Goal: Task Accomplishment & Management: Manage account settings

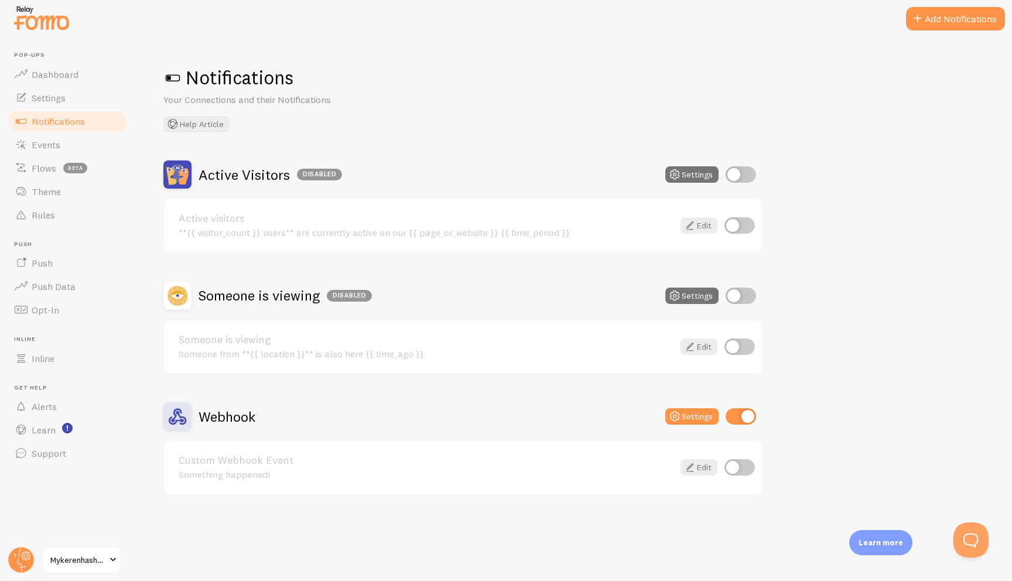
click at [89, 560] on span "Mykerenhashana" at bounding box center [78, 560] width 56 height 14
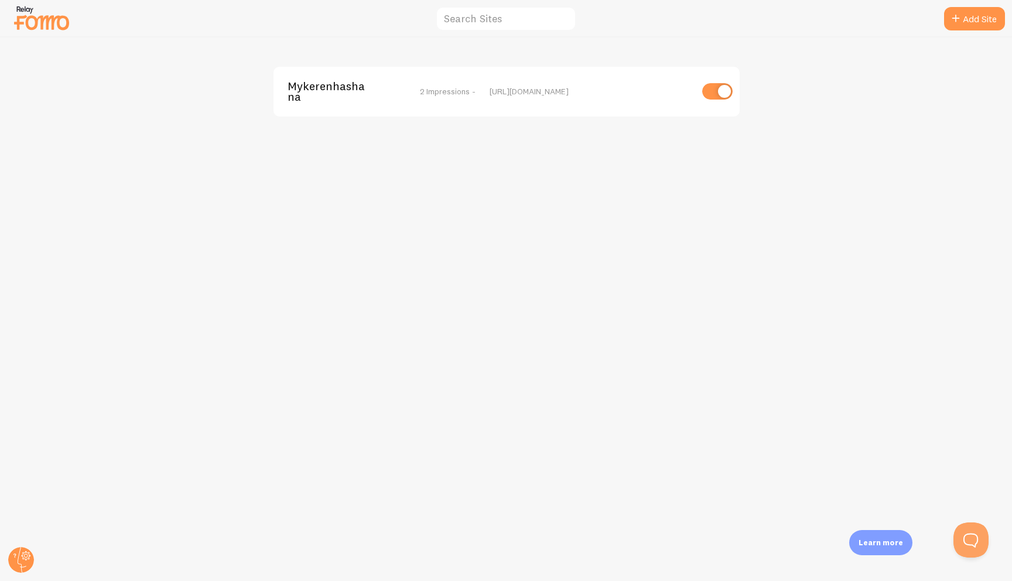
click at [66, 26] on img at bounding box center [41, 18] width 59 height 30
click at [22, 546] on icon at bounding box center [21, 560] width 28 height 28
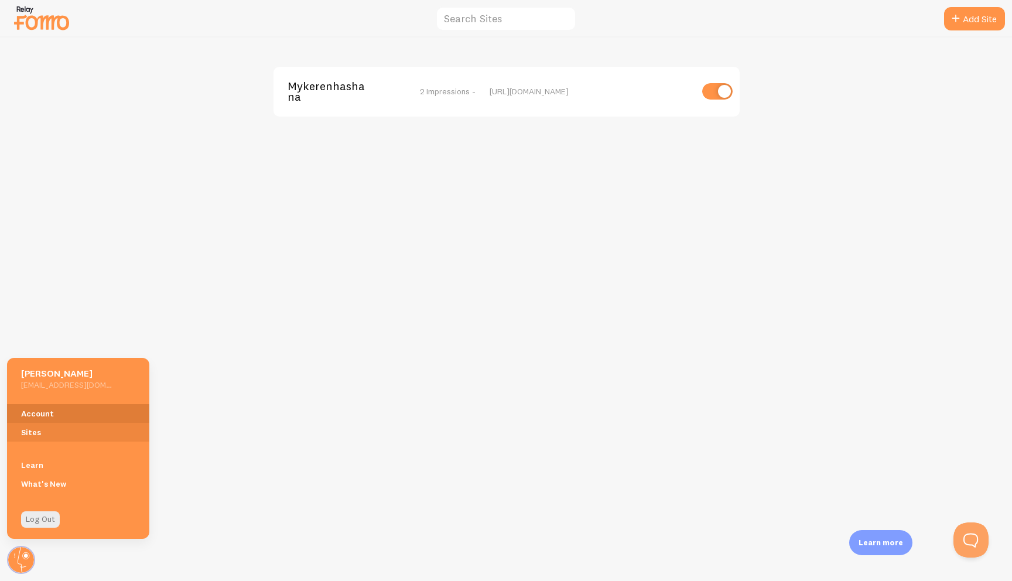
click at [78, 409] on link "Account" at bounding box center [78, 413] width 142 height 19
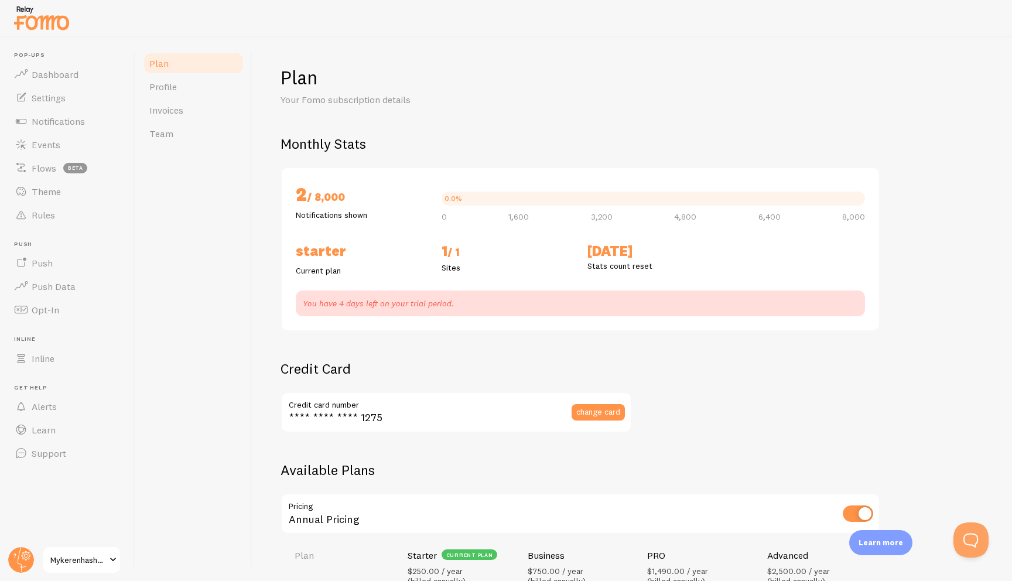
checkbox input "true"
click at [211, 84] on link "Profile" at bounding box center [193, 86] width 102 height 23
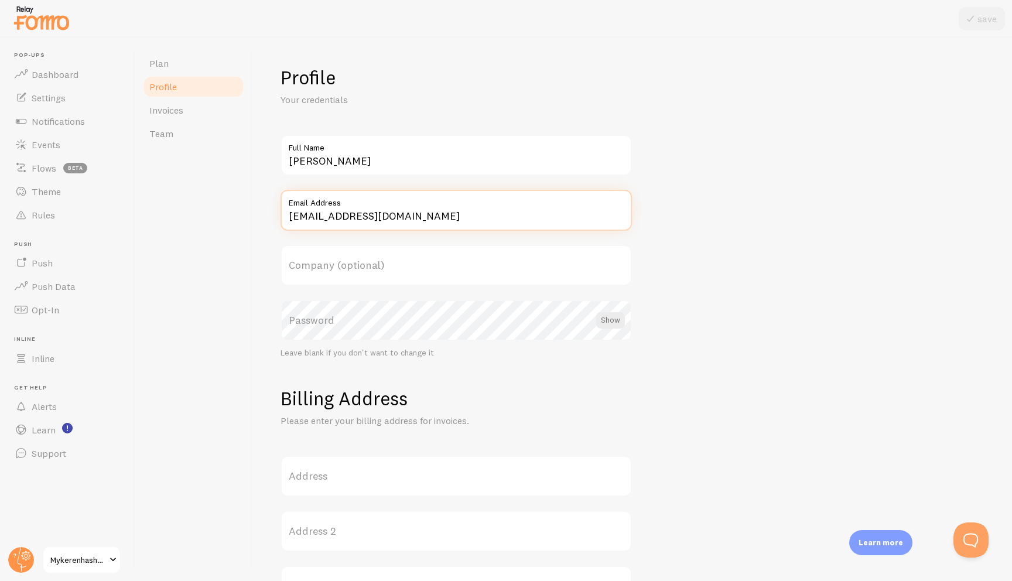
click at [309, 210] on input "[EMAIL_ADDRESS][DOMAIN_NAME]" at bounding box center [455, 210] width 351 height 41
click at [856, 306] on form "Profile Your credentials Shneur Brook Full Name sbrook@lubavitch.com Email Addr…" at bounding box center [631, 506] width 703 height 881
click at [143, 137] on link "Team" at bounding box center [193, 133] width 102 height 23
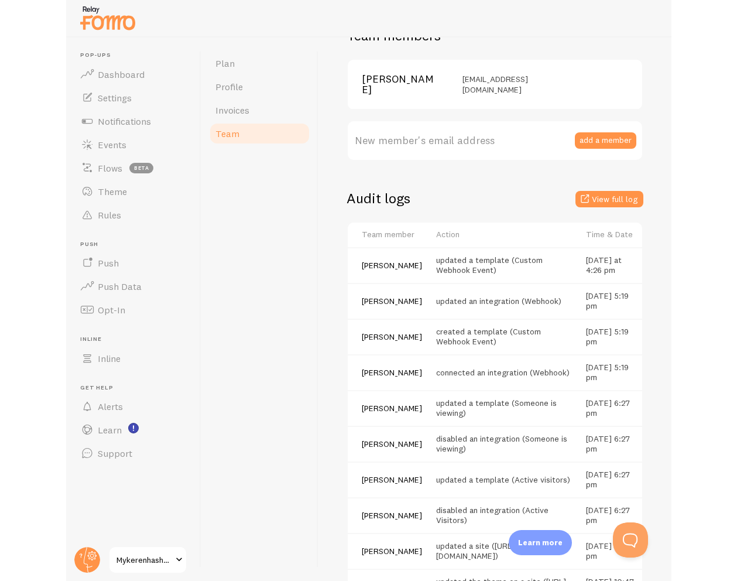
scroll to position [181, 0]
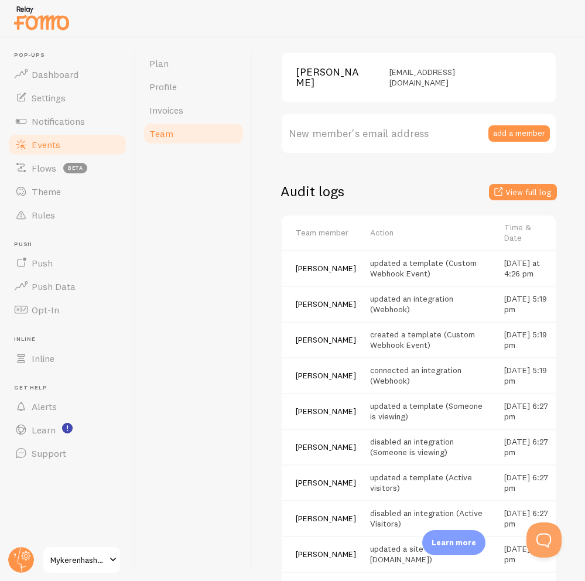
click at [64, 138] on link "Events" at bounding box center [67, 144] width 121 height 23
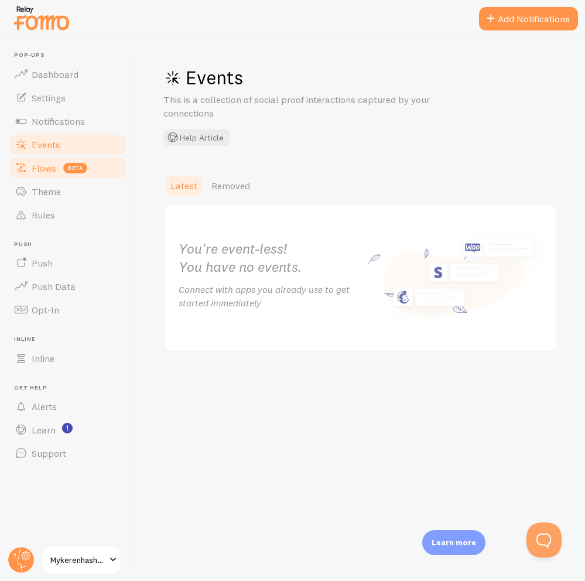
click at [55, 167] on span "Flows" at bounding box center [44, 168] width 25 height 12
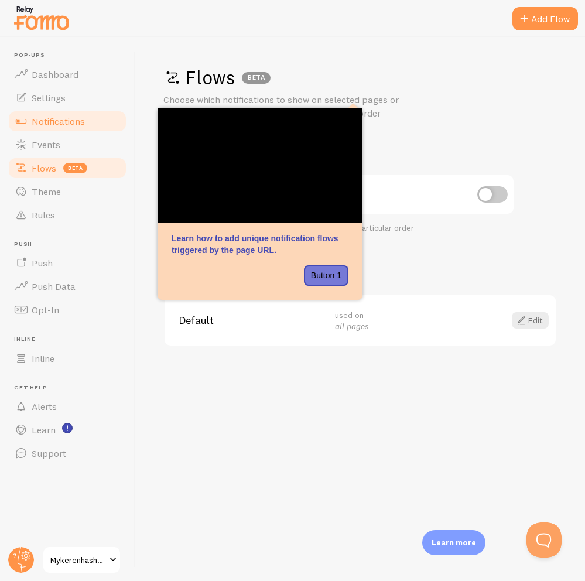
click at [81, 119] on span "Notifications" at bounding box center [58, 121] width 53 height 12
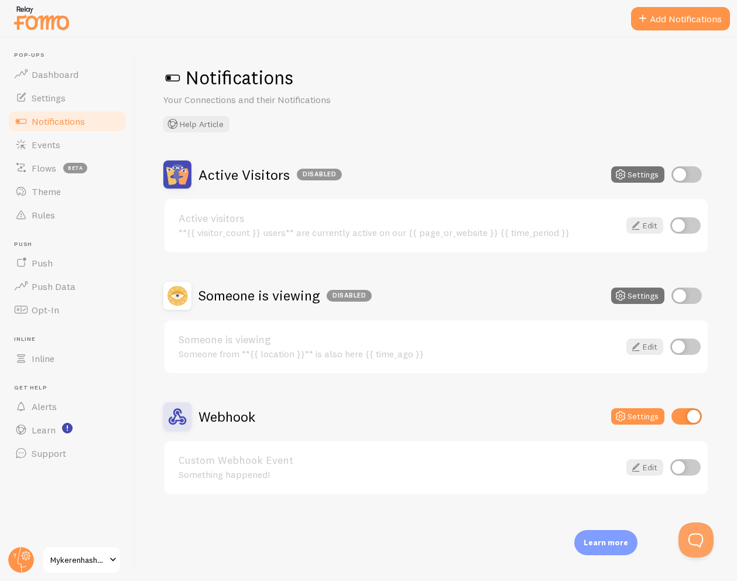
click at [260, 475] on div "Something happened!" at bounding box center [399, 474] width 441 height 11
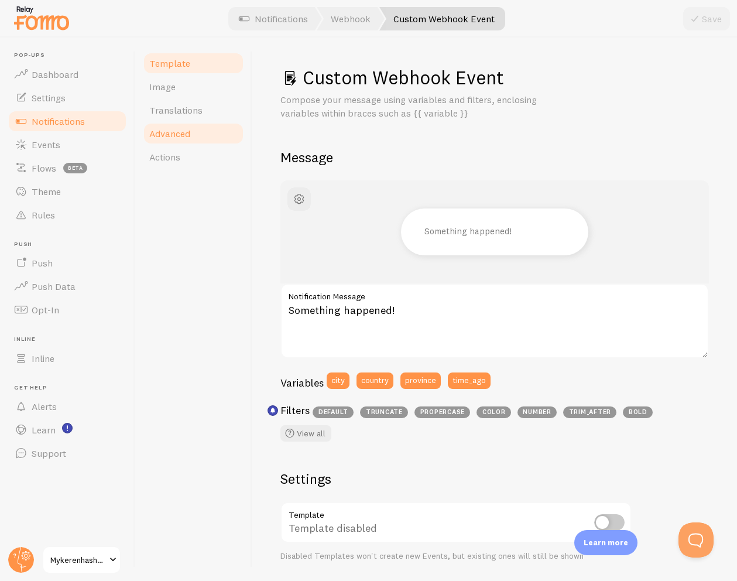
click at [178, 138] on span "Advanced" at bounding box center [169, 134] width 41 height 12
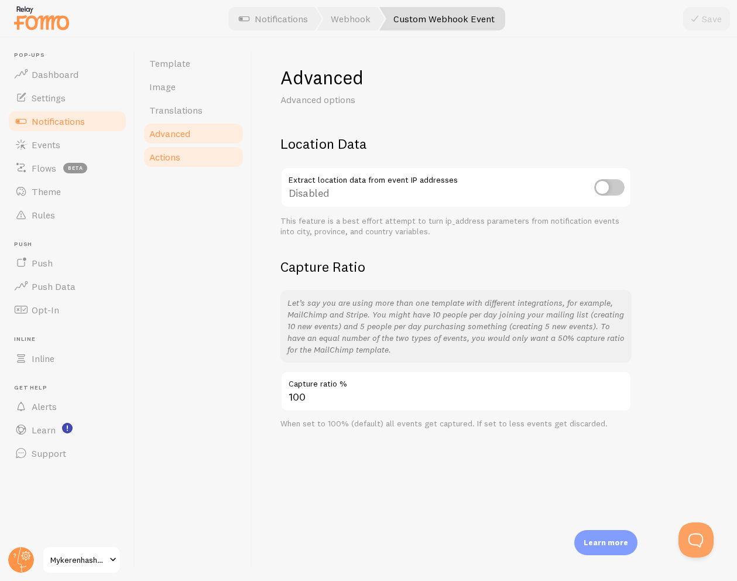
click at [174, 158] on span "Actions" at bounding box center [164, 157] width 31 height 12
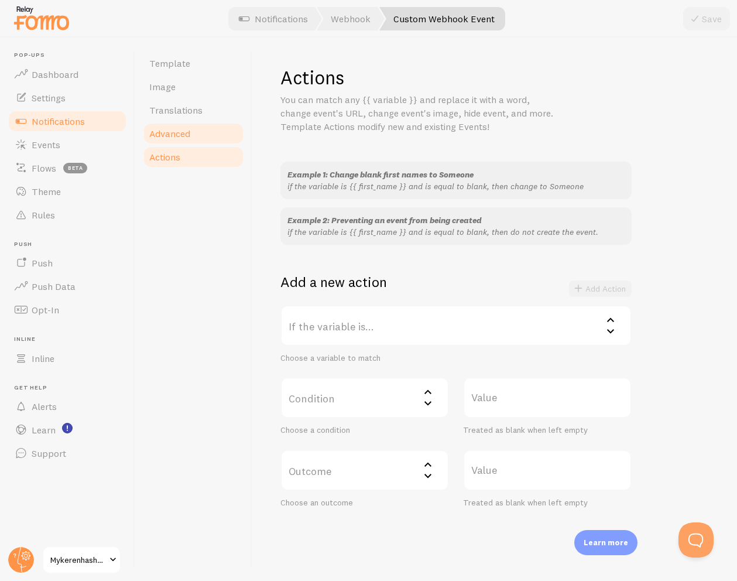
click at [198, 138] on link "Advanced" at bounding box center [193, 133] width 102 height 23
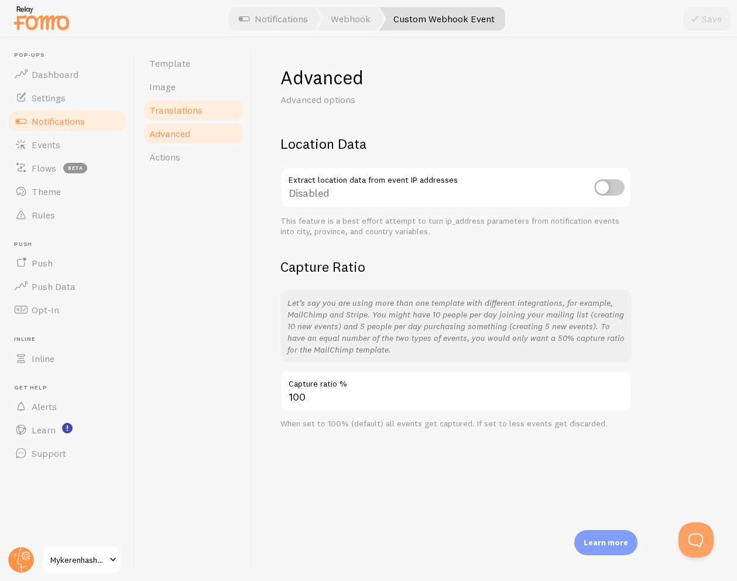
click at [190, 116] on link "Translations" at bounding box center [193, 109] width 102 height 23
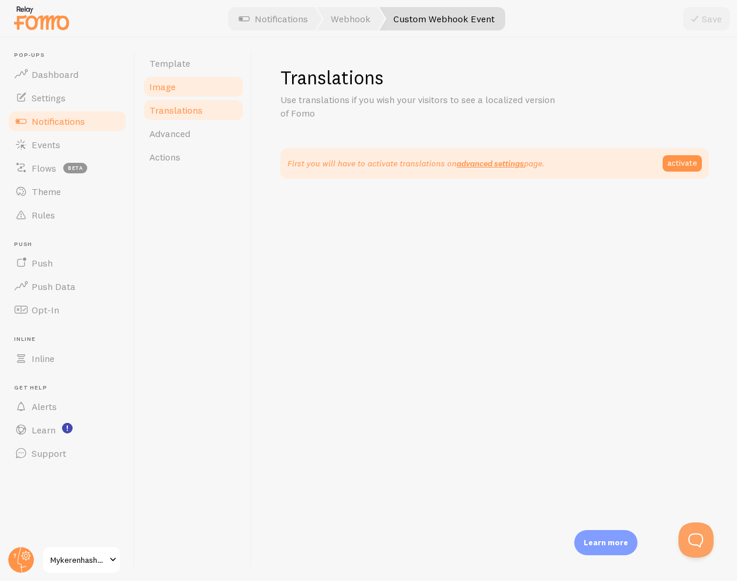
click at [181, 90] on link "Image" at bounding box center [193, 86] width 102 height 23
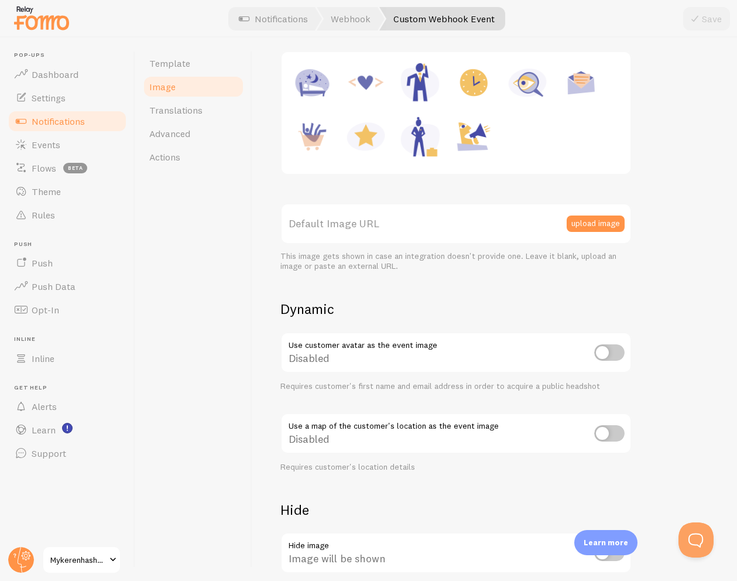
scroll to position [261, 0]
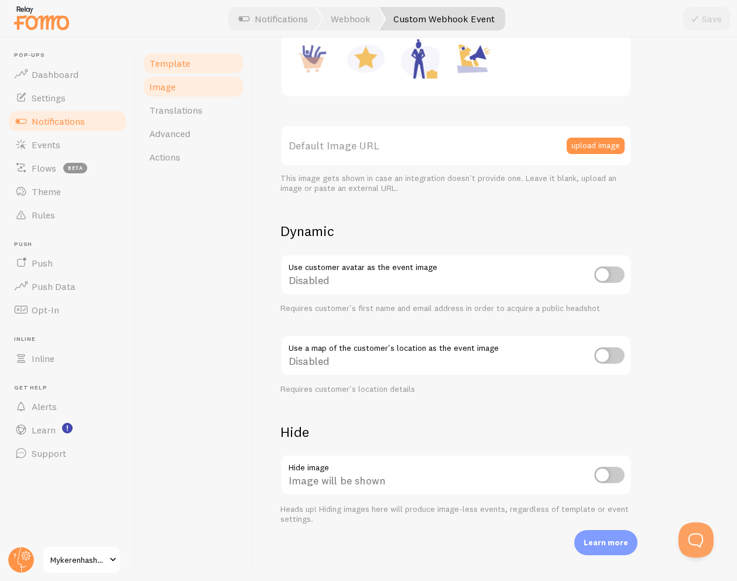
click at [194, 69] on link "Template" at bounding box center [193, 63] width 102 height 23
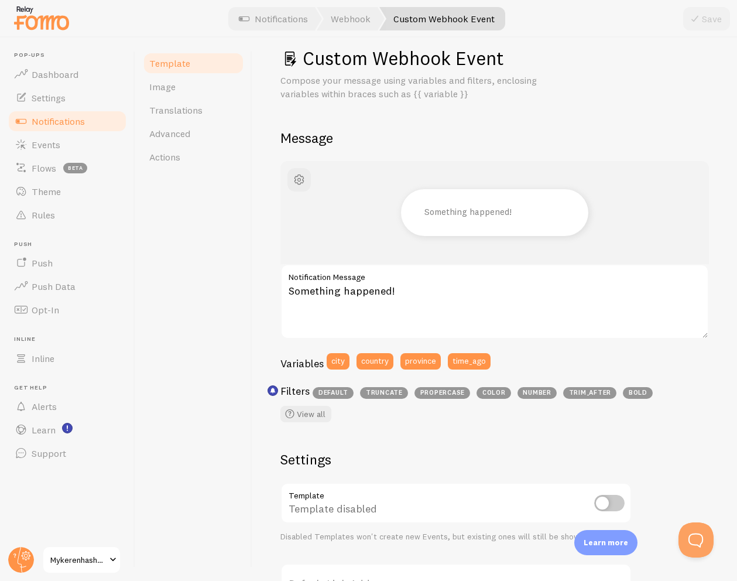
scroll to position [64, 0]
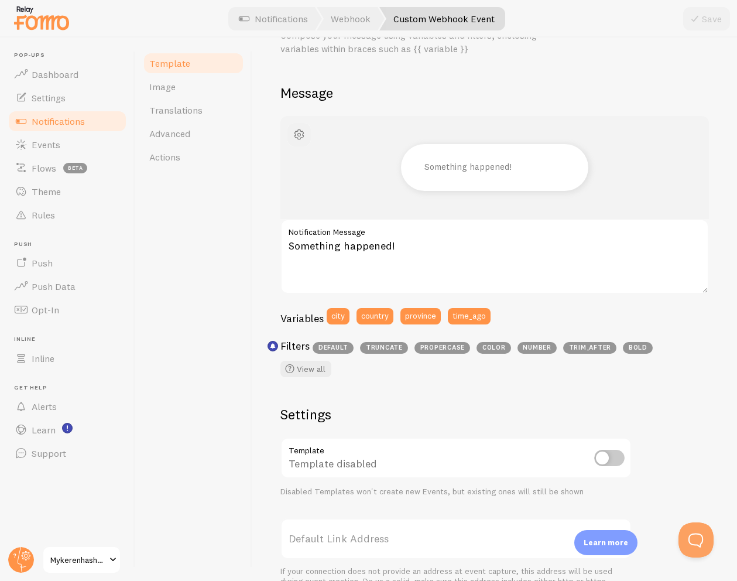
click at [302, 132] on span "button" at bounding box center [299, 135] width 14 height 14
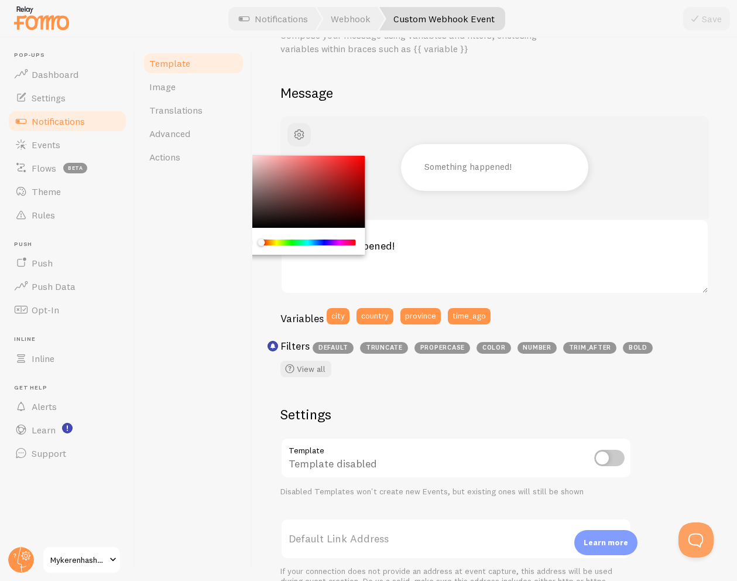
click at [381, 90] on h2 "Message" at bounding box center [494, 93] width 429 height 18
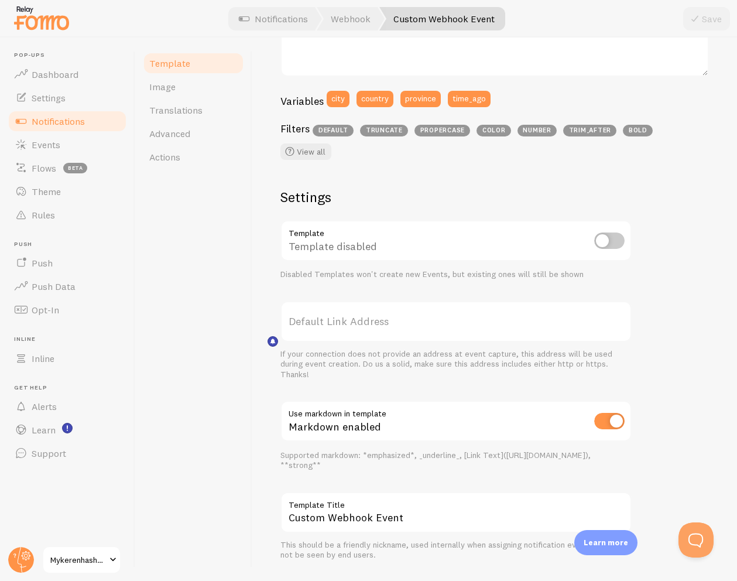
scroll to position [294, 0]
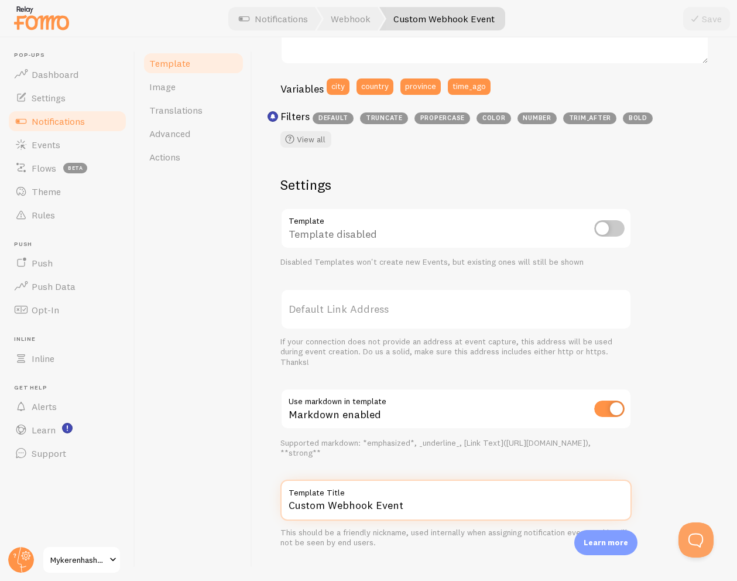
click at [379, 485] on input "Custom Webhook Event" at bounding box center [455, 500] width 351 height 41
click at [376, 438] on div "Supported markdown: *emphasized*, _underline_, [Link Text]([URL][DOMAIN_NAME]),…" at bounding box center [455, 448] width 351 height 20
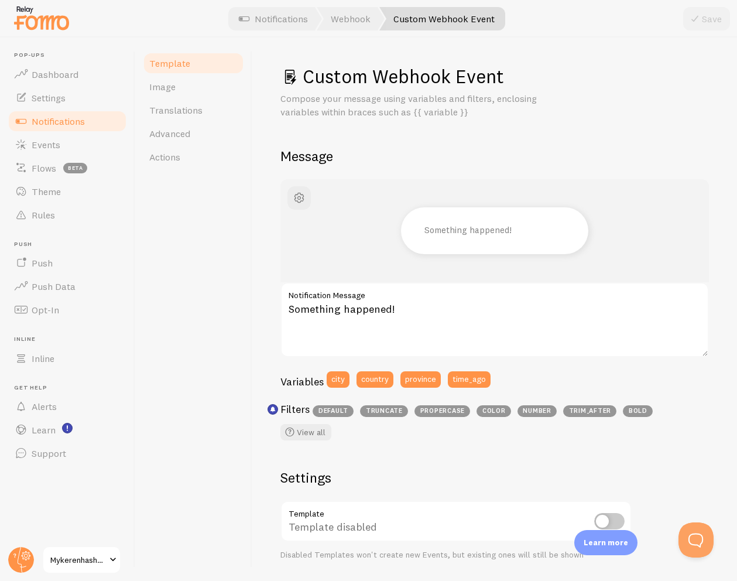
scroll to position [0, 0]
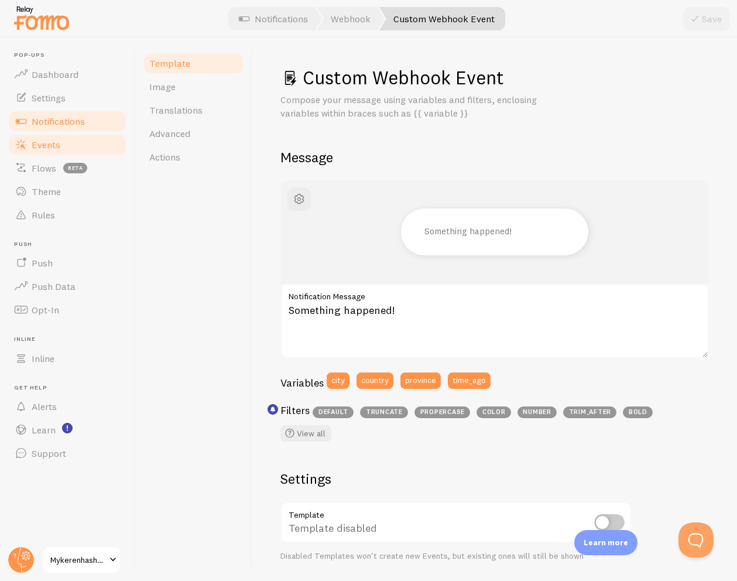
click at [52, 145] on span "Events" at bounding box center [46, 145] width 29 height 12
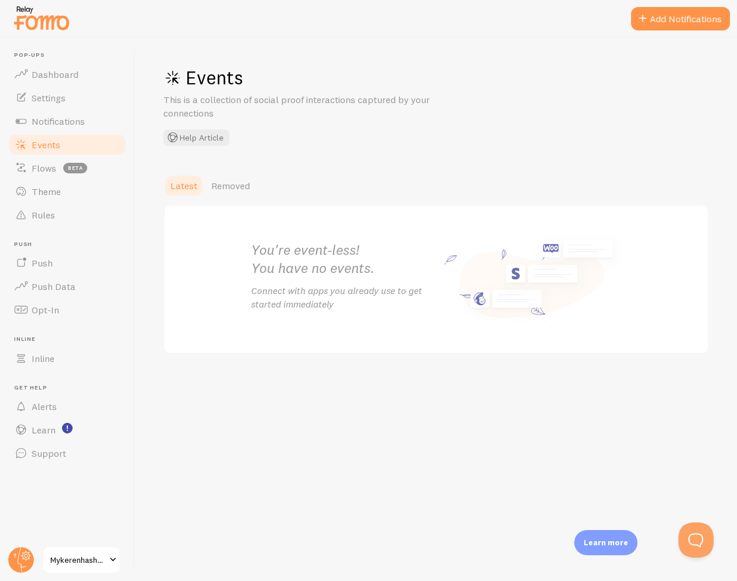
click at [415, 278] on div "You're event-less! You have no events. Connect with apps you already use to get…" at bounding box center [343, 279] width 185 height 77
click at [639, 24] on span at bounding box center [643, 19] width 14 height 14
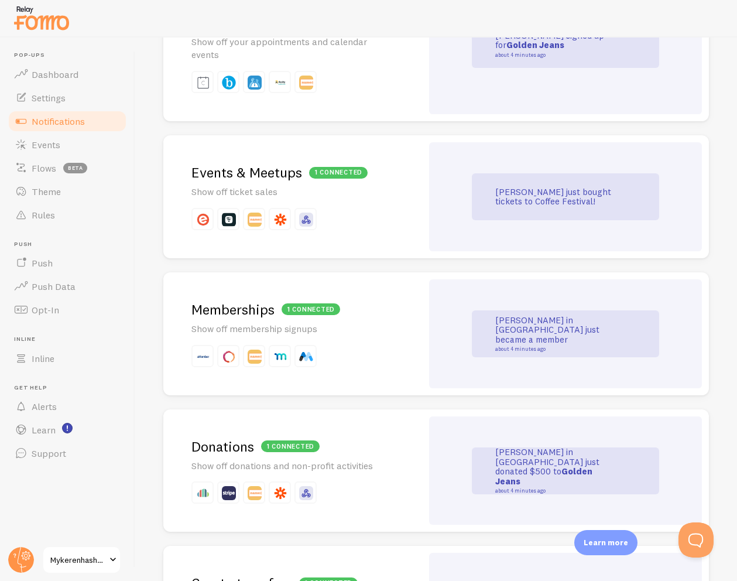
scroll to position [2501, 0]
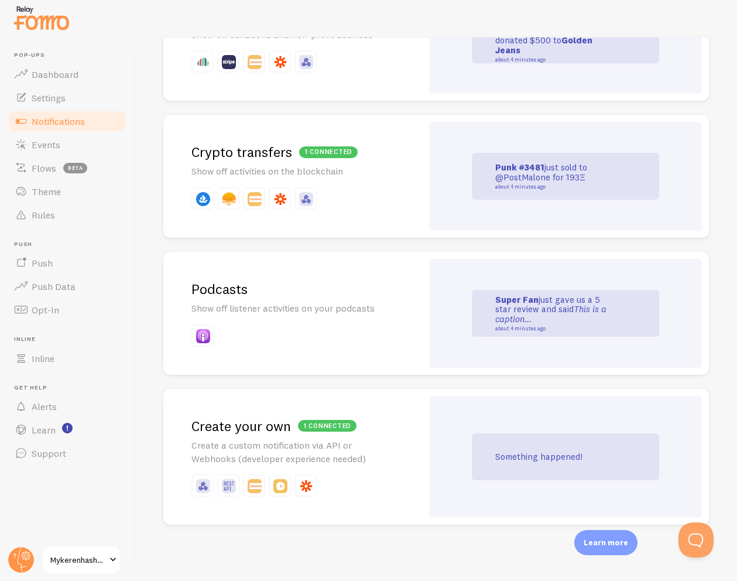
click at [332, 441] on p "Create a custom notification via API or Webhooks (developer experience needed)" at bounding box center [292, 452] width 203 height 27
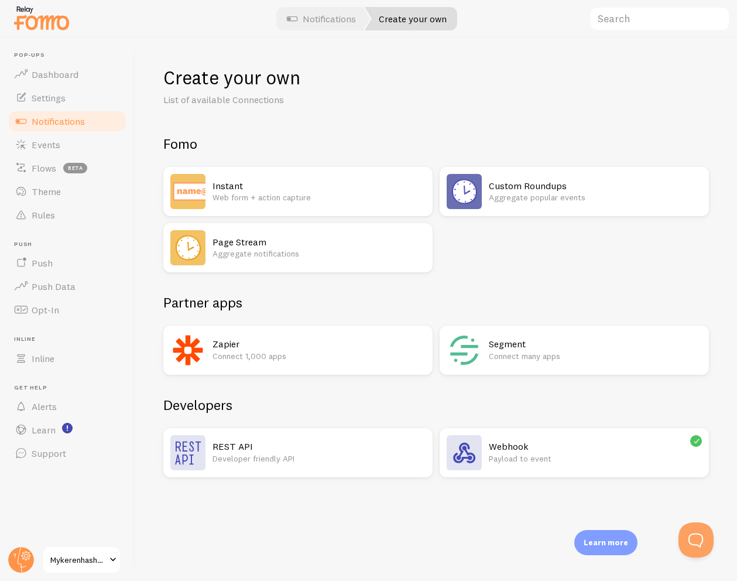
click at [606, 447] on h2 "Webhook" at bounding box center [595, 446] width 213 height 12
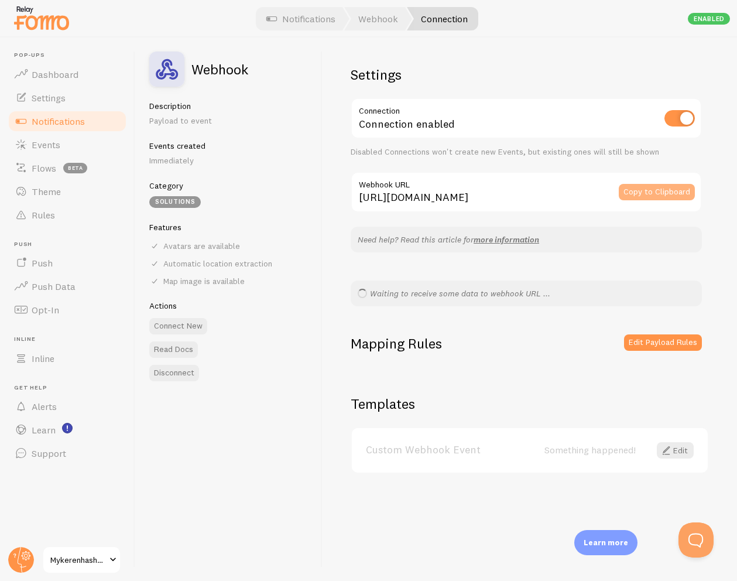
click at [651, 194] on button "Copy to Clipboard" at bounding box center [657, 192] width 76 height 16
click at [504, 239] on link "more information" at bounding box center [507, 239] width 66 height 11
click at [451, 19] on link "Connection" at bounding box center [442, 18] width 71 height 23
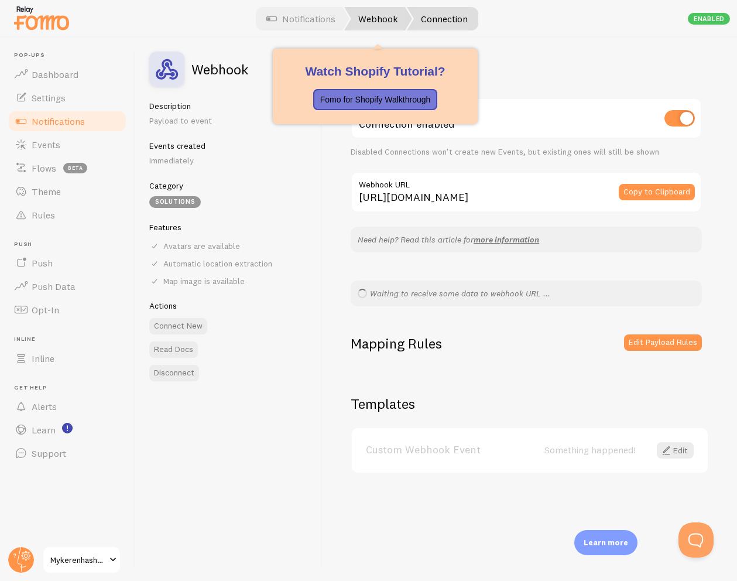
click at [389, 26] on link "Webhook" at bounding box center [378, 18] width 68 height 23
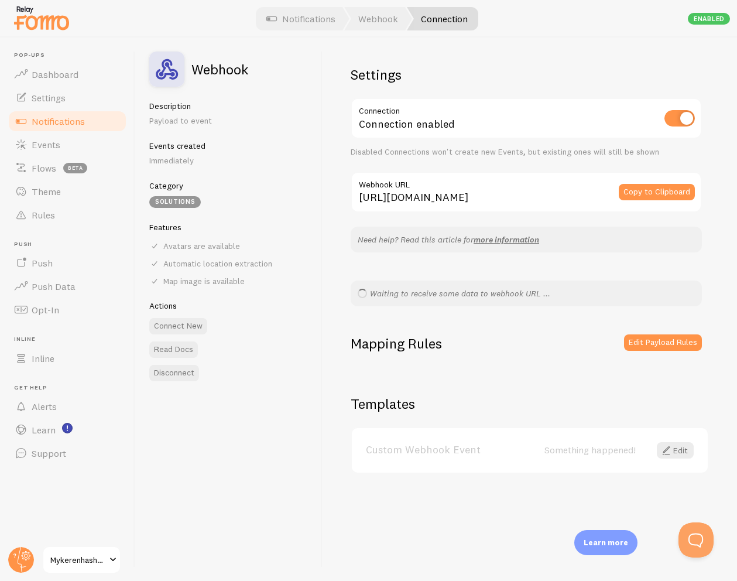
click at [510, 56] on div "Settings Connection Connection enabled Disabled Connections won't create new Ev…" at bounding box center [530, 308] width 415 height 543
click at [68, 127] on link "Notifications" at bounding box center [67, 120] width 121 height 23
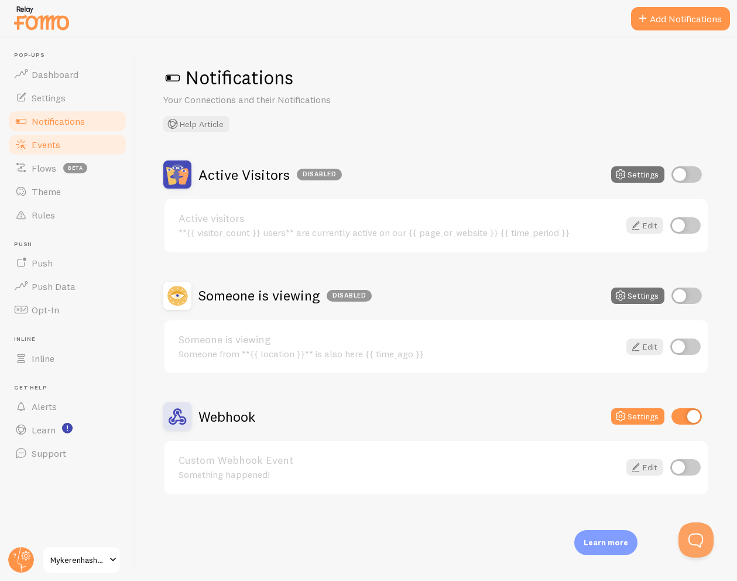
click at [81, 152] on link "Events" at bounding box center [67, 144] width 121 height 23
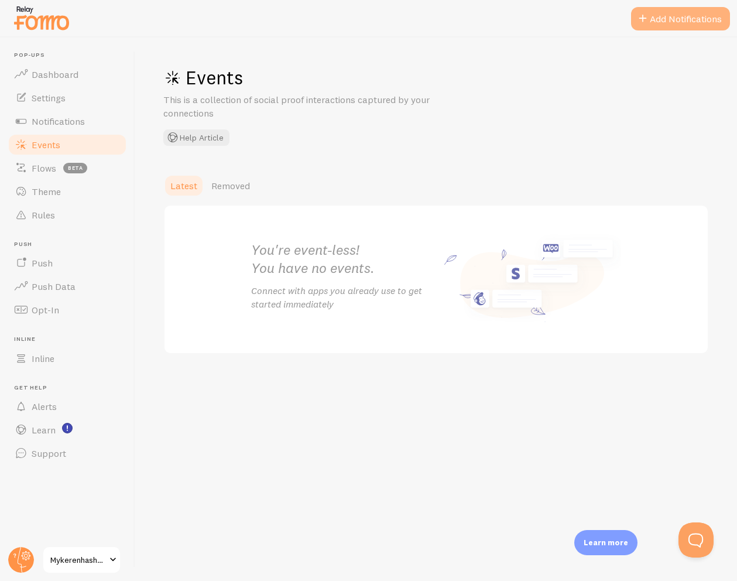
click at [683, 19] on button "Add Notifications" at bounding box center [680, 18] width 99 height 23
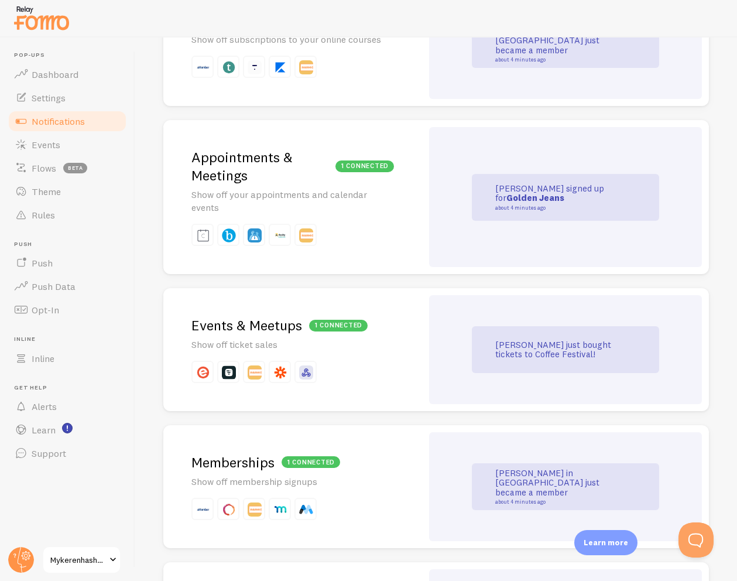
scroll to position [2501, 0]
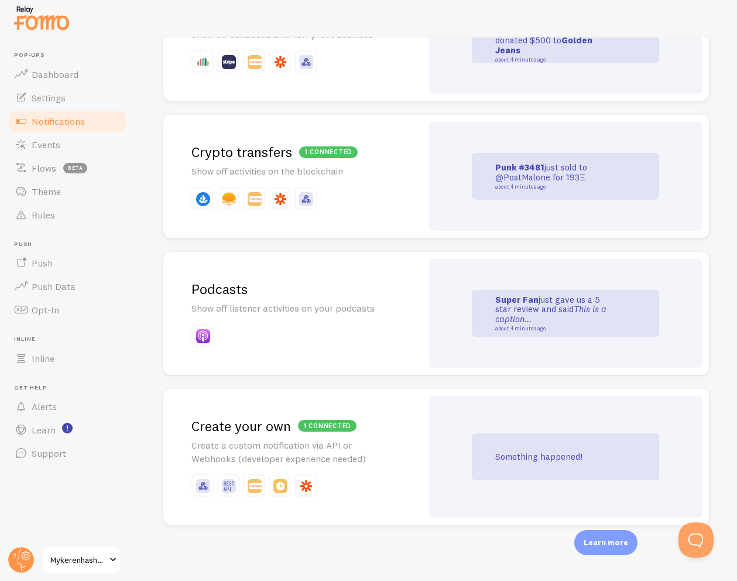
click at [349, 422] on div "1 connected" at bounding box center [327, 426] width 59 height 12
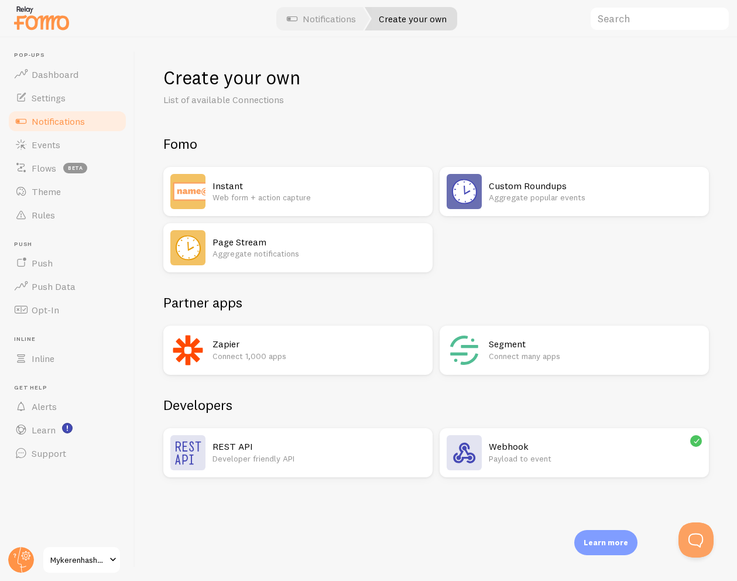
click at [317, 454] on p "Developer friendly API" at bounding box center [319, 459] width 213 height 12
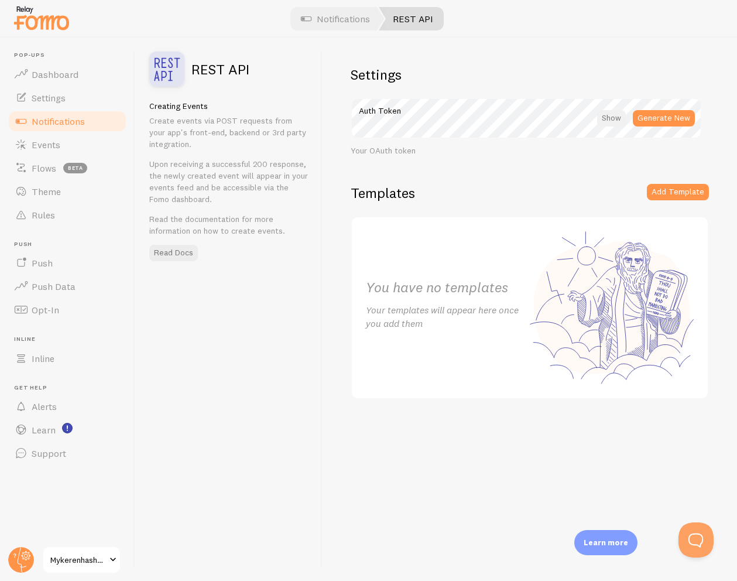
click at [618, 119] on div at bounding box center [611, 118] width 29 height 16
click at [70, 149] on link "Events" at bounding box center [67, 144] width 121 height 23
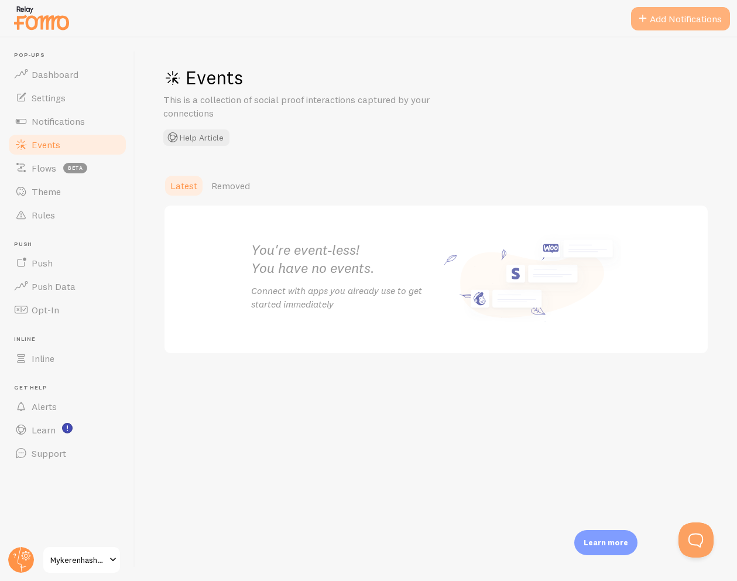
click at [697, 26] on button "Add Notifications" at bounding box center [680, 18] width 99 height 23
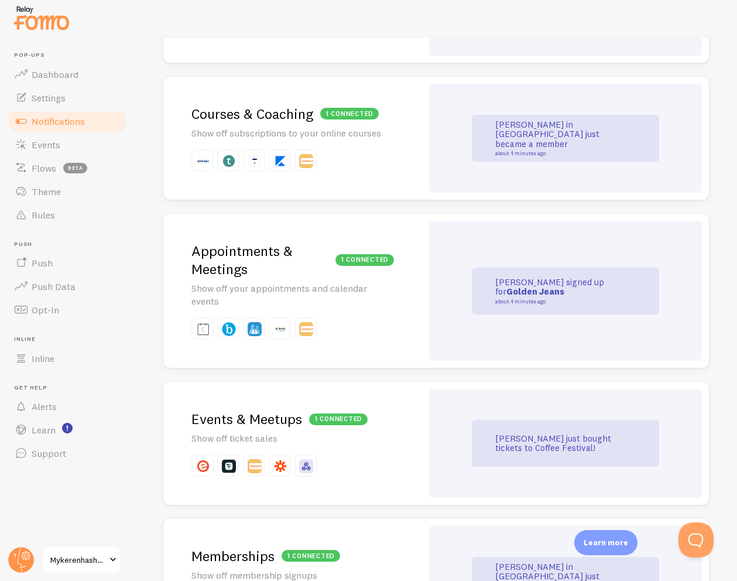
scroll to position [2501, 0]
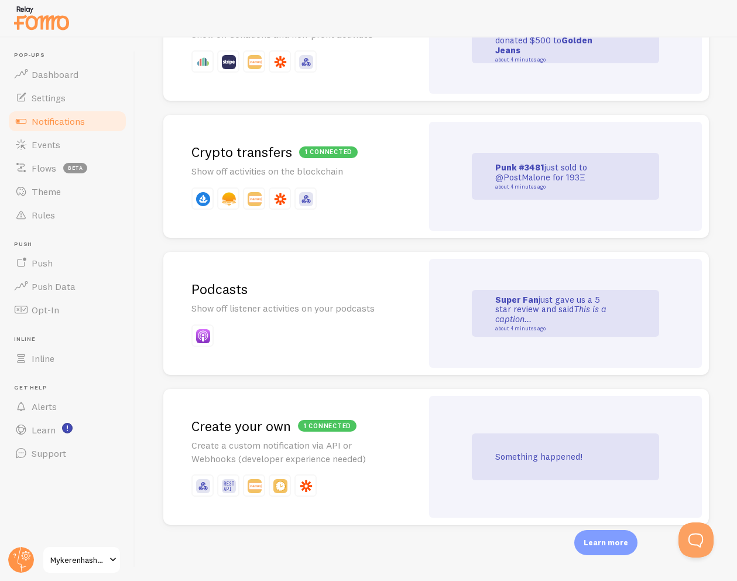
click at [407, 426] on div "1 connected Create your own Create a custom notification via API or Webhooks (d…" at bounding box center [292, 457] width 259 height 136
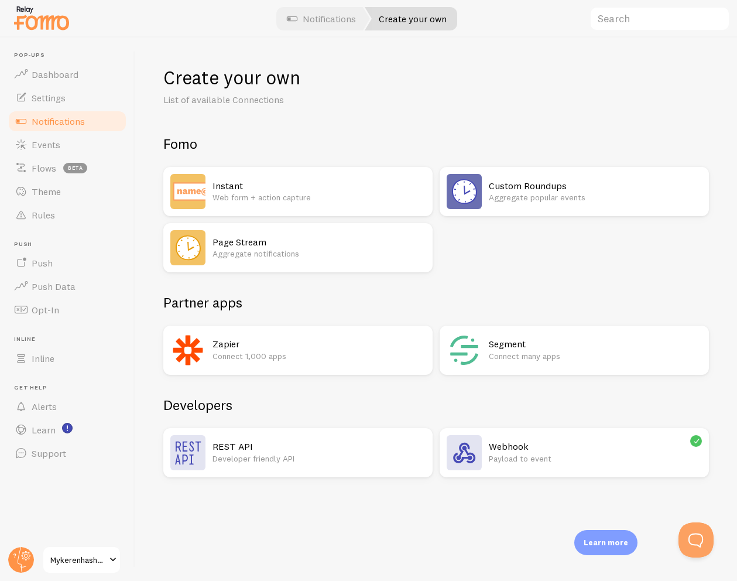
click at [522, 441] on h2 "Webhook" at bounding box center [595, 446] width 213 height 12
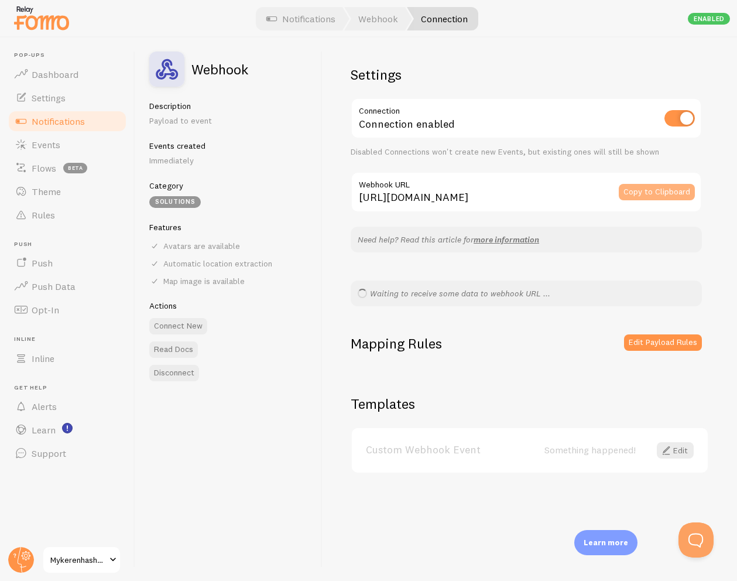
click at [671, 189] on button "Copy to Clipboard" at bounding box center [657, 192] width 76 height 16
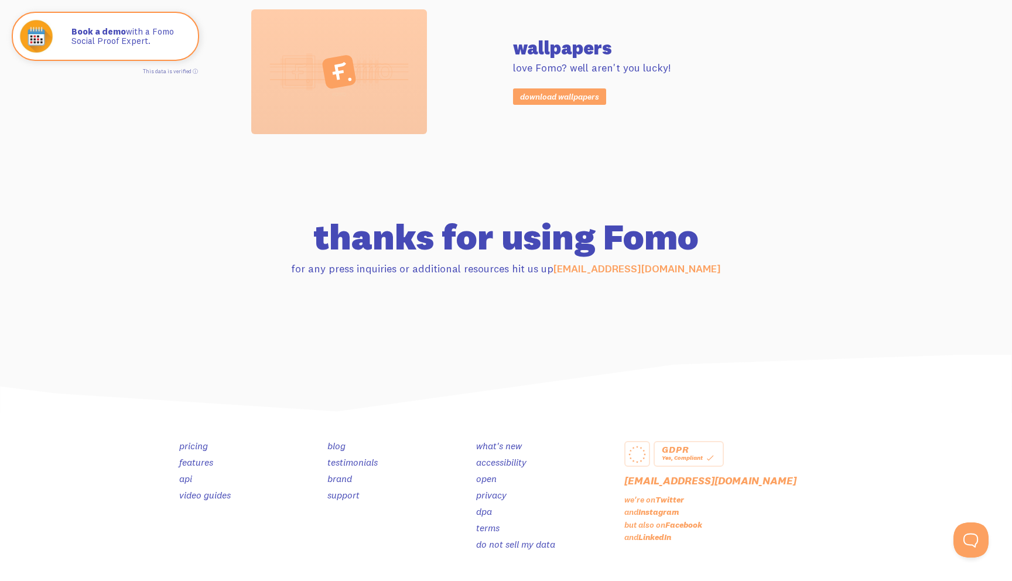
scroll to position [1081, 0]
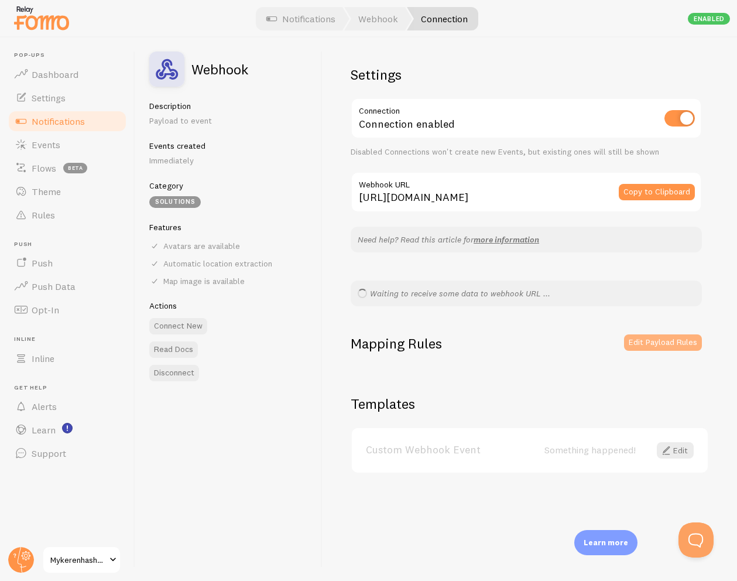
click at [686, 344] on button "Edit Payload Rules" at bounding box center [663, 342] width 78 height 16
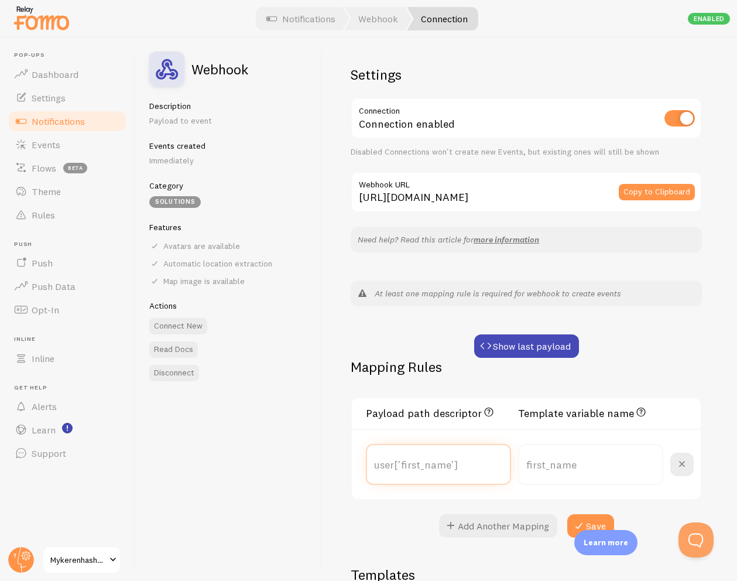
click at [441, 468] on input "text" at bounding box center [438, 464] width 145 height 41
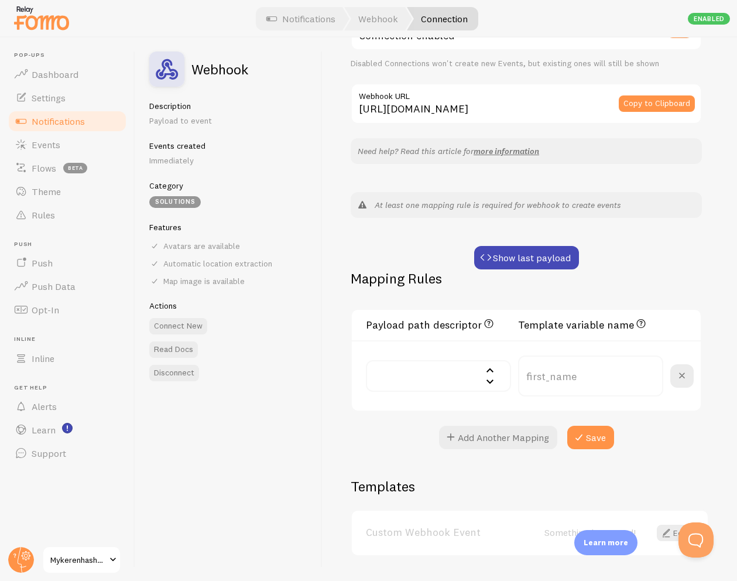
scroll to position [109, 0]
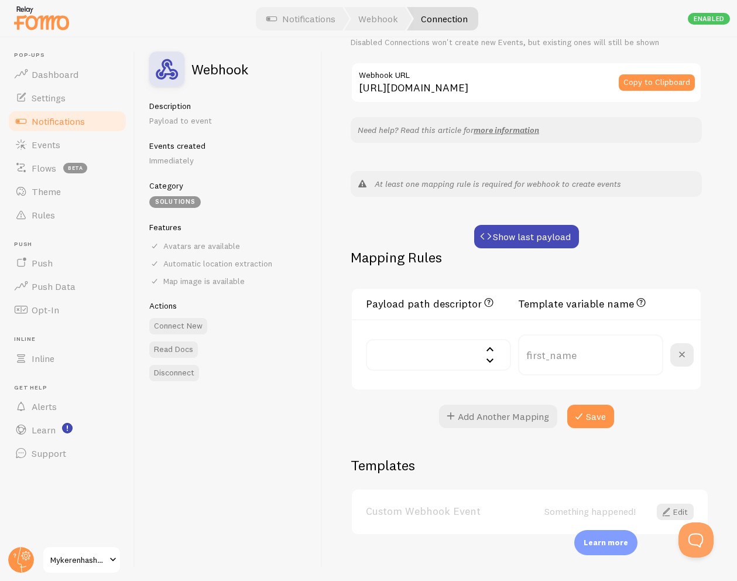
click at [466, 362] on input "text" at bounding box center [438, 355] width 145 height 32
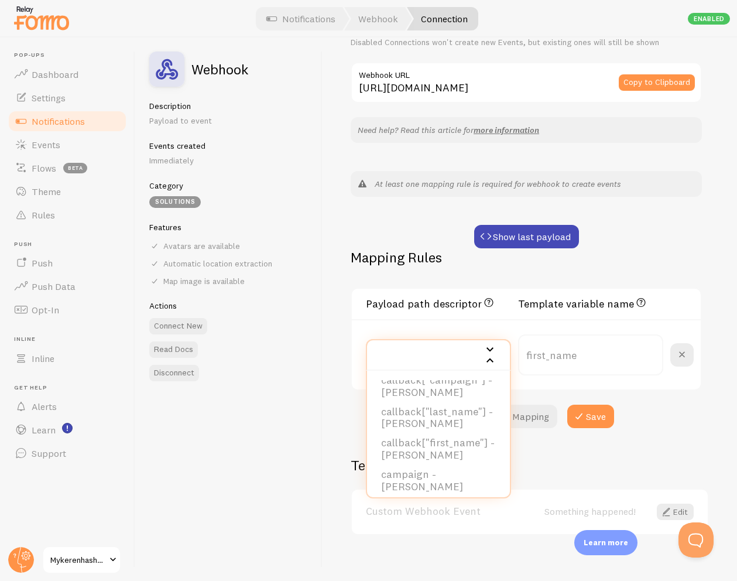
scroll to position [228, 0]
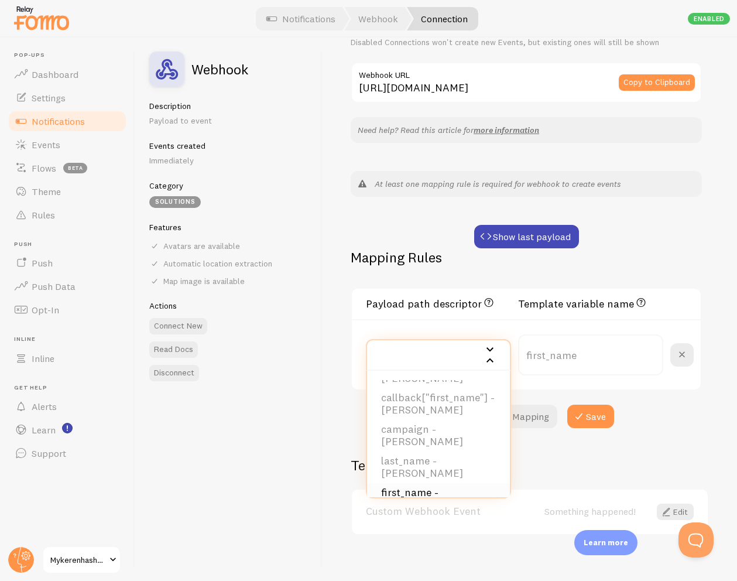
click at [450, 483] on li "first_name - Ari" at bounding box center [438, 499] width 143 height 32
type input "first_name"
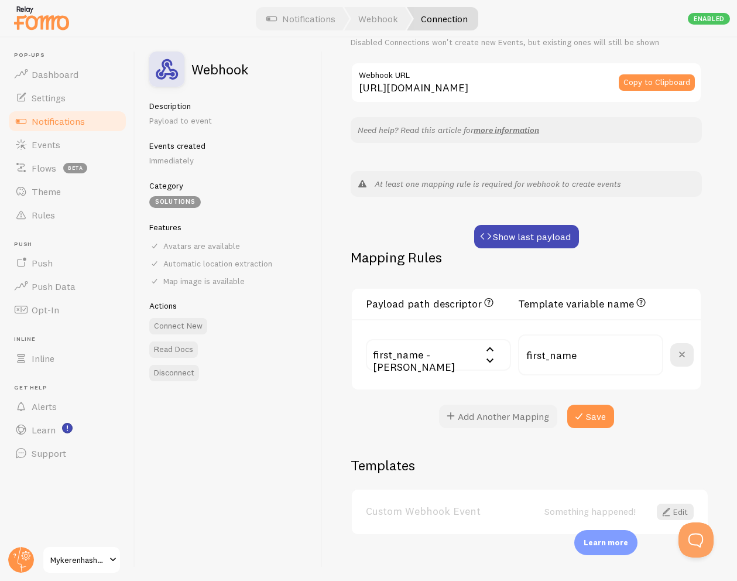
click at [511, 422] on button "Add Another Mapping" at bounding box center [498, 416] width 118 height 23
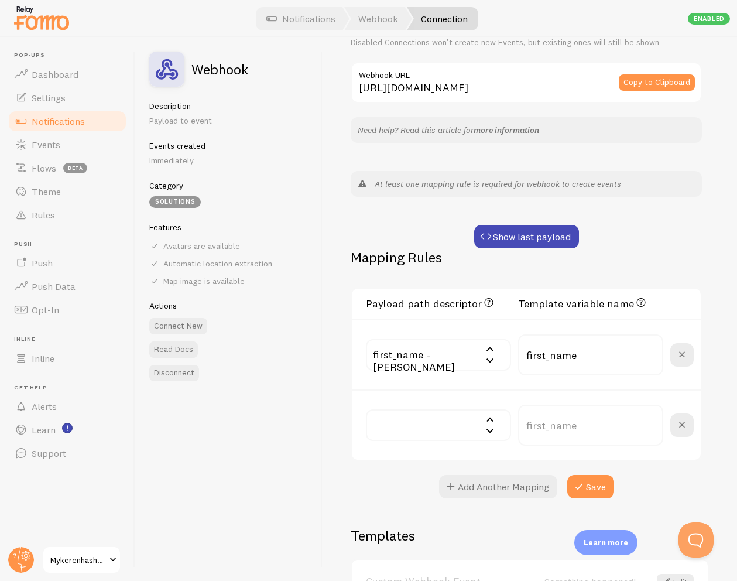
click at [450, 416] on input "text" at bounding box center [438, 425] width 145 height 32
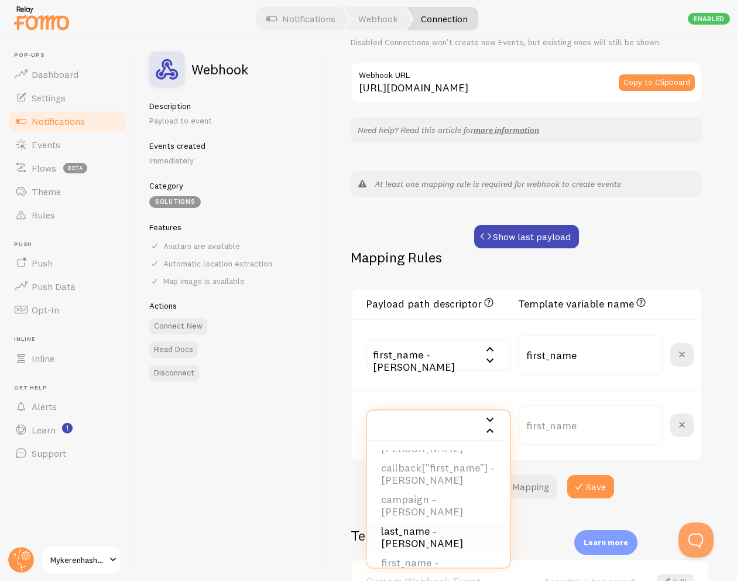
click at [436, 530] on li "last_name - Haas" at bounding box center [438, 538] width 143 height 32
type input "last_name"
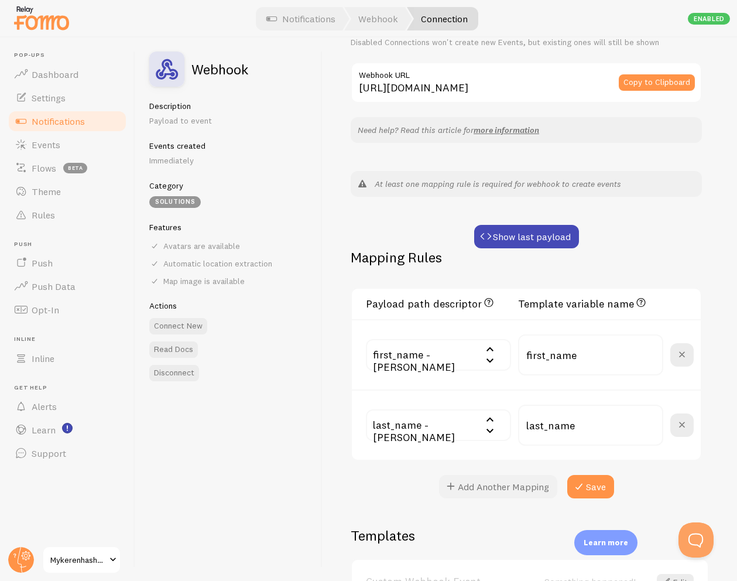
click at [518, 488] on button "Add Another Mapping" at bounding box center [498, 486] width 118 height 23
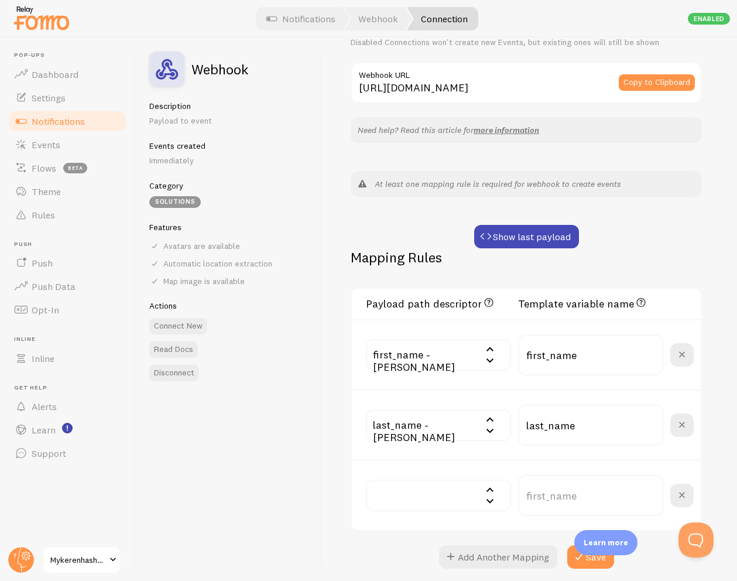
click at [454, 498] on input "text" at bounding box center [438, 496] width 145 height 32
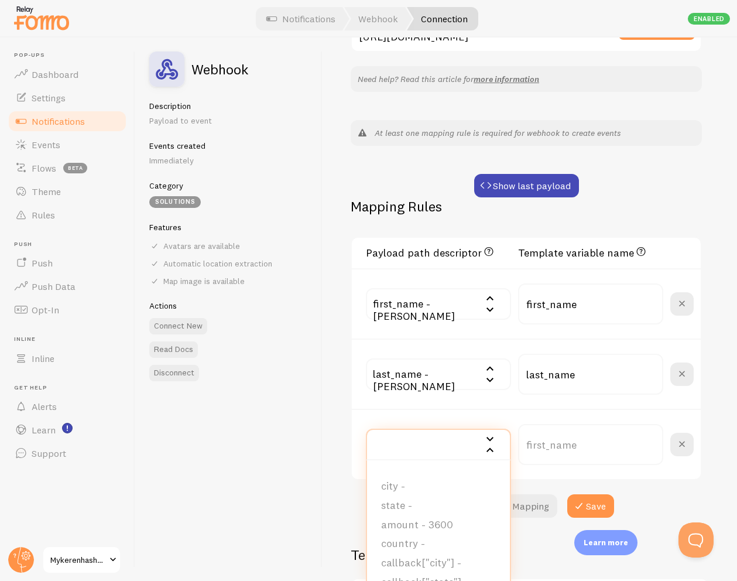
scroll to position [176, 0]
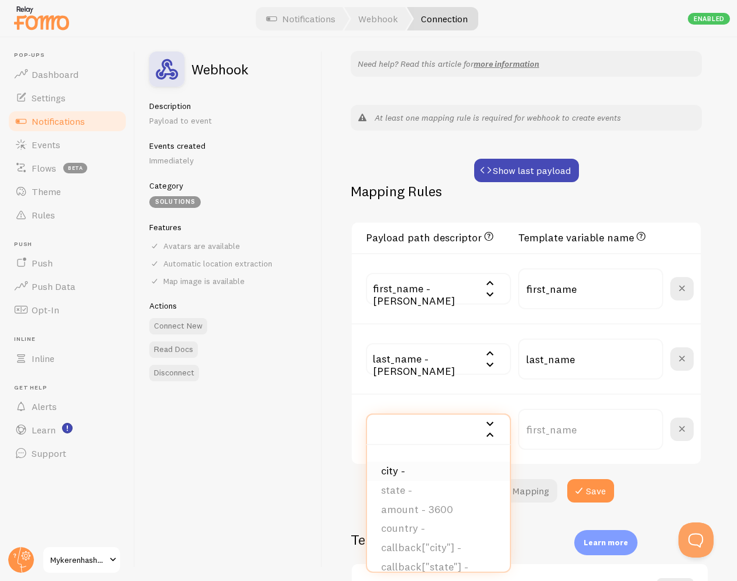
click at [443, 475] on li "city -" at bounding box center [438, 470] width 143 height 19
type input "city"
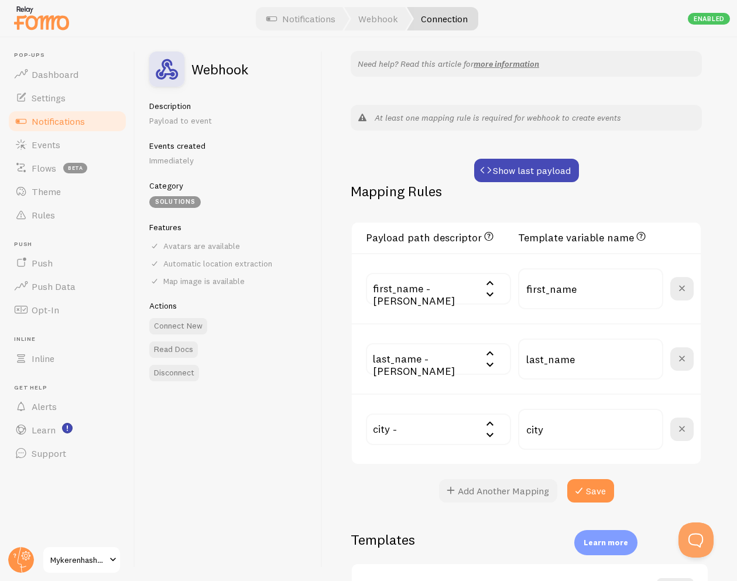
click at [527, 487] on button "Add Another Mapping" at bounding box center [498, 490] width 118 height 23
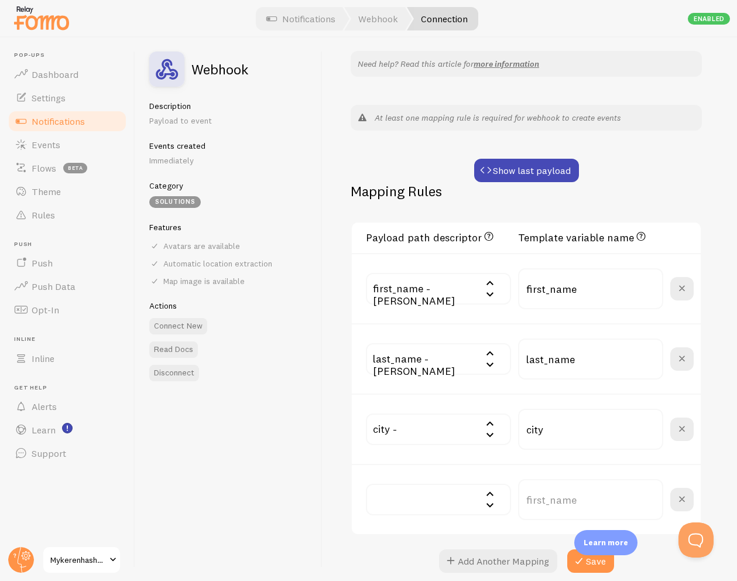
click at [466, 499] on input "text" at bounding box center [438, 500] width 145 height 32
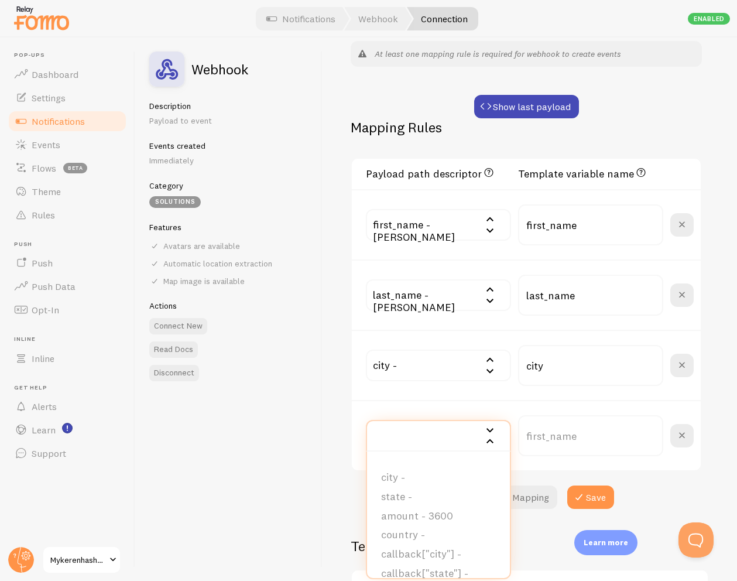
scroll to position [269, 0]
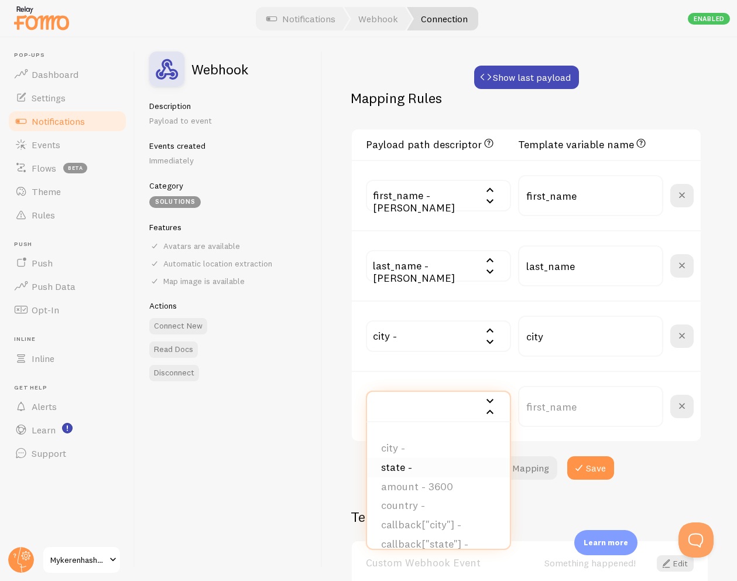
click at [444, 471] on li "state -" at bounding box center [438, 467] width 143 height 19
type input "state"
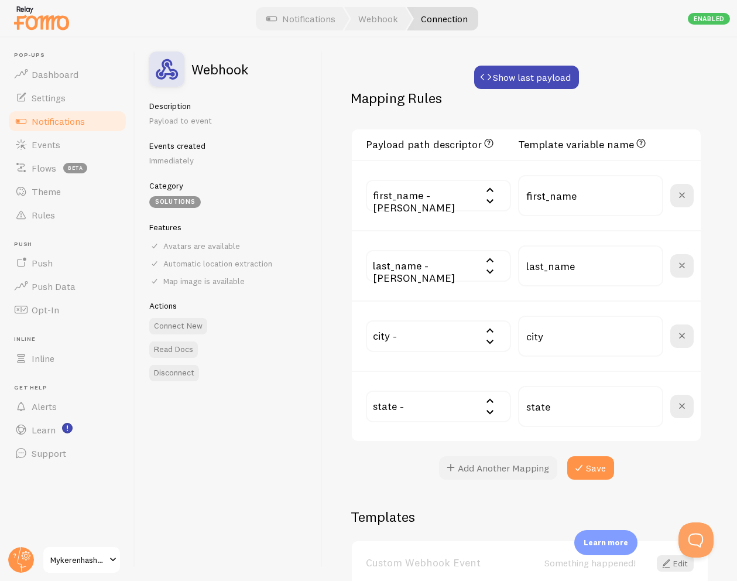
click at [484, 464] on button "Add Another Mapping" at bounding box center [498, 467] width 118 height 23
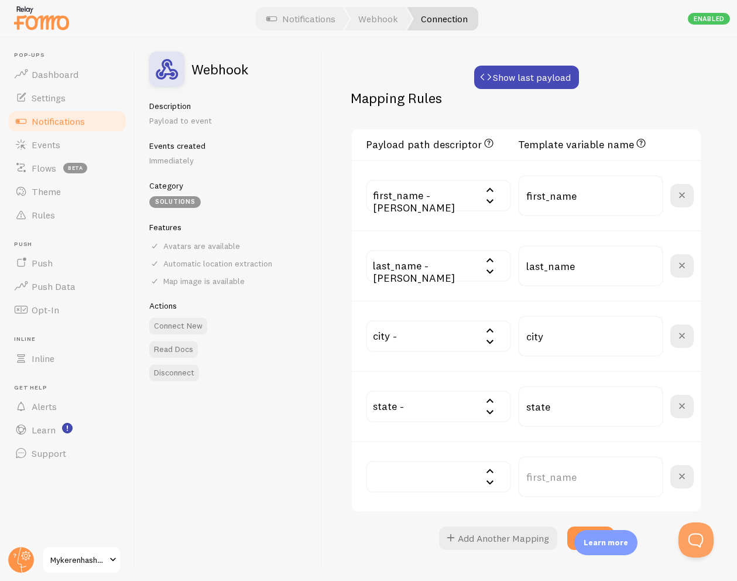
click at [451, 473] on input "text" at bounding box center [438, 477] width 145 height 32
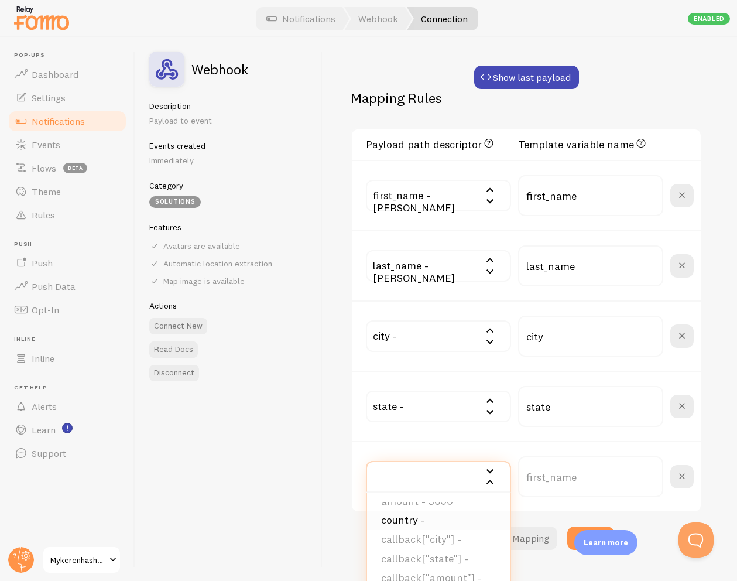
click at [433, 521] on li "country -" at bounding box center [438, 520] width 143 height 19
type input "country"
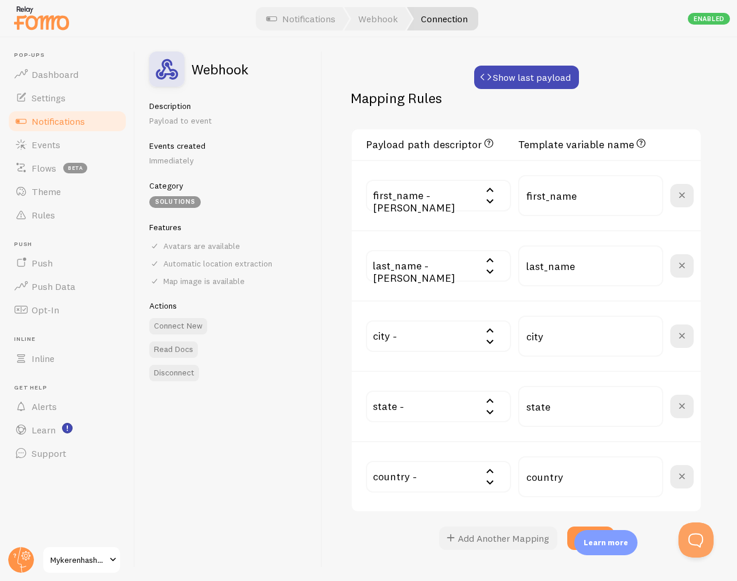
click at [492, 534] on button "Add Another Mapping" at bounding box center [498, 537] width 118 height 23
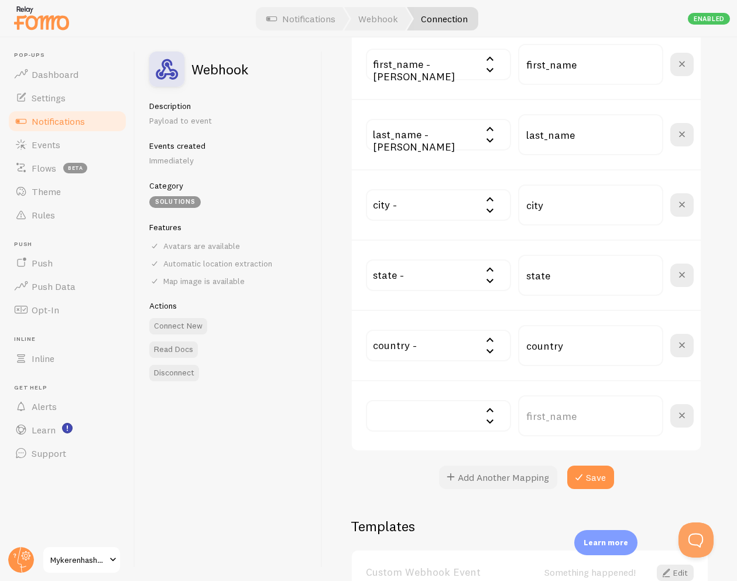
scroll to position [471, 0]
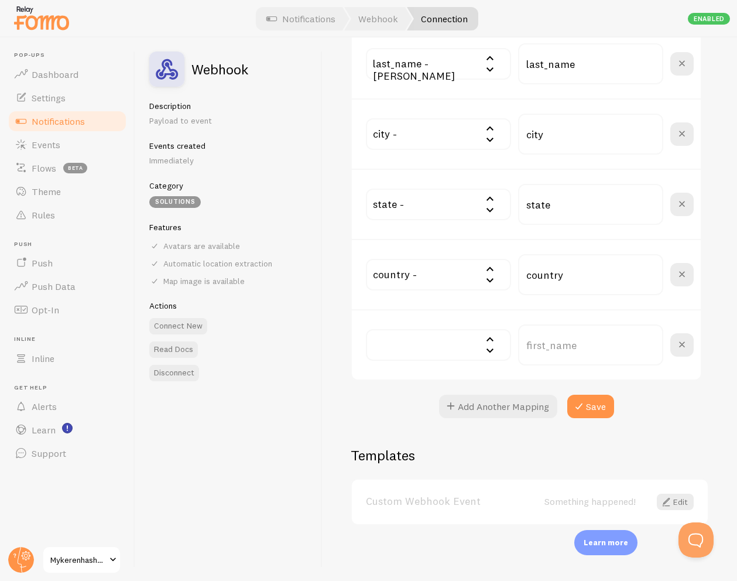
click at [452, 340] on input "text" at bounding box center [438, 345] width 145 height 32
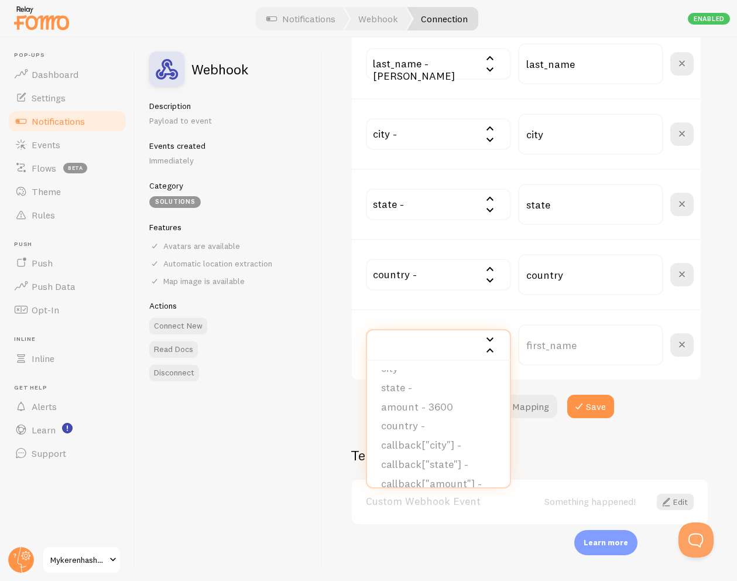
scroll to position [0, 0]
click at [446, 424] on li "amount - 3600" at bounding box center [438, 425] width 143 height 19
type input "amount"
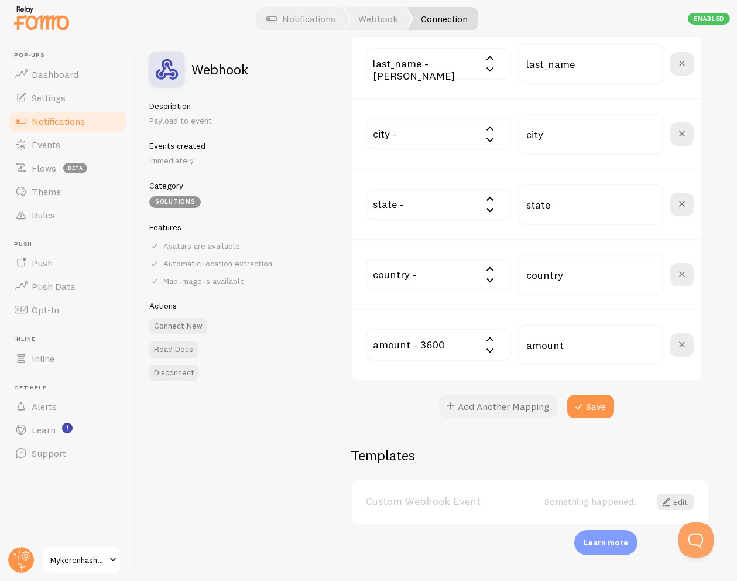
click at [487, 398] on button "Add Another Mapping" at bounding box center [498, 406] width 118 height 23
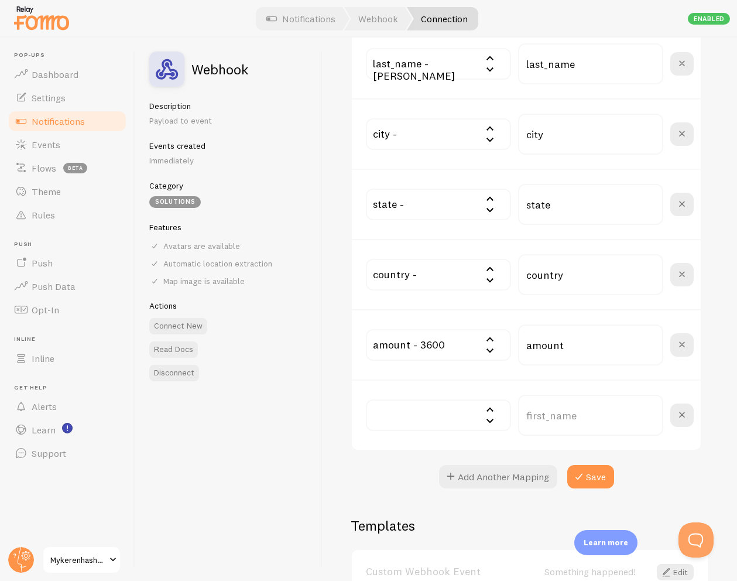
click at [444, 416] on input "text" at bounding box center [438, 415] width 145 height 32
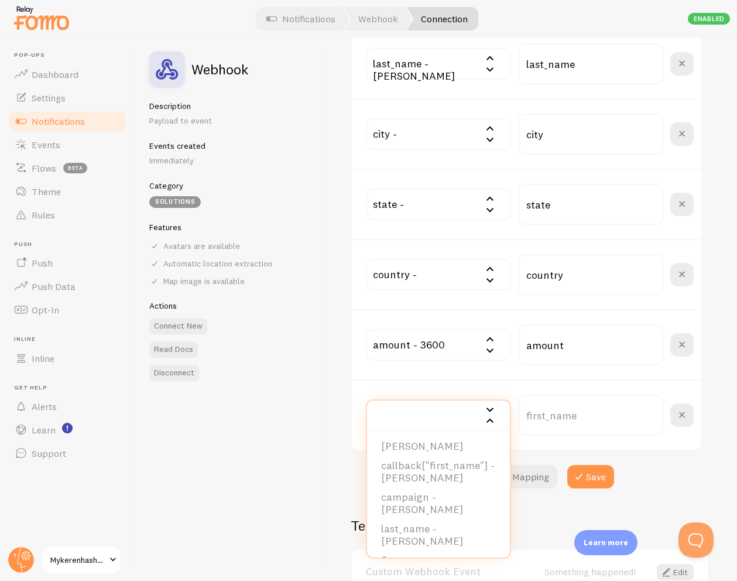
scroll to position [228, 0]
click at [439, 494] on li "campaign - Keren Hashanah" at bounding box center [438, 496] width 143 height 32
type input "campaign"
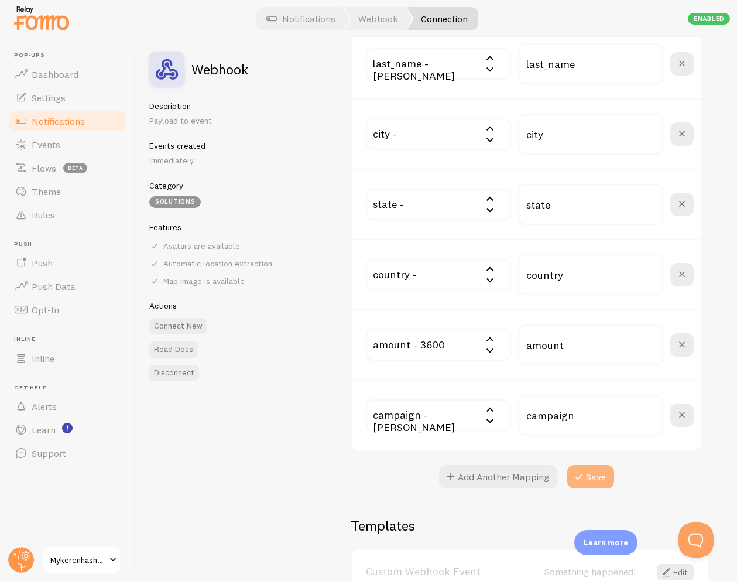
click at [599, 478] on button "Save" at bounding box center [590, 476] width 47 height 23
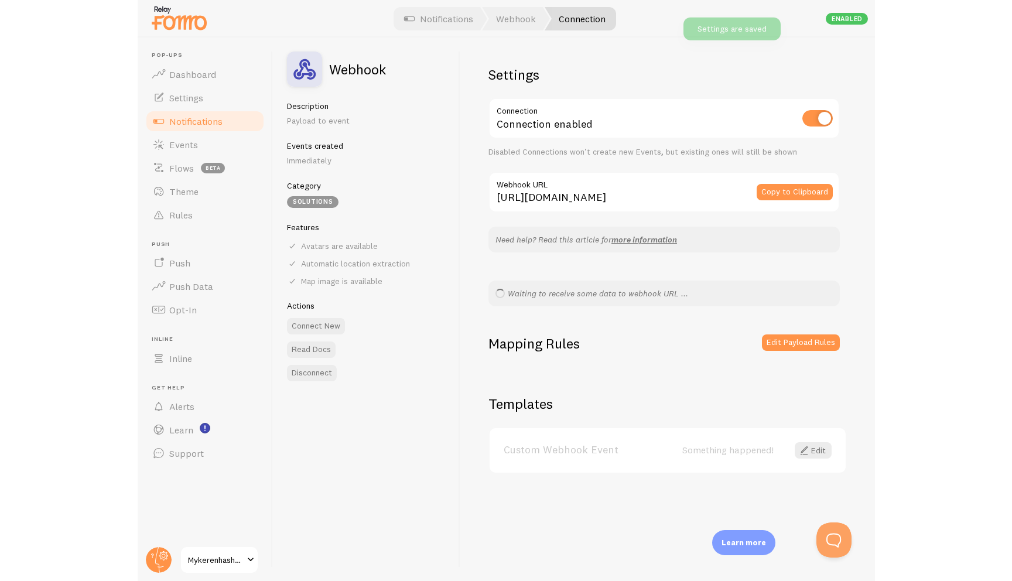
scroll to position [0, 0]
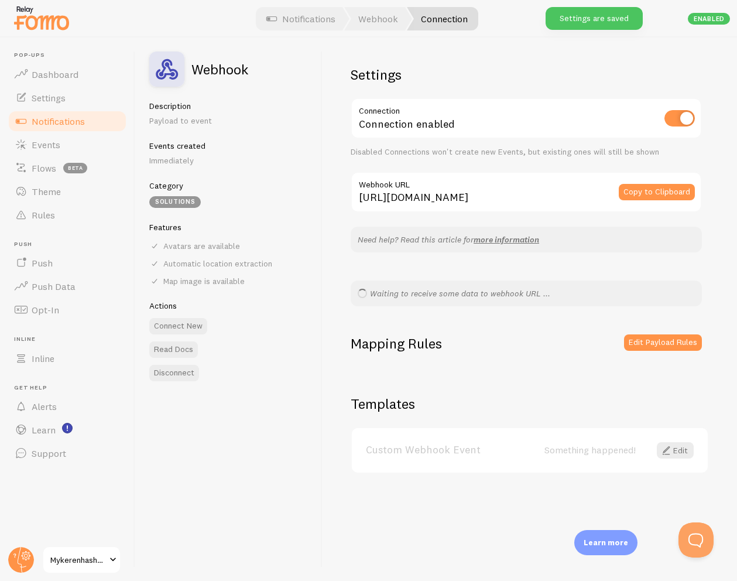
click at [495, 447] on link "Custom Webhook Event" at bounding box center [455, 449] width 179 height 11
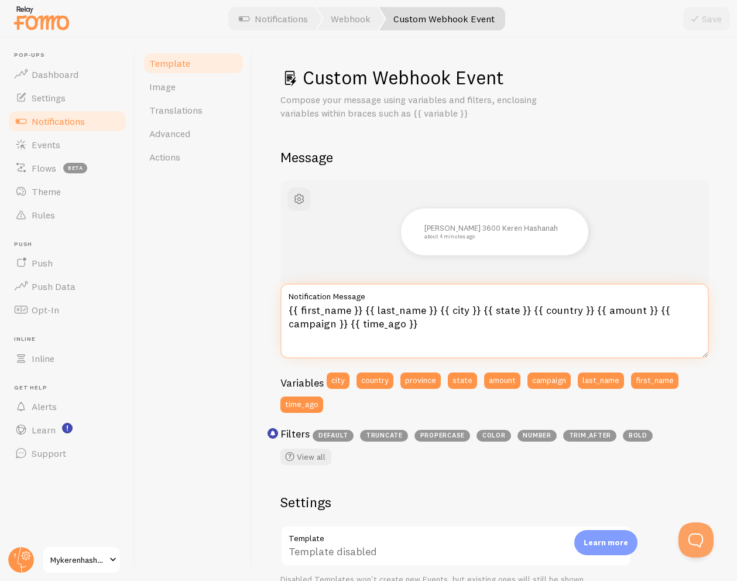
click at [446, 328] on textarea "{{ first_name }} {{ last_name }} {{ city }} {{ state }} {{ country }} {{ amount…" at bounding box center [494, 320] width 429 height 75
click at [431, 313] on textarea "{{ first_name }} {{ last_name }} {{ city }} {{ state }} {{ country }} {{ amount…" at bounding box center [494, 320] width 429 height 75
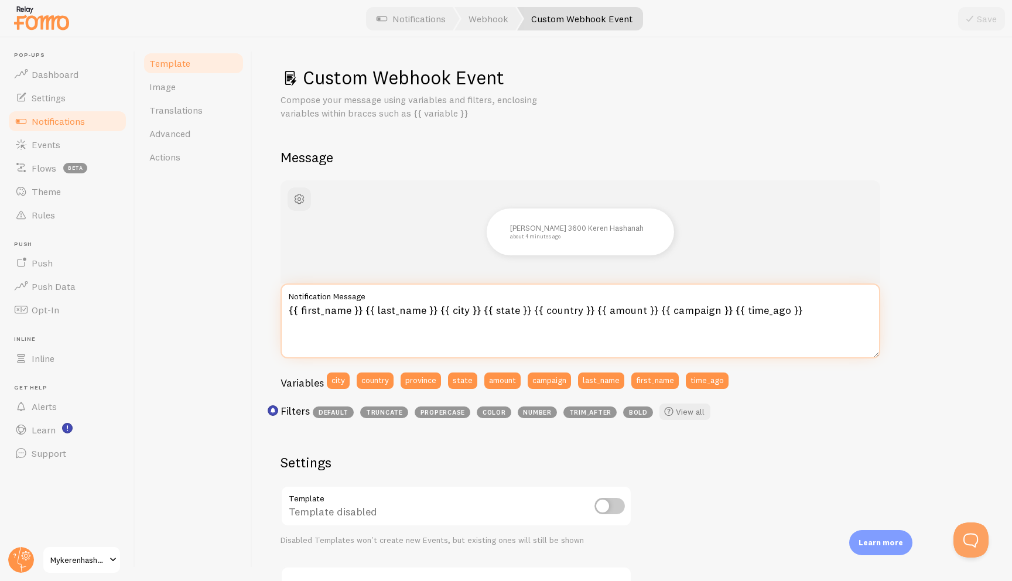
click at [737, 307] on textarea "{{ first_name }} {{ last_name }} {{ city }} {{ state }} {{ country }} {{ amount…" at bounding box center [580, 320] width 600 height 75
click at [631, 313] on textarea "{{ first_name }} {{ last_name }} {{ city }} {{ state }} {{ country }} {{ amount…" at bounding box center [580, 320] width 600 height 75
click at [587, 308] on textarea "{{ first_name }} {{ last_name }} {{ city }} {{ state }} {{ country }} {{ amount…" at bounding box center [580, 320] width 600 height 75
drag, startPoint x: 436, startPoint y: 311, endPoint x: 586, endPoint y: 315, distance: 149.4
click at [586, 315] on textarea "{{ first_name }} {{ last_name }} {{ city }} {{ state }} {{ country }} donated {…" at bounding box center [580, 320] width 600 height 75
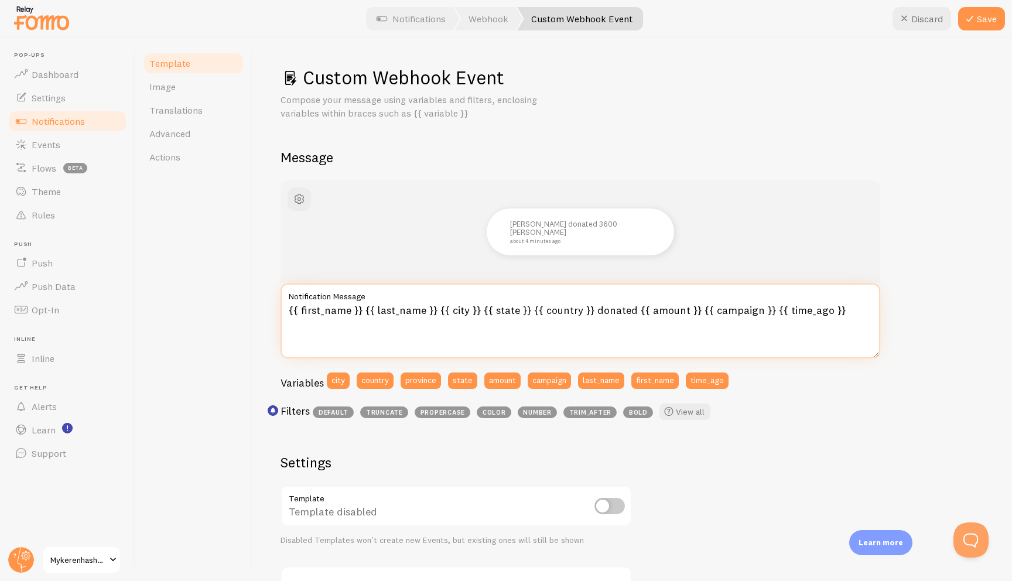
click at [523, 310] on textarea "{{ first_name }} {{ last_name }} {{ city }} {{ state }} {{ country }} donated {…" at bounding box center [580, 320] width 600 height 75
drag, startPoint x: 588, startPoint y: 311, endPoint x: 525, endPoint y: 312, distance: 63.2
click at [525, 312] on textarea "{{ first_name }} {{ last_name }} {{ city }} {{ state }} {{ country }} donated {…" at bounding box center [580, 320] width 600 height 75
click at [477, 313] on textarea "{{ first_name }} {{ last_name }} {{ city }} {{ state }} donated {{ amount }} {{…" at bounding box center [580, 320] width 600 height 75
click at [630, 312] on textarea "{{ first_name }} {{ last_name }} {{ city }} {{ state }} donated {{ amount }} {{…" at bounding box center [580, 320] width 600 height 75
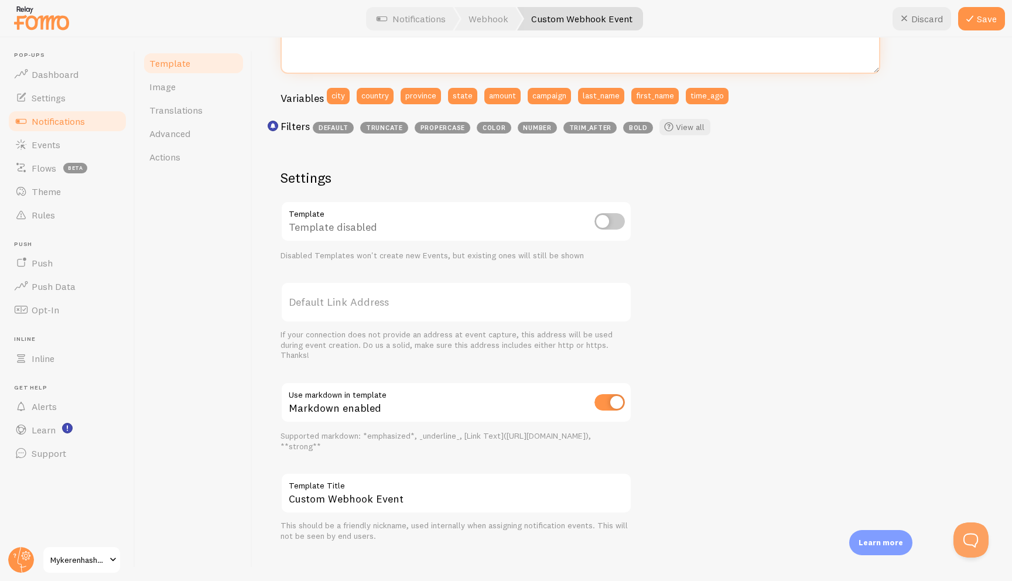
scroll to position [294, 0]
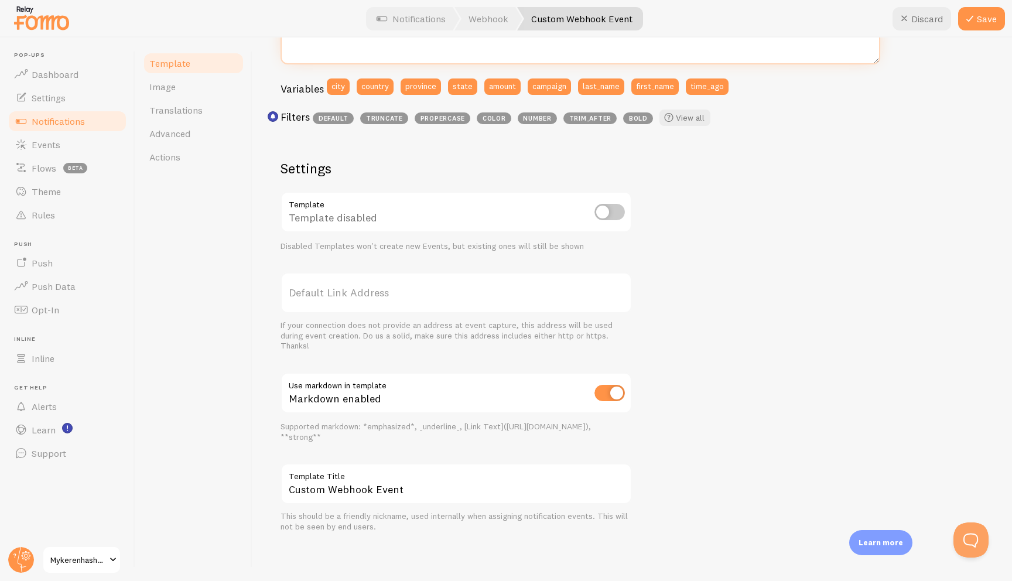
type textarea "{{ first_name }} {{ last_name }} {{ city }} {{ state }} donated {{ amount }} to…"
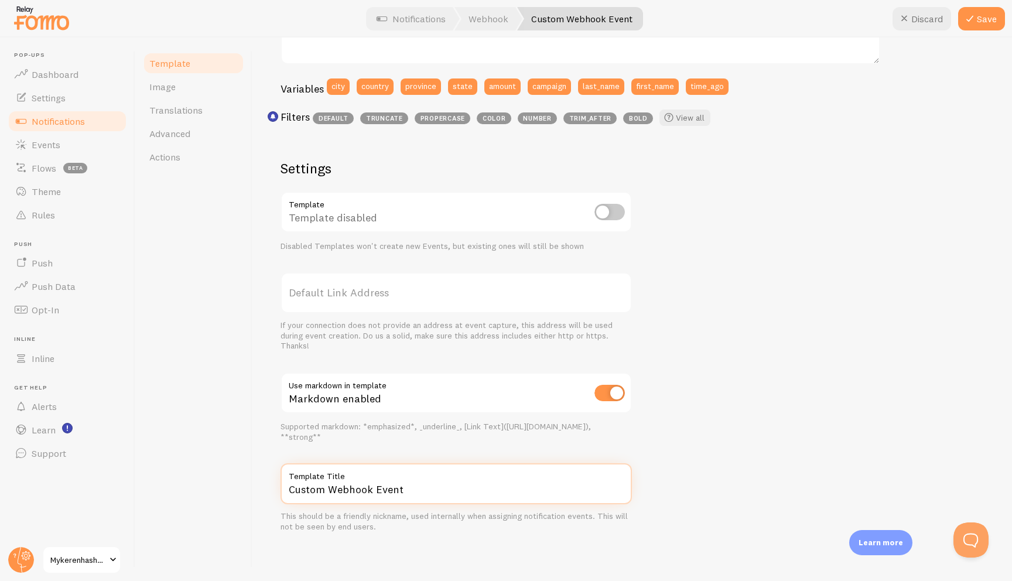
click at [491, 495] on input "Custom Webhook Event" at bounding box center [455, 483] width 351 height 41
paste input "Ooh, double donation"
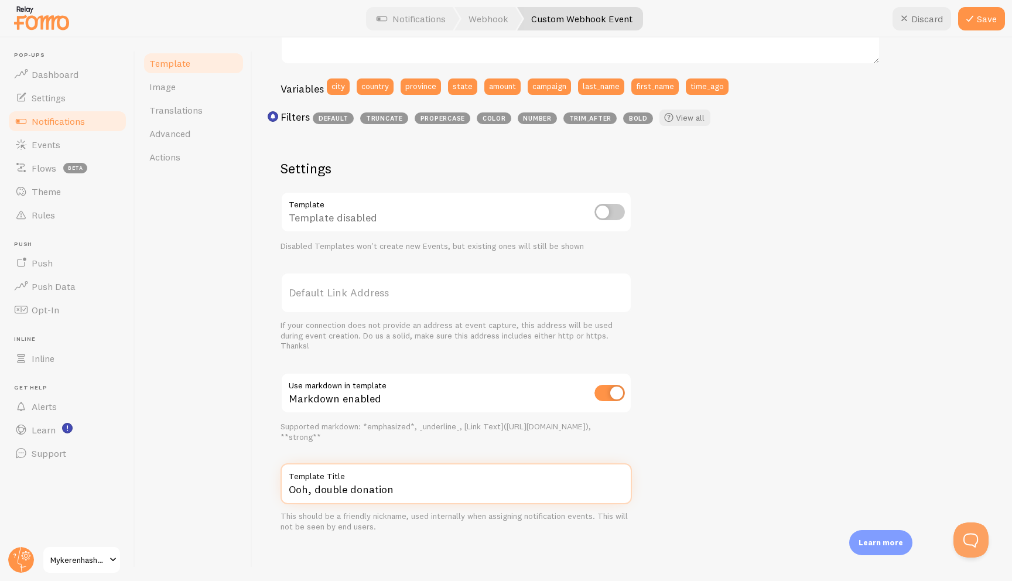
click at [314, 490] on input "Ooh, double donation" at bounding box center [455, 483] width 351 height 41
drag, startPoint x: 311, startPoint y: 494, endPoint x: 201, endPoint y: 483, distance: 110.0
click at [201, 483] on div "Template Image Translations Advanced Actions Ooh, Double donation Compose your …" at bounding box center [573, 308] width 877 height 543
click at [352, 488] on input "New Double donation" at bounding box center [455, 483] width 351 height 41
type input "New Double Donation"
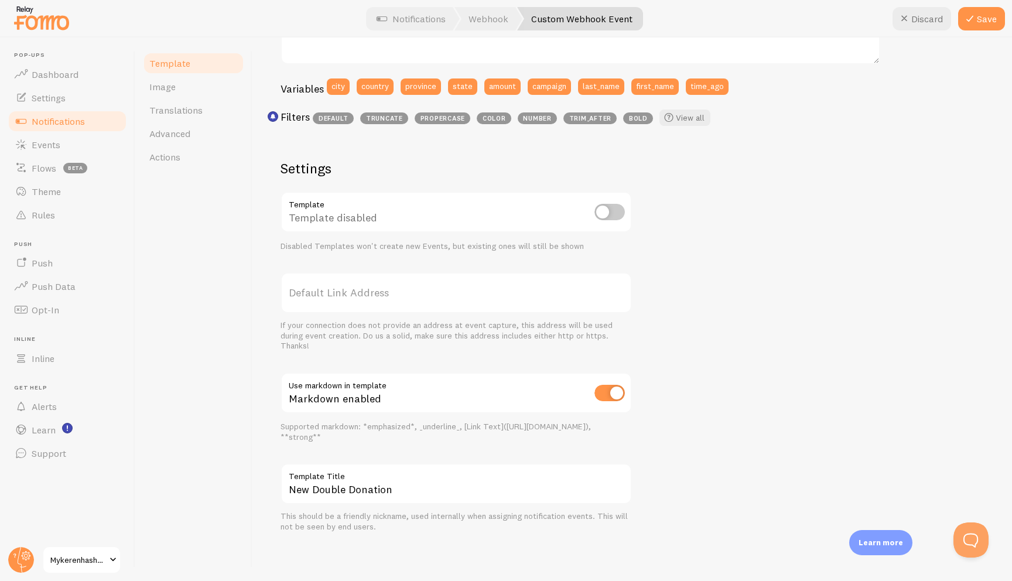
click at [737, 266] on div "Ari Haas donated 3600 towards Keren Hashanah about 4 minutes ago {{ first_name …" at bounding box center [631, 209] width 703 height 646
click at [737, 15] on button "Save" at bounding box center [981, 18] width 47 height 23
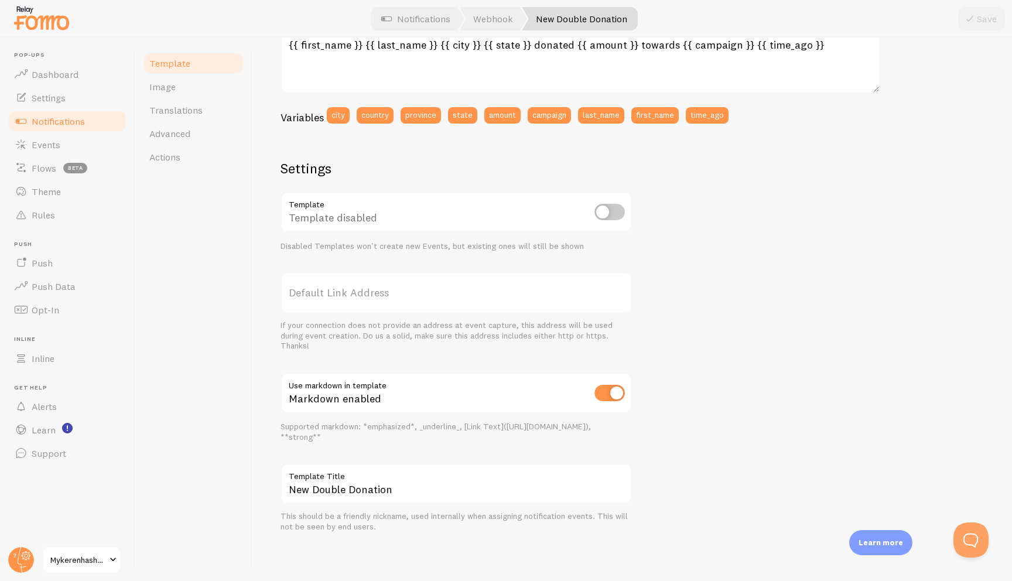
click at [599, 214] on input "checkbox" at bounding box center [609, 212] width 30 height 16
checkbox input "true"
click at [737, 23] on icon at bounding box center [970, 19] width 14 height 14
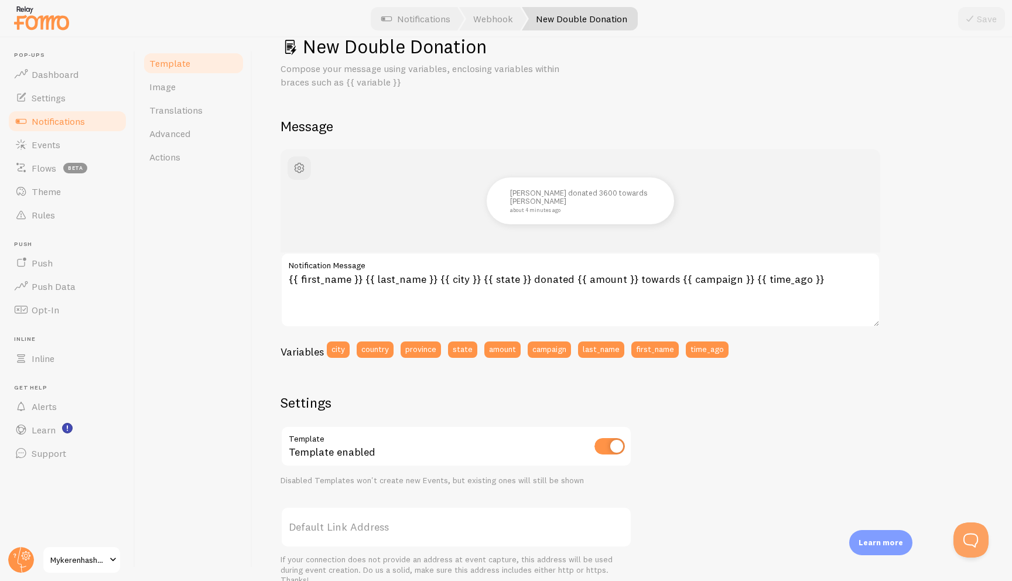
scroll to position [0, 0]
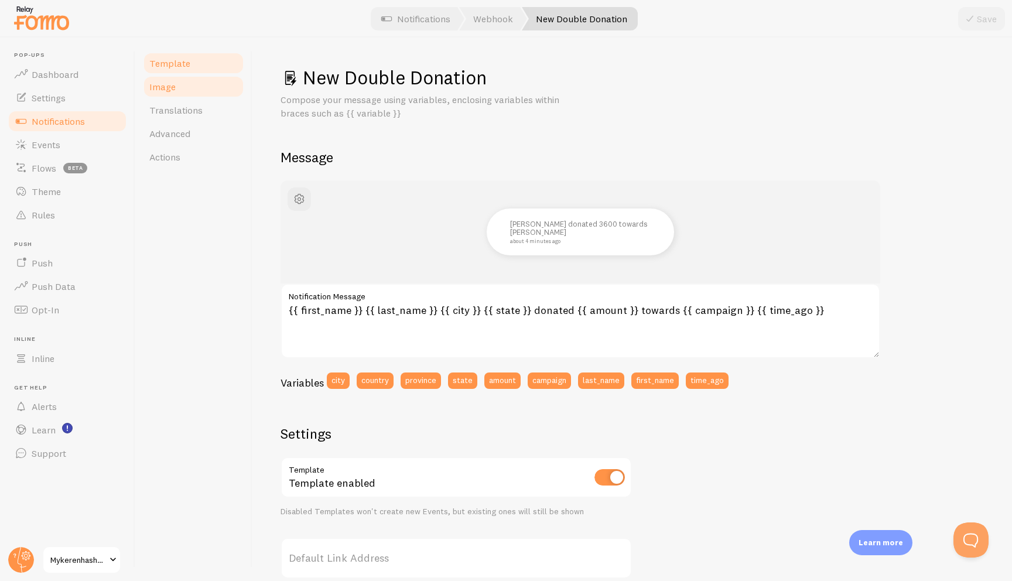
click at [201, 93] on link "Image" at bounding box center [193, 86] width 102 height 23
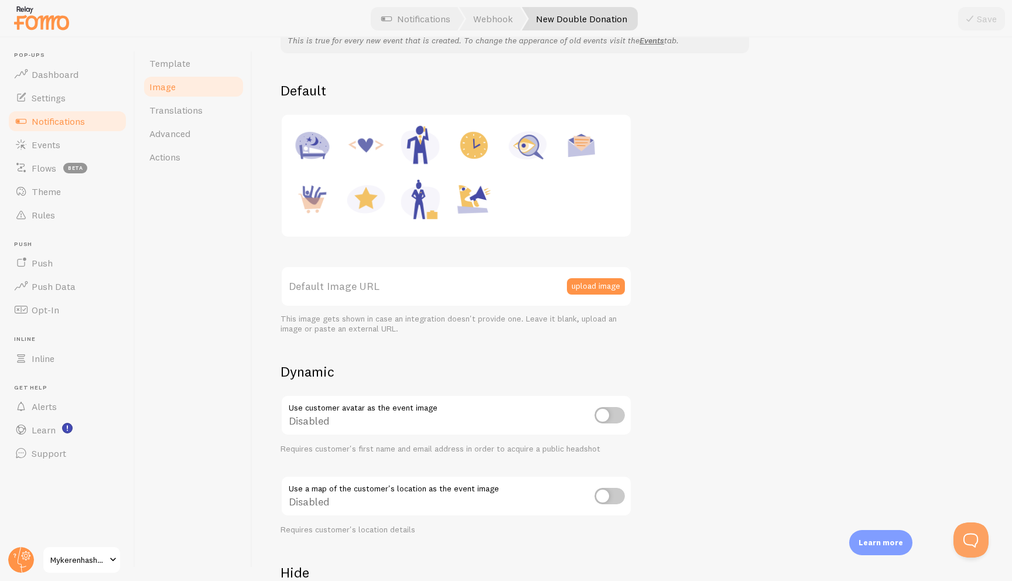
scroll to position [121, 0]
click at [580, 287] on button "upload image" at bounding box center [596, 286] width 58 height 16
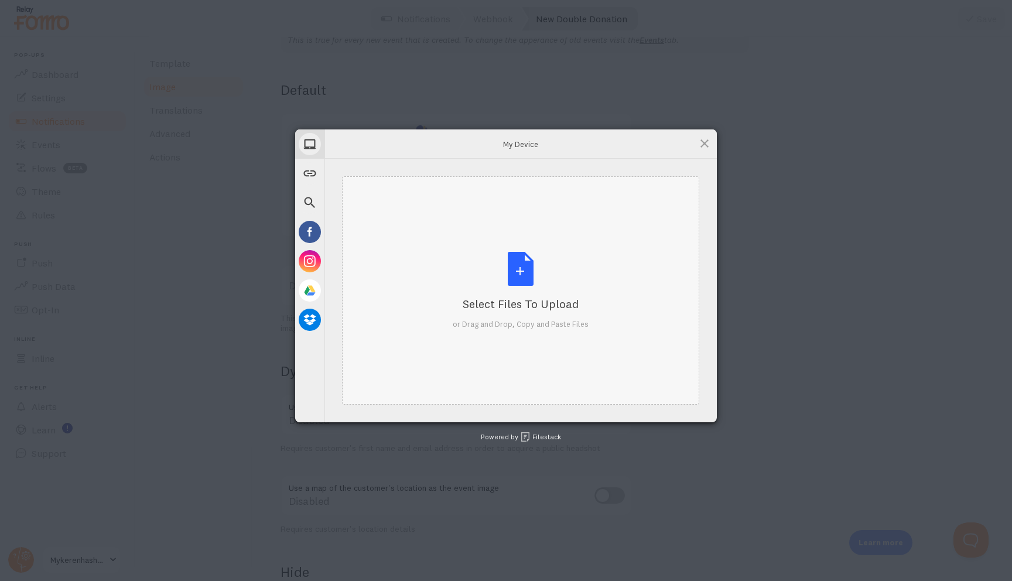
click at [504, 265] on div "Select Files to Upload or Drag and Drop, Copy and Paste Files" at bounding box center [521, 291] width 136 height 78
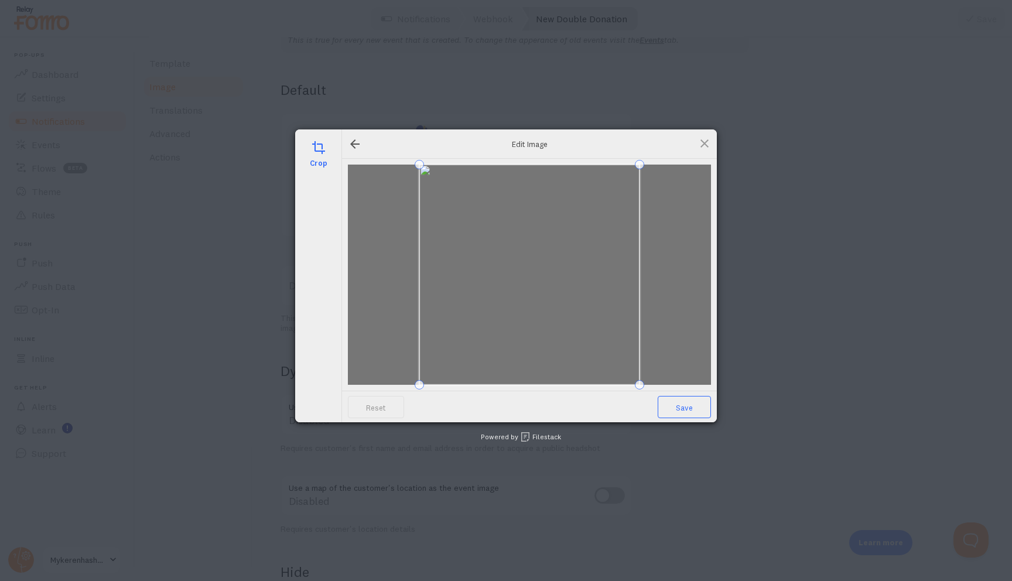
click at [671, 405] on span "Save" at bounding box center [684, 407] width 53 height 22
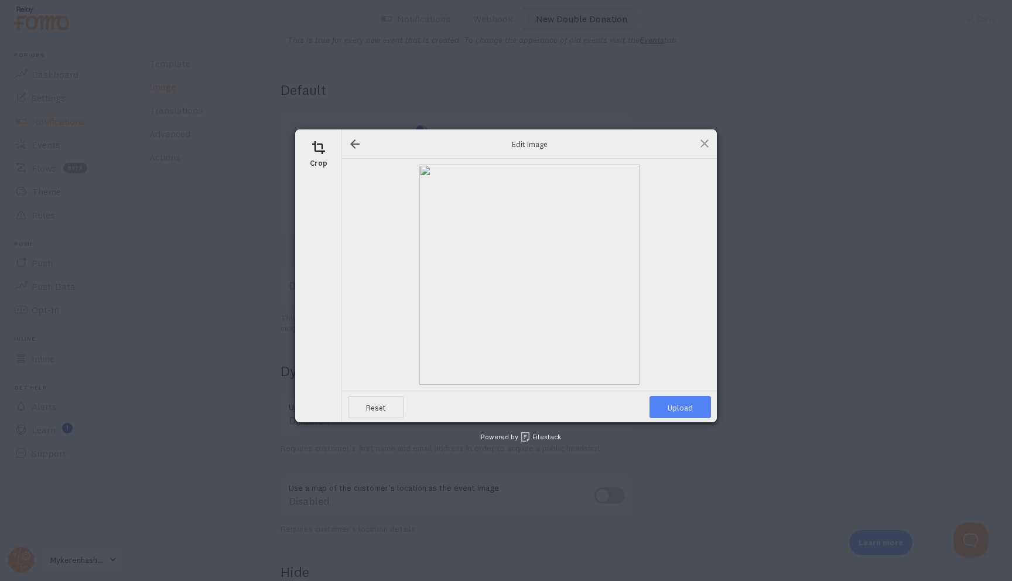
click at [674, 406] on span "Upload" at bounding box center [679, 407] width 61 height 22
type input "https://process.filestackapi.com/ApqhzE1ldTzuKSj33adqez/resize=width:170,height…"
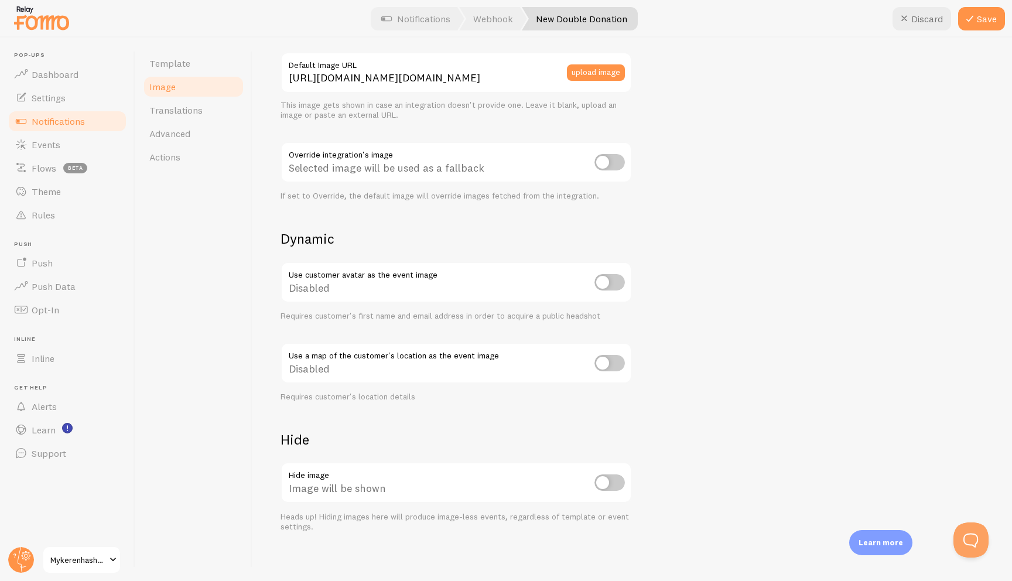
scroll to position [342, 0]
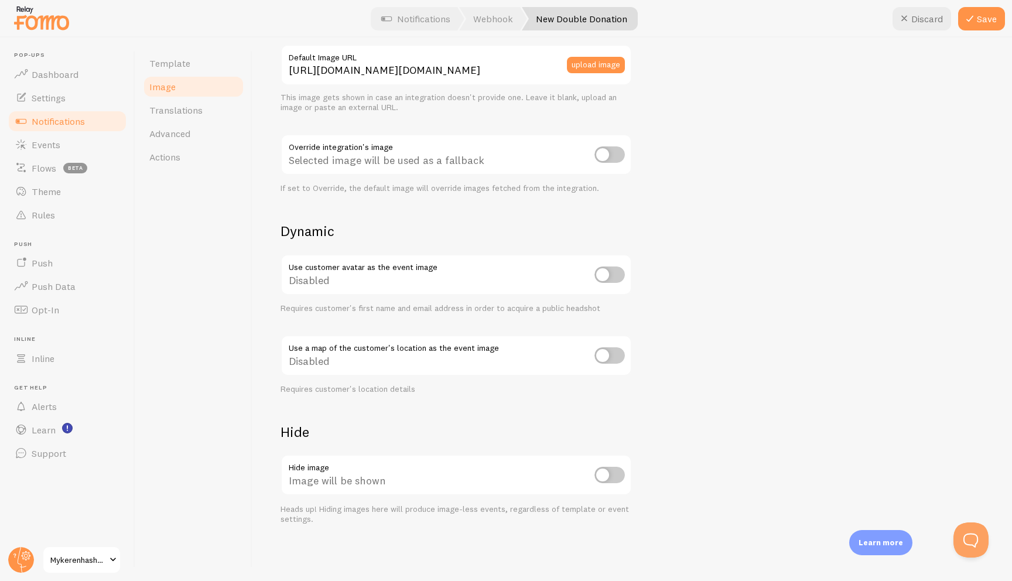
click at [601, 360] on input "checkbox" at bounding box center [609, 355] width 30 height 16
click at [616, 356] on input "checkbox" at bounding box center [609, 355] width 30 height 16
checkbox input "true"
click at [535, 436] on h2 "Hide" at bounding box center [455, 432] width 351 height 18
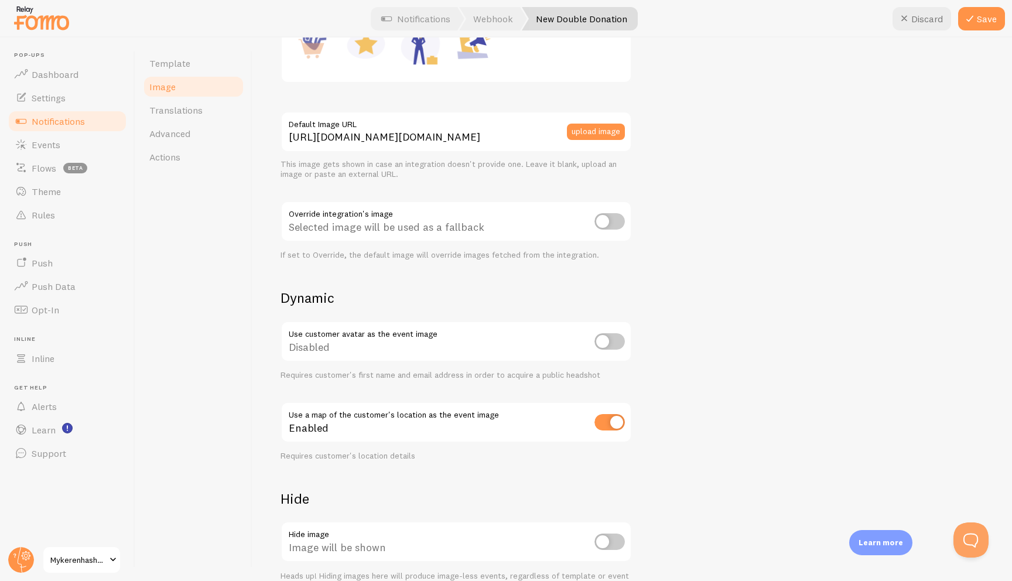
scroll to position [0, 0]
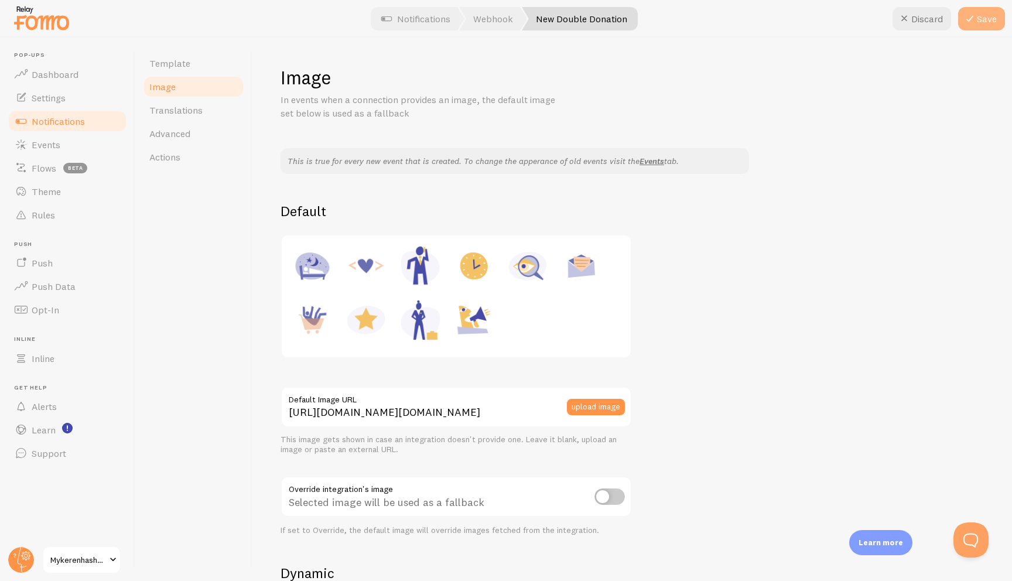
click at [737, 21] on button "Save" at bounding box center [981, 18] width 47 height 23
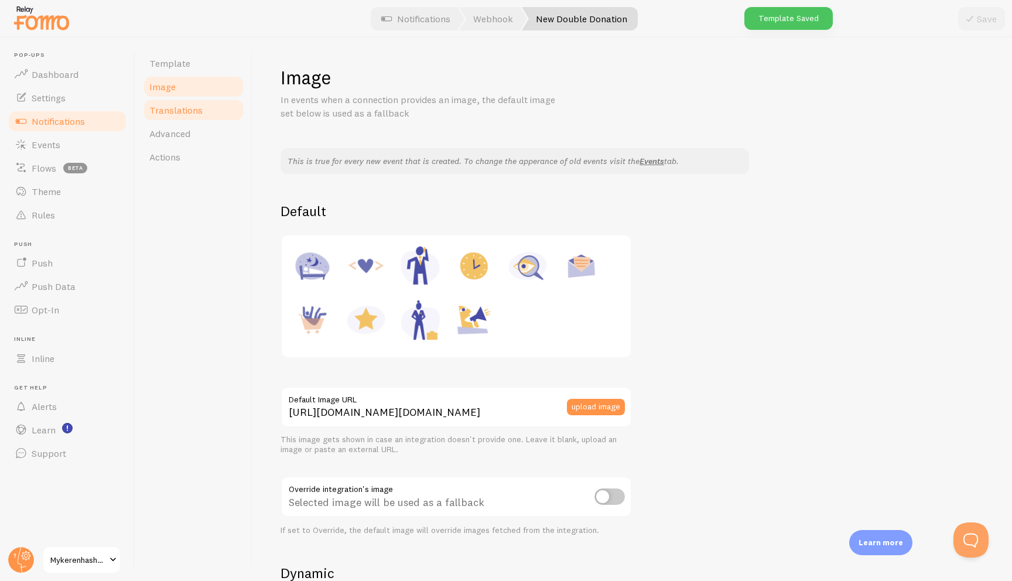
click at [202, 108] on link "Translations" at bounding box center [193, 109] width 102 height 23
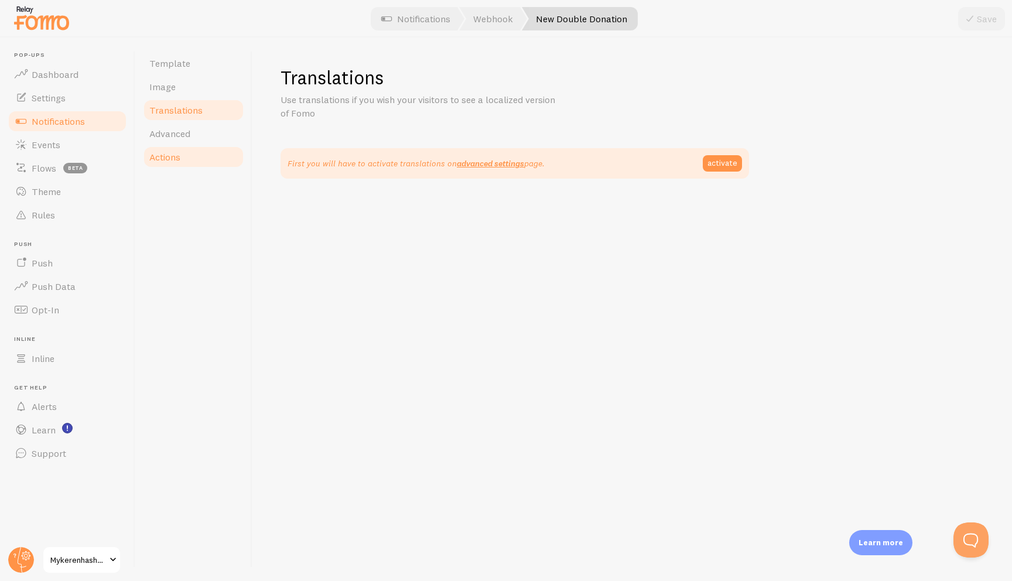
click at [203, 148] on link "Actions" at bounding box center [193, 156] width 102 height 23
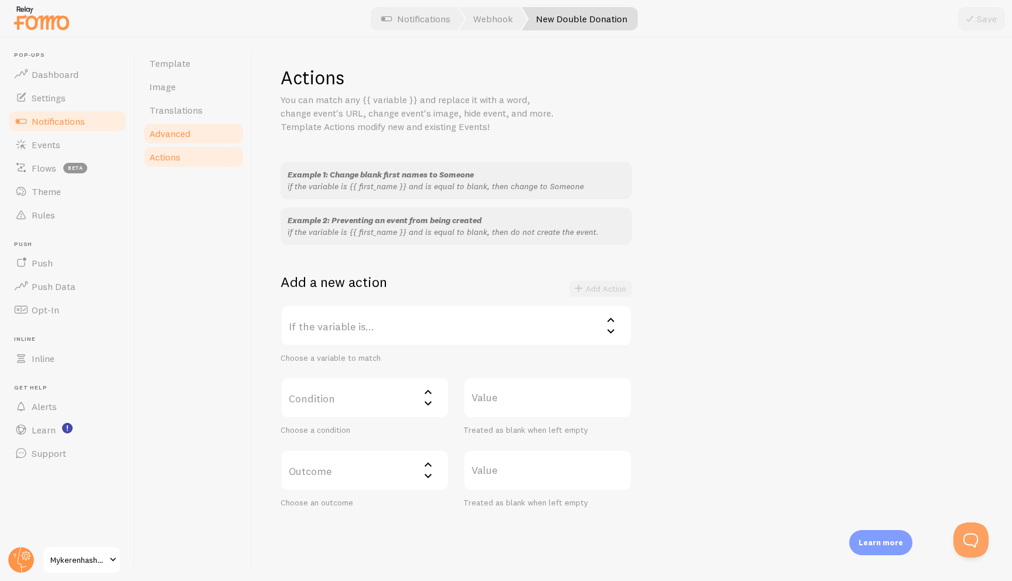
click at [198, 131] on link "Advanced" at bounding box center [193, 133] width 102 height 23
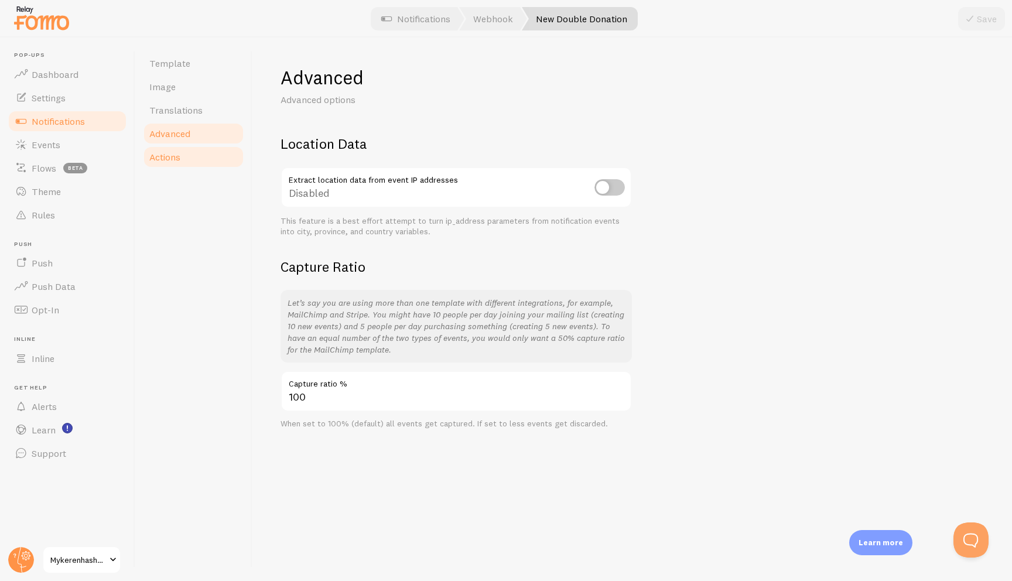
click at [181, 152] on link "Actions" at bounding box center [193, 156] width 102 height 23
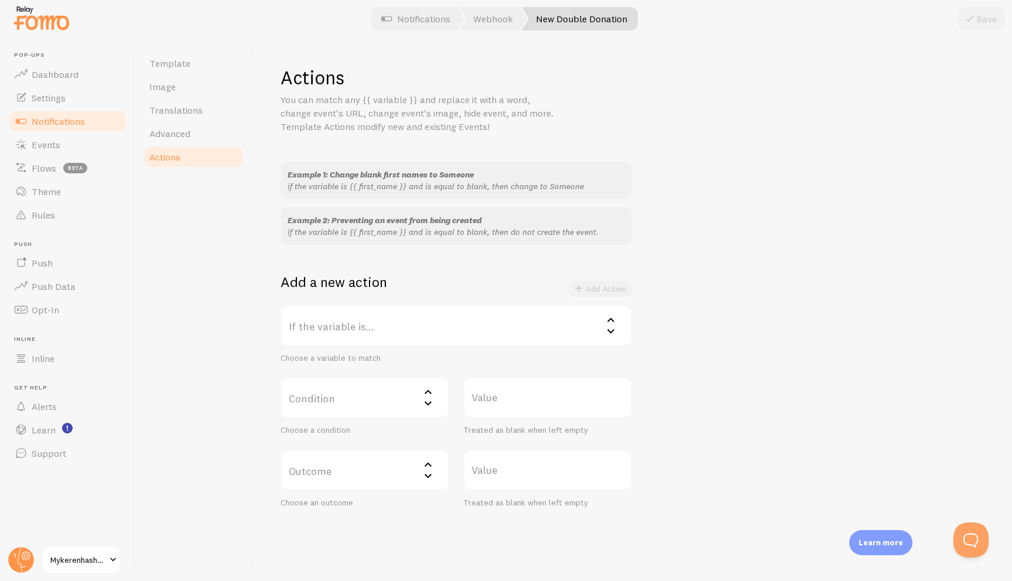
click at [406, 320] on label "If the variable is..." at bounding box center [455, 325] width 351 height 41
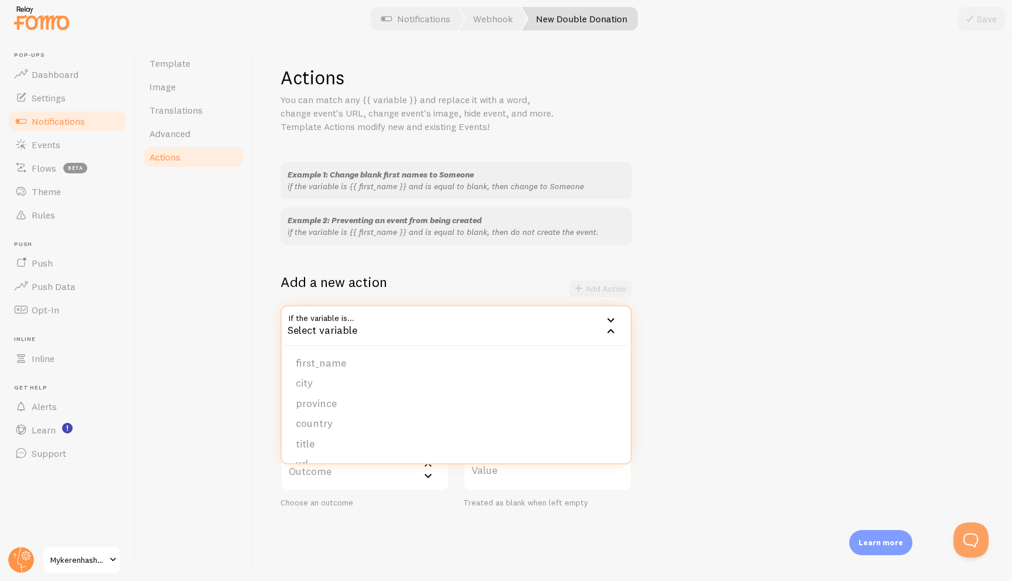
click at [237, 314] on div "Template Image Translations Advanced Actions" at bounding box center [193, 308] width 117 height 543
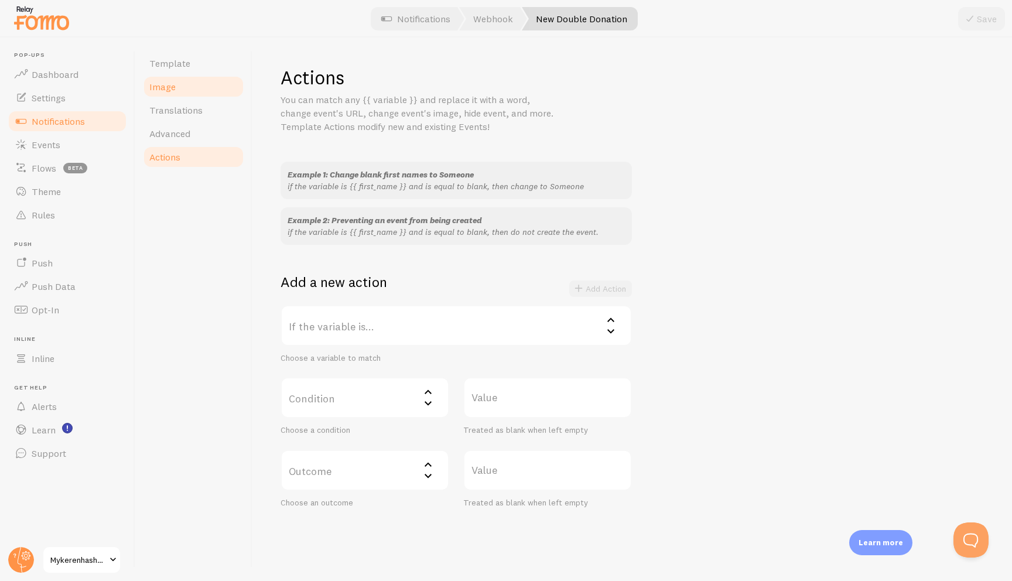
click at [173, 93] on link "Image" at bounding box center [193, 86] width 102 height 23
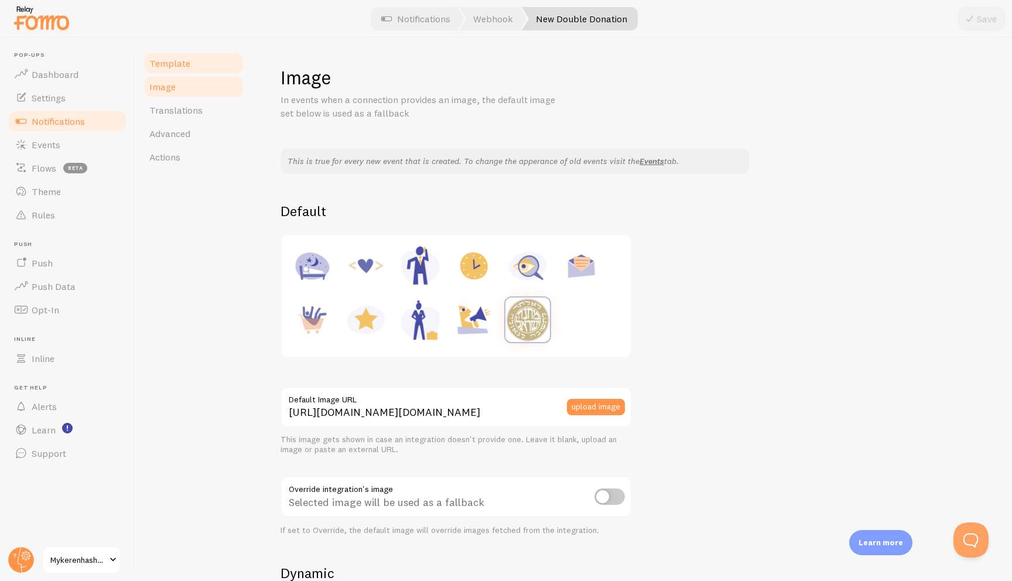
click at [183, 58] on span "Template" at bounding box center [169, 63] width 41 height 12
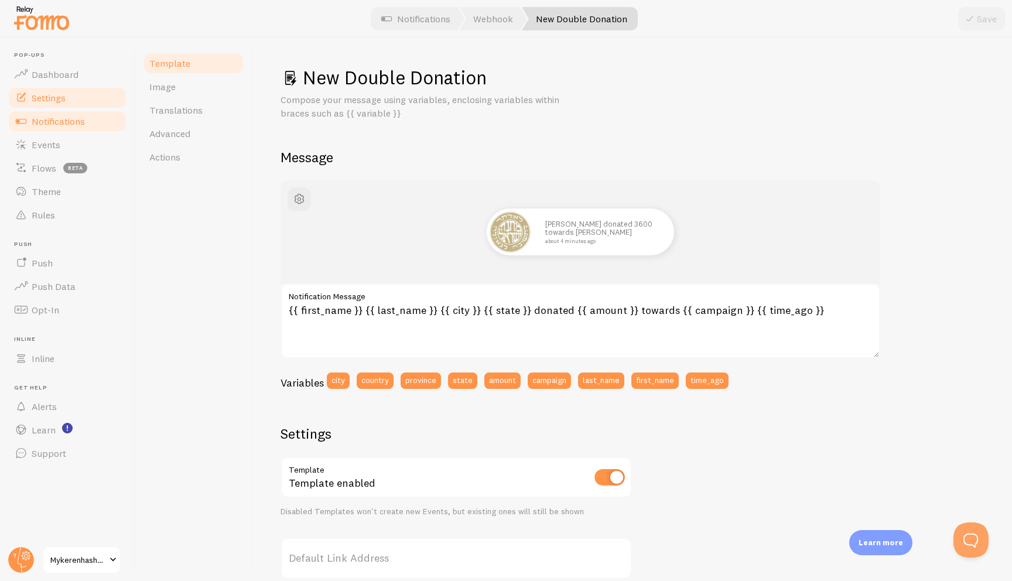
click at [69, 99] on link "Settings" at bounding box center [67, 97] width 121 height 23
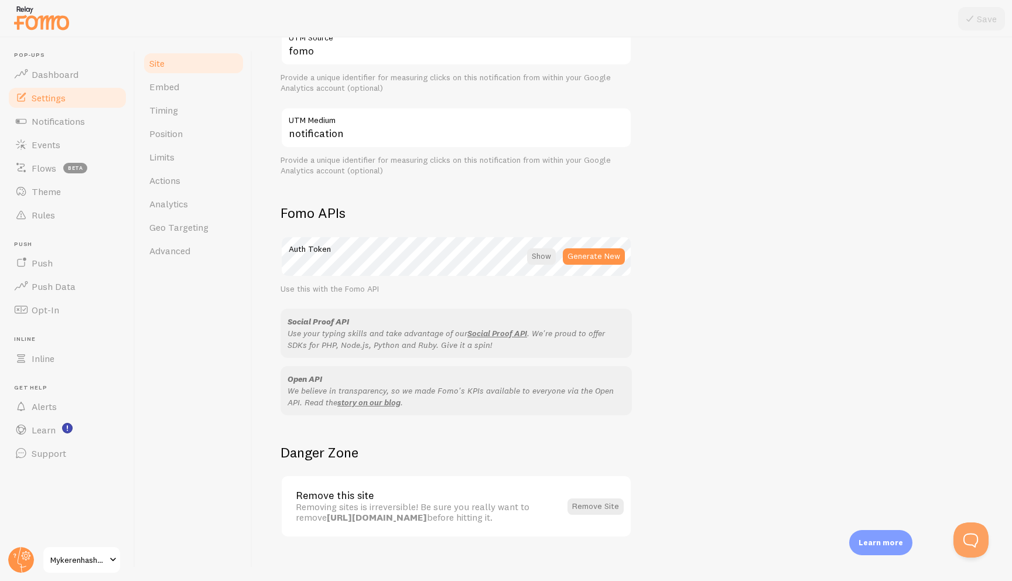
scroll to position [525, 0]
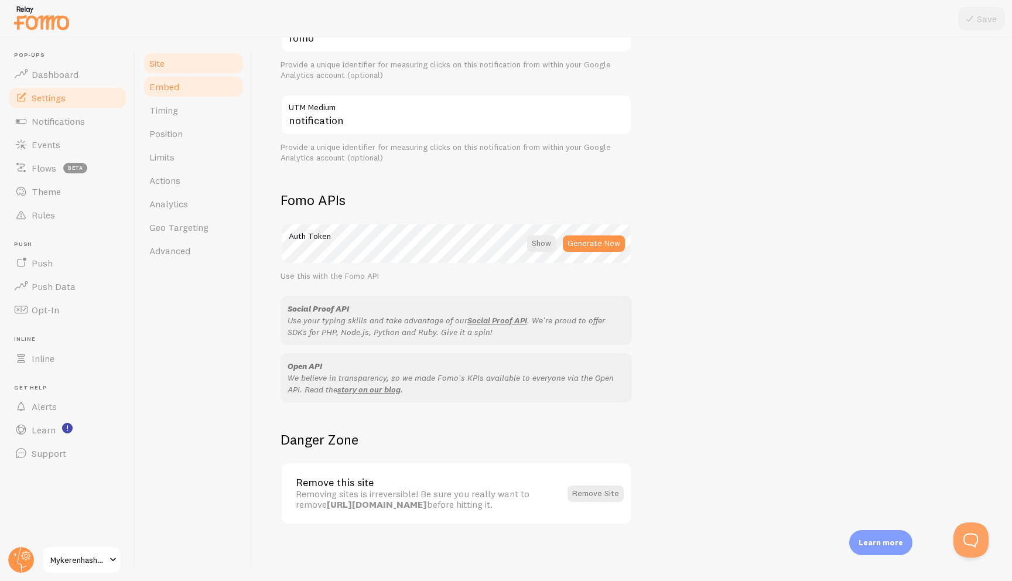
click at [198, 88] on link "Embed" at bounding box center [193, 86] width 102 height 23
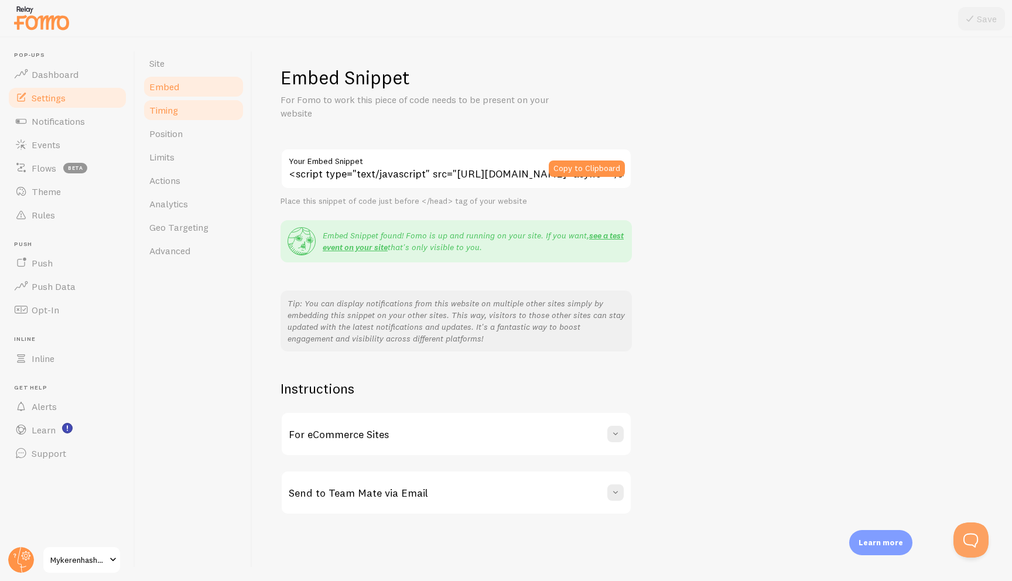
click at [173, 114] on span "Timing" at bounding box center [163, 110] width 29 height 12
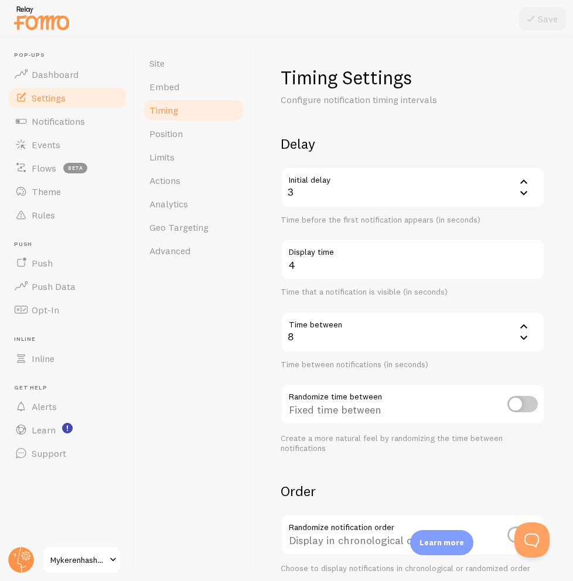
click at [525, 339] on icon at bounding box center [523, 337] width 14 height 14
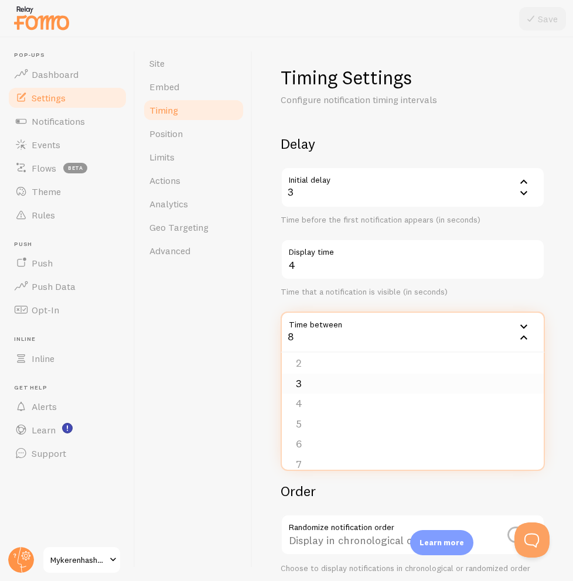
scroll to position [20, 0]
click at [449, 389] on li "3" at bounding box center [413, 389] width 262 height 20
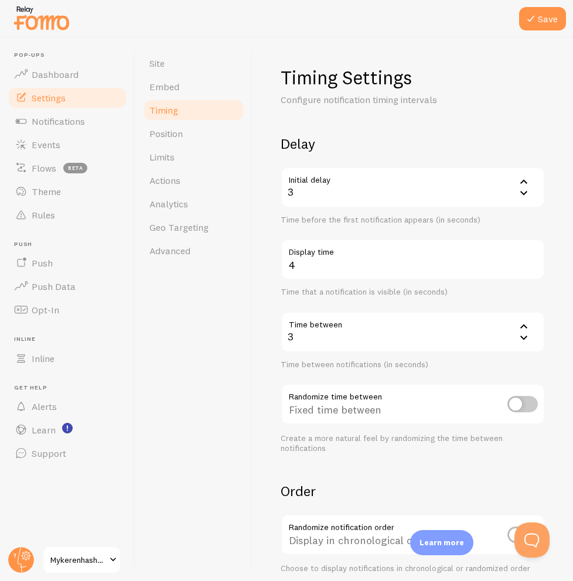
click at [453, 292] on div "Time that a notification is visible (in seconds)" at bounding box center [412, 292] width 264 height 11
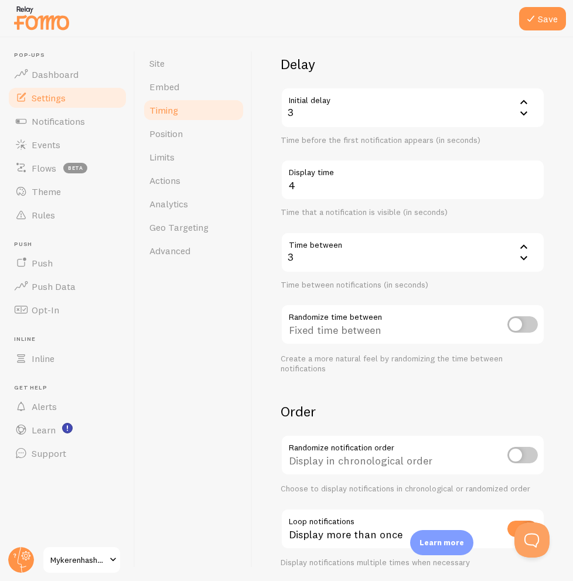
scroll to position [80, 0]
click at [539, 20] on button "Save" at bounding box center [542, 18] width 47 height 23
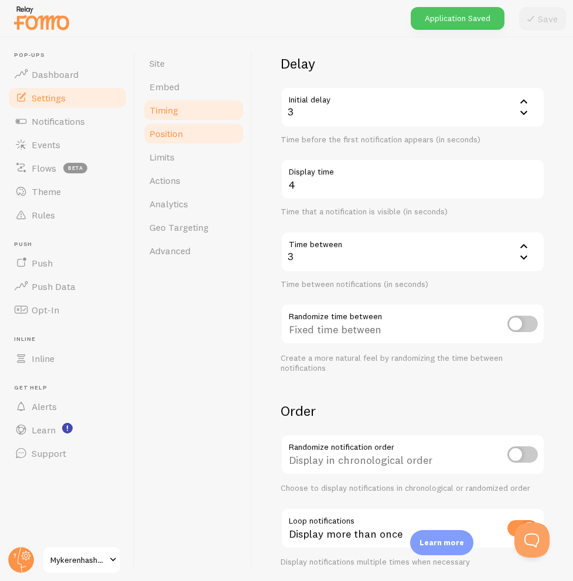
click at [217, 134] on link "Position" at bounding box center [193, 133] width 102 height 23
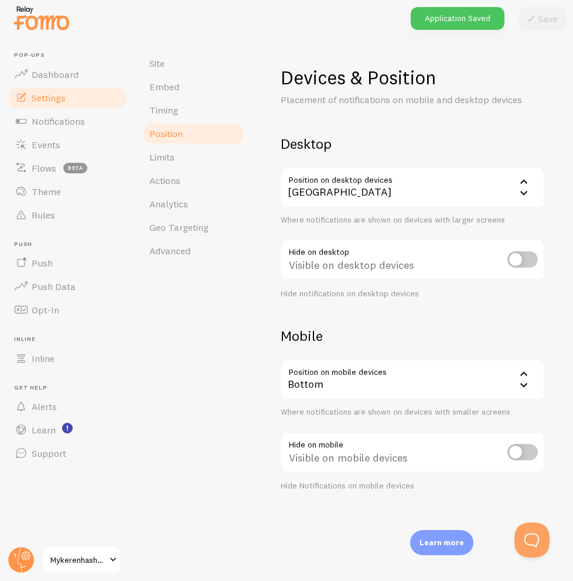
click at [430, 192] on div "[GEOGRAPHIC_DATA]" at bounding box center [412, 187] width 264 height 41
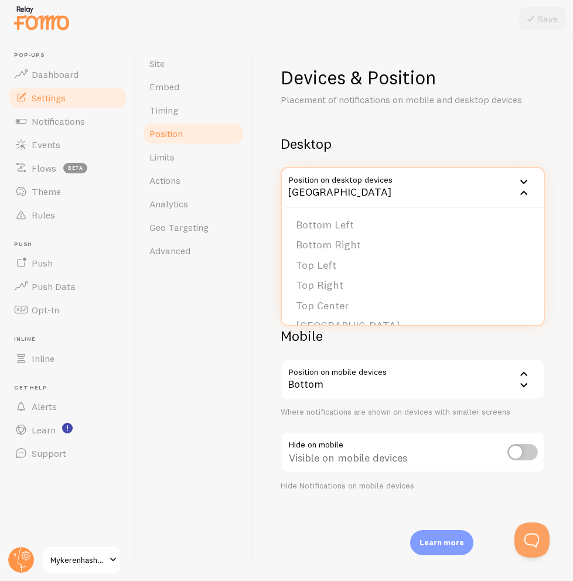
click at [434, 129] on div "Devices & Position Placement of notifications on mobile and desktop devices Des…" at bounding box center [412, 279] width 264 height 426
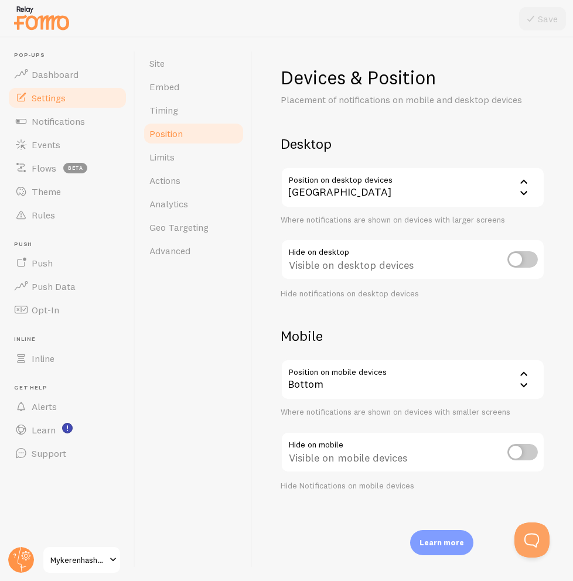
click at [430, 180] on div "[GEOGRAPHIC_DATA]" at bounding box center [412, 187] width 264 height 41
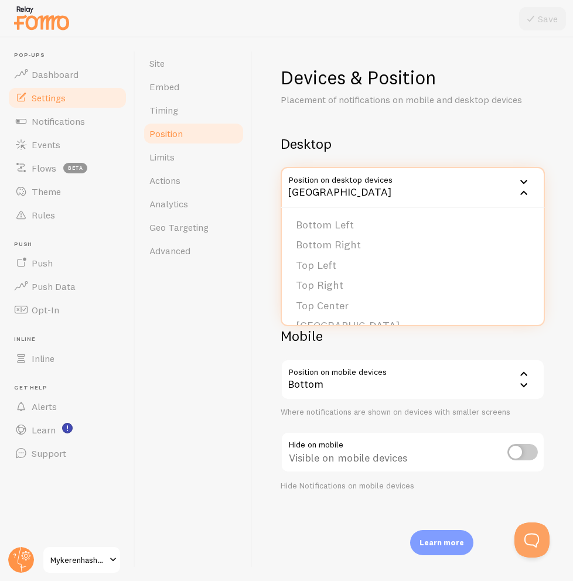
click at [431, 148] on h2 "Desktop" at bounding box center [412, 144] width 264 height 18
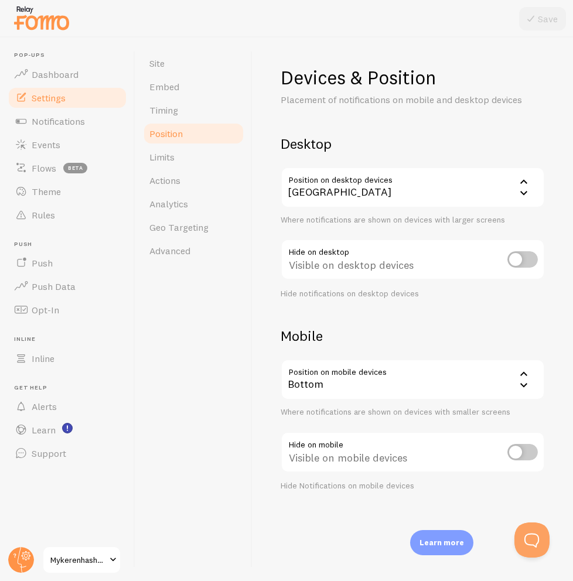
click at [515, 265] on input "checkbox" at bounding box center [522, 259] width 30 height 16
click at [535, 25] on icon at bounding box center [530, 19] width 14 height 14
click at [521, 259] on input "checkbox" at bounding box center [522, 259] width 30 height 16
checkbox input "false"
click at [545, 22] on button "Save" at bounding box center [542, 18] width 47 height 23
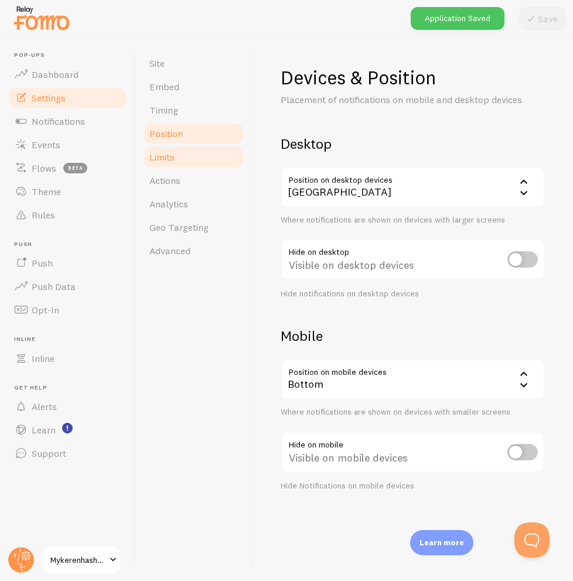
click at [196, 148] on link "Limits" at bounding box center [193, 156] width 102 height 23
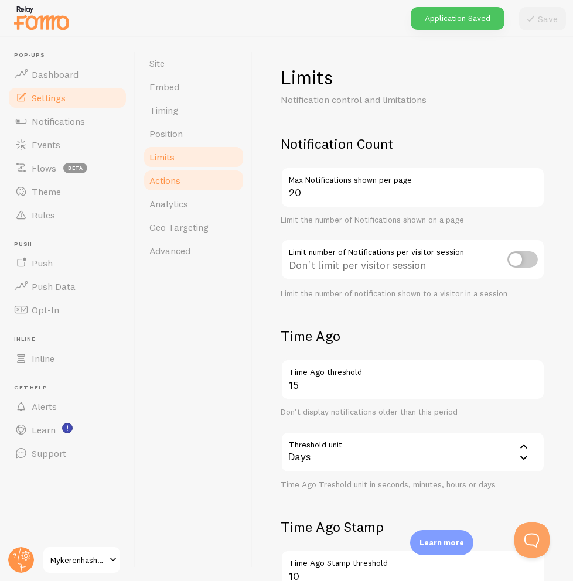
click at [194, 175] on link "Actions" at bounding box center [193, 180] width 102 height 23
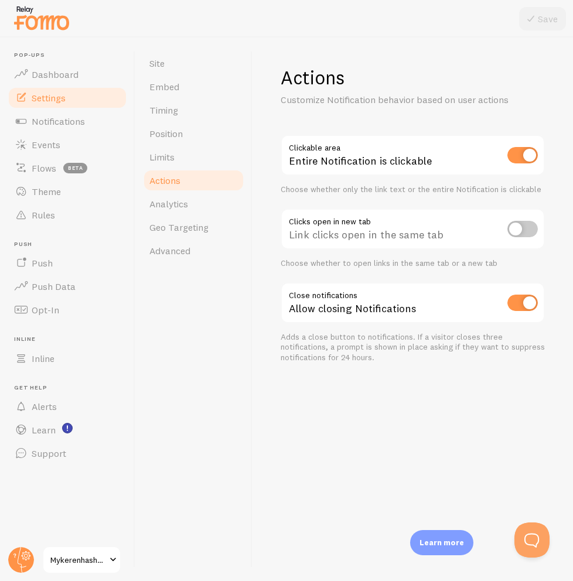
click at [516, 155] on input "checkbox" at bounding box center [522, 155] width 30 height 16
checkbox input "true"
click at [189, 212] on link "Analytics" at bounding box center [193, 203] width 102 height 23
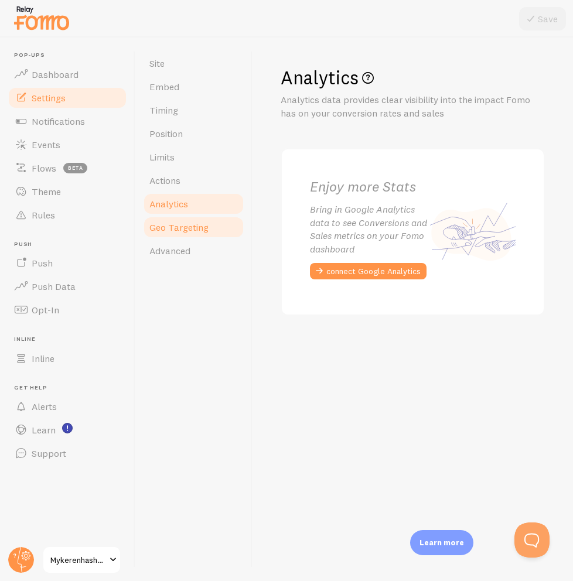
click at [191, 223] on span "Geo Targeting" at bounding box center [178, 227] width 59 height 12
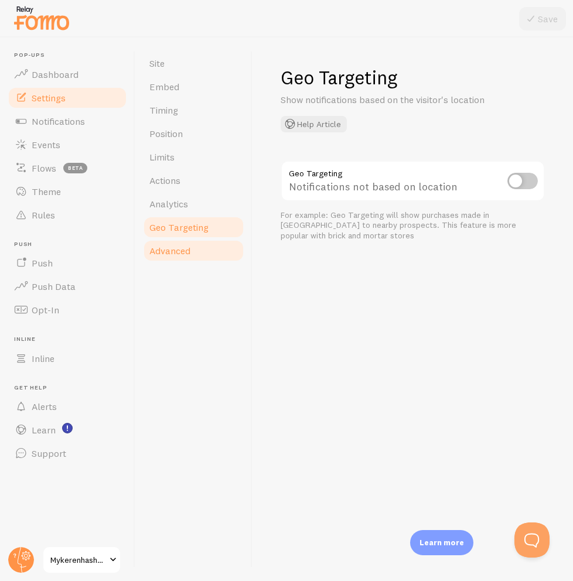
click at [198, 258] on link "Advanced" at bounding box center [193, 250] width 102 height 23
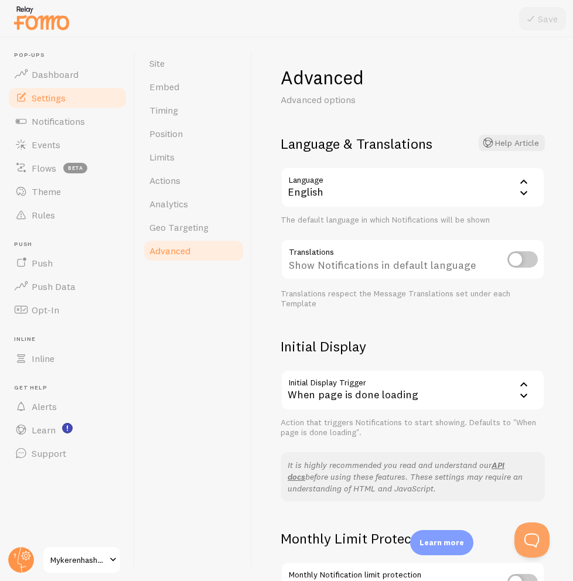
scroll to position [4, 0]
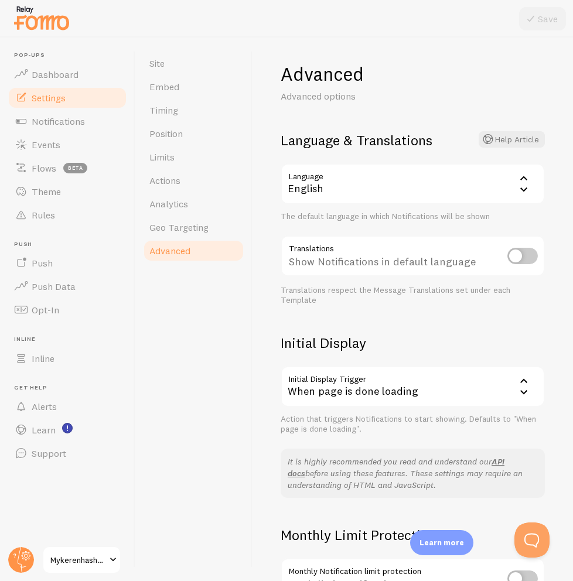
click at [419, 381] on div "When page is done loading" at bounding box center [412, 386] width 264 height 41
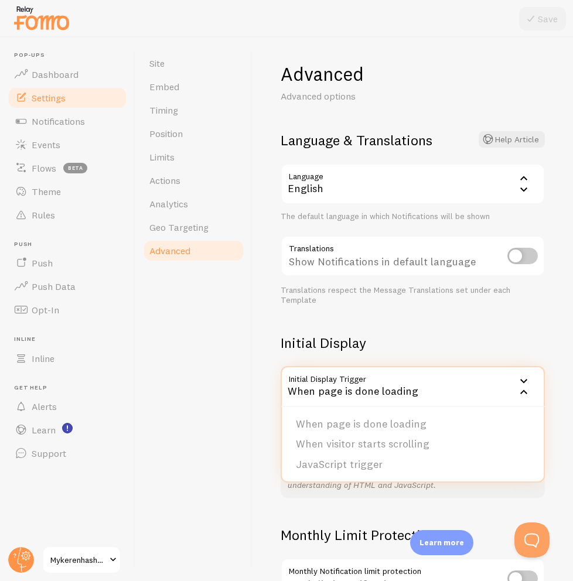
click at [436, 334] on h2 "Initial Display" at bounding box center [412, 343] width 264 height 18
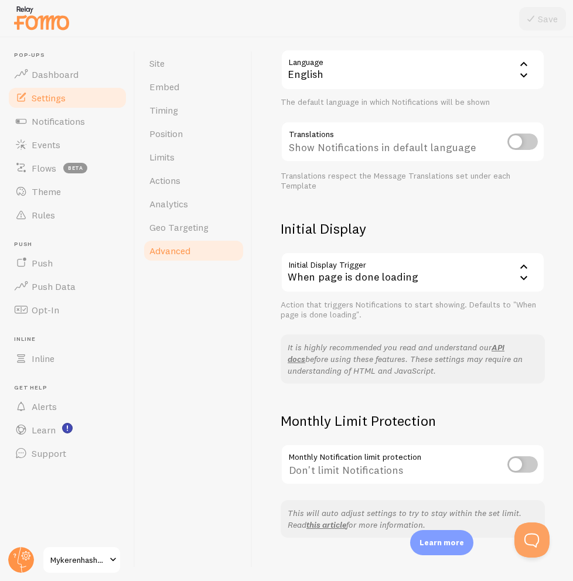
scroll to position [120, 0]
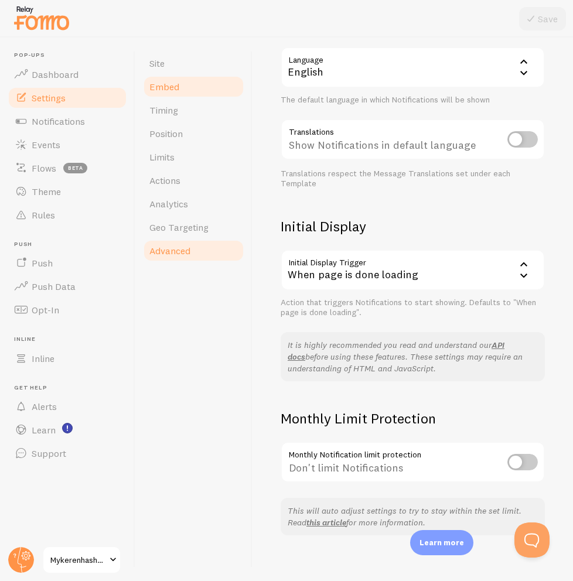
click at [184, 77] on link "Embed" at bounding box center [193, 86] width 102 height 23
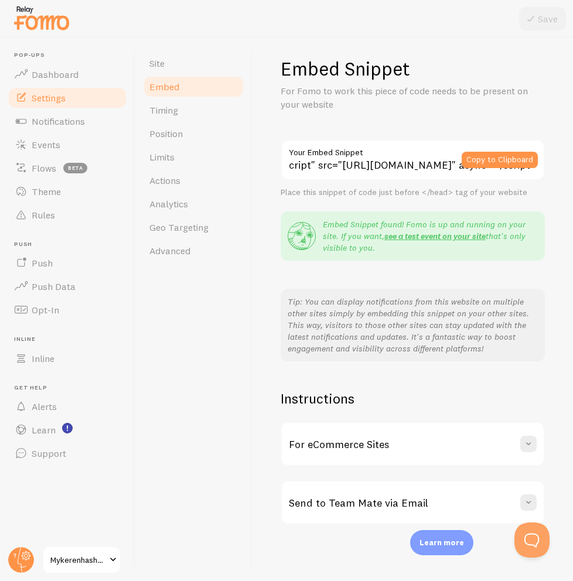
scroll to position [0, 303]
click at [179, 60] on link "Site" at bounding box center [193, 63] width 102 height 23
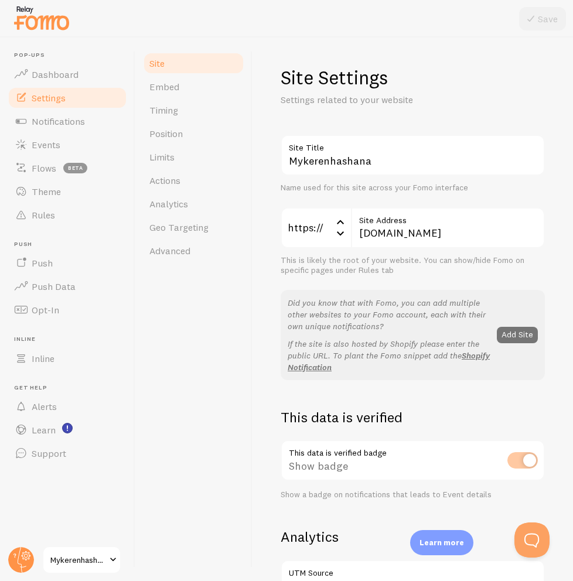
click at [405, 422] on h2 "This data is verified" at bounding box center [412, 417] width 264 height 18
click at [382, 464] on div "This data is verified badge Show badge Show a badge on notifications that leads…" at bounding box center [412, 470] width 264 height 60
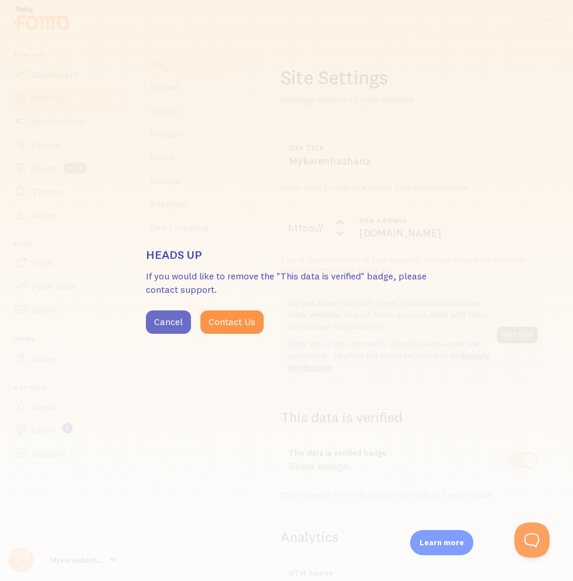
click at [163, 326] on button "Cancel" at bounding box center [168, 321] width 45 height 23
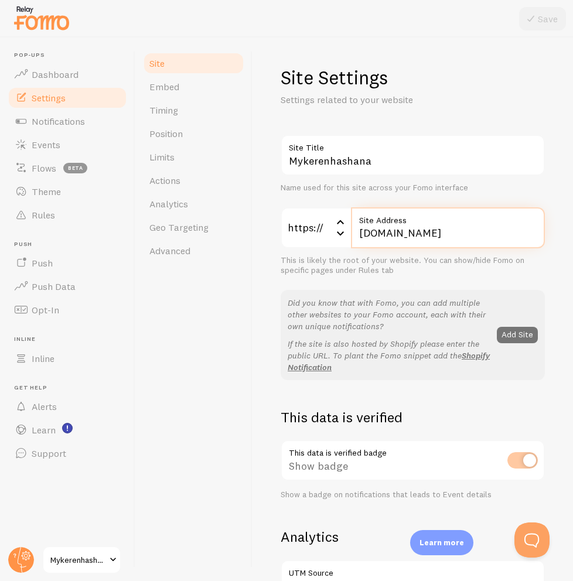
click at [485, 232] on input "[DOMAIN_NAME]" at bounding box center [448, 227] width 194 height 41
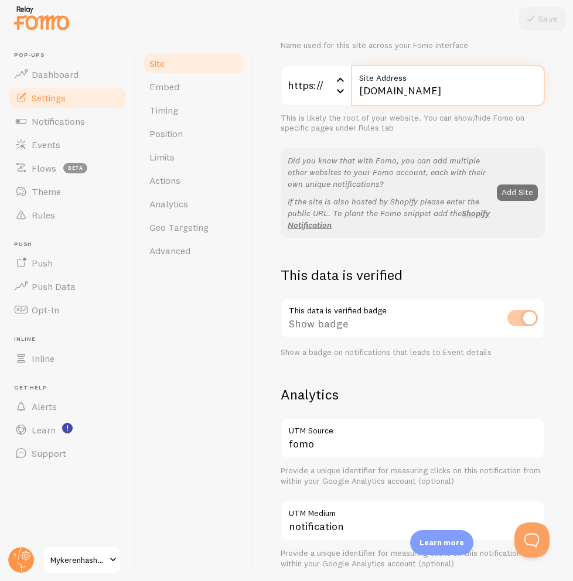
scroll to position [159, 0]
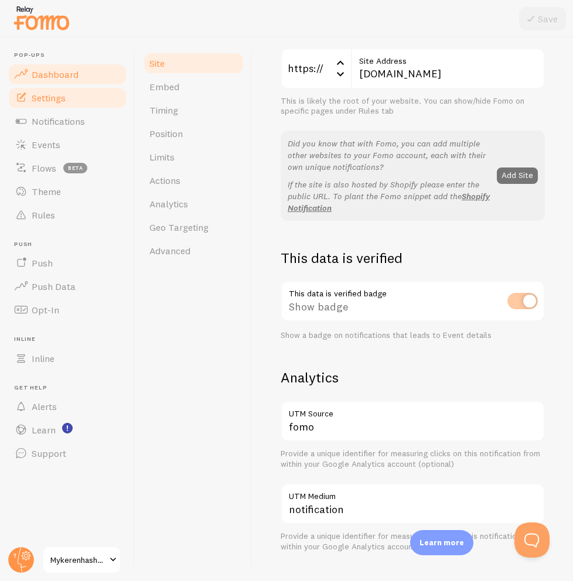
click at [60, 78] on span "Dashboard" at bounding box center [55, 75] width 47 height 12
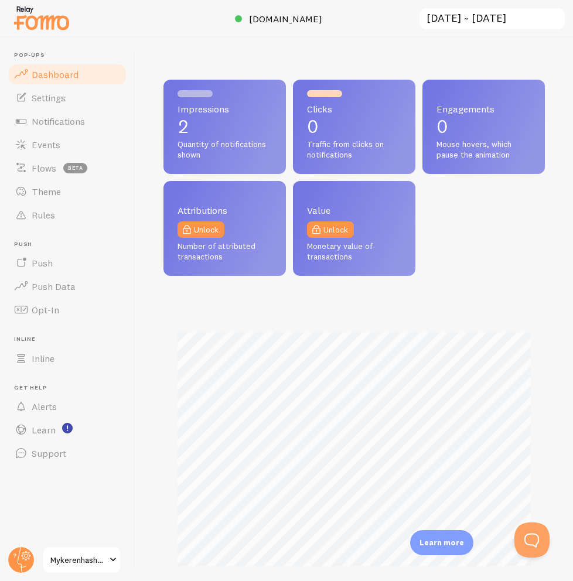
scroll to position [307, 381]
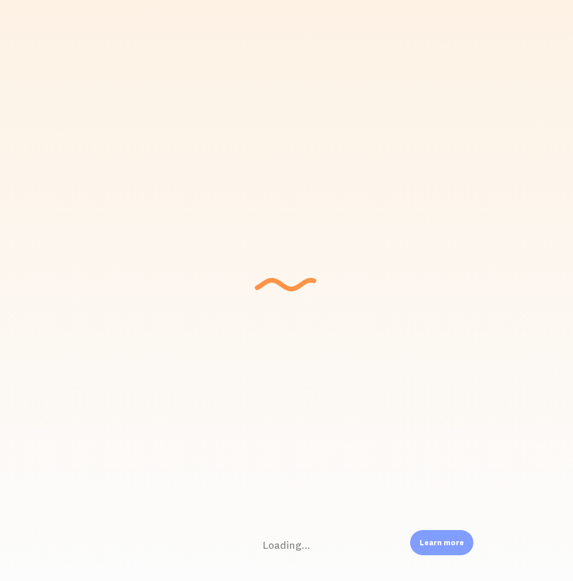
scroll to position [307, 381]
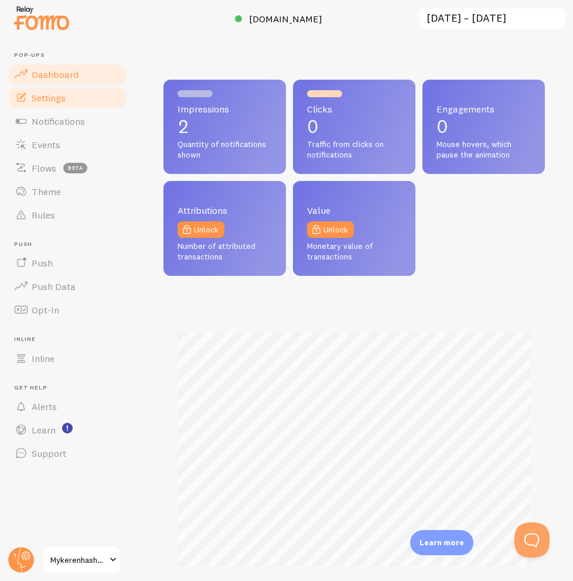
click at [62, 103] on link "Settings" at bounding box center [67, 97] width 121 height 23
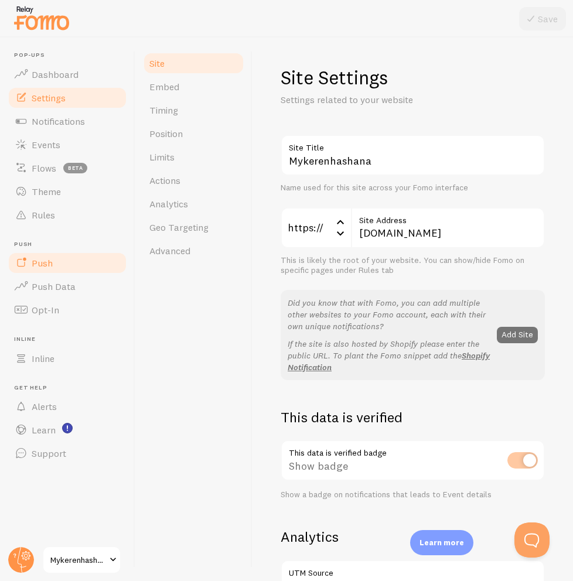
click at [63, 270] on link "Push" at bounding box center [67, 262] width 121 height 23
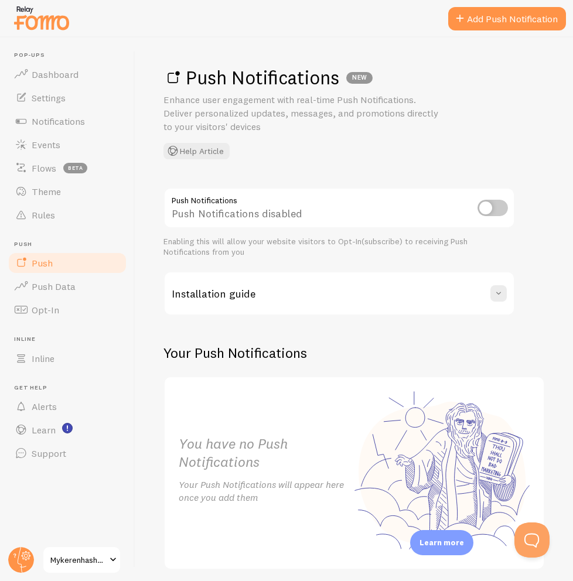
scroll to position [45, 0]
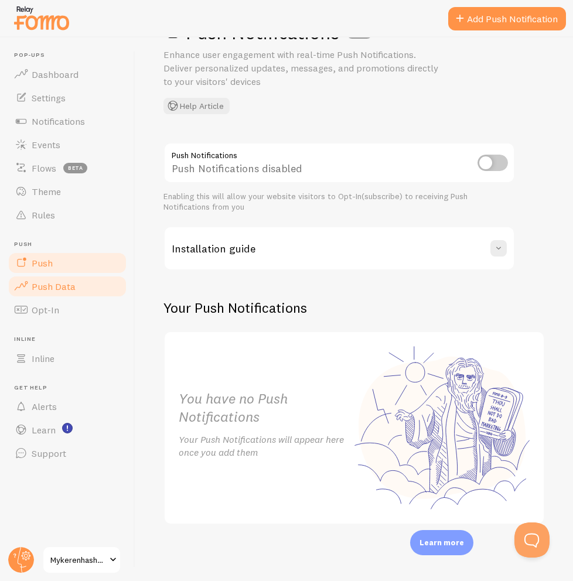
click at [63, 278] on link "Push Data" at bounding box center [67, 286] width 121 height 23
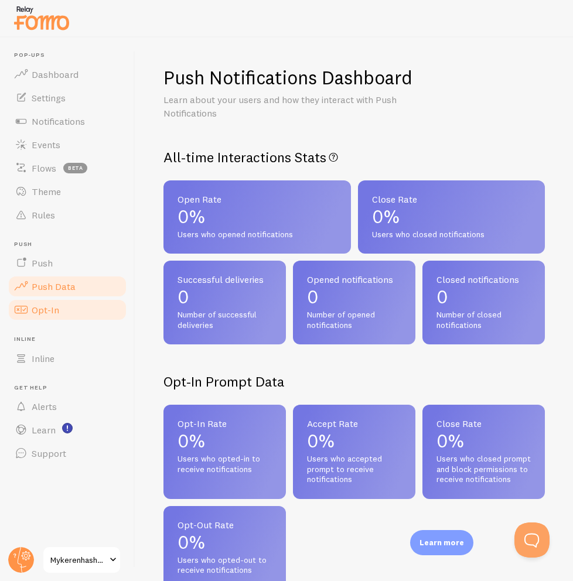
click at [59, 320] on link "Opt-In" at bounding box center [67, 309] width 121 height 23
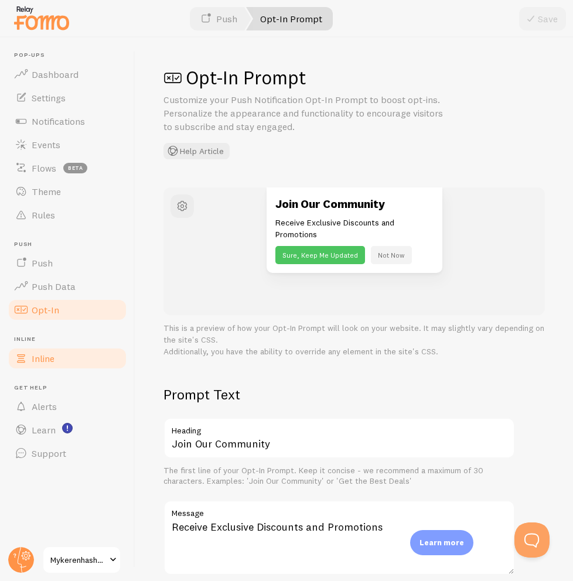
click at [70, 356] on link "Inline" at bounding box center [67, 358] width 121 height 23
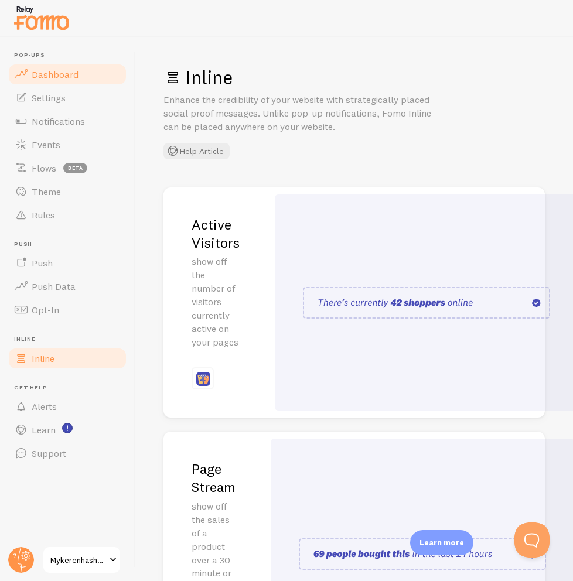
click at [52, 76] on span "Dashboard" at bounding box center [55, 75] width 47 height 12
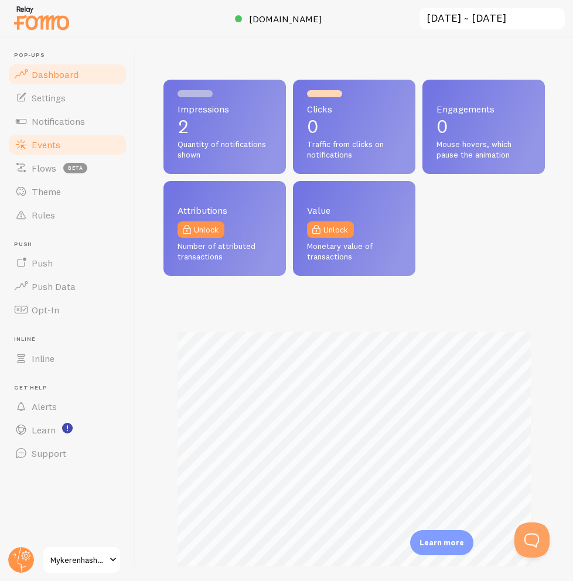
scroll to position [307, 381]
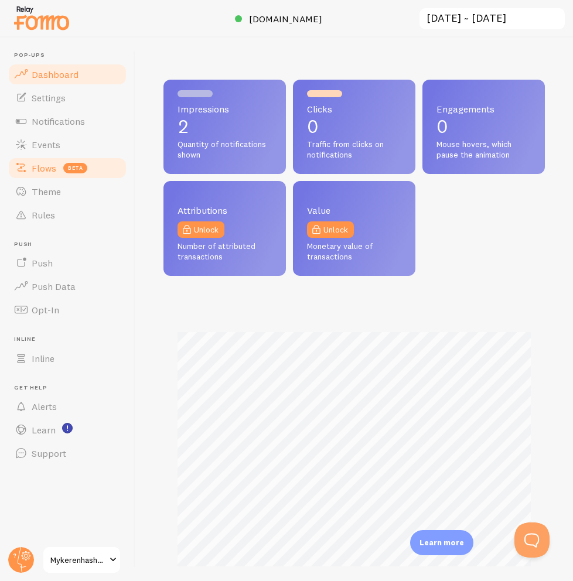
click at [59, 161] on link "Flows beta" at bounding box center [67, 167] width 121 height 23
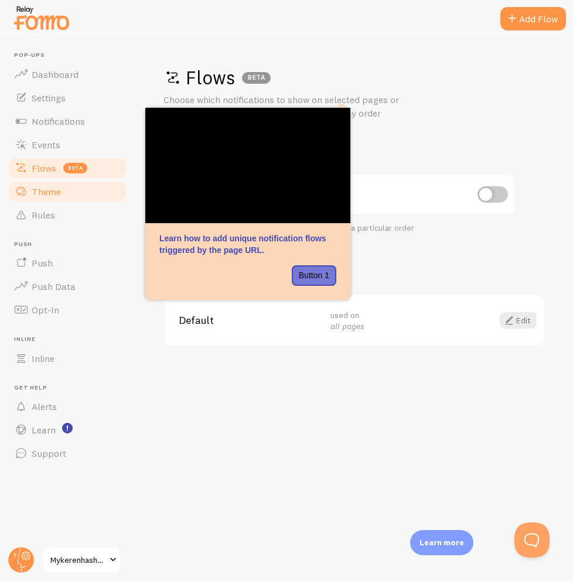
click at [59, 194] on span "Theme" at bounding box center [46, 192] width 29 height 12
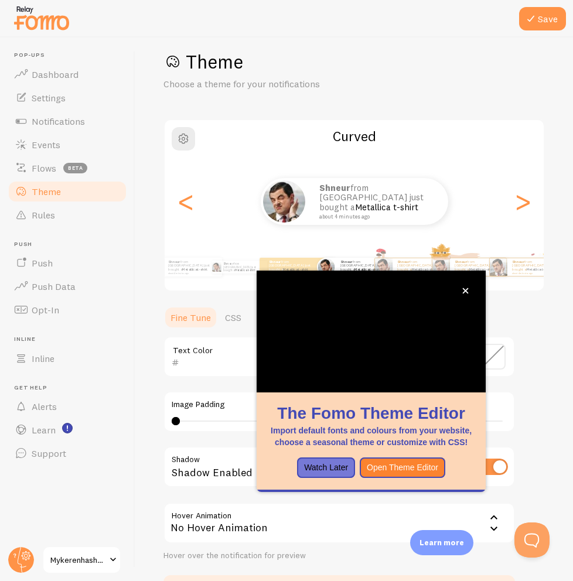
scroll to position [24, 0]
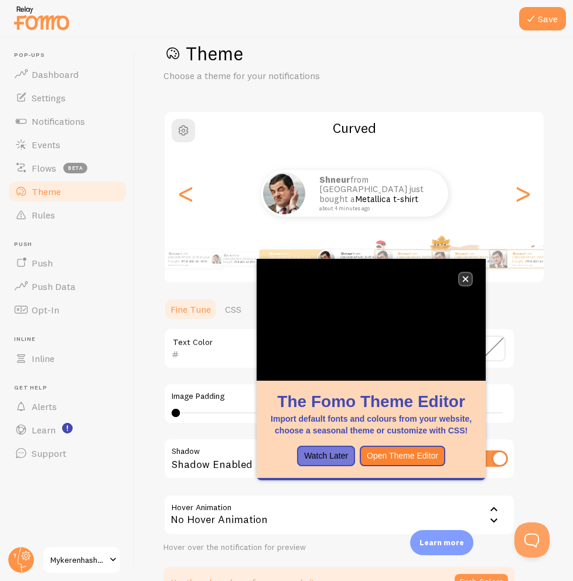
click at [470, 282] on button "close," at bounding box center [465, 279] width 12 height 12
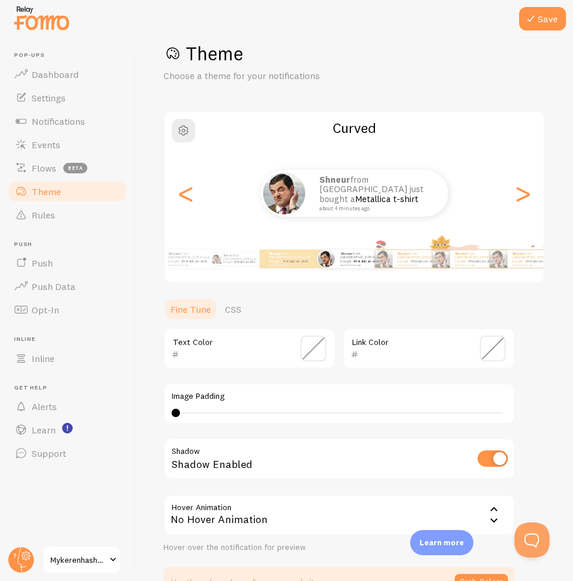
scroll to position [27, 0]
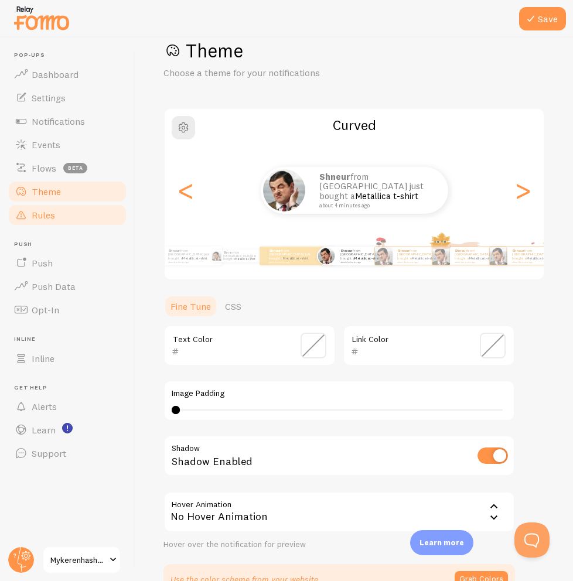
click at [53, 220] on span "Rules" at bounding box center [43, 215] width 23 height 12
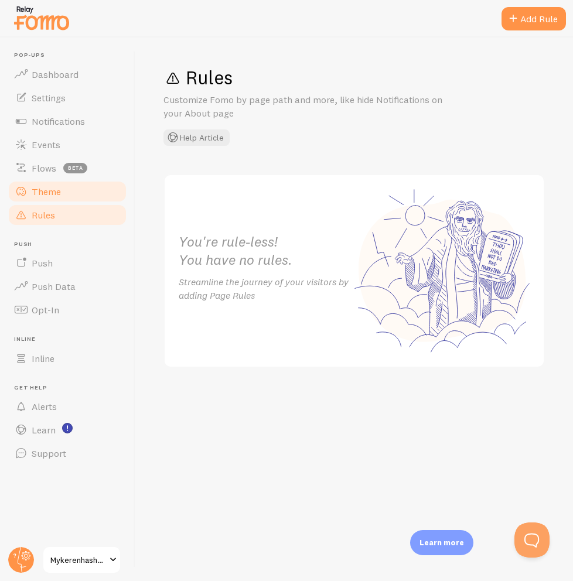
click at [61, 195] on link "Theme" at bounding box center [67, 191] width 121 height 23
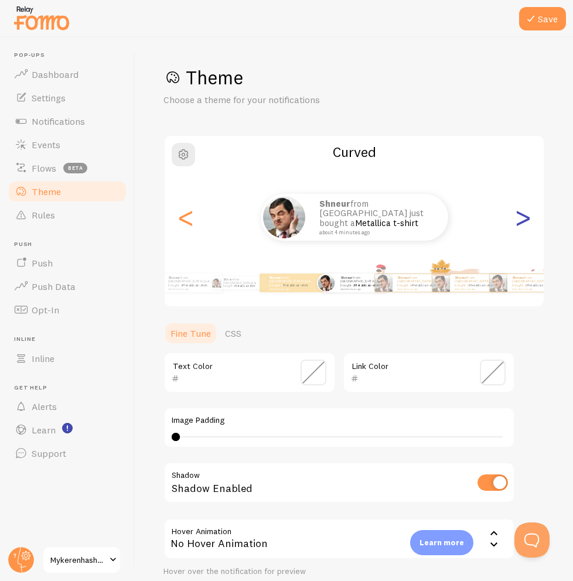
click at [523, 220] on div ">" at bounding box center [522, 217] width 14 height 84
type input "0"
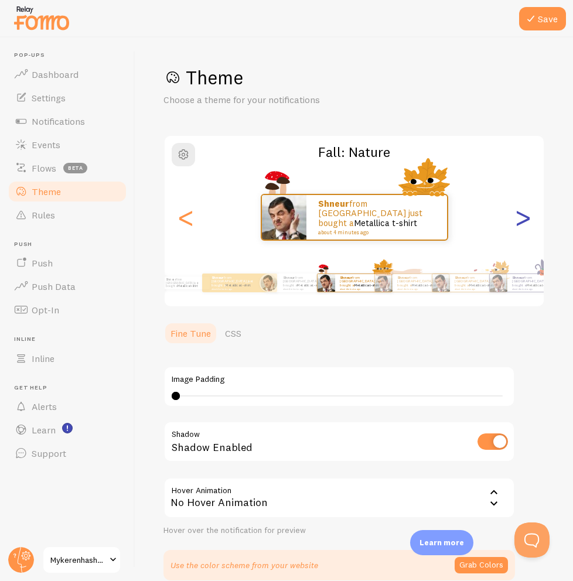
click at [523, 220] on div ">" at bounding box center [522, 217] width 14 height 84
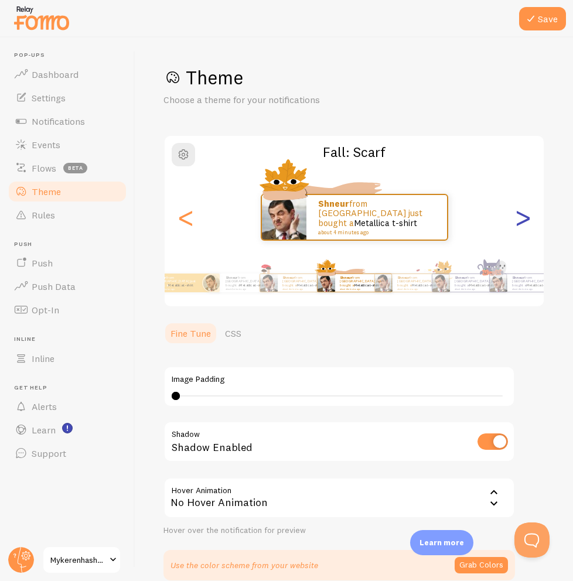
click at [523, 220] on div ">" at bounding box center [522, 217] width 14 height 84
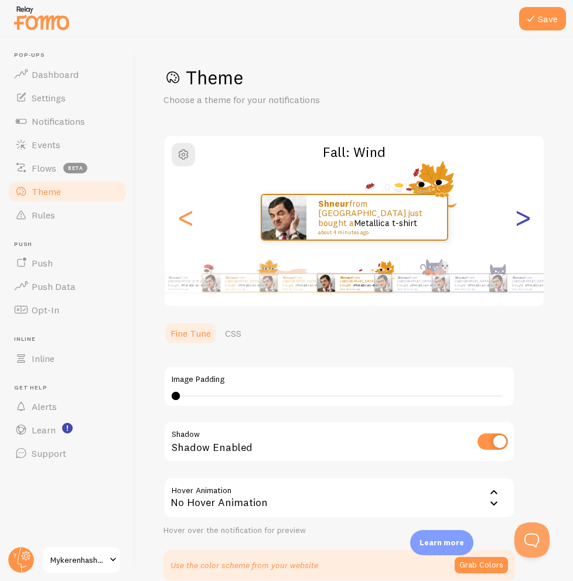
click at [523, 220] on div ">" at bounding box center [522, 217] width 14 height 84
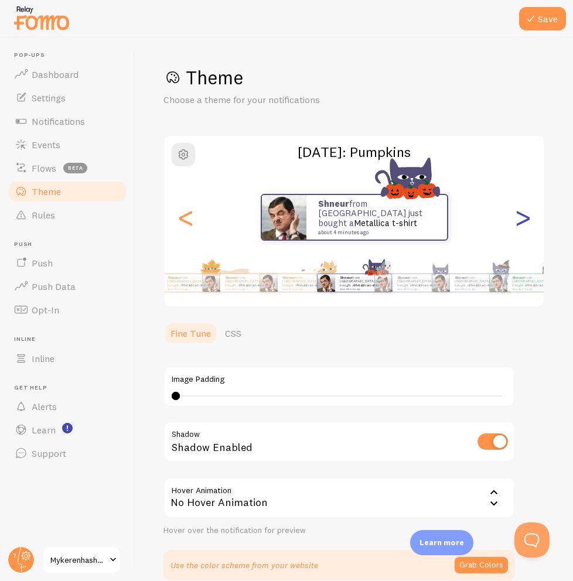
click at [523, 220] on div ">" at bounding box center [522, 217] width 14 height 84
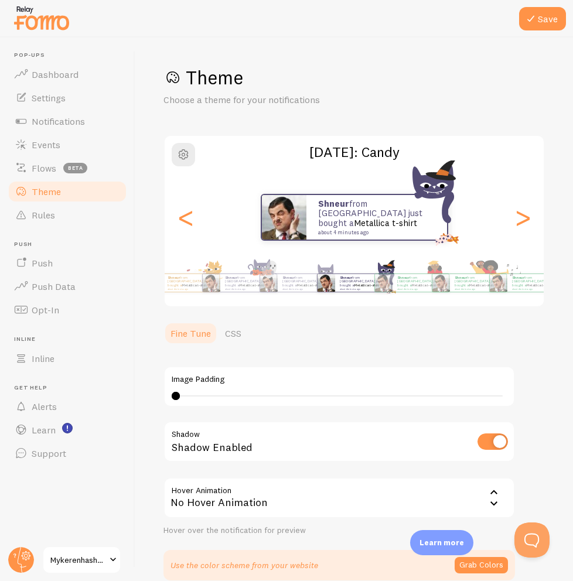
click at [318, 324] on ul "Fine Tune CSS" at bounding box center [338, 332] width 351 height 23
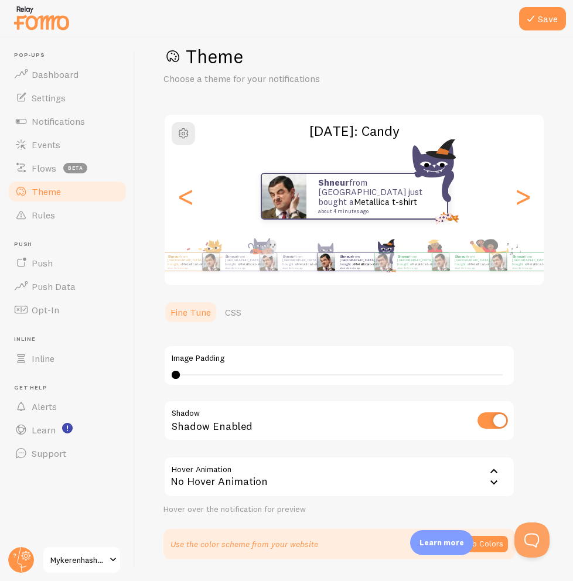
scroll to position [56, 0]
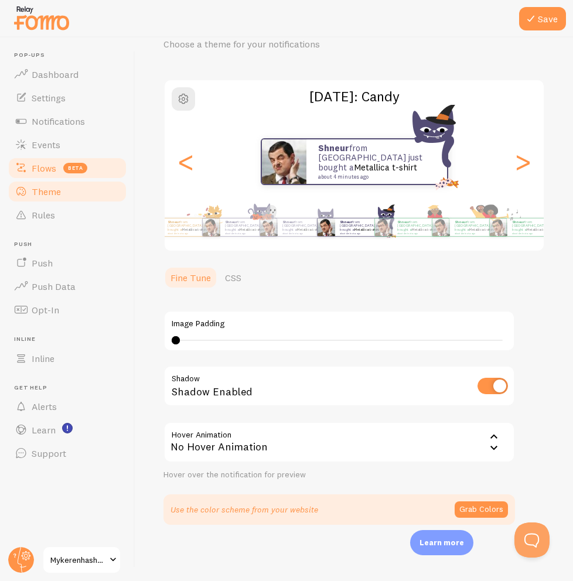
click at [39, 163] on span "Flows" at bounding box center [44, 168] width 25 height 12
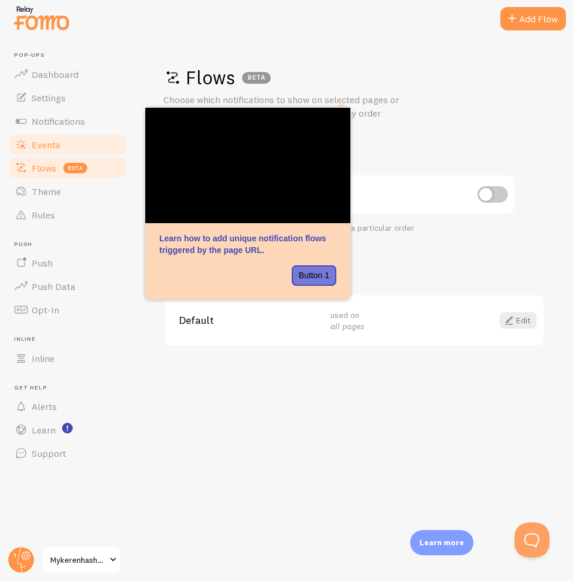
click at [74, 144] on link "Events" at bounding box center [67, 144] width 121 height 23
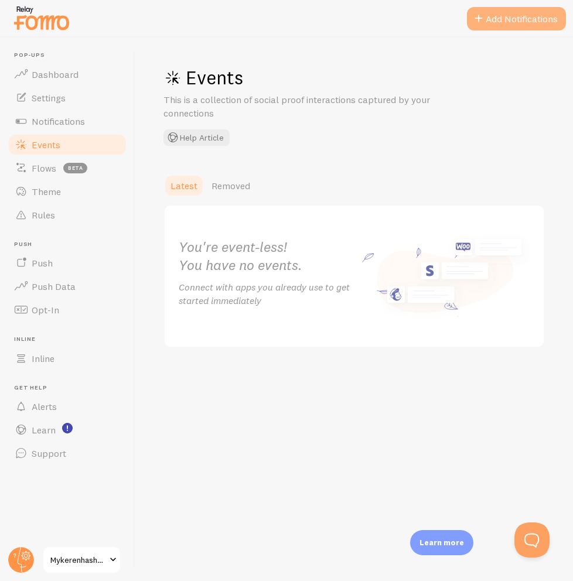
click at [499, 22] on button "Add Notifications" at bounding box center [516, 18] width 99 height 23
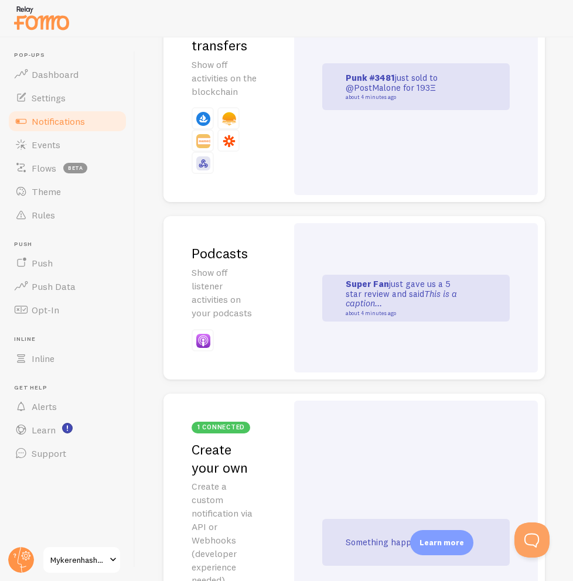
scroll to position [4230, 0]
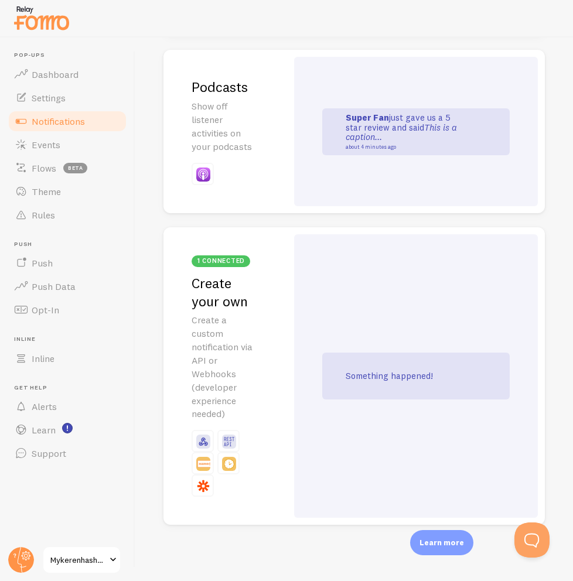
click at [243, 285] on h2 "1 connected Create your own" at bounding box center [224, 282] width 67 height 55
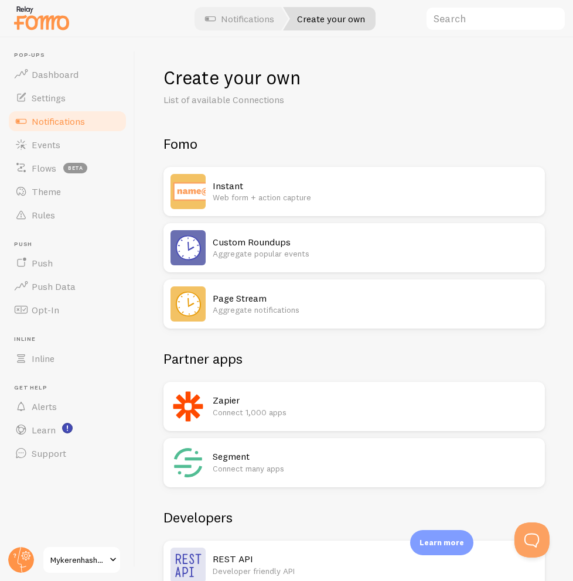
scroll to position [121, 0]
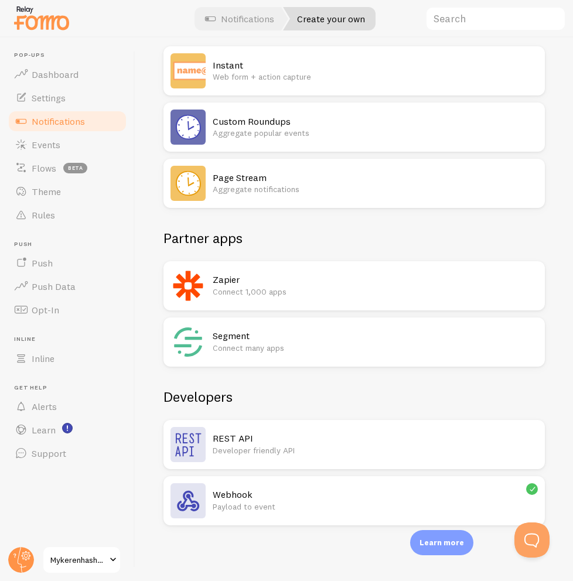
click at [374, 480] on div "Webhook Payload to event" at bounding box center [353, 500] width 381 height 49
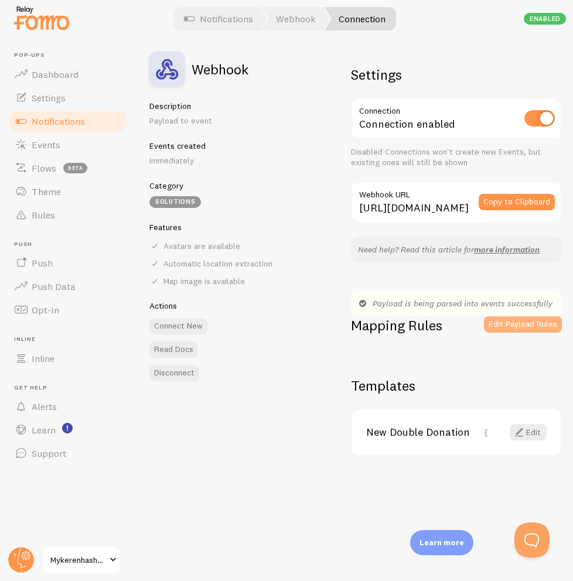
click at [512, 323] on button "Edit Payload Rules" at bounding box center [523, 324] width 78 height 16
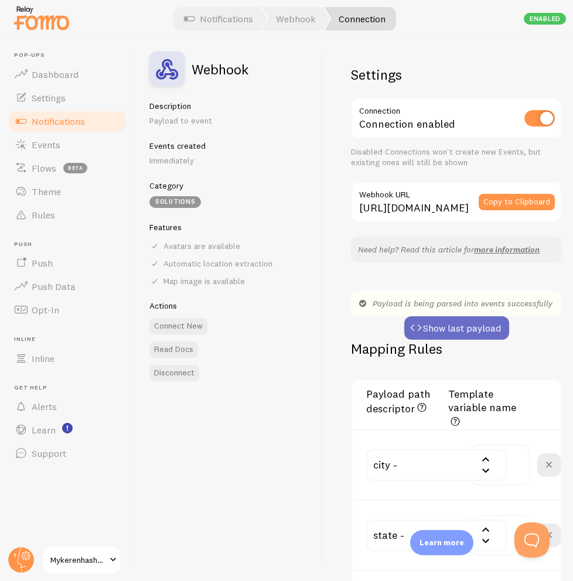
click at [444, 330] on button "Show last payload" at bounding box center [456, 327] width 105 height 23
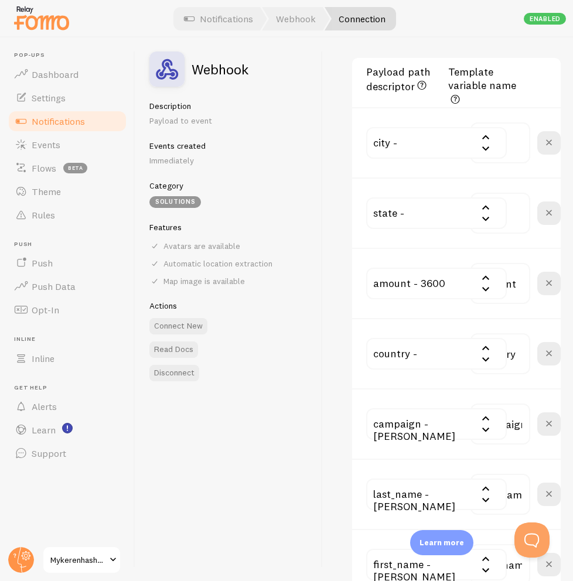
scroll to position [671, 0]
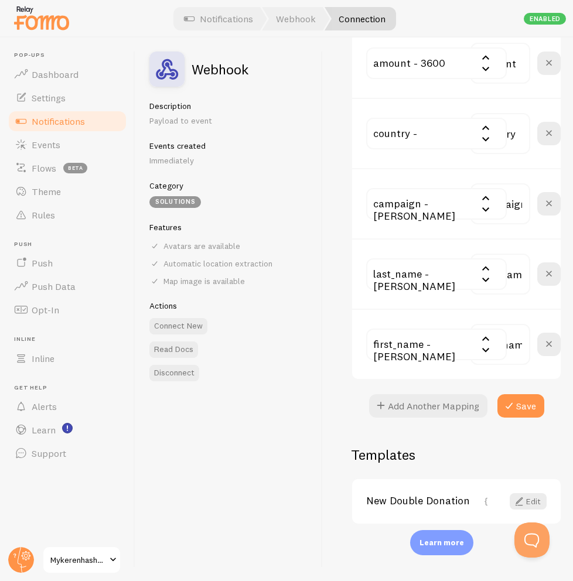
click at [185, 198] on div "Solutions" at bounding box center [175, 202] width 52 height 12
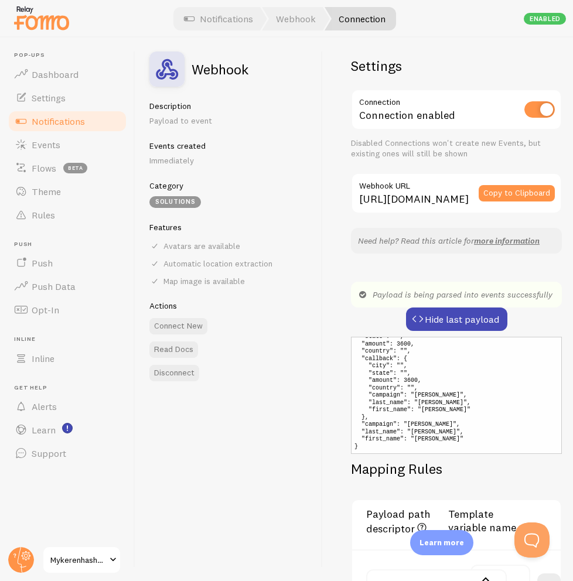
scroll to position [0, 0]
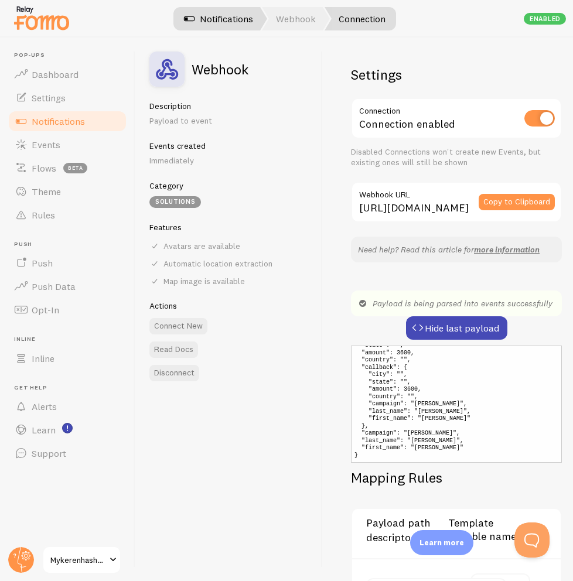
click at [219, 12] on link "Notifications" at bounding box center [218, 18] width 97 height 23
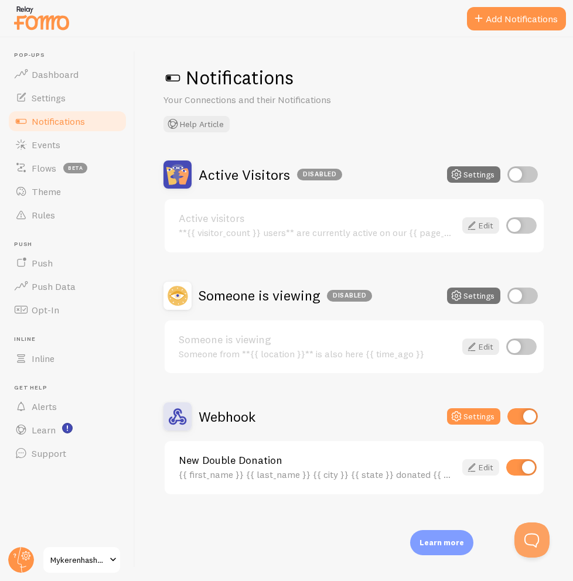
click at [489, 468] on link "Edit" at bounding box center [480, 467] width 37 height 16
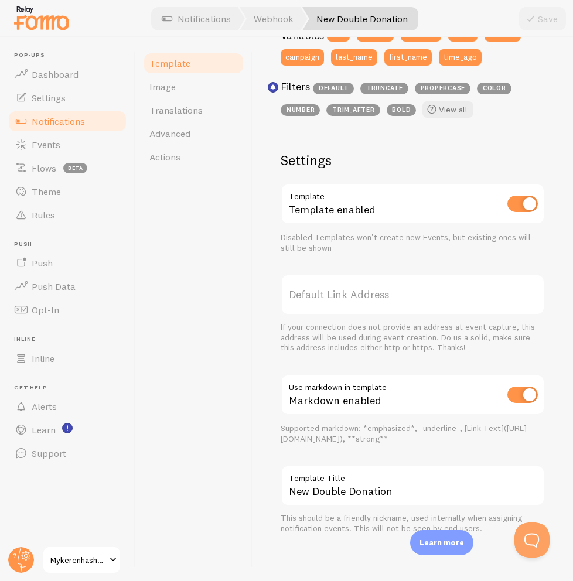
scroll to position [348, 0]
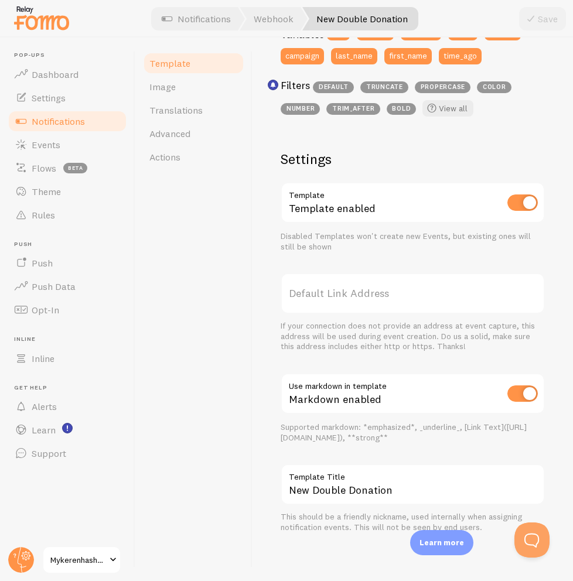
click at [343, 293] on label "Default Link Address" at bounding box center [412, 293] width 264 height 41
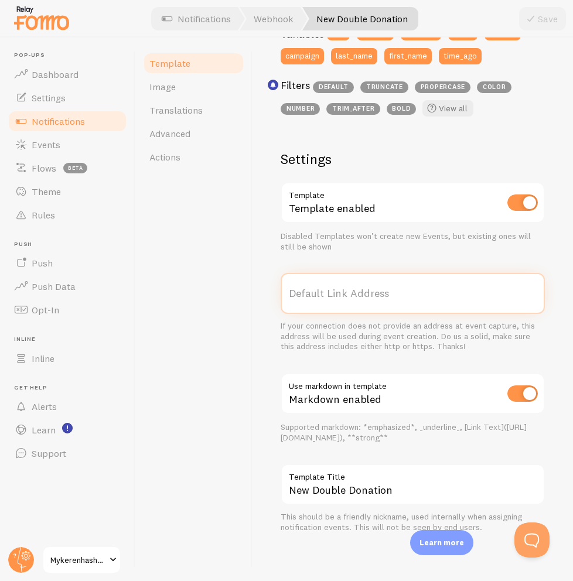
click at [343, 293] on input "Default Link Address" at bounding box center [412, 293] width 264 height 41
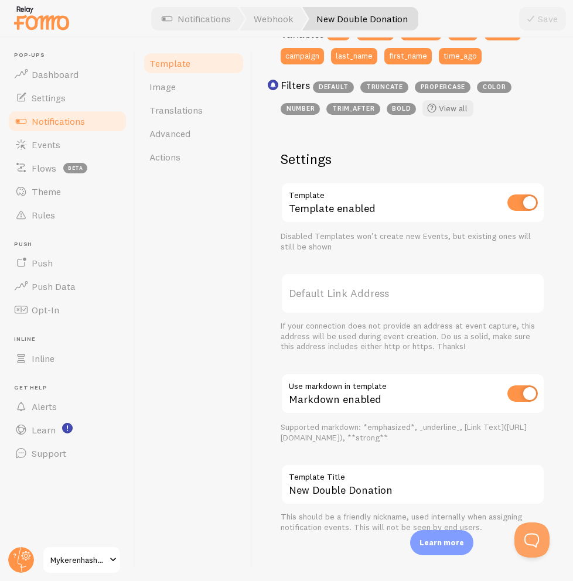
click at [245, 379] on div "Template Image Translations Advanced Actions" at bounding box center [193, 308] width 117 height 543
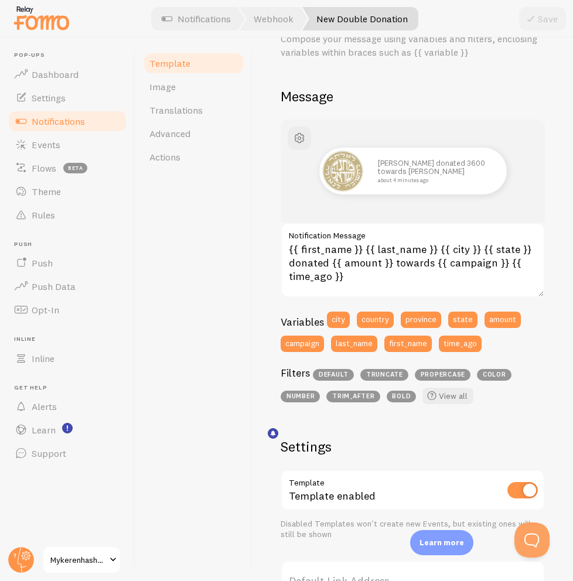
scroll to position [0, 0]
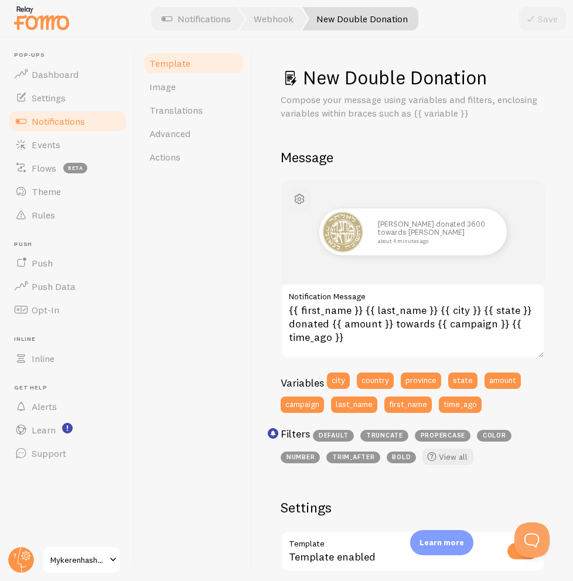
click at [301, 206] on span "button" at bounding box center [299, 199] width 14 height 14
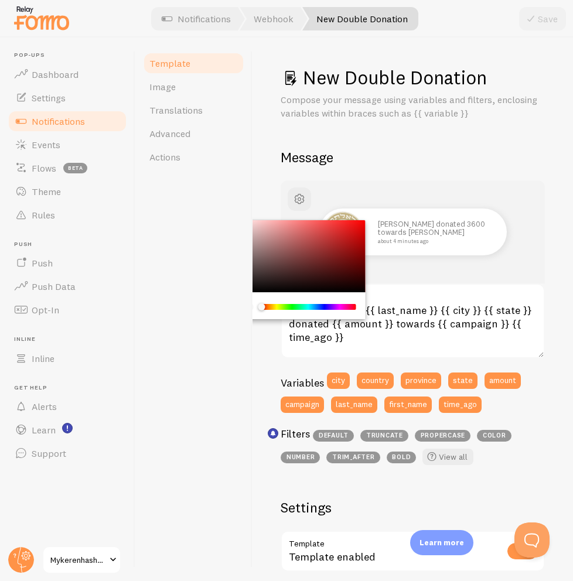
click at [421, 183] on div "Ari Haas donated 3600 towards Keren Hasanah about 4 minutes ago" at bounding box center [412, 231] width 264 height 103
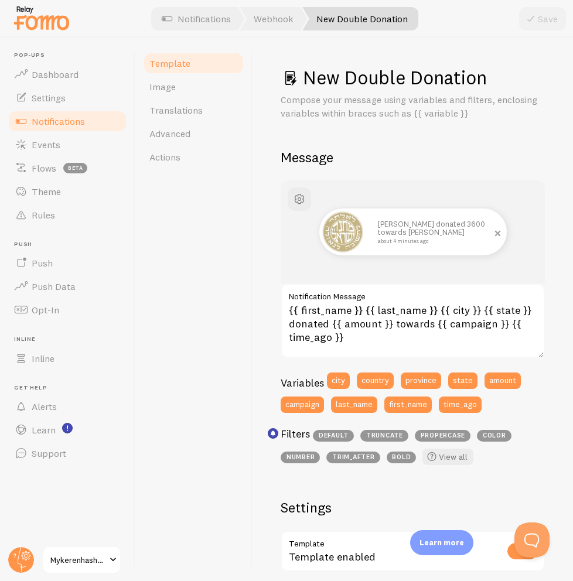
click at [446, 222] on p "Ari Haas donated 3600 towards Keren Hasanah about 4 minutes ago" at bounding box center [436, 232] width 117 height 24
click at [474, 241] on small "about 4 minutes ago" at bounding box center [435, 241] width 114 height 6
click at [461, 316] on textarea "{{ first_name }} {{ last_name }} {{ city }} {{ state }} donated {{ amount }} to…" at bounding box center [412, 320] width 264 height 75
click at [199, 82] on link "Image" at bounding box center [193, 86] width 102 height 23
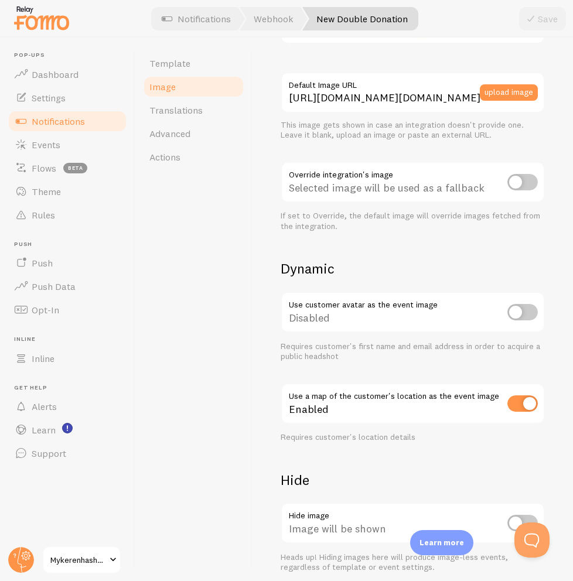
scroll to position [428, 0]
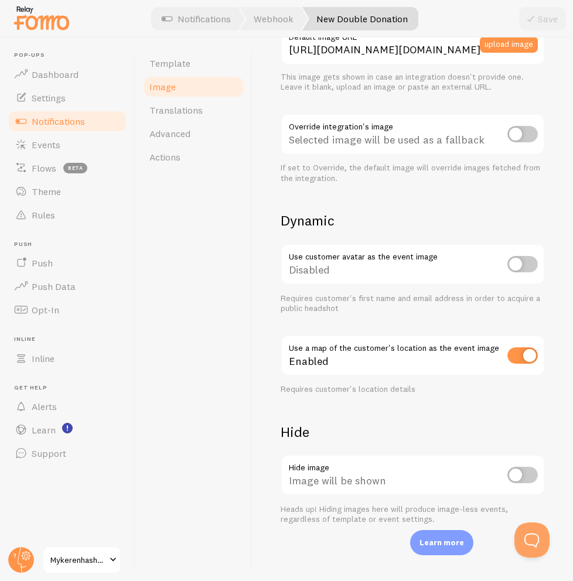
click at [526, 355] on input "checkbox" at bounding box center [522, 355] width 30 height 16
checkbox input "false"
click at [533, 12] on icon at bounding box center [530, 19] width 14 height 14
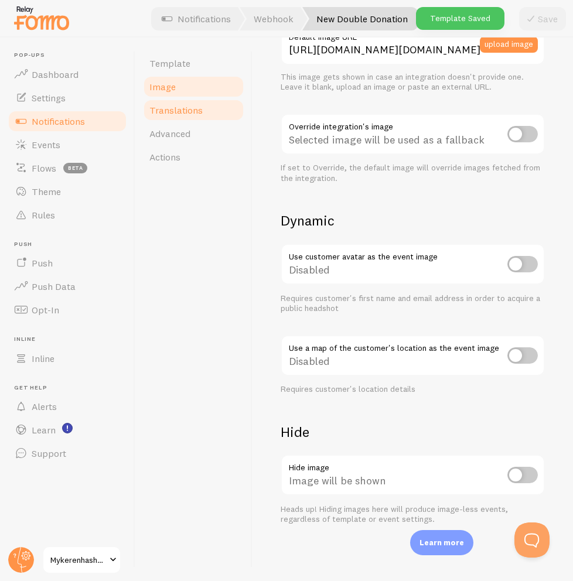
click at [197, 105] on span "Translations" at bounding box center [175, 110] width 53 height 12
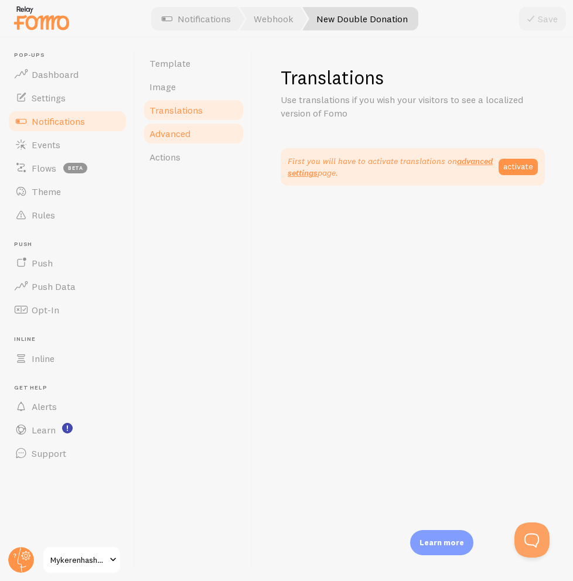
click at [189, 128] on span "Advanced" at bounding box center [169, 134] width 41 height 12
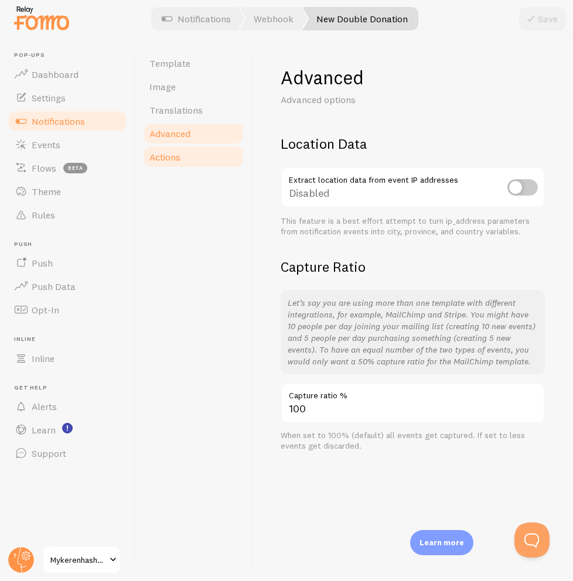
click at [185, 160] on link "Actions" at bounding box center [193, 156] width 102 height 23
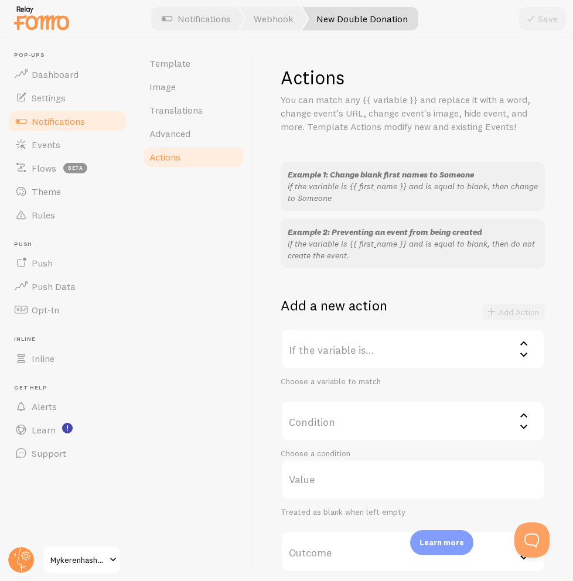
click at [350, 361] on label "If the variable is..." at bounding box center [412, 348] width 264 height 41
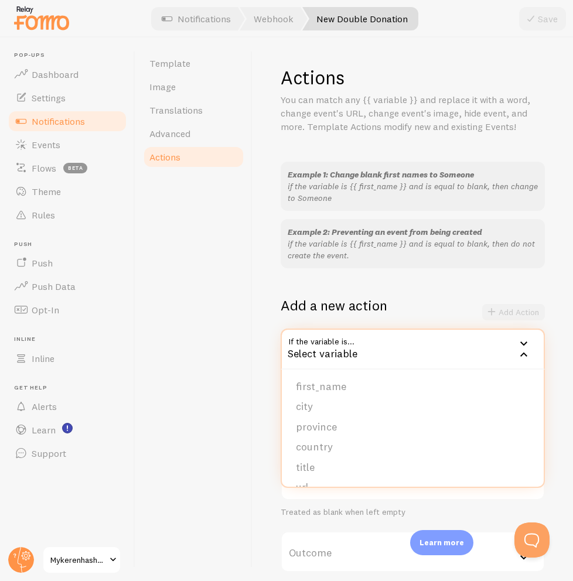
click at [355, 316] on div "Add a new action Add Action" at bounding box center [412, 312] width 264 height 32
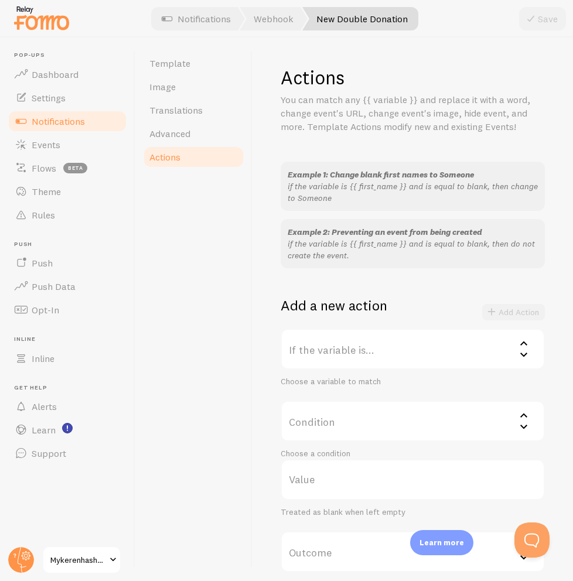
click at [331, 430] on label "Condition" at bounding box center [412, 421] width 264 height 41
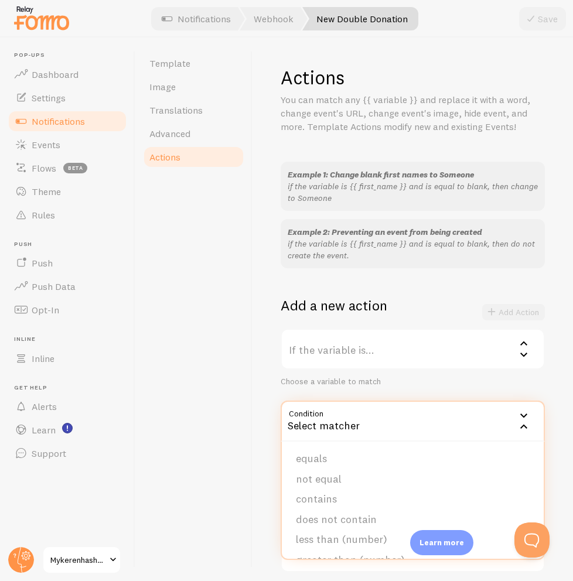
click at [341, 375] on div "If the variable is... Select variable first_name city province country title ur…" at bounding box center [412, 357] width 264 height 59
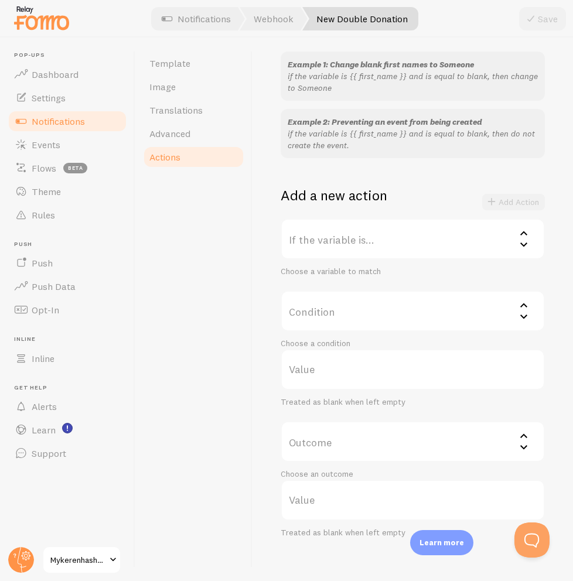
scroll to position [123, 0]
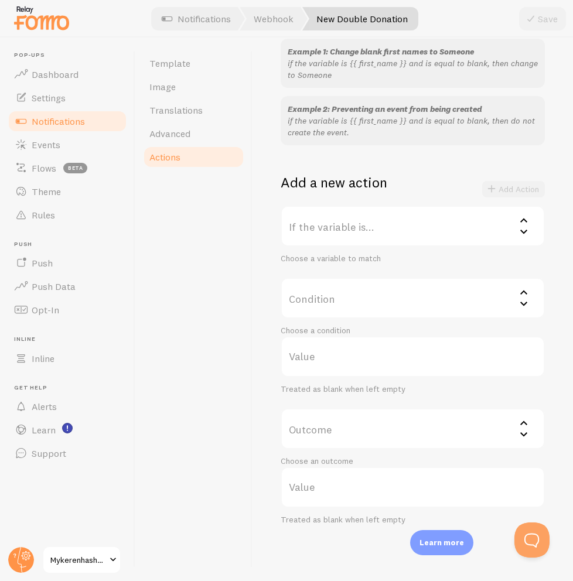
click at [343, 434] on label "Outcome" at bounding box center [412, 428] width 264 height 41
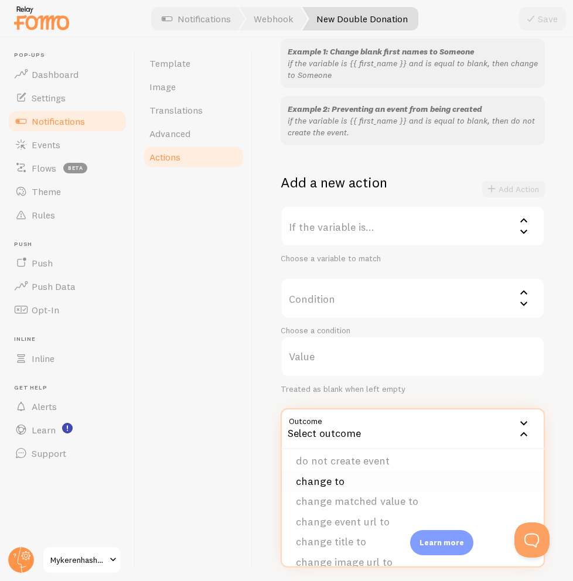
scroll to position [0, 0]
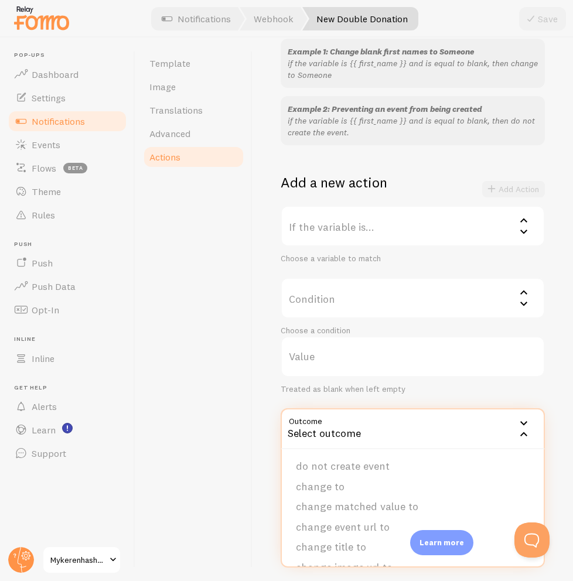
click at [238, 474] on div "Template Image Translations Advanced Actions" at bounding box center [193, 308] width 117 height 543
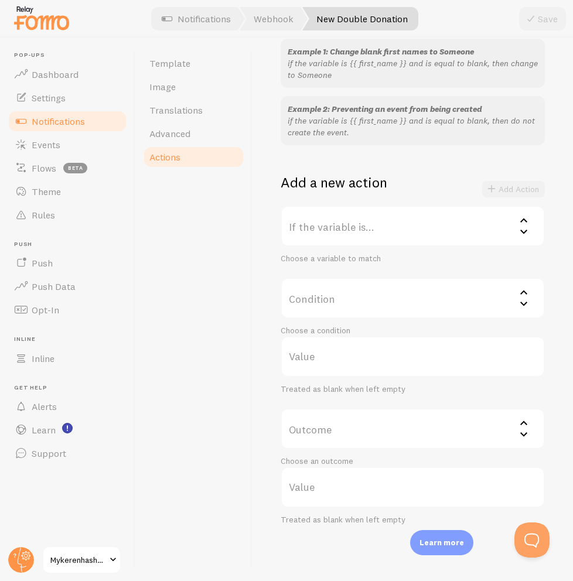
click at [317, 480] on label "Value" at bounding box center [412, 487] width 264 height 41
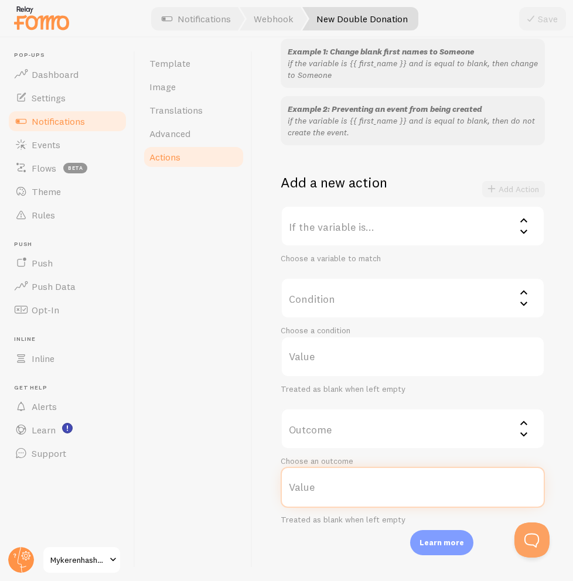
click at [317, 480] on input "Value" at bounding box center [412, 487] width 264 height 41
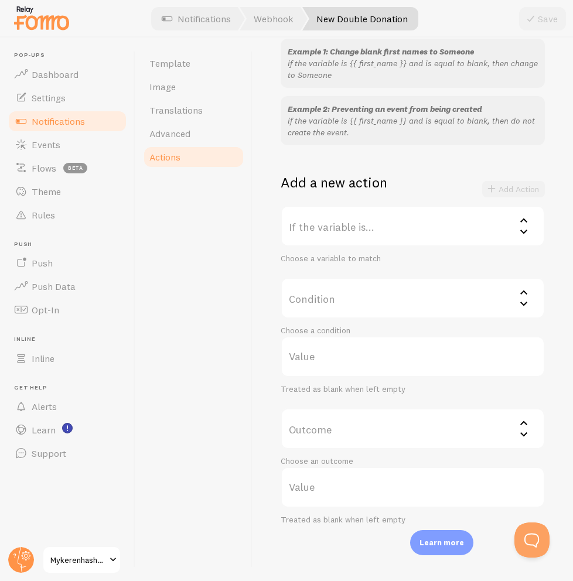
click at [191, 406] on div "Template Image Translations Advanced Actions" at bounding box center [193, 308] width 117 height 543
click at [83, 104] on link "Settings" at bounding box center [67, 97] width 121 height 23
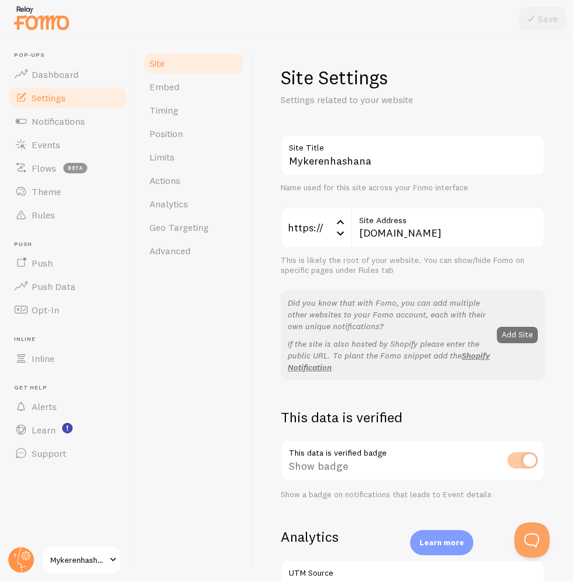
click at [434, 265] on div "This is likely the root of your website. You can show/hide Fomo on specific pag…" at bounding box center [412, 265] width 264 height 20
click at [475, 231] on input "[DOMAIN_NAME]" at bounding box center [448, 227] width 194 height 41
click at [393, 147] on label "Site Title" at bounding box center [412, 145] width 264 height 20
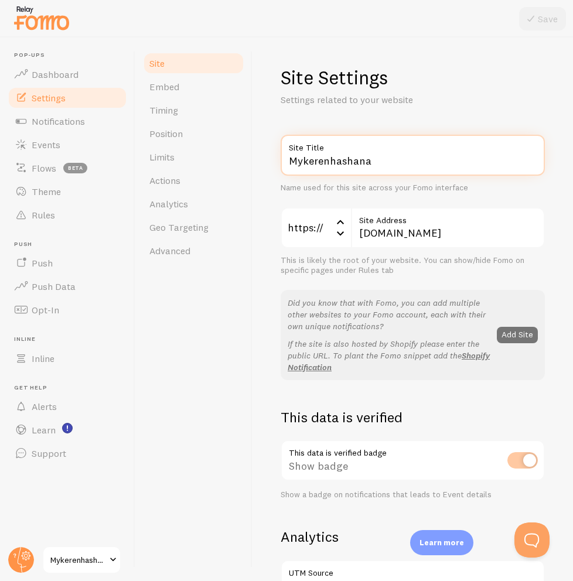
click at [393, 147] on input "Mykerenhashana" at bounding box center [412, 155] width 264 height 41
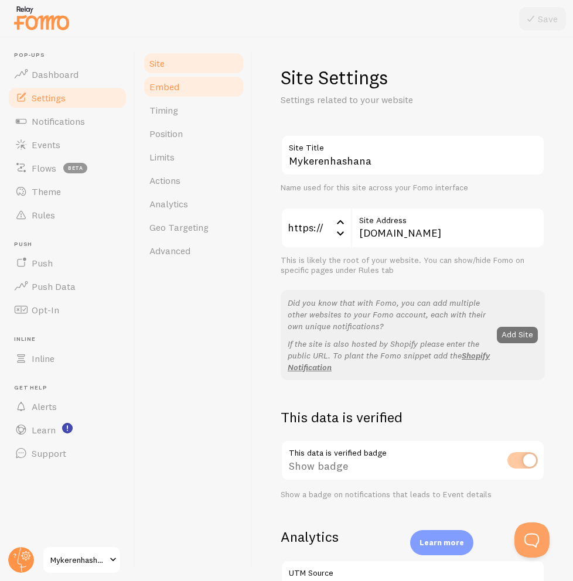
click at [197, 81] on link "Embed" at bounding box center [193, 86] width 102 height 23
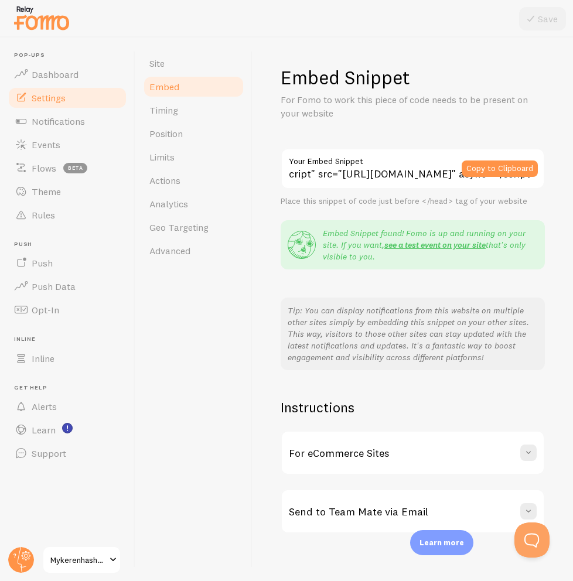
scroll to position [0, 303]
click at [183, 63] on link "Site" at bounding box center [193, 63] width 102 height 23
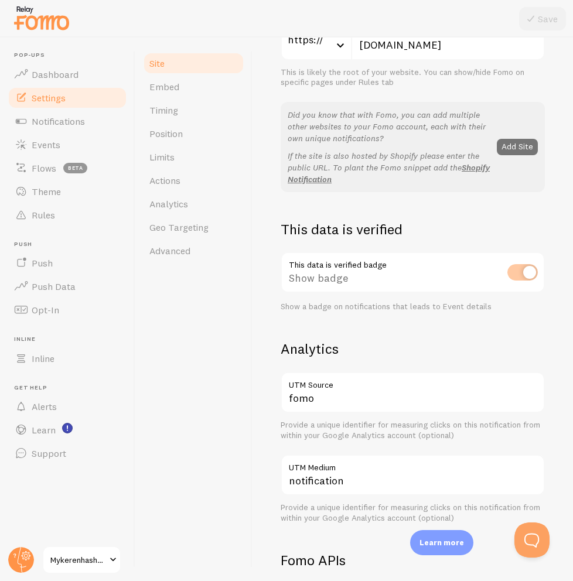
scroll to position [338, 0]
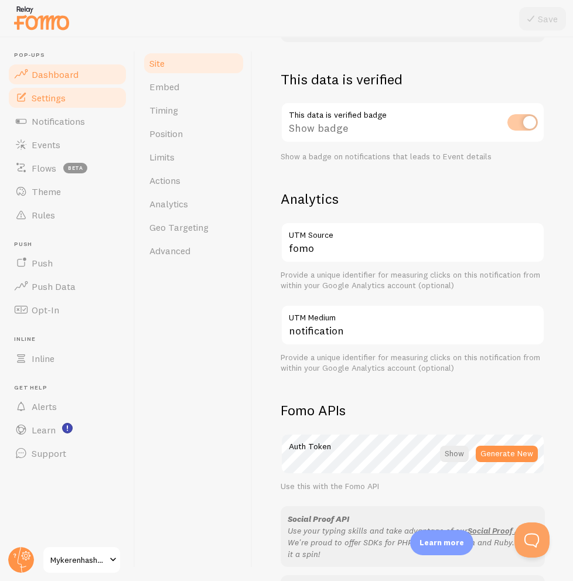
click at [56, 74] on span "Dashboard" at bounding box center [55, 75] width 47 height 12
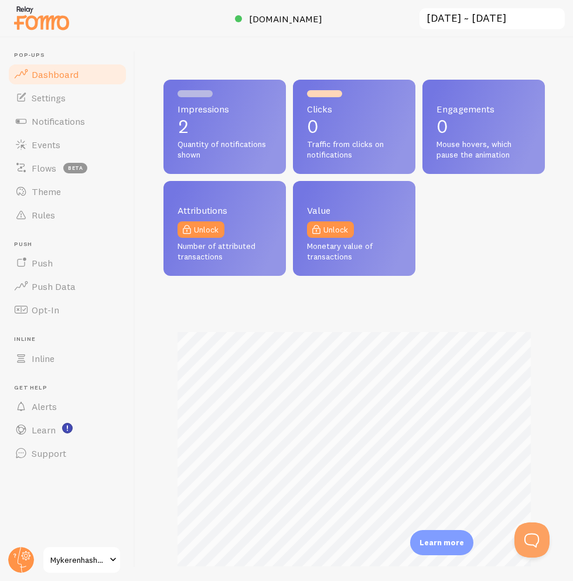
scroll to position [307, 381]
click at [535, 541] on button "Open Beacon popover" at bounding box center [529, 537] width 35 height 35
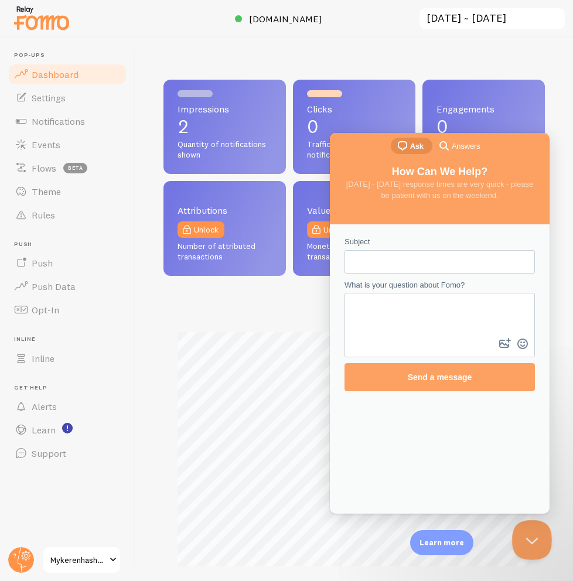
scroll to position [0, 0]
click at [472, 145] on span "Answers" at bounding box center [465, 147] width 28 height 12
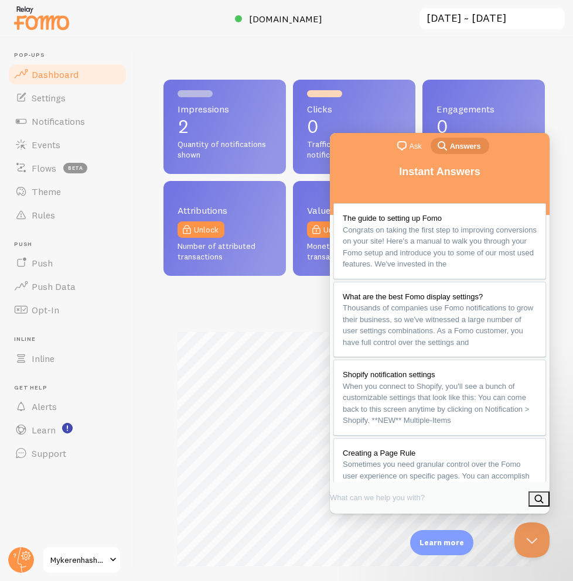
click at [423, 488] on input "Search Doc articles" at bounding box center [379, 497] width 98 height 21
type input "Notification not showing"
click button "search" at bounding box center [538, 498] width 21 height 15
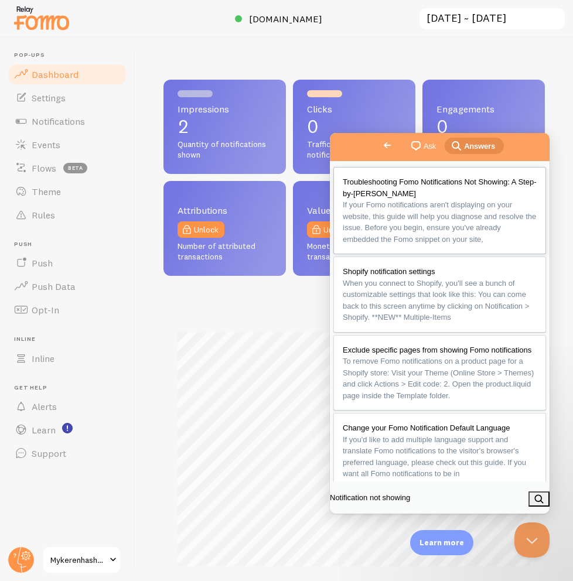
click at [484, 188] on div "Troubleshooting Fomo Notifications Not Showing: A Step-by-Step Guide" at bounding box center [440, 187] width 194 height 23
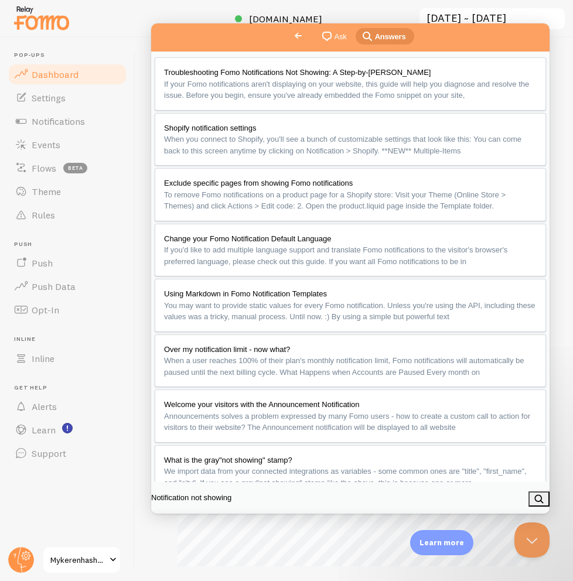
scroll to position [463, 0]
click at [27, 556] on icon at bounding box center [26, 556] width 4 height 4
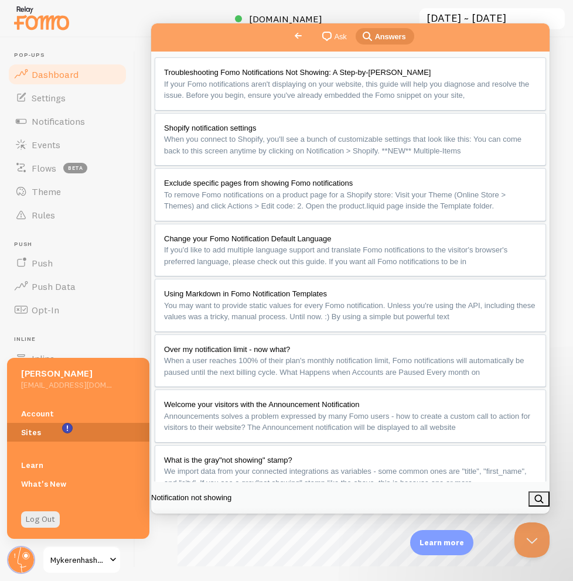
click at [37, 432] on link "Sites" at bounding box center [78, 432] width 142 height 19
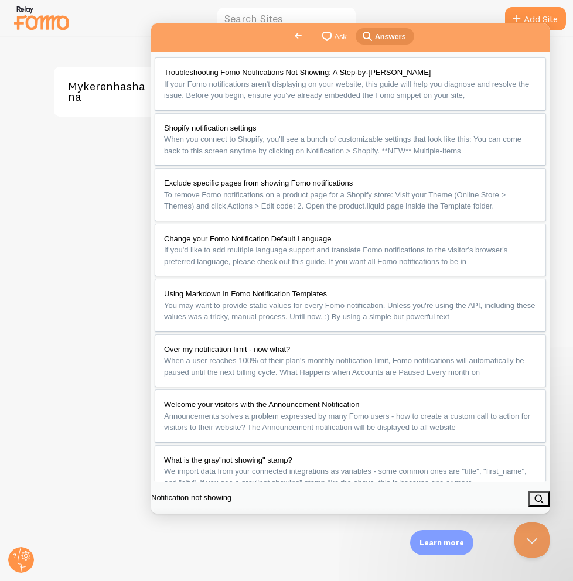
click at [172, 536] on button "u" at bounding box center [163, 545] width 18 height 19
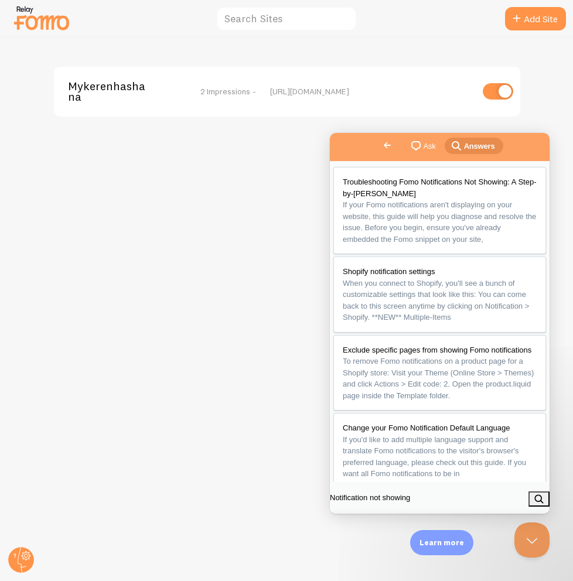
click at [325, 92] on div "[URL][DOMAIN_NAME]" at bounding box center [371, 91] width 202 height 11
click at [234, 95] on span "2 Impressions -" at bounding box center [228, 91] width 56 height 11
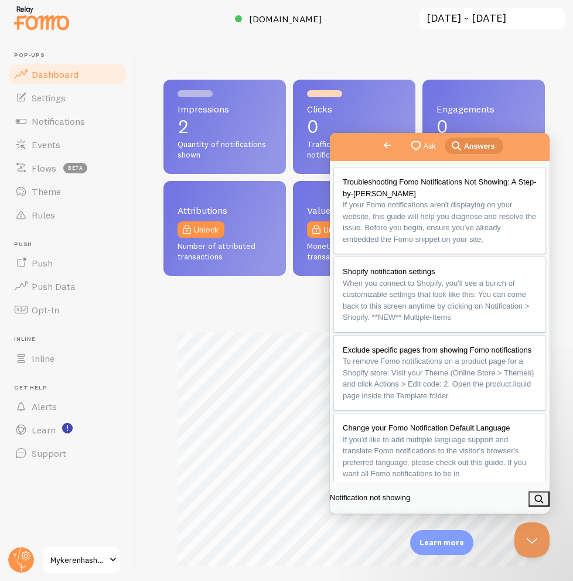
scroll to position [307, 381]
click at [29, 556] on icon at bounding box center [26, 555] width 6 height 6
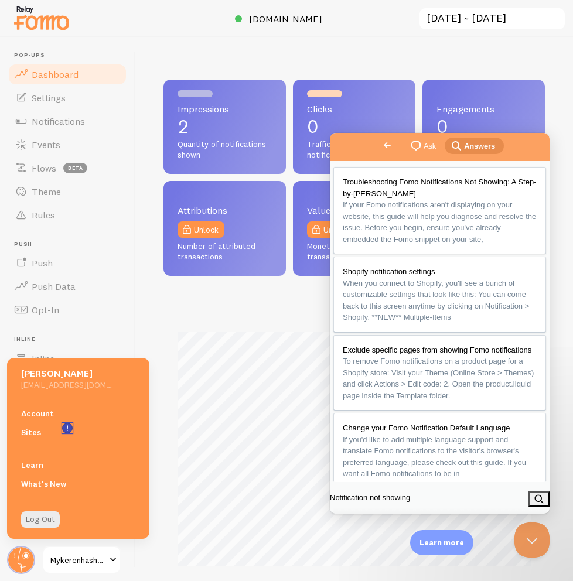
click at [67, 429] on icon "<p>Watch New Feature Tutorials!</p>" at bounding box center [67, 428] width 1 height 6
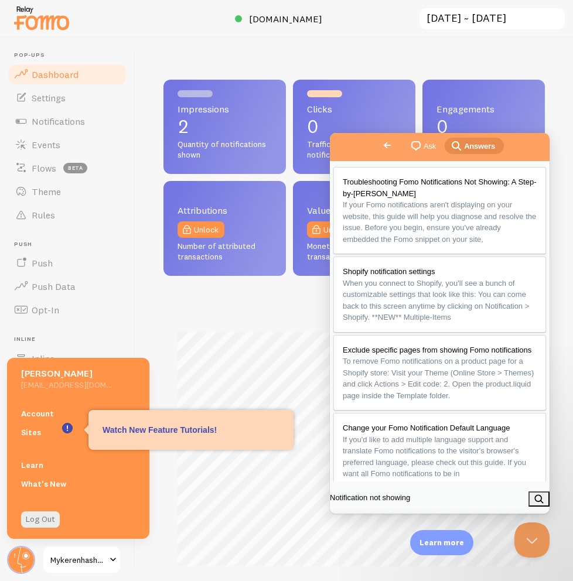
click at [216, 291] on div "Impressions 2 Quantity of notifications shown Clicks 0 Traffic from clicks on n…" at bounding box center [353, 346] width 381 height 532
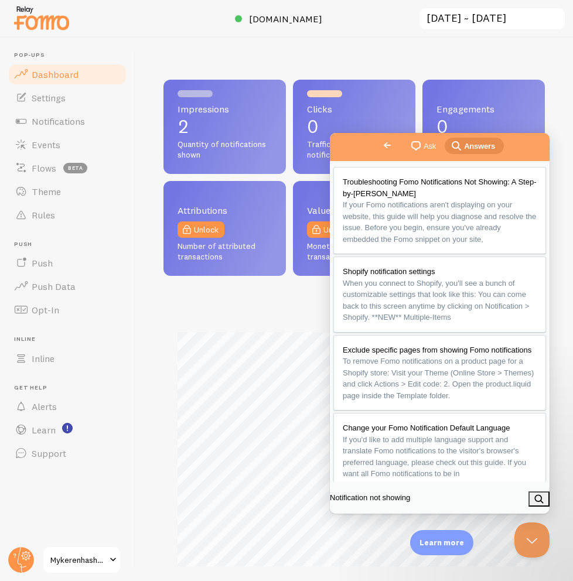
click at [167, 60] on div "Impressions 2 Quantity of notifications shown Clicks 0 Traffic from clicks on n…" at bounding box center [353, 308] width 437 height 543
click at [86, 86] on link "Settings" at bounding box center [67, 97] width 121 height 23
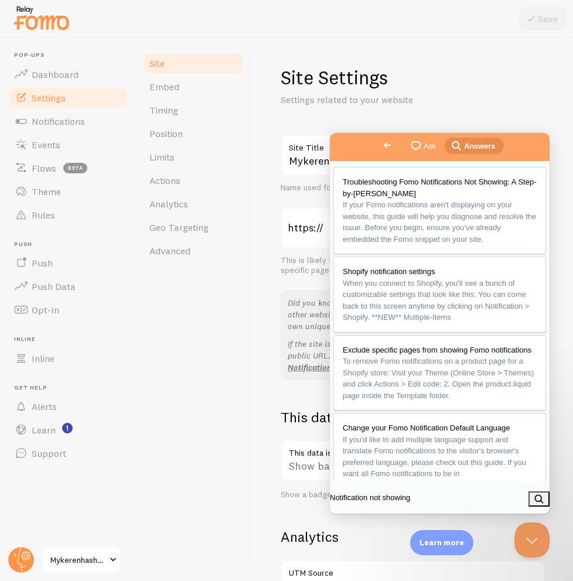
click at [354, 519] on button "Close" at bounding box center [343, 526] width 21 height 15
click at [532, 543] on button "Close Beacon popover" at bounding box center [529, 537] width 35 height 35
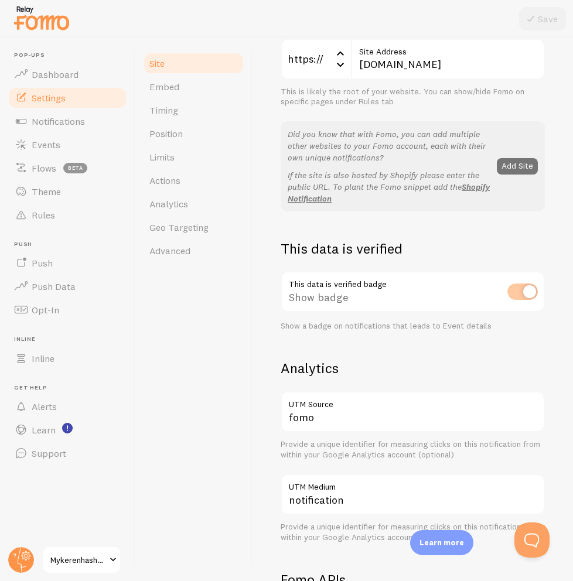
scroll to position [193, 0]
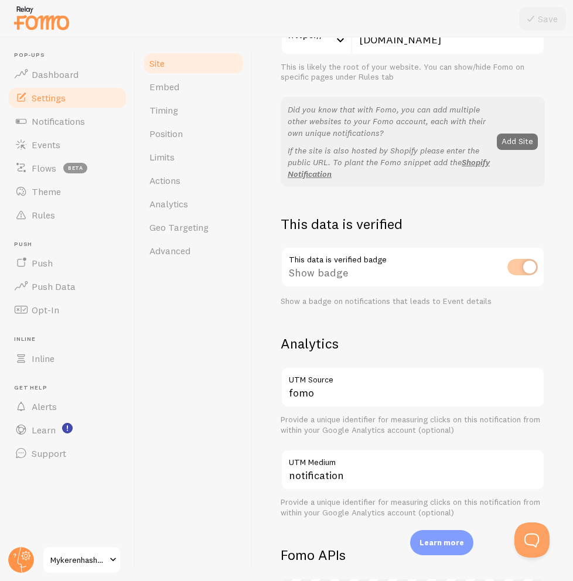
click at [458, 304] on div "This data is verified badge Show badge Show a badge on notifications that leads…" at bounding box center [412, 277] width 264 height 60
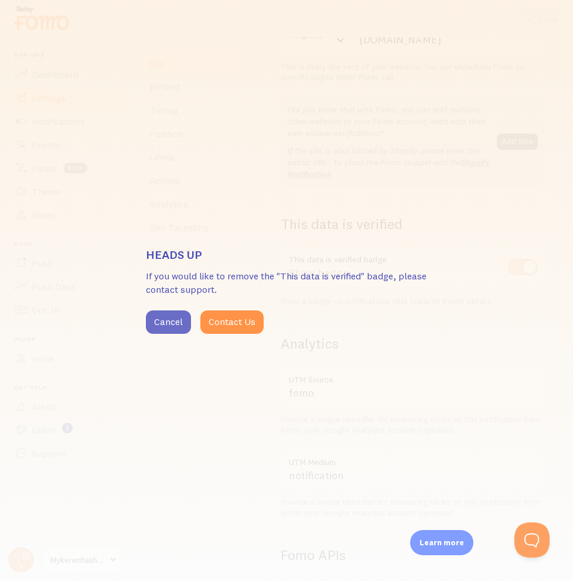
click at [178, 313] on button "Cancel" at bounding box center [168, 321] width 45 height 23
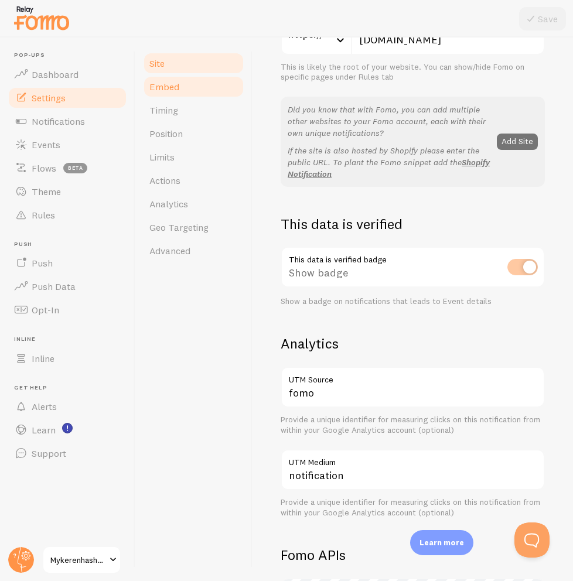
click at [186, 84] on link "Embed" at bounding box center [193, 86] width 102 height 23
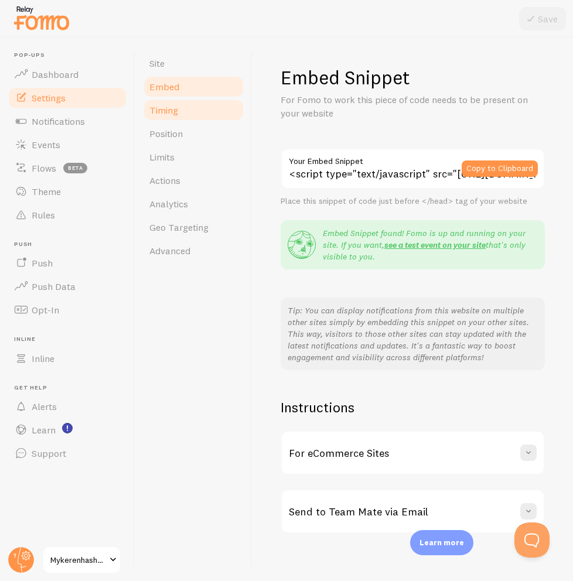
click at [182, 110] on link "Timing" at bounding box center [193, 109] width 102 height 23
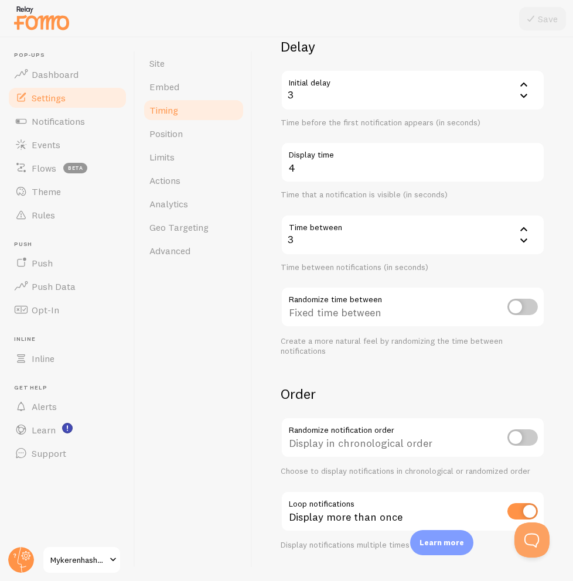
scroll to position [122, 0]
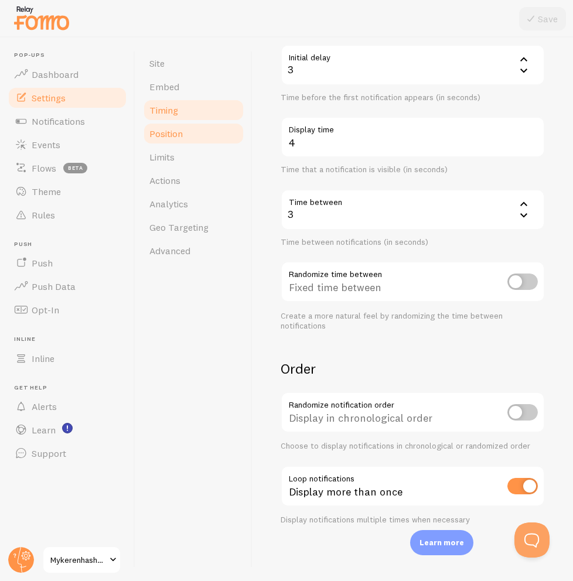
click at [187, 131] on link "Position" at bounding box center [193, 133] width 102 height 23
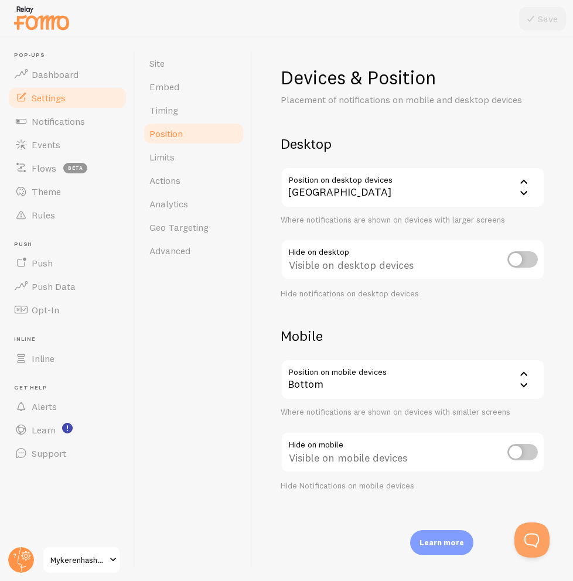
click at [434, 193] on div "[GEOGRAPHIC_DATA]" at bounding box center [412, 187] width 264 height 41
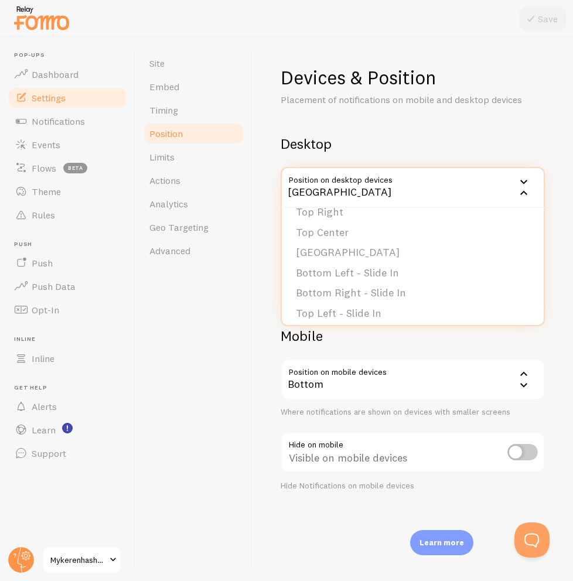
scroll to position [99, 0]
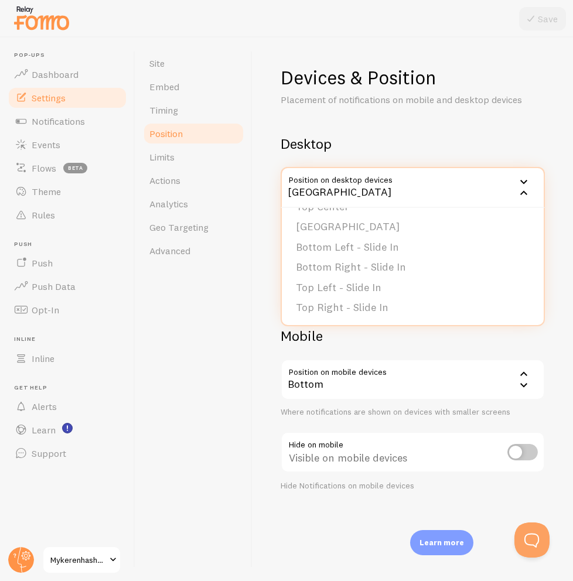
click at [454, 131] on div "Devices & Position Placement of notifications on mobile and desktop devices Des…" at bounding box center [412, 279] width 264 height 426
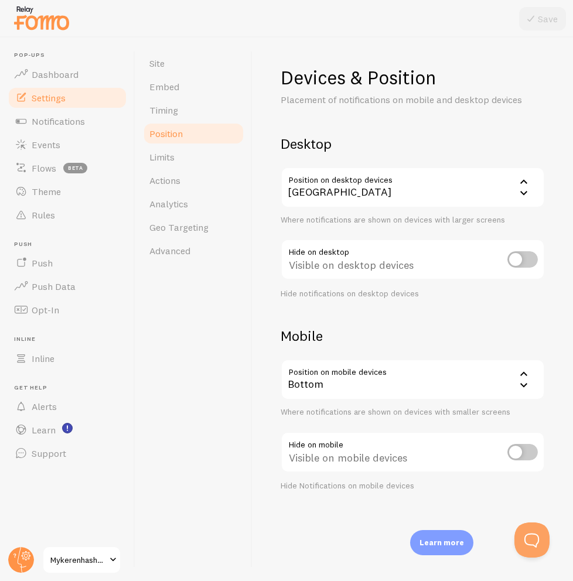
click at [443, 391] on div "Bottom" at bounding box center [412, 379] width 264 height 41
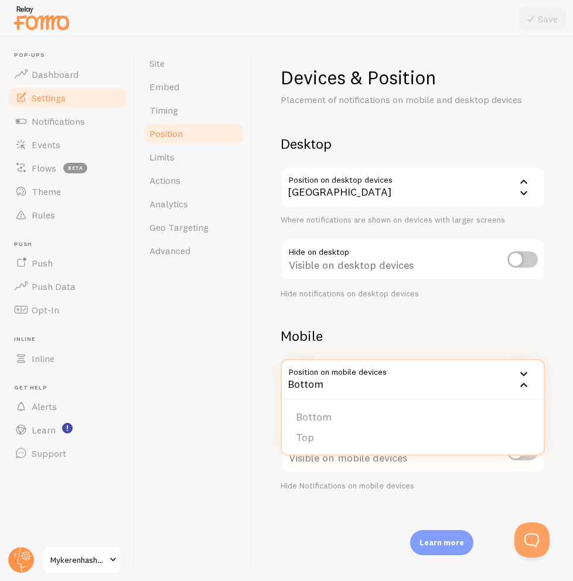
click at [444, 344] on h2 "Mobile" at bounding box center [412, 336] width 264 height 18
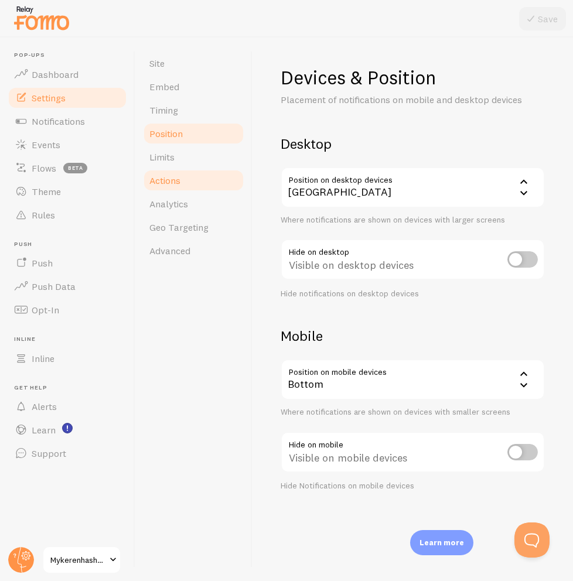
click at [182, 170] on link "Actions" at bounding box center [193, 180] width 102 height 23
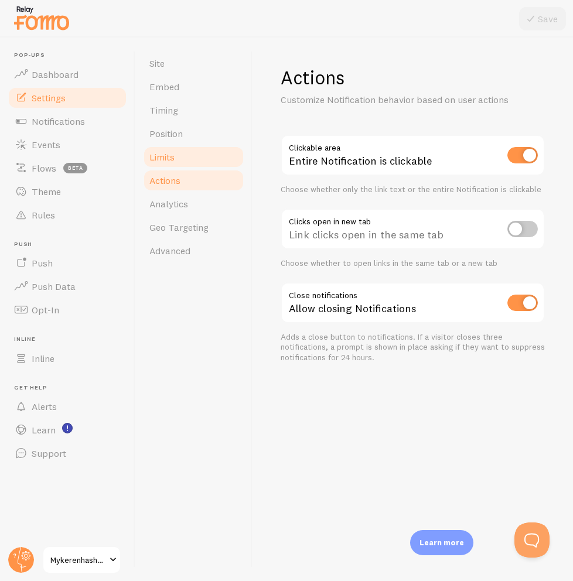
click at [182, 159] on link "Limits" at bounding box center [193, 156] width 102 height 23
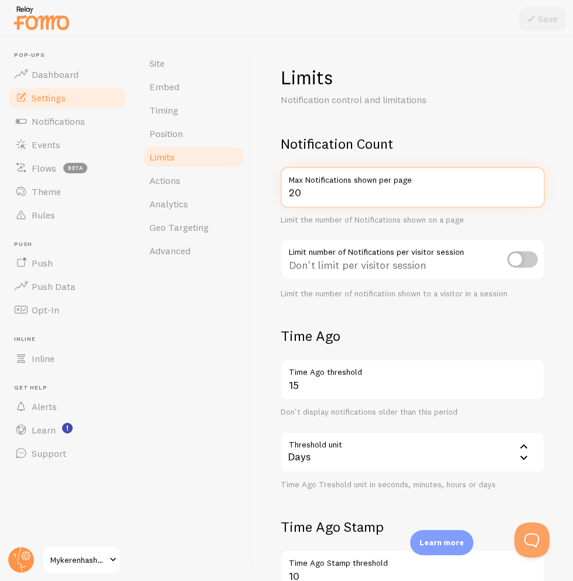
click at [395, 198] on input "20" at bounding box center [412, 187] width 264 height 41
drag, startPoint x: 488, startPoint y: 190, endPoint x: 275, endPoint y: 180, distance: 212.8
click at [275, 180] on div "Limits Notification control and limitations Notification Count 20 Max Notificat…" at bounding box center [412, 308] width 320 height 543
click at [398, 328] on h2 "Time Ago" at bounding box center [412, 336] width 264 height 18
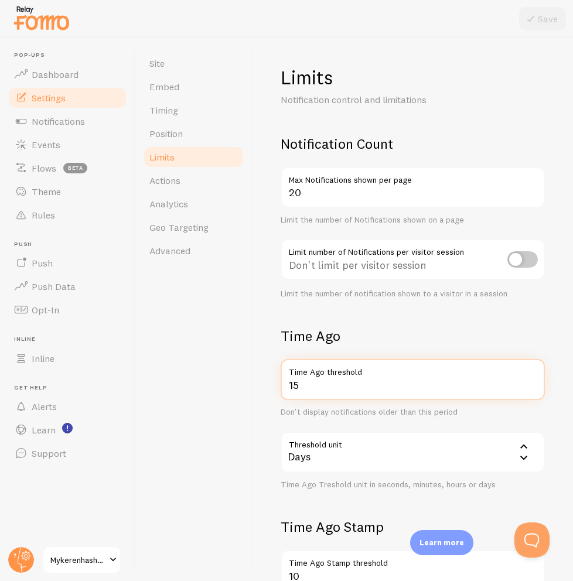
drag, startPoint x: 313, startPoint y: 385, endPoint x: 283, endPoint y: 383, distance: 29.9
click at [282, 383] on input "15" at bounding box center [412, 379] width 264 height 41
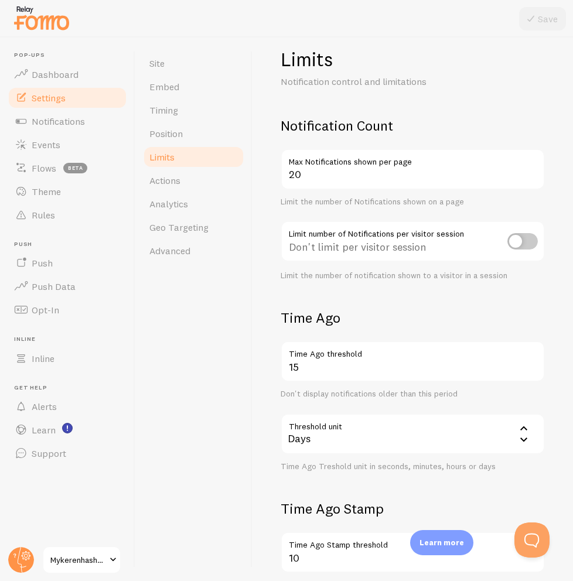
click at [359, 432] on div "Days" at bounding box center [412, 433] width 264 height 41
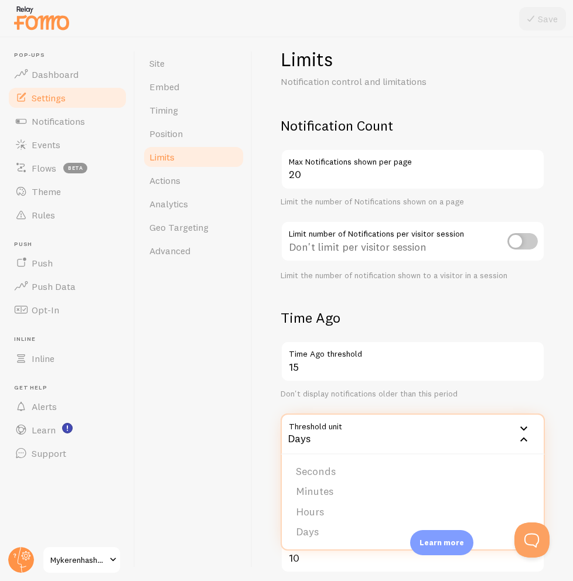
click at [241, 413] on div "Site Embed Timing Position Limits Actions Analytics Geo Targeting Advanced" at bounding box center [193, 308] width 117 height 543
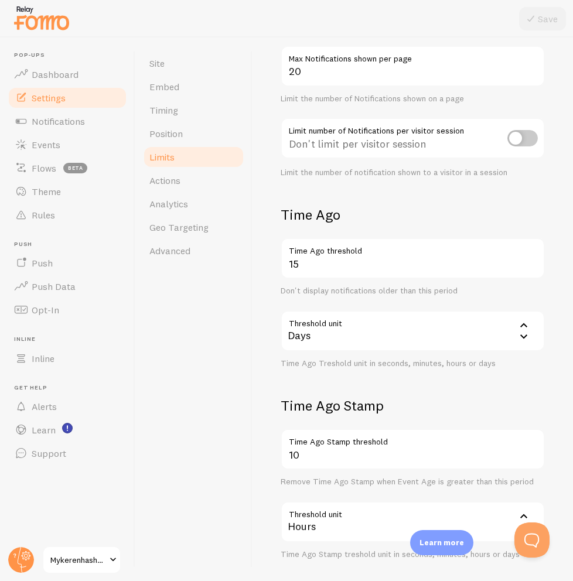
scroll to position [178, 0]
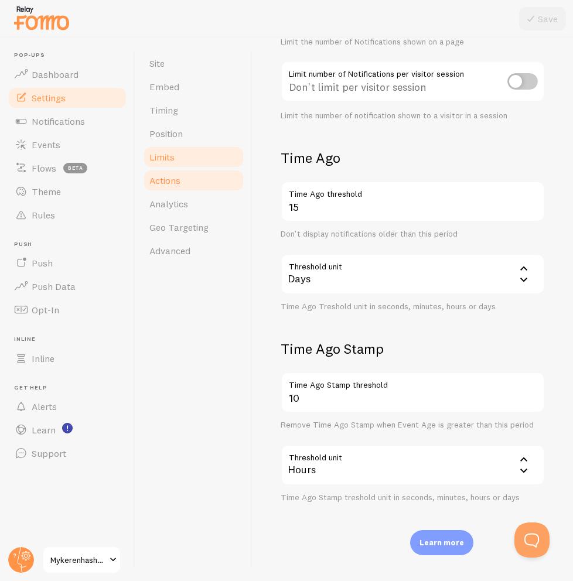
click at [187, 180] on link "Actions" at bounding box center [193, 180] width 102 height 23
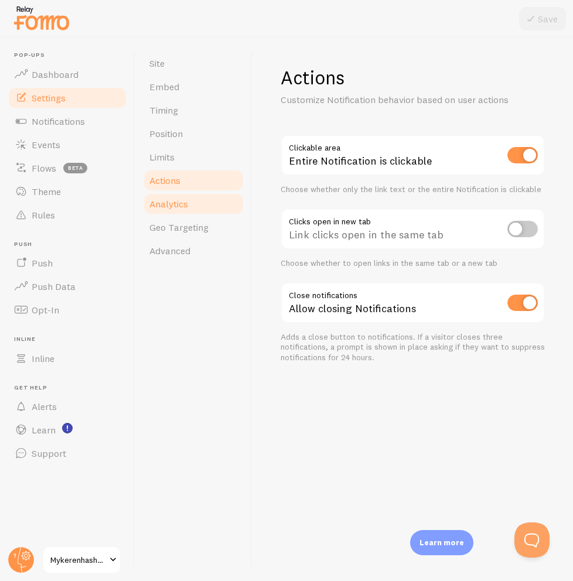
click at [203, 196] on link "Analytics" at bounding box center [193, 203] width 102 height 23
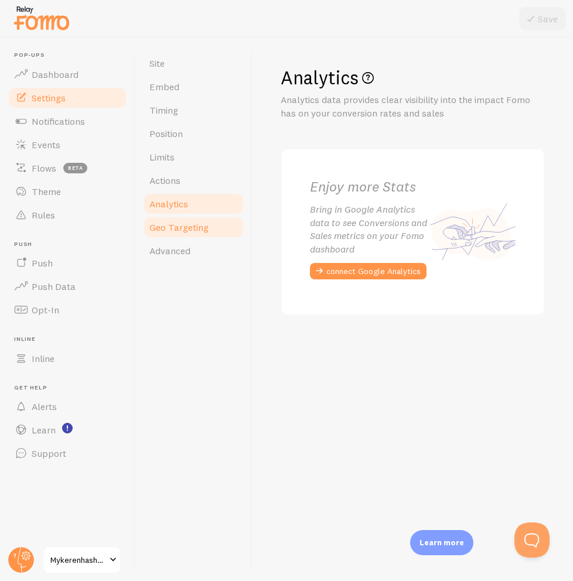
click at [181, 224] on span "Geo Targeting" at bounding box center [178, 227] width 59 height 12
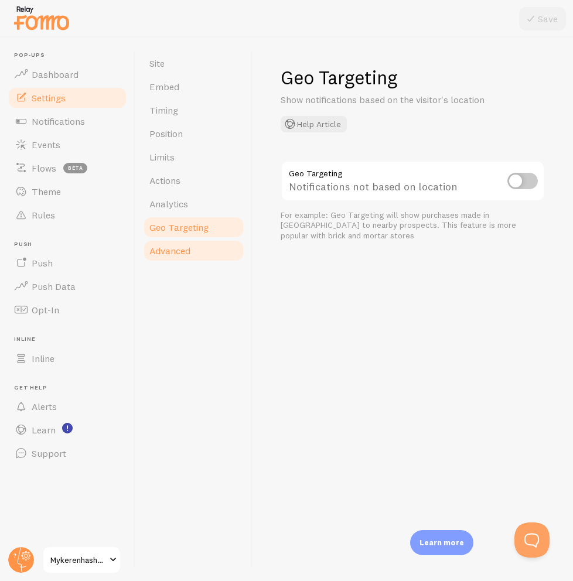
click at [213, 254] on link "Advanced" at bounding box center [193, 250] width 102 height 23
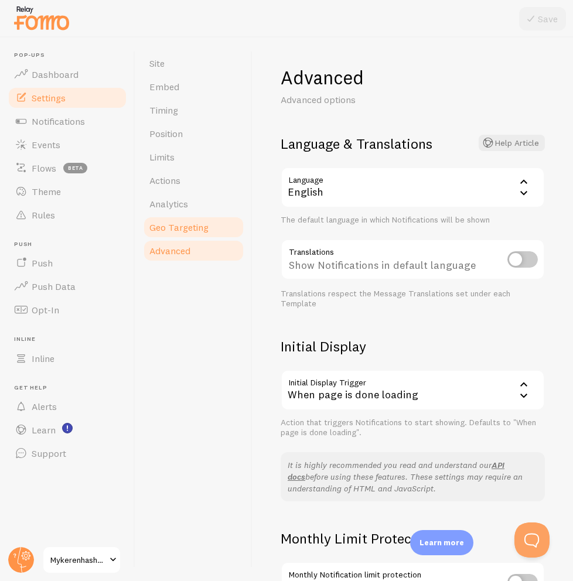
click at [204, 221] on span "Geo Targeting" at bounding box center [178, 227] width 59 height 12
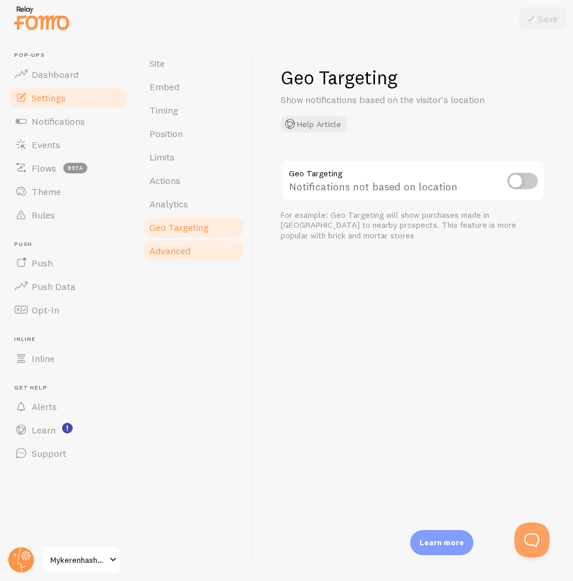
click at [195, 246] on link "Advanced" at bounding box center [193, 250] width 102 height 23
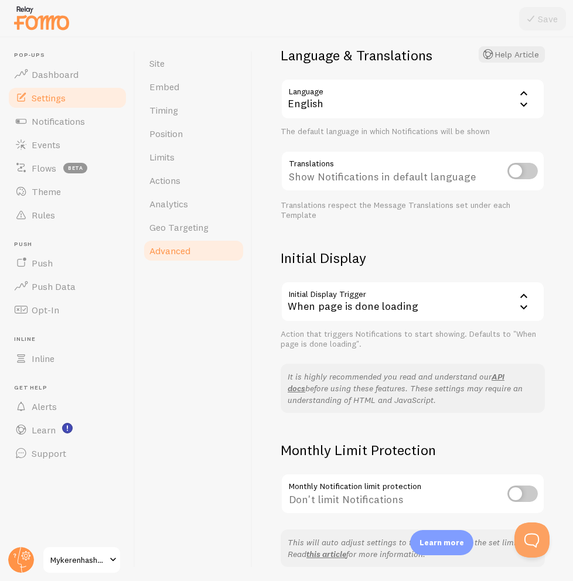
scroll to position [120, 0]
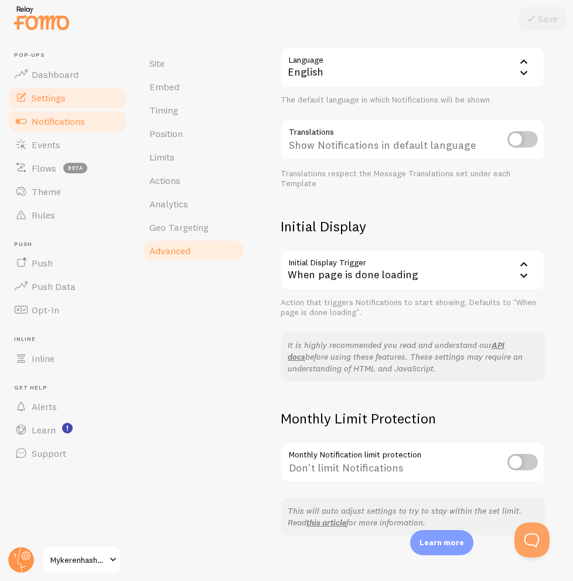
click at [60, 122] on span "Notifications" at bounding box center [58, 121] width 53 height 12
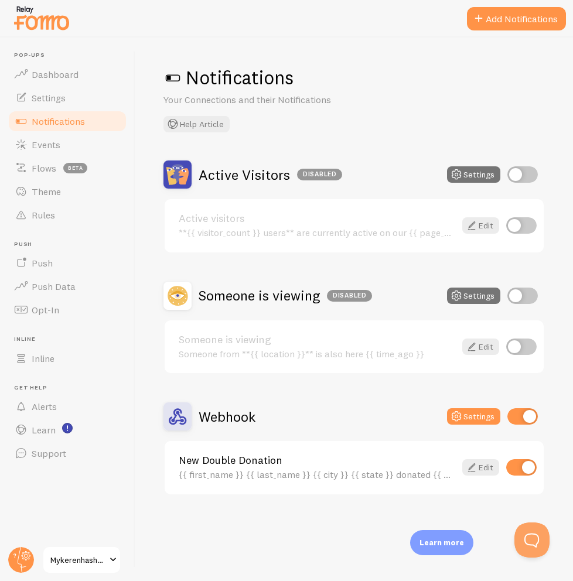
click at [526, 473] on input "checkbox" at bounding box center [521, 467] width 30 height 16
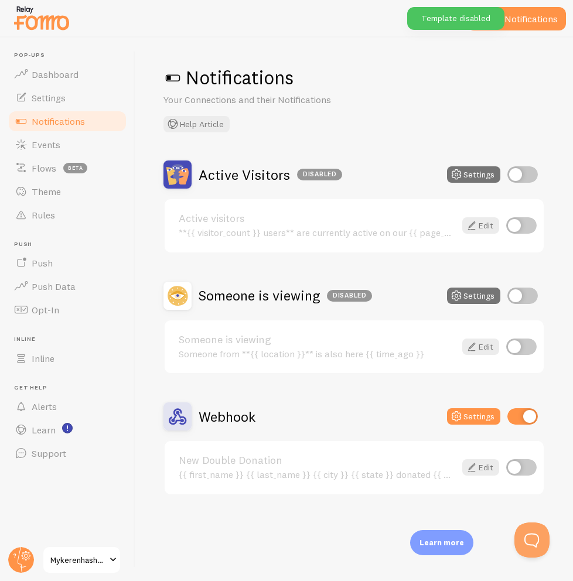
click at [522, 467] on input "checkbox" at bounding box center [521, 467] width 30 height 16
checkbox input "true"
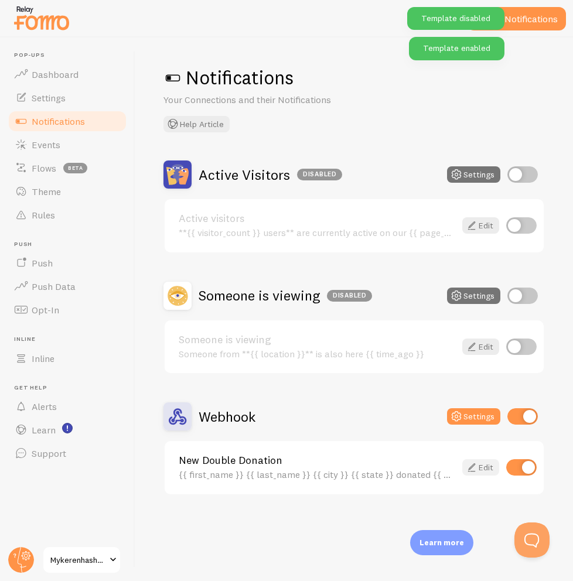
click at [482, 464] on link "Edit" at bounding box center [480, 467] width 37 height 16
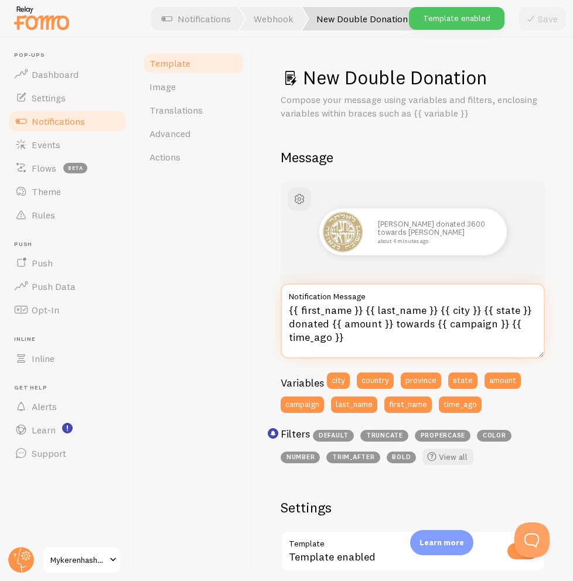
click at [399, 334] on textarea "{{ first_name }} {{ last_name }} {{ city }} {{ state }} donated {{ amount }} to…" at bounding box center [412, 320] width 264 height 75
click at [434, 314] on textarea "{{ first_name }} {{ last_name }} {{ city }} {{ state }} donated {{ amount }} to…" at bounding box center [412, 320] width 264 height 75
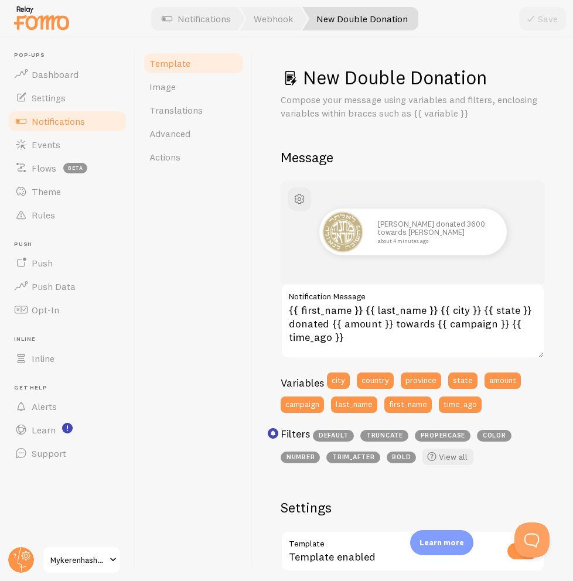
click at [444, 436] on span "propercase" at bounding box center [443, 436] width 56 height 12
click at [393, 451] on span "bold" at bounding box center [401, 457] width 30 height 12
click at [444, 433] on span "propercase" at bounding box center [443, 436] width 56 height 12
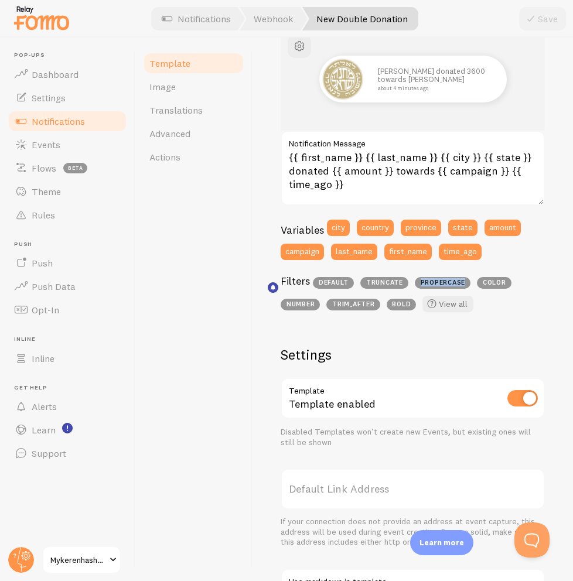
scroll to position [145, 0]
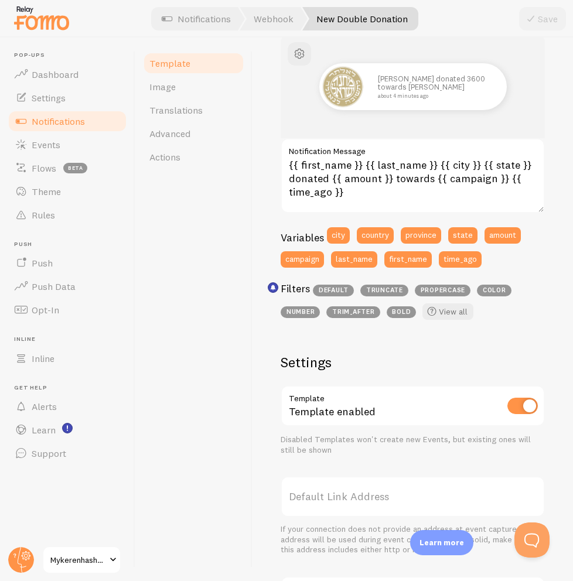
click at [389, 499] on label "Default Link Address" at bounding box center [412, 496] width 264 height 41
click at [389, 499] on input "Default Link Address" at bounding box center [412, 496] width 264 height 41
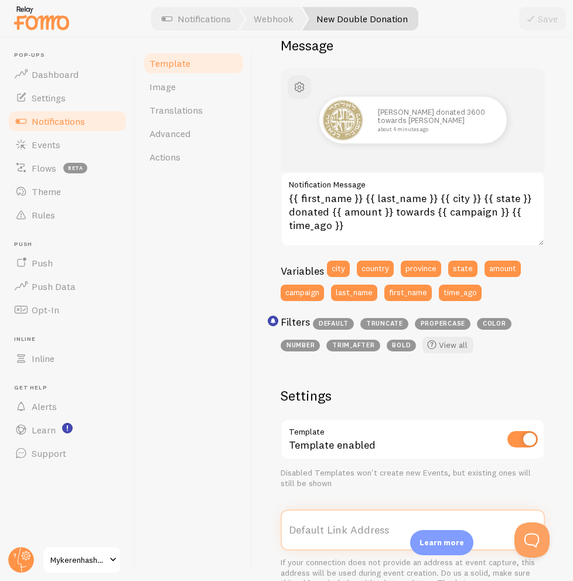
scroll to position [112, 0]
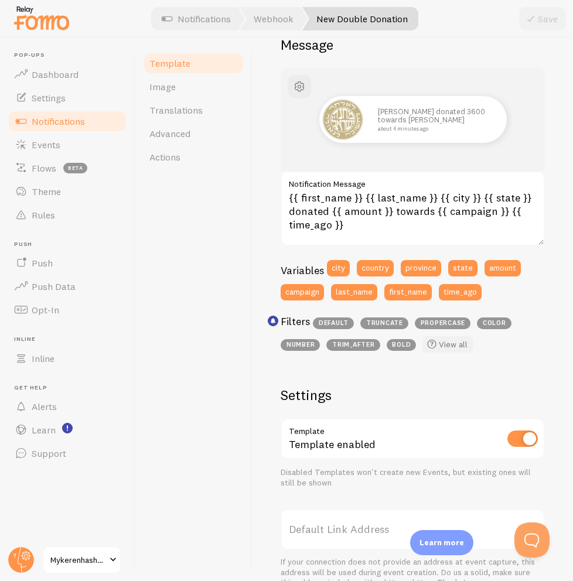
click at [442, 341] on link "View all" at bounding box center [447, 344] width 51 height 16
click at [199, 85] on link "Image" at bounding box center [193, 86] width 102 height 23
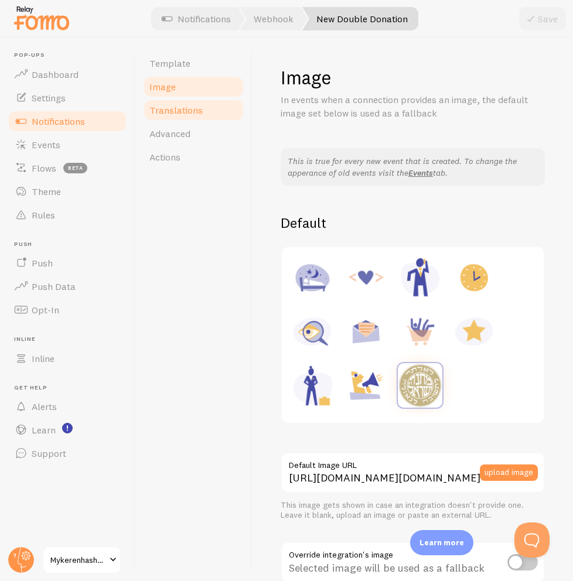
click at [199, 112] on span "Translations" at bounding box center [175, 110] width 53 height 12
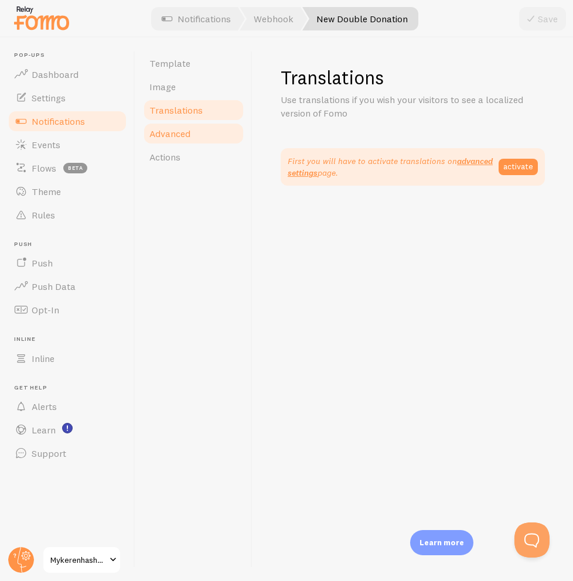
click at [200, 135] on link "Advanced" at bounding box center [193, 133] width 102 height 23
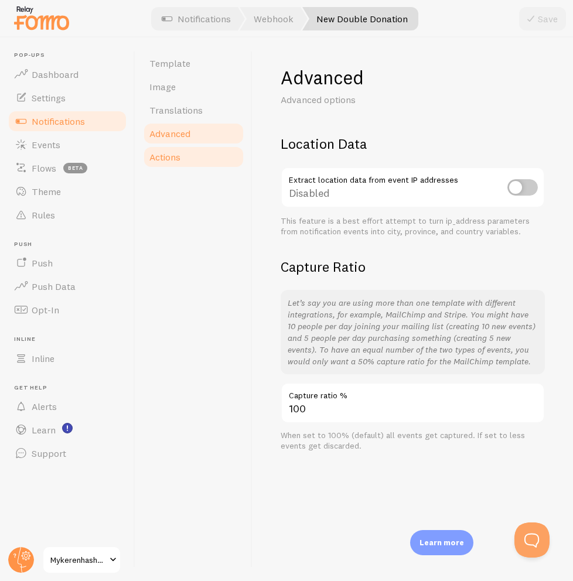
click at [198, 158] on link "Actions" at bounding box center [193, 156] width 102 height 23
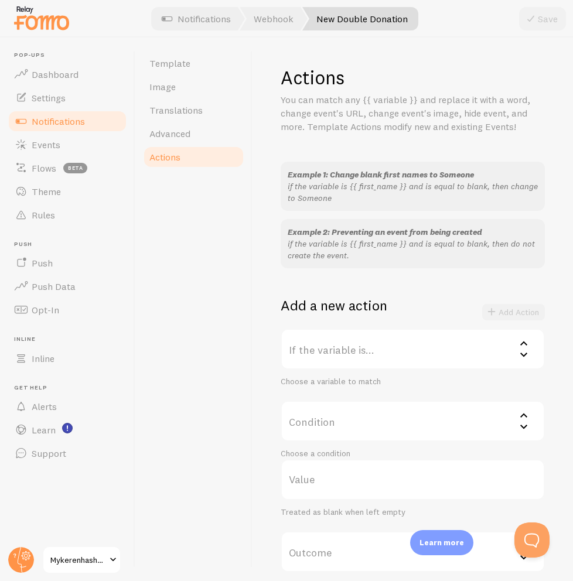
click at [364, 194] on p "if the variable is {{ first_name }} and is equal to blank, then change to Someo…" at bounding box center [412, 191] width 250 height 23
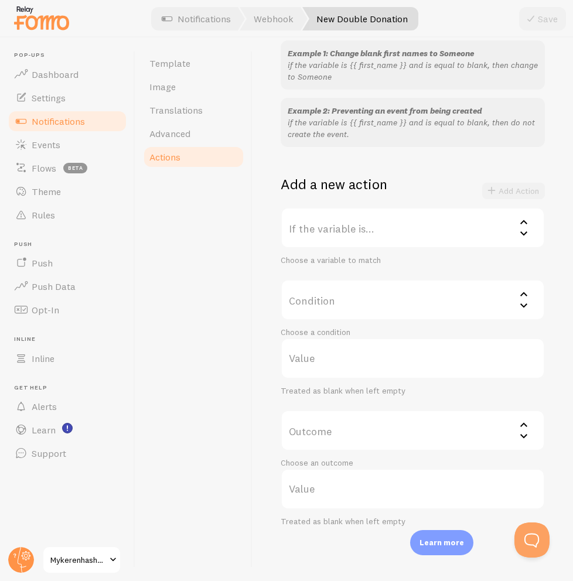
scroll to position [123, 0]
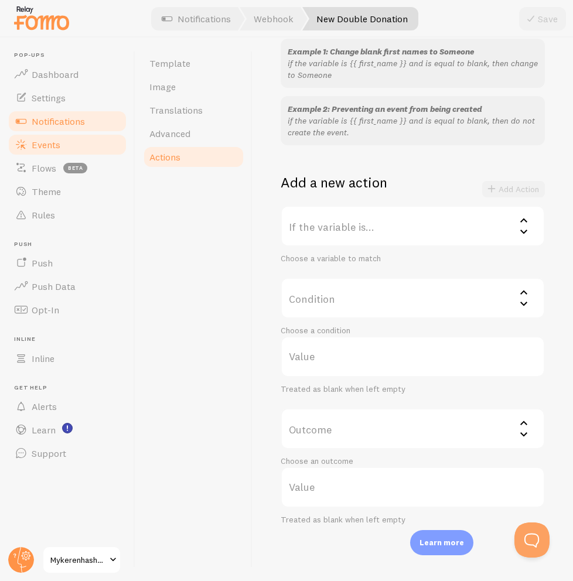
click at [74, 140] on link "Events" at bounding box center [67, 144] width 121 height 23
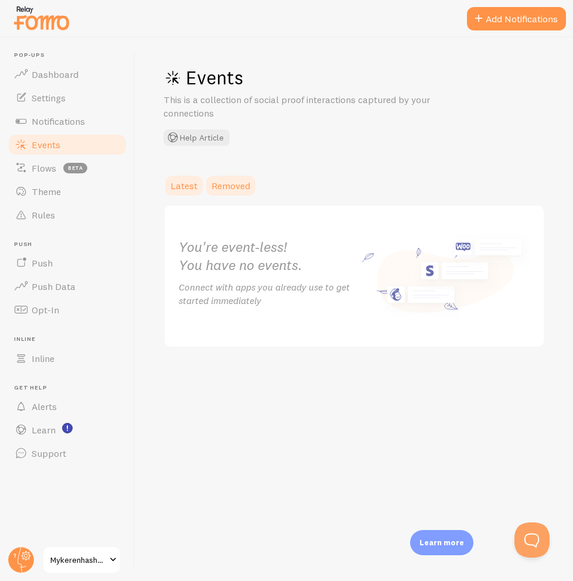
click at [241, 180] on span "Removed" at bounding box center [230, 186] width 39 height 12
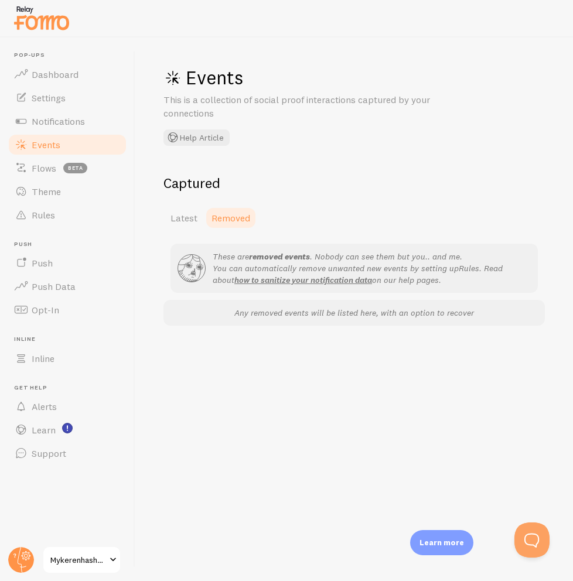
click at [175, 200] on div "Captured Latest Removed These are removed events . Nobody can see them but you.…" at bounding box center [353, 250] width 381 height 152
click at [180, 207] on link "Latest" at bounding box center [183, 217] width 41 height 23
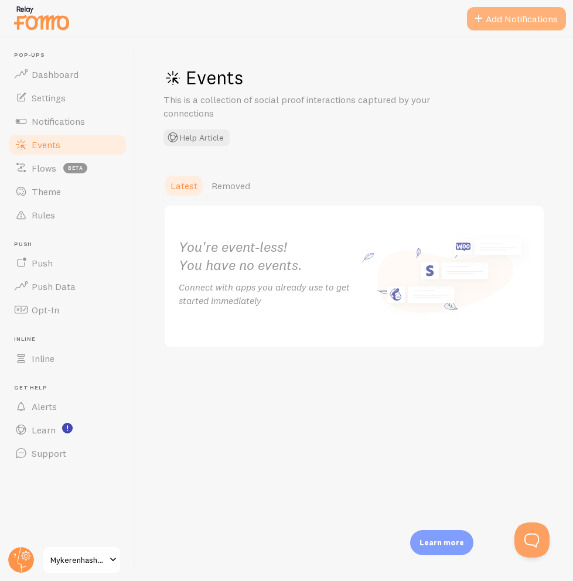
click at [499, 22] on button "Add Notifications" at bounding box center [516, 18] width 99 height 23
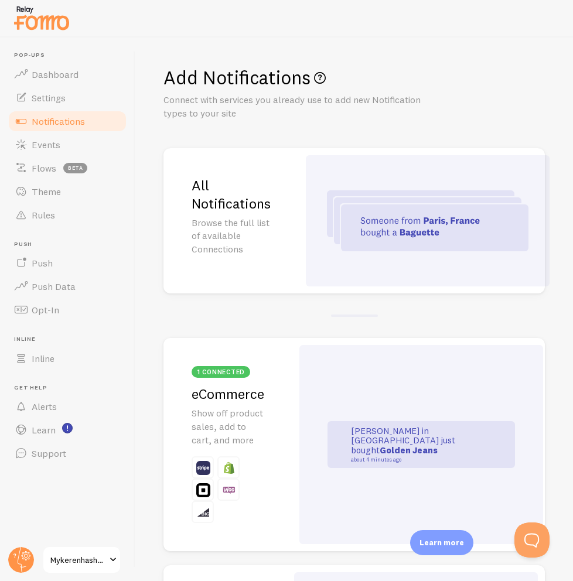
click at [407, 196] on img at bounding box center [427, 220] width 201 height 61
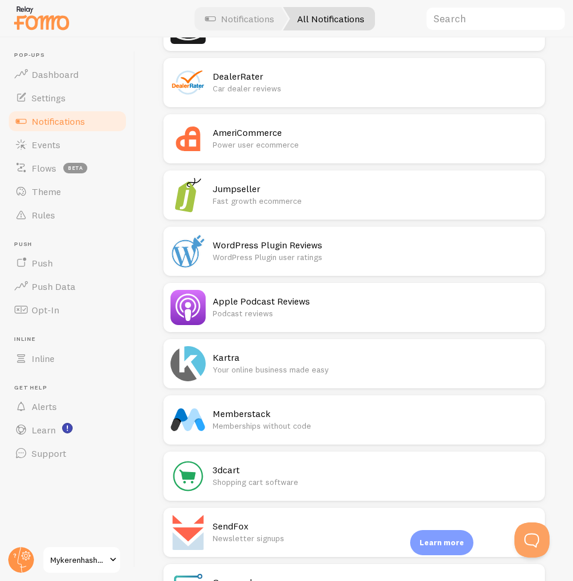
scroll to position [5686, 0]
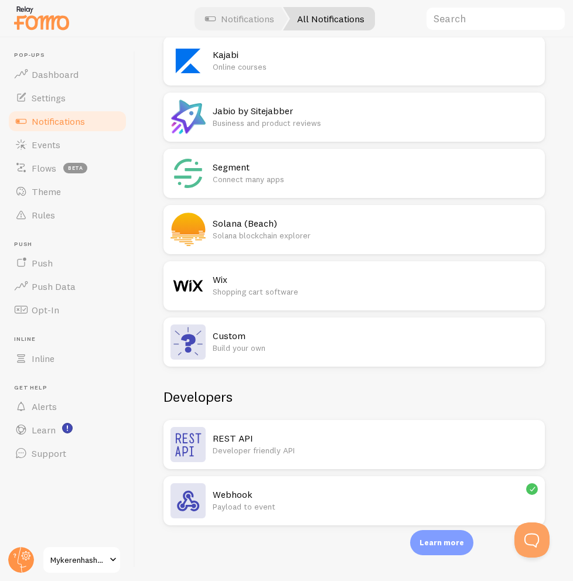
click at [399, 505] on p "Payload to event" at bounding box center [375, 507] width 325 height 12
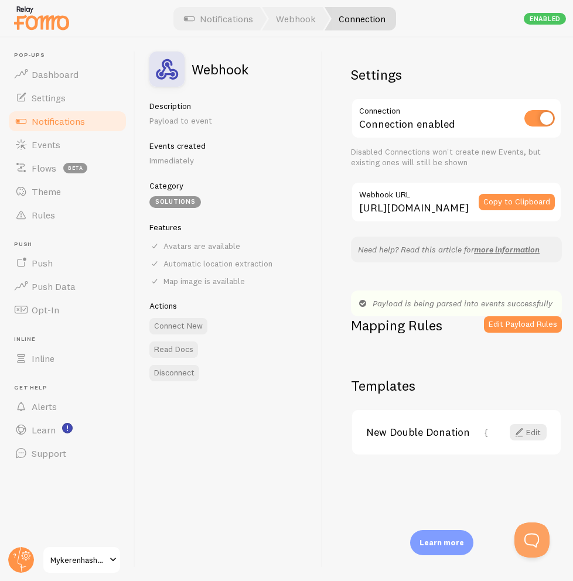
click at [545, 23] on div "Enabled" at bounding box center [544, 19] width 42 height 12
click at [477, 302] on div "Payload is being parsed into events successfully" at bounding box center [456, 303] width 211 height 26
click at [536, 432] on link "Edit" at bounding box center [527, 432] width 37 height 16
click at [189, 326] on button "Connect New" at bounding box center [178, 326] width 58 height 16
click at [369, 20] on link "Connection" at bounding box center [359, 18] width 71 height 23
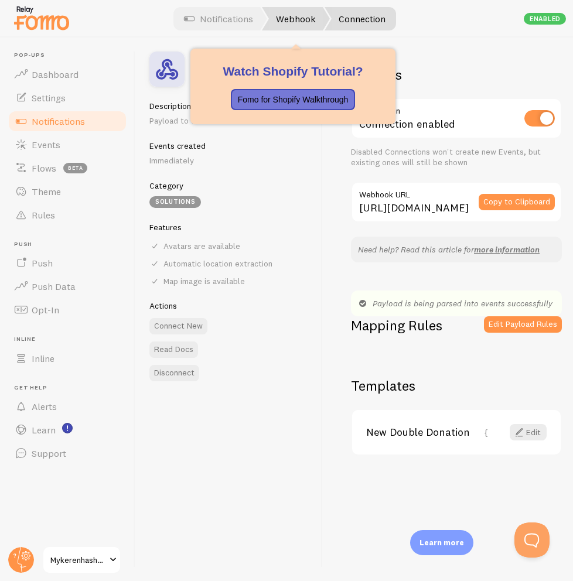
click at [292, 8] on link "Webhook" at bounding box center [296, 18] width 68 height 23
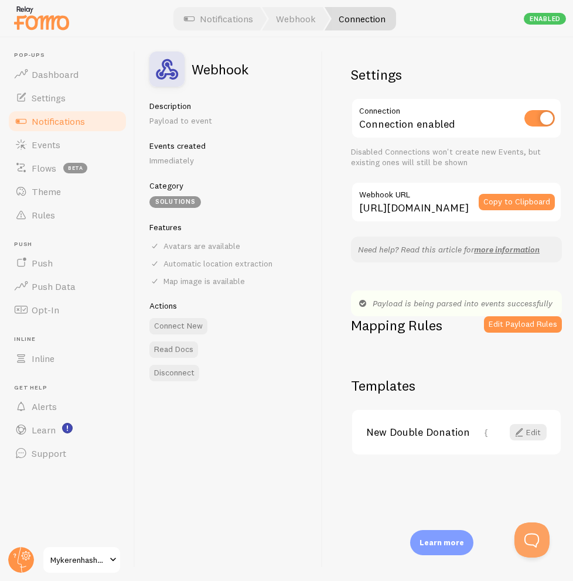
click at [433, 39] on div "Settings Connection Connection enabled Disabled Connections won't create new Ev…" at bounding box center [448, 308] width 250 height 543
click at [237, 20] on link "Notifications" at bounding box center [218, 18] width 97 height 23
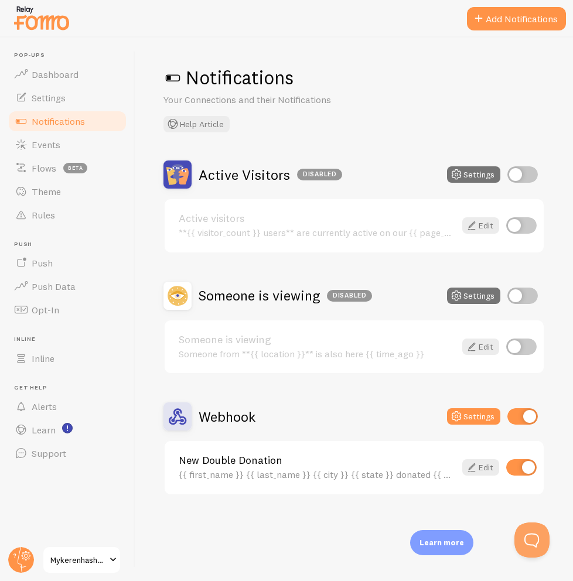
click at [521, 343] on input "checkbox" at bounding box center [521, 346] width 30 height 16
checkbox input "true"
click at [521, 224] on input "checkbox" at bounding box center [521, 225] width 30 height 16
checkbox input "true"
click at [516, 181] on input "checkbox" at bounding box center [522, 174] width 30 height 16
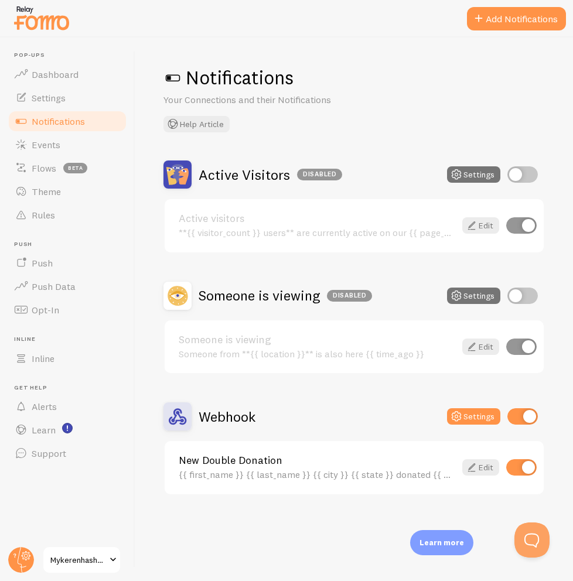
checkbox input "true"
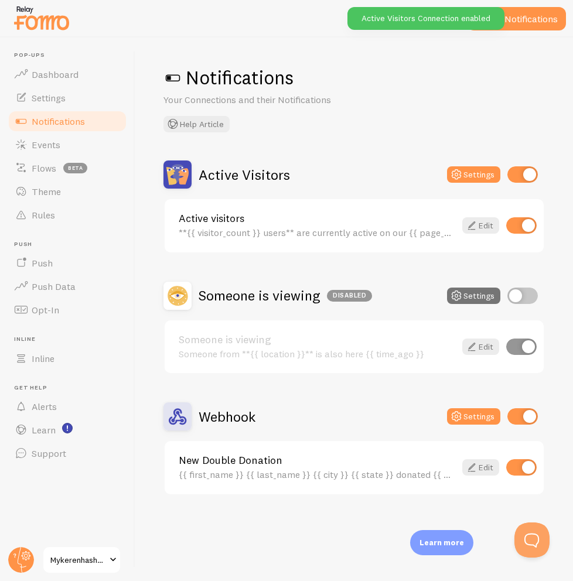
click at [518, 292] on input "checkbox" at bounding box center [522, 295] width 30 height 16
checkbox input "true"
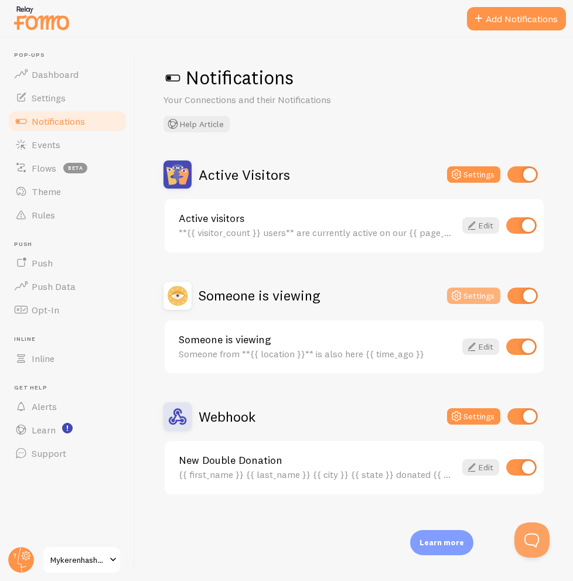
click at [477, 297] on button "Settings" at bounding box center [473, 295] width 53 height 16
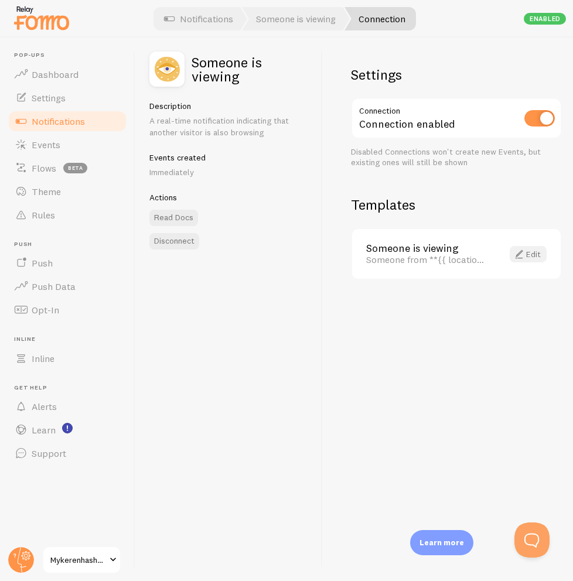
click at [538, 251] on link "Edit" at bounding box center [527, 254] width 37 height 16
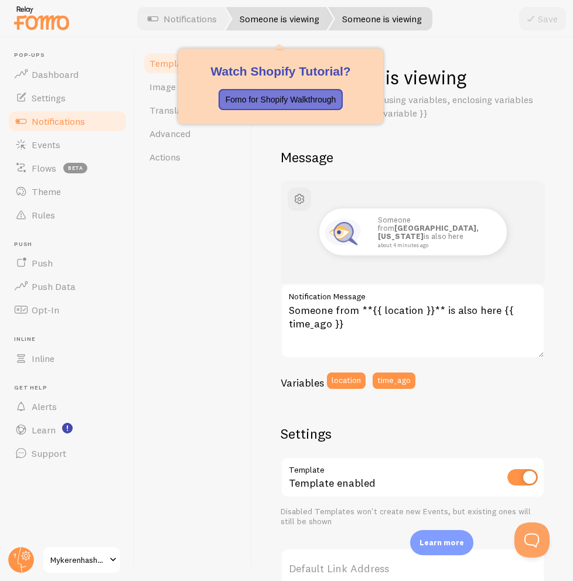
click at [270, 20] on link "Someone is viewing" at bounding box center [279, 18] width 108 height 23
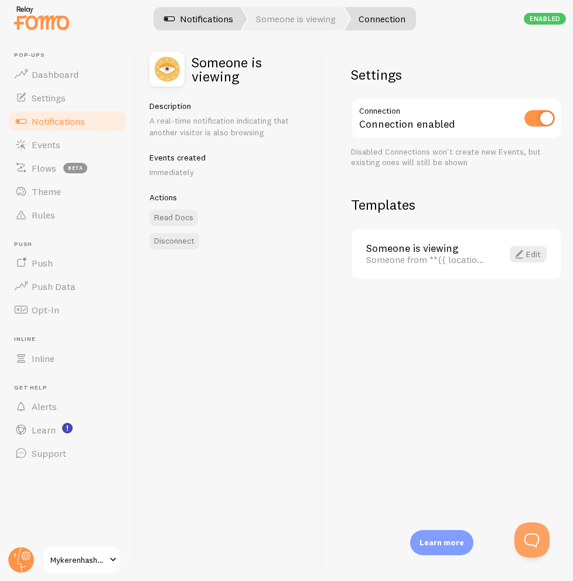
click at [218, 17] on link "Notifications" at bounding box center [198, 18] width 97 height 23
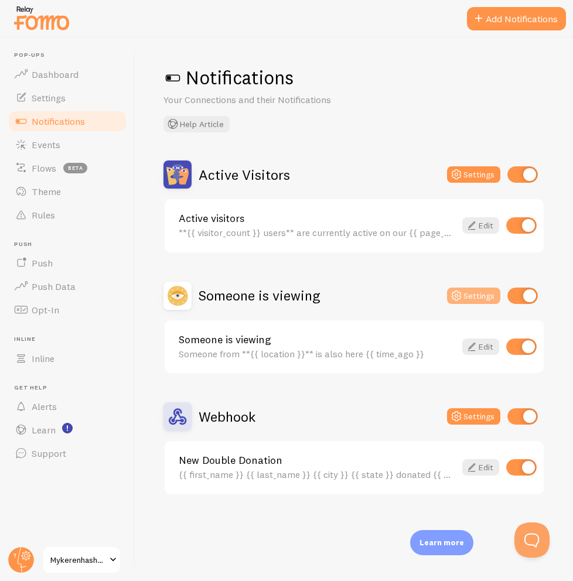
click at [482, 302] on button "Settings" at bounding box center [473, 295] width 53 height 16
click at [525, 345] on input "checkbox" at bounding box center [521, 346] width 30 height 16
checkbox input "false"
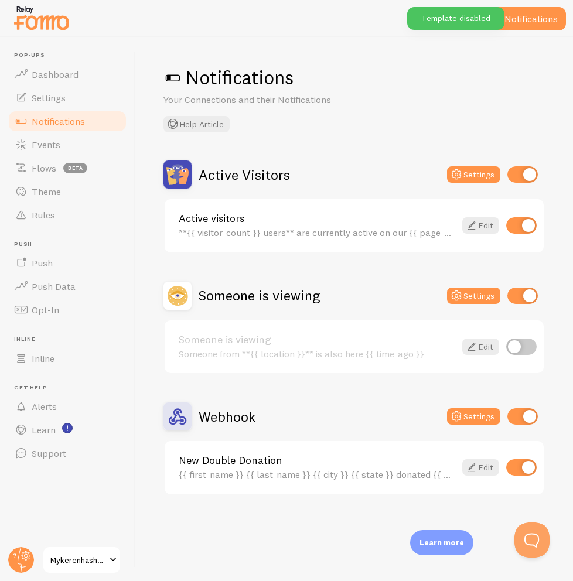
click at [521, 296] on input "checkbox" at bounding box center [522, 295] width 30 height 16
checkbox input "false"
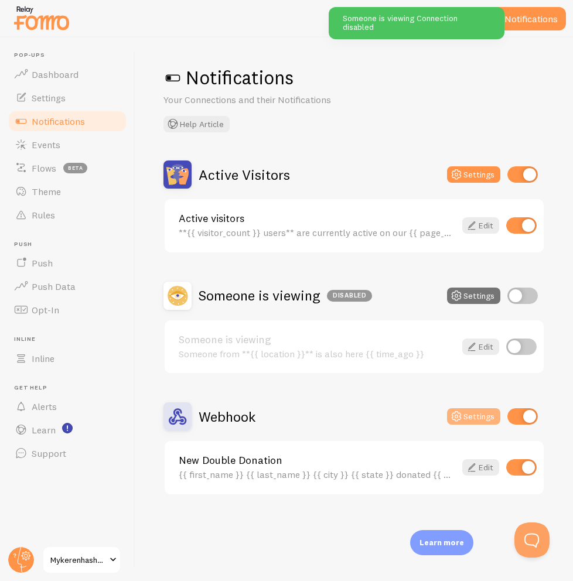
click at [480, 420] on button "Settings" at bounding box center [473, 416] width 53 height 16
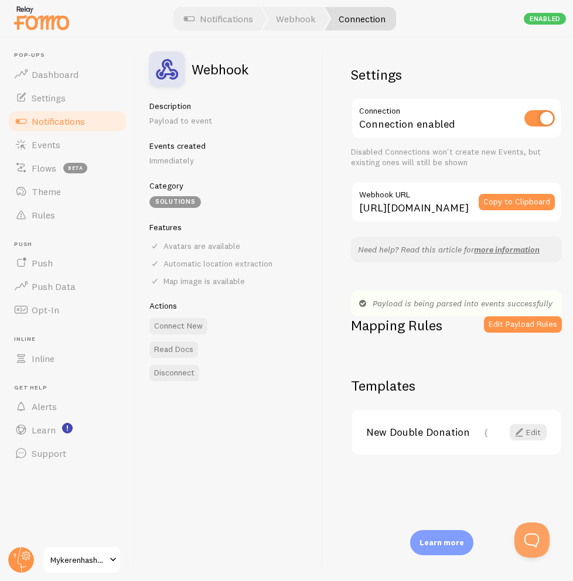
click at [189, 159] on p "Immediately" at bounding box center [228, 161] width 159 height 12
click at [525, 436] on span at bounding box center [519, 432] width 14 height 14
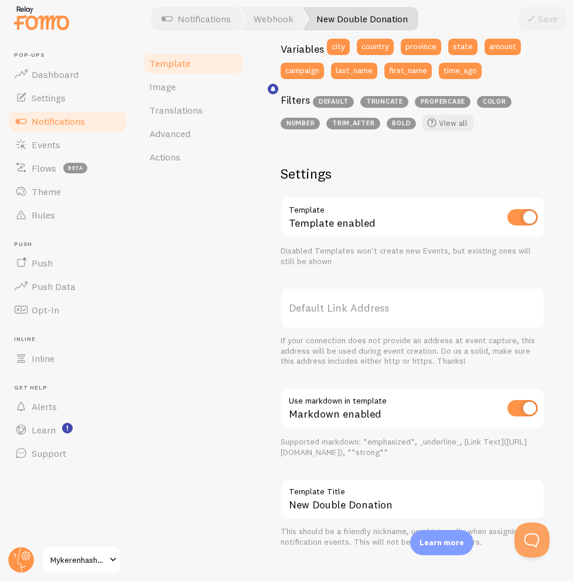
scroll to position [348, 0]
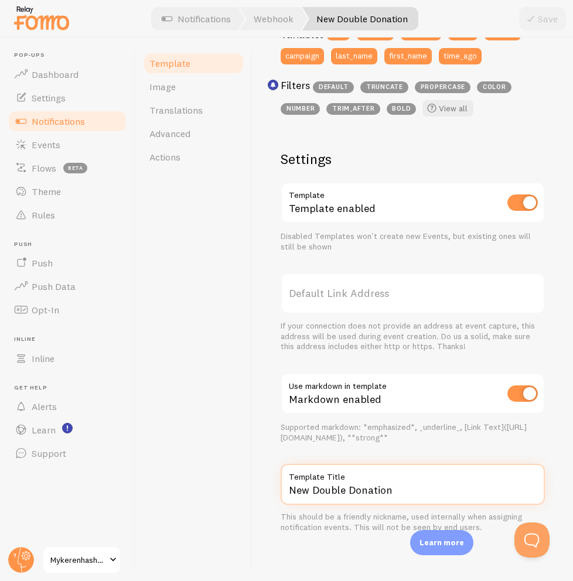
click at [478, 488] on input "New Double Donation" at bounding box center [412, 484] width 264 height 41
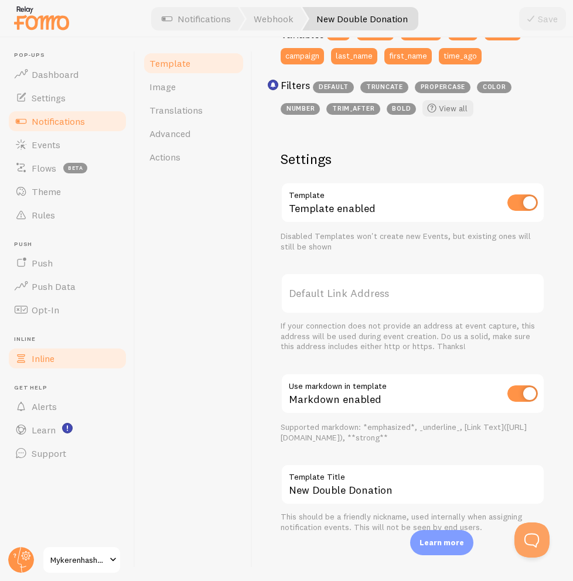
click at [66, 355] on link "Inline" at bounding box center [67, 358] width 121 height 23
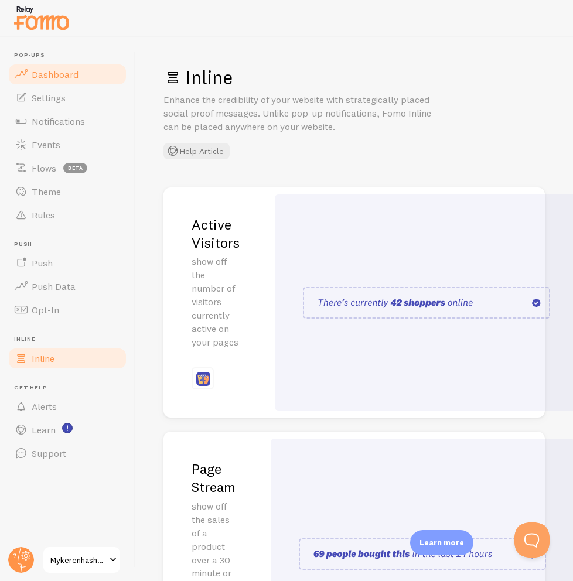
click at [77, 71] on link "Dashboard" at bounding box center [67, 74] width 121 height 23
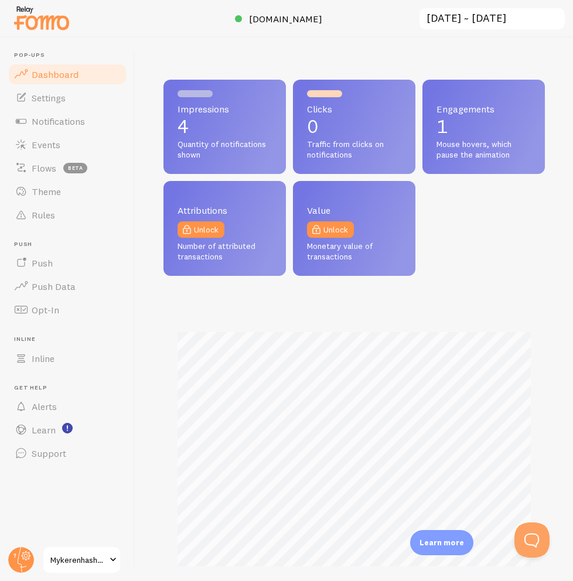
scroll to position [307, 381]
click at [218, 127] on p "4" at bounding box center [224, 126] width 94 height 19
click at [318, 124] on p "0" at bounding box center [354, 126] width 94 height 19
click at [495, 19] on input "[DATE] ~ [DATE]" at bounding box center [492, 19] width 148 height 24
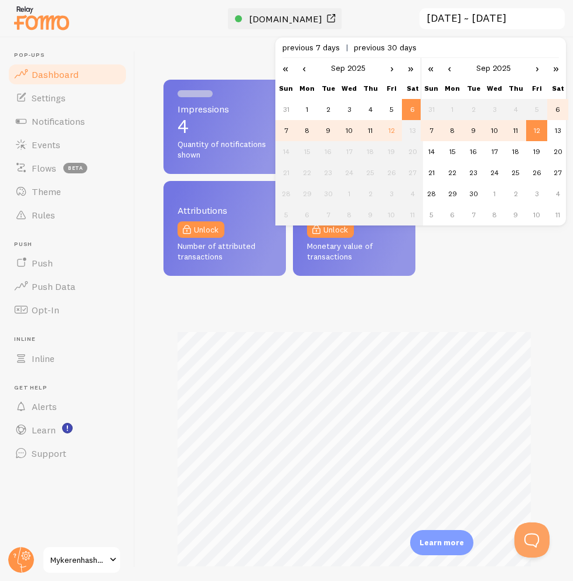
scroll to position [0, 0]
click at [310, 25] on link "[DOMAIN_NAME]" at bounding box center [286, 19] width 103 height 14
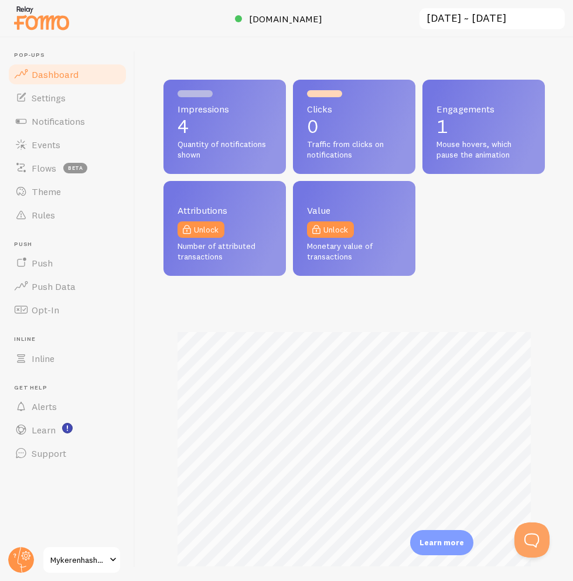
click at [172, 127] on div "Impressions 4 Quantity of notifications shown" at bounding box center [224, 127] width 122 height 94
click at [77, 103] on link "Settings" at bounding box center [67, 97] width 121 height 23
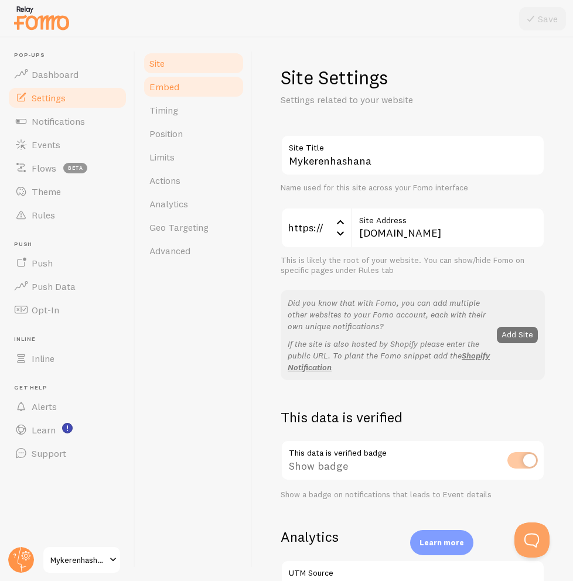
click at [202, 83] on link "Embed" at bounding box center [193, 86] width 102 height 23
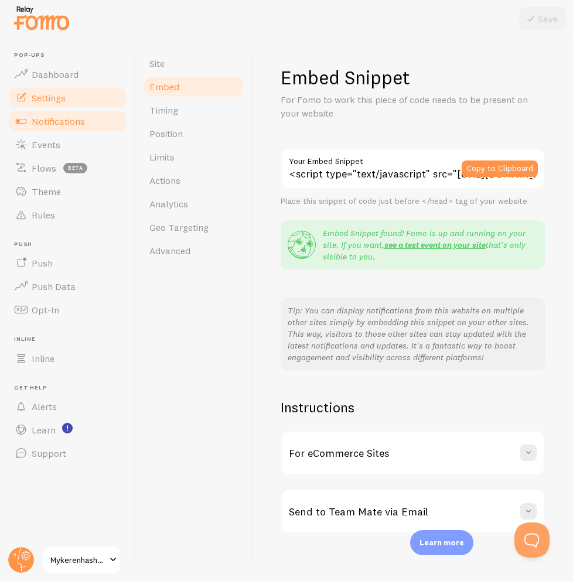
click at [104, 111] on link "Notifications" at bounding box center [67, 120] width 121 height 23
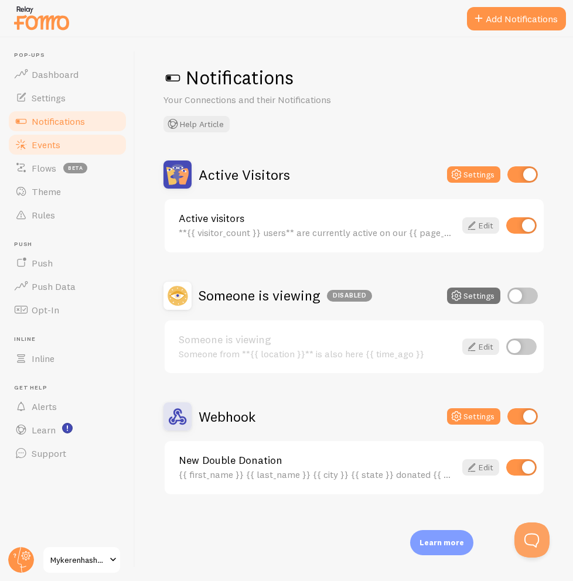
click at [49, 149] on span "Events" at bounding box center [46, 145] width 29 height 12
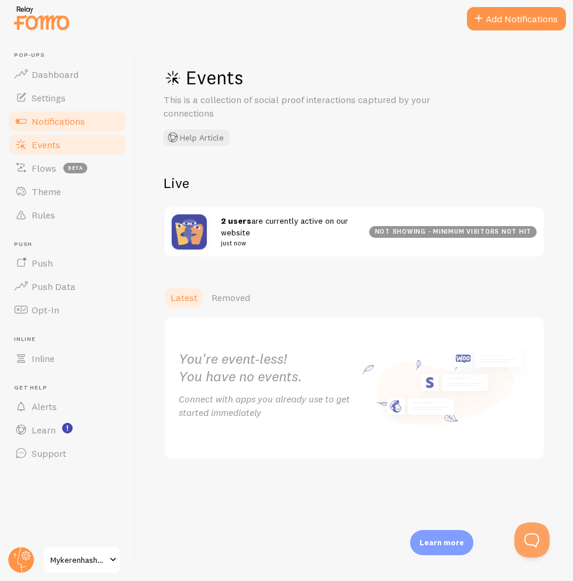
click at [60, 128] on link "Notifications" at bounding box center [67, 120] width 121 height 23
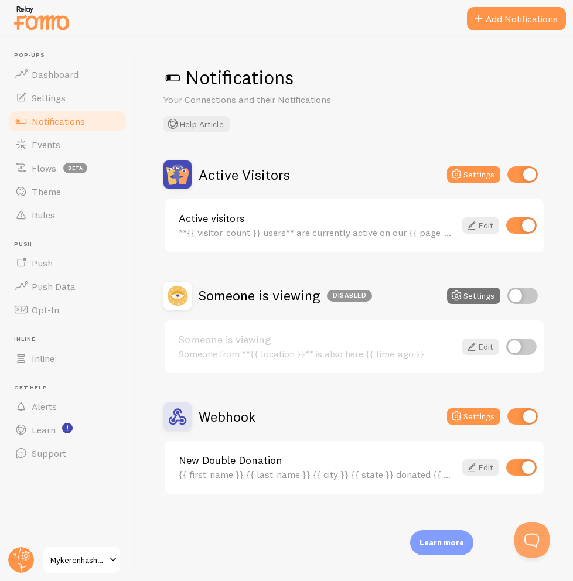
click at [523, 223] on input "checkbox" at bounding box center [521, 225] width 30 height 16
checkbox input "false"
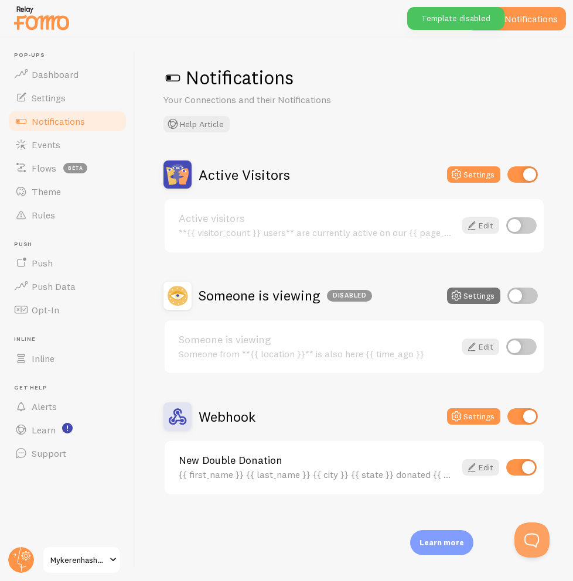
click at [523, 169] on input "checkbox" at bounding box center [522, 174] width 30 height 16
checkbox input "false"
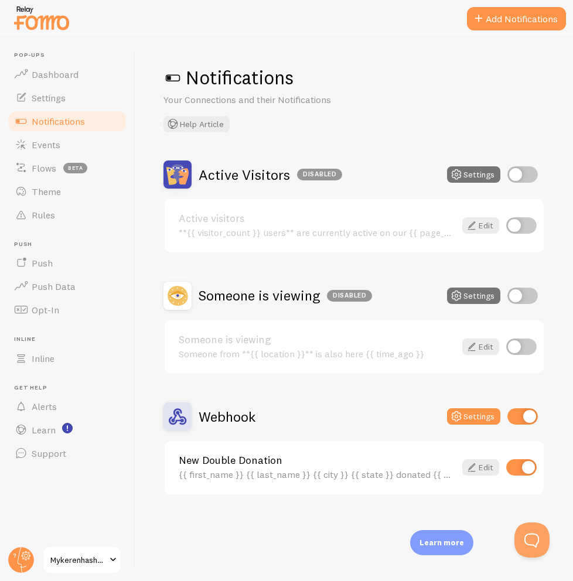
click at [246, 419] on h2 "Webhook" at bounding box center [226, 417] width 57 height 18
click at [530, 18] on button "Add Notifications" at bounding box center [516, 18] width 99 height 23
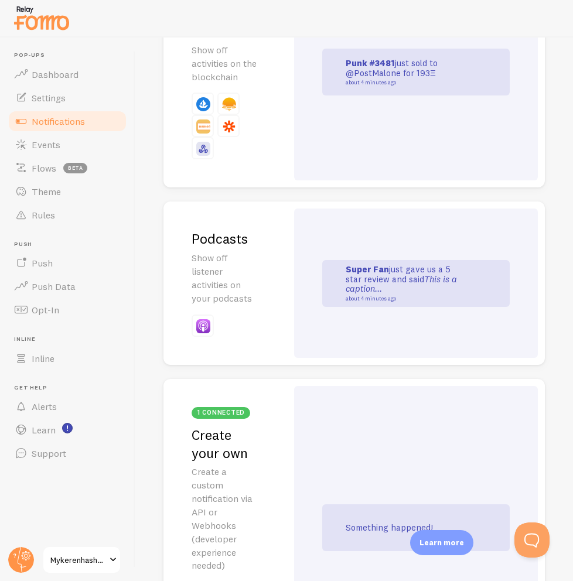
scroll to position [4230, 0]
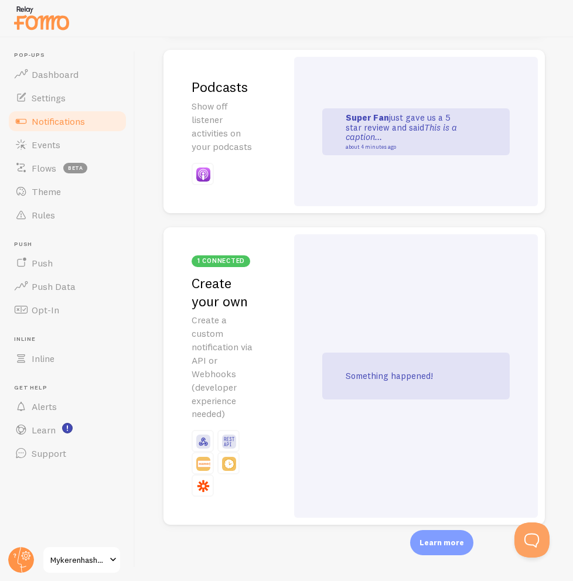
click at [230, 366] on p "Create a custom notification via API or Webhooks (developer experience needed)" at bounding box center [224, 366] width 67 height 107
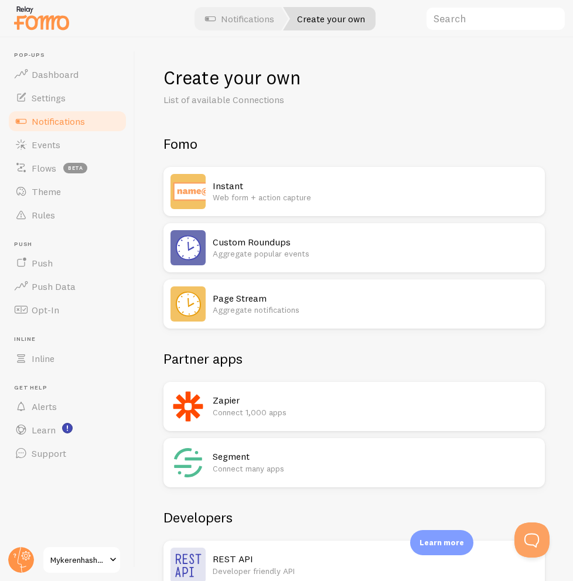
scroll to position [6, 0]
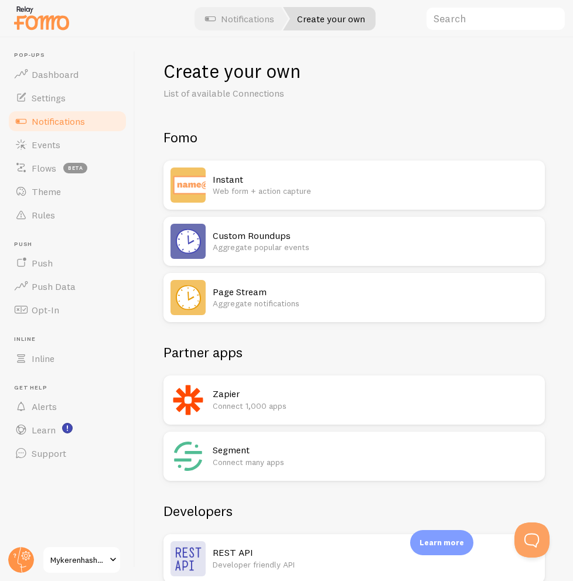
click at [380, 186] on p "Web form + action capture" at bounding box center [375, 191] width 325 height 12
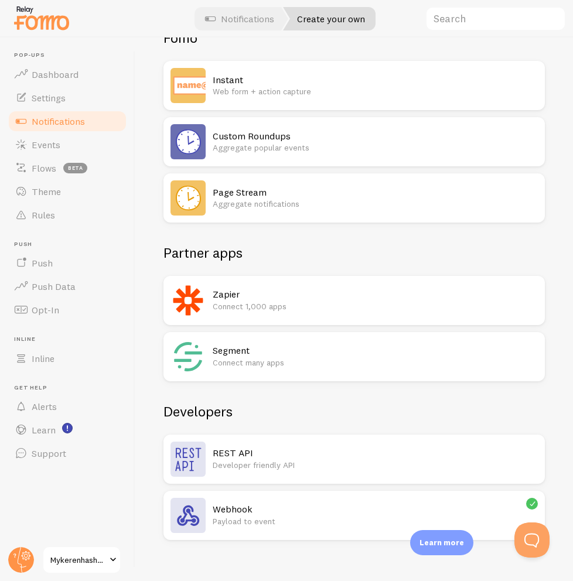
scroll to position [121, 0]
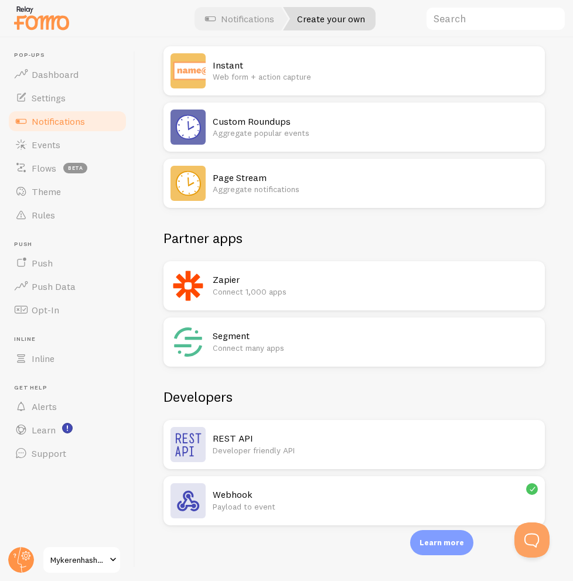
click at [352, 282] on h2 "Zapier" at bounding box center [375, 279] width 325 height 12
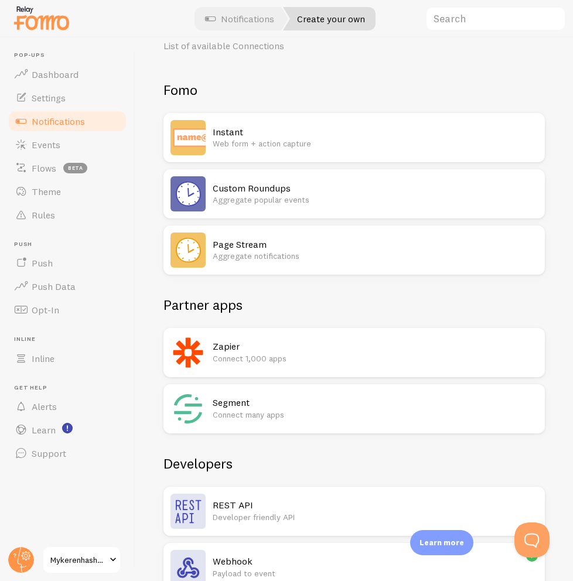
scroll to position [121, 0]
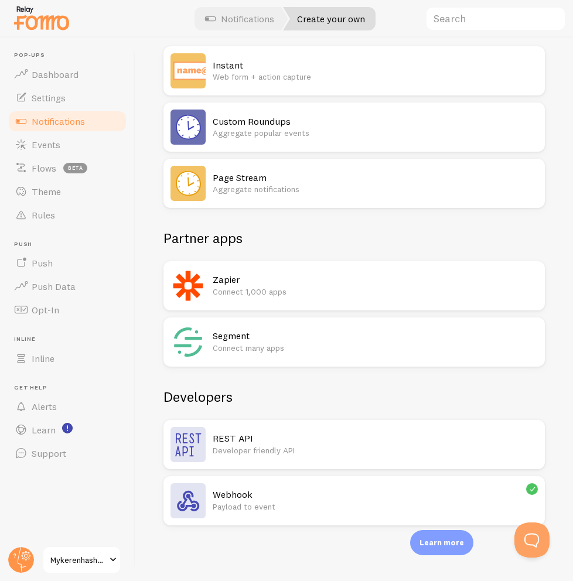
click at [309, 489] on h2 "Webhook" at bounding box center [375, 494] width 325 height 12
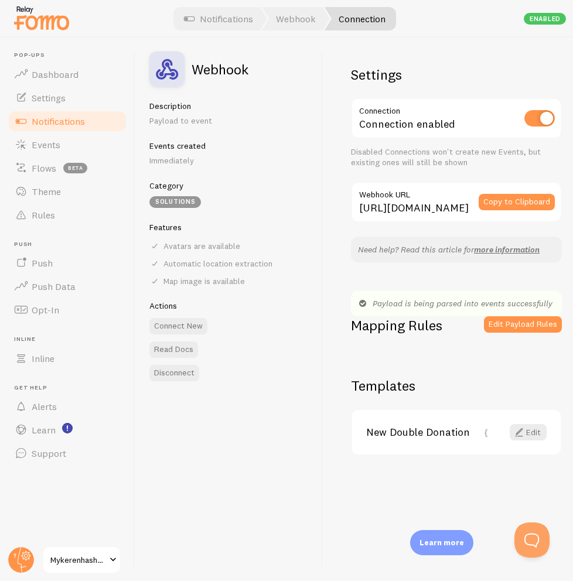
click at [89, 125] on link "Notifications" at bounding box center [67, 120] width 121 height 23
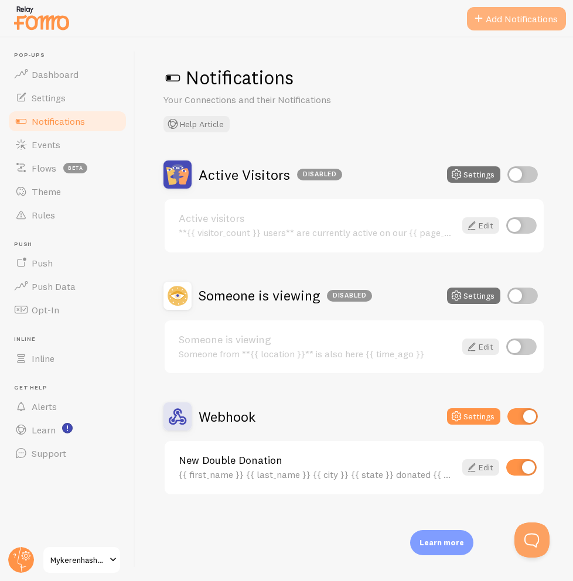
click at [505, 16] on button "Add Notifications" at bounding box center [516, 18] width 99 height 23
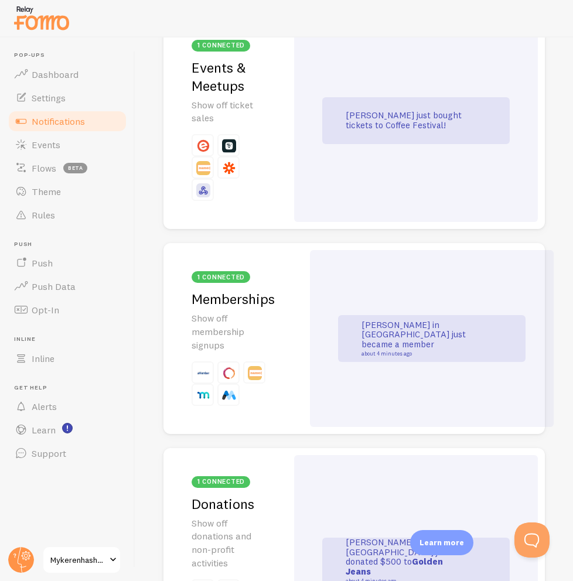
scroll to position [4230, 0]
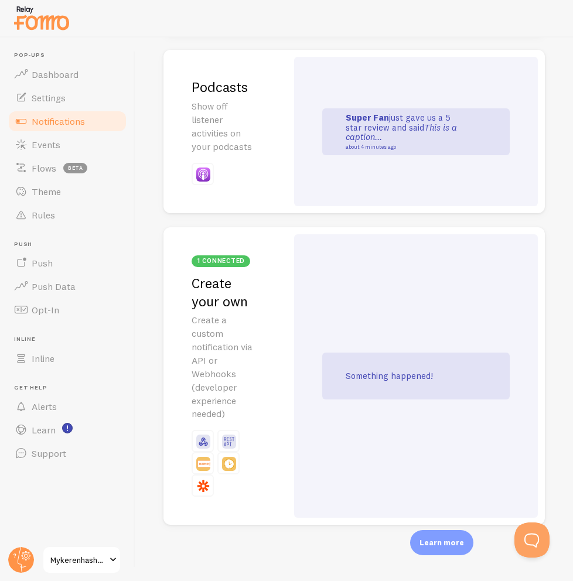
click at [334, 367] on div "Something happened!" at bounding box center [415, 375] width 187 height 47
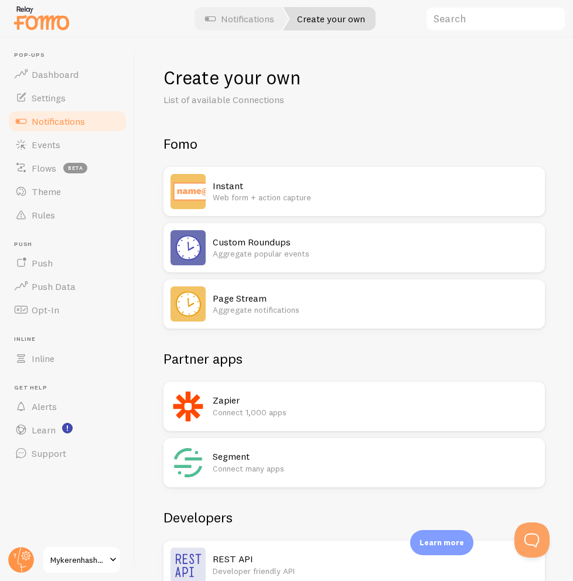
scroll to position [121, 0]
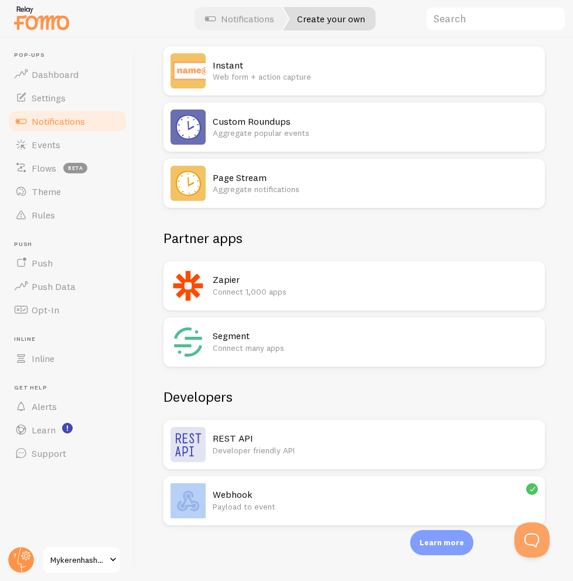
drag, startPoint x: 293, startPoint y: 479, endPoint x: 339, endPoint y: 445, distance: 57.4
click at [339, 445] on div "REST API Developer friendly API Webhook Payload to event" at bounding box center [353, 472] width 381 height 105
click at [339, 445] on p "Developer friendly API" at bounding box center [375, 450] width 325 height 12
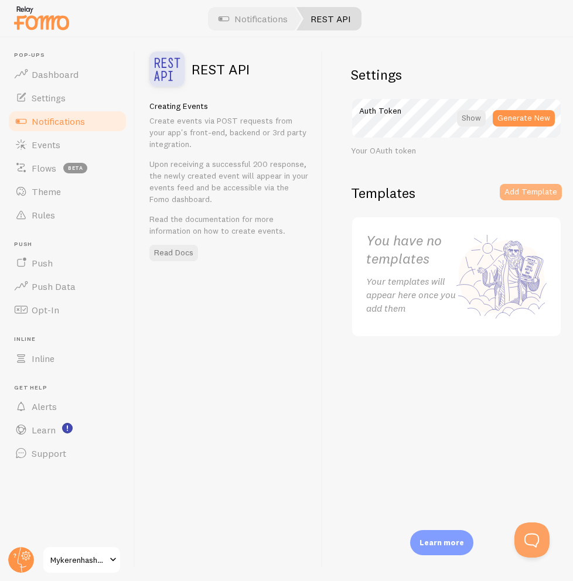
click at [541, 195] on button "Add Template" at bounding box center [530, 192] width 62 height 16
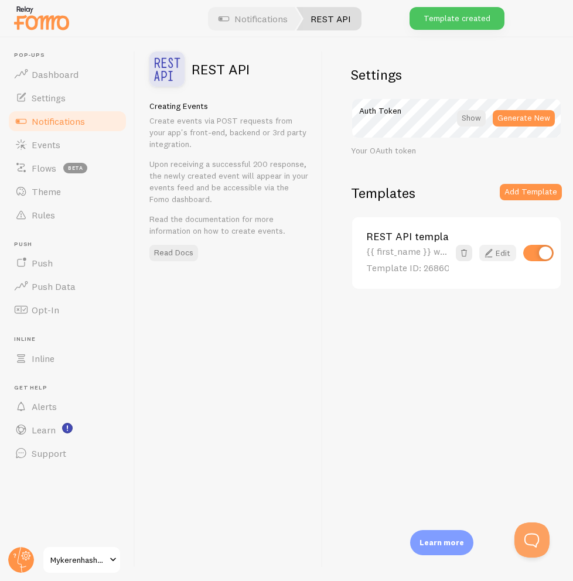
click at [503, 250] on link "Edit" at bounding box center [497, 253] width 37 height 16
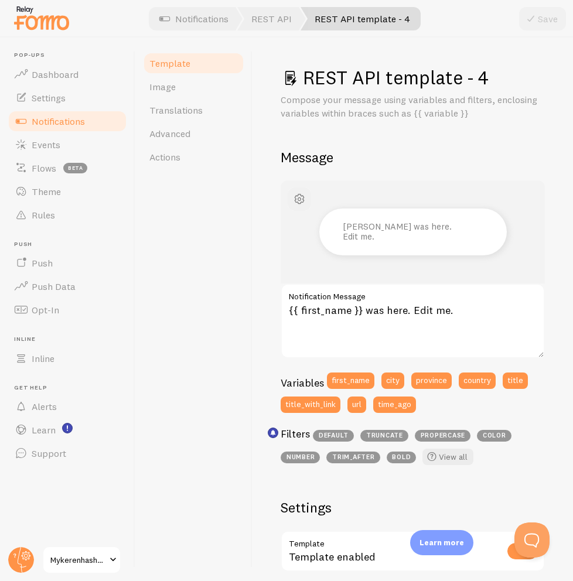
click at [303, 200] on span "button" at bounding box center [299, 199] width 14 height 14
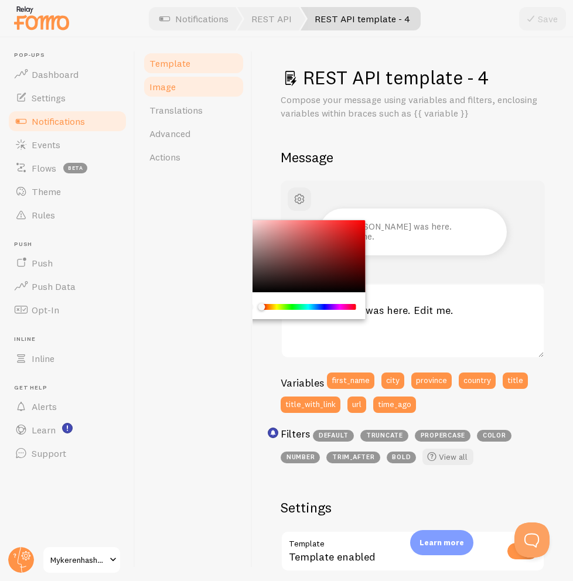
click at [188, 91] on link "Image" at bounding box center [193, 86] width 102 height 23
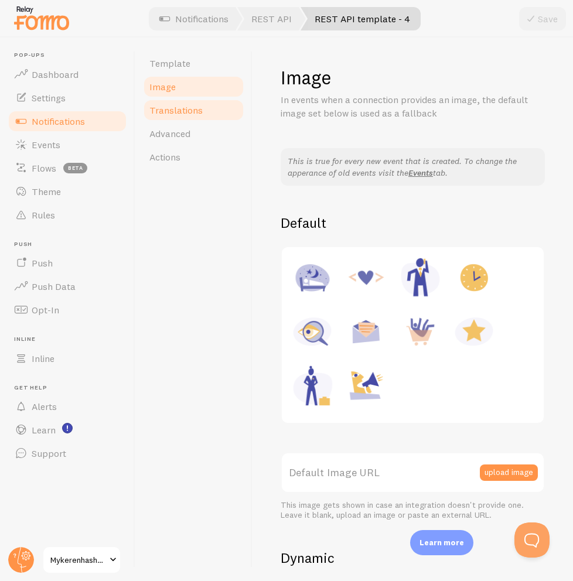
click at [198, 117] on link "Translations" at bounding box center [193, 109] width 102 height 23
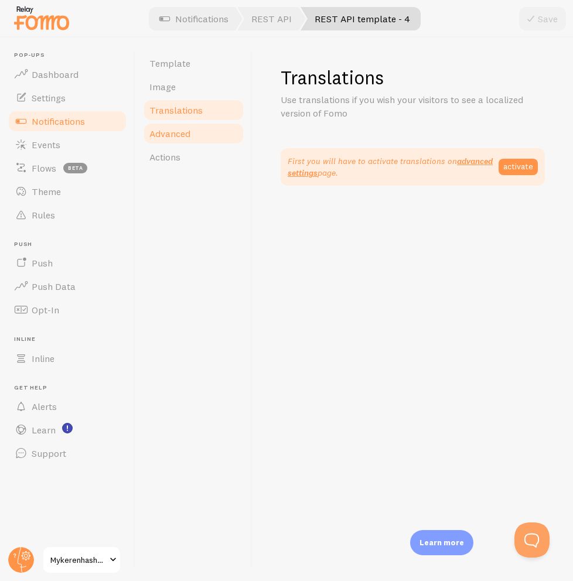
click at [196, 139] on link "Advanced" at bounding box center [193, 133] width 102 height 23
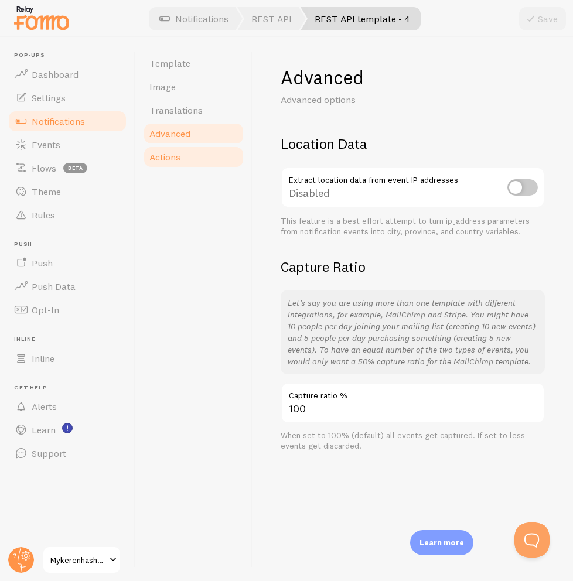
click at [193, 167] on link "Actions" at bounding box center [193, 156] width 102 height 23
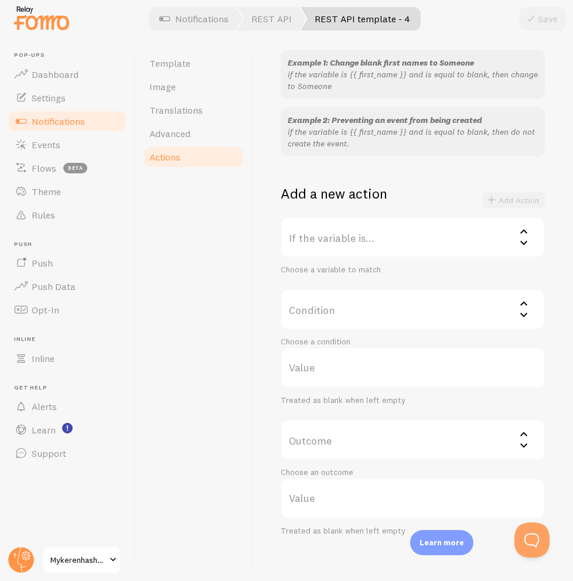
scroll to position [123, 0]
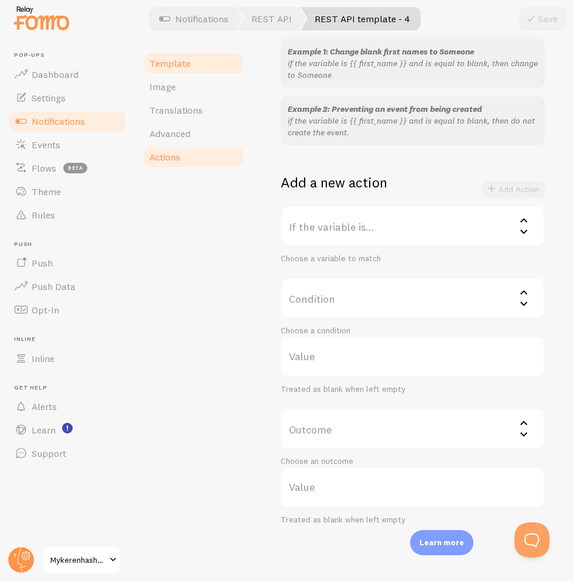
click at [210, 54] on link "Template" at bounding box center [193, 63] width 102 height 23
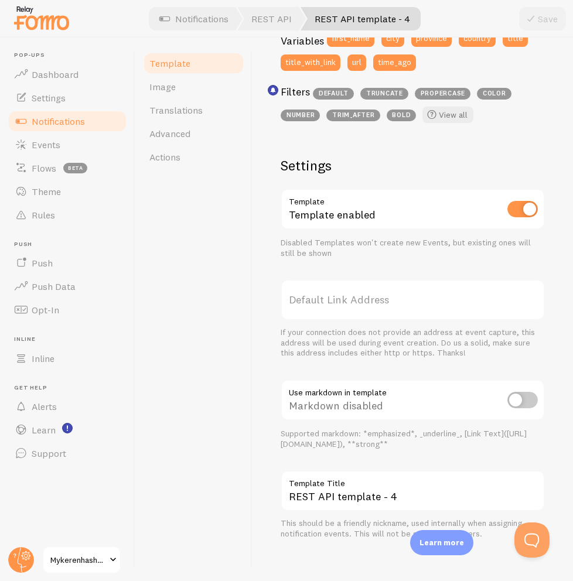
scroll to position [348, 0]
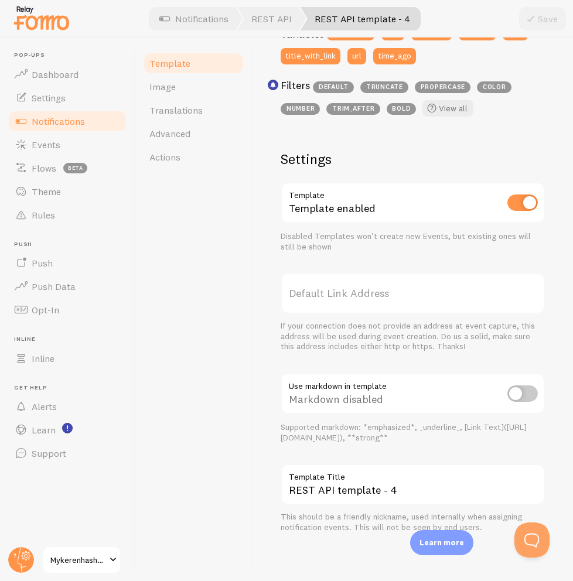
click at [459, 298] on label "Default Link Address" at bounding box center [412, 293] width 264 height 41
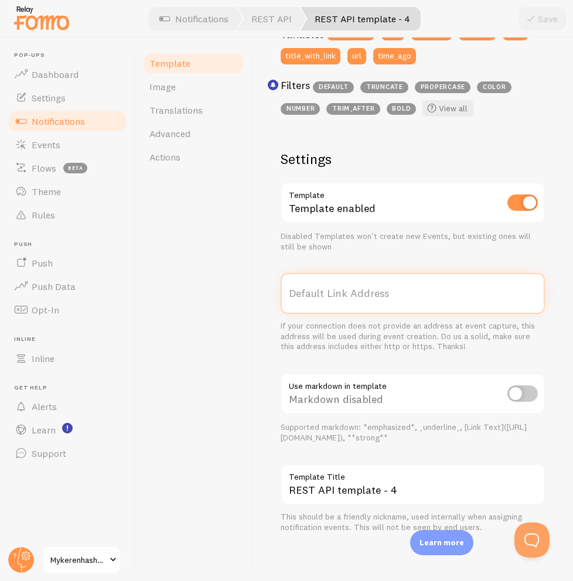
click at [459, 298] on input "Default Link Address" at bounding box center [412, 293] width 264 height 41
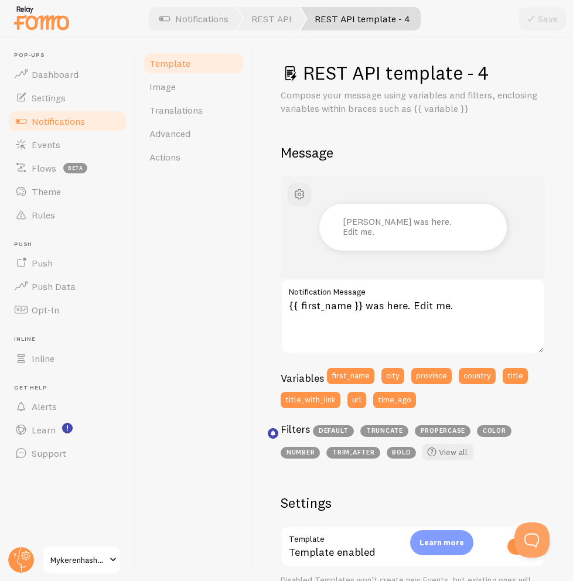
scroll to position [0, 0]
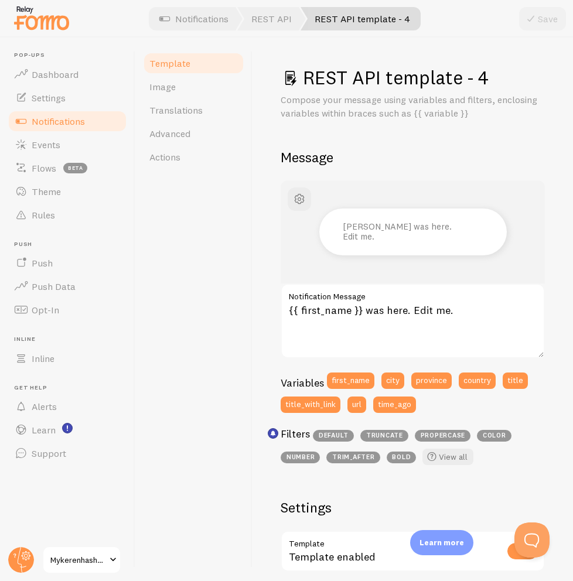
click at [544, 21] on div "Save" at bounding box center [542, 18] width 47 height 23
click at [543, 21] on div "Save" at bounding box center [542, 18] width 47 height 23
click at [90, 114] on link "Notifications" at bounding box center [67, 120] width 121 height 23
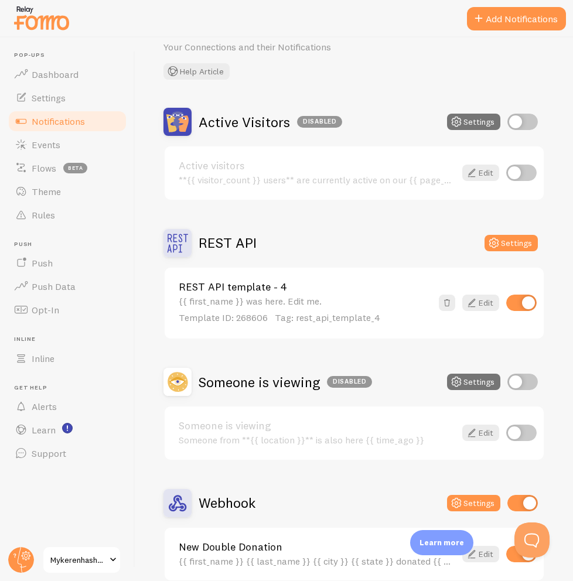
scroll to position [109, 0]
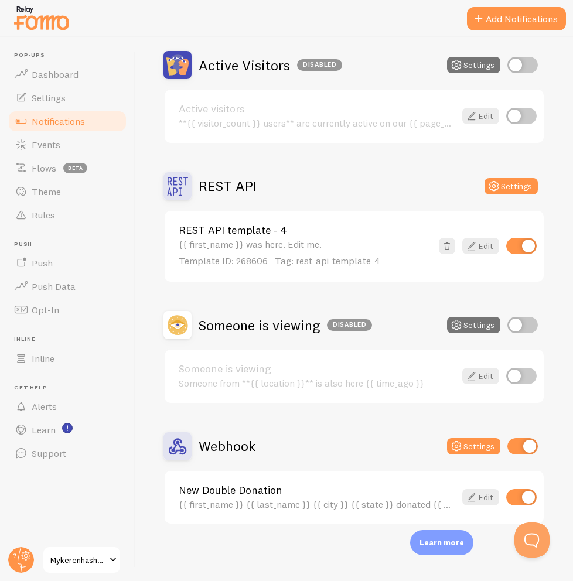
click at [534, 247] on input "checkbox" at bounding box center [521, 246] width 30 height 16
checkbox input "false"
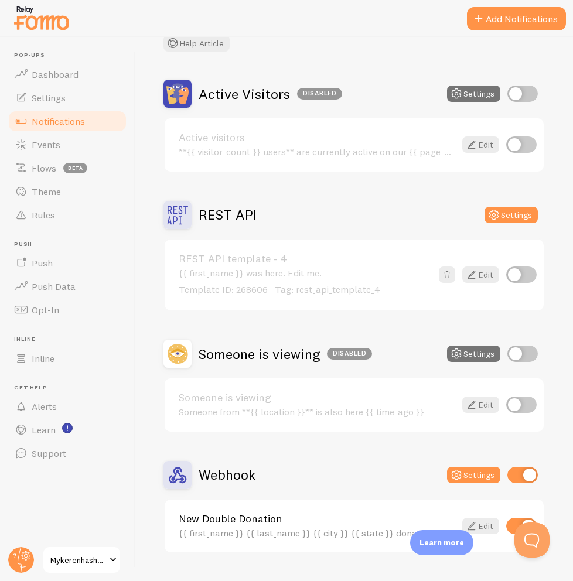
scroll to position [109, 0]
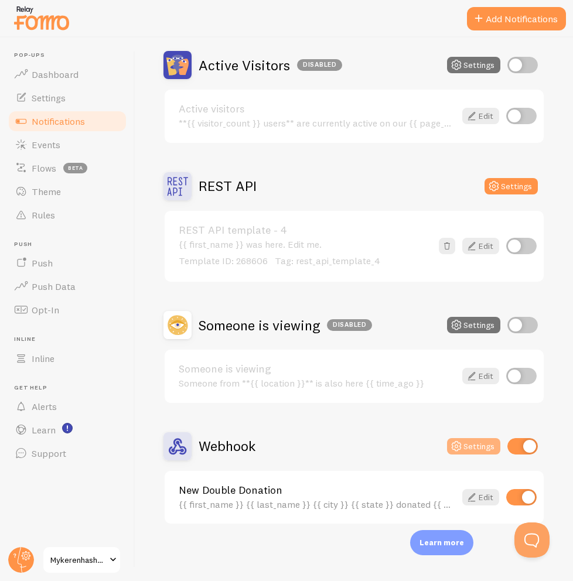
click at [476, 445] on button "Settings" at bounding box center [473, 446] width 53 height 16
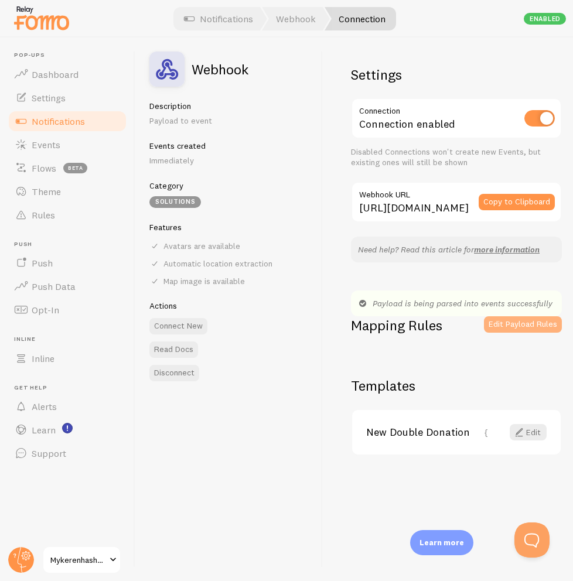
click at [515, 324] on button "Edit Payload Rules" at bounding box center [523, 324] width 78 height 16
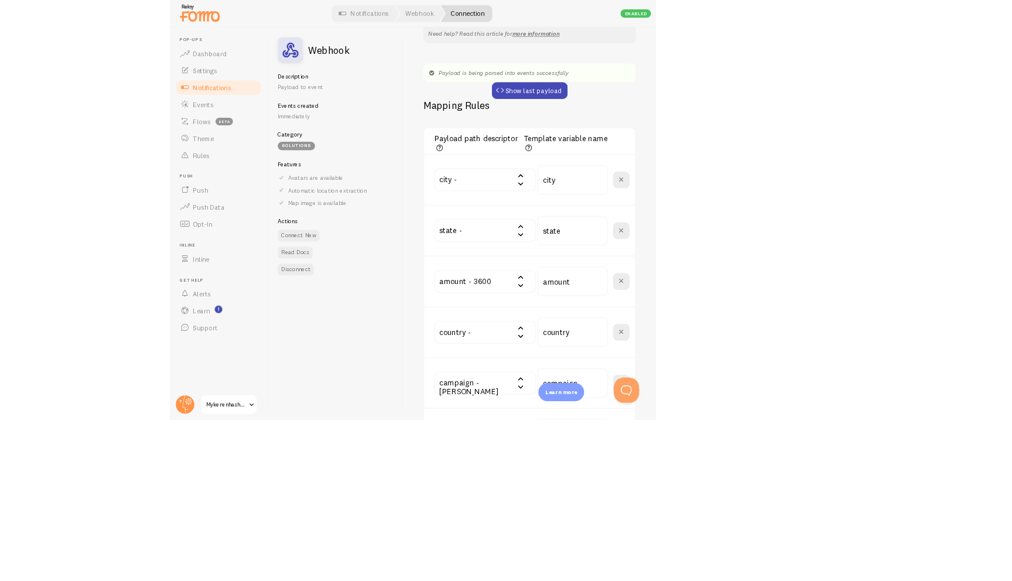
scroll to position [192, 0]
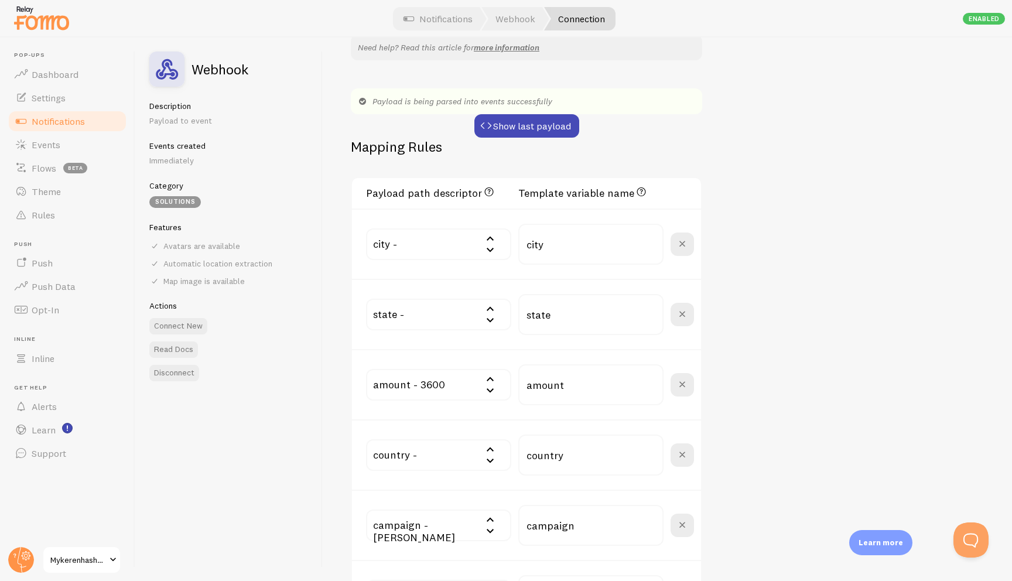
click at [572, 20] on div "Enabled" at bounding box center [984, 19] width 42 height 12
click at [456, 186] on h3 "Payload path descriptor JSON path to the value. E.g. data["user"]["first_name"]" at bounding box center [438, 192] width 145 height 15
click at [460, 199] on h3 "Payload path descriptor JSON path to the value. E.g. data["user"]["first_name"]" at bounding box center [438, 192] width 145 height 15
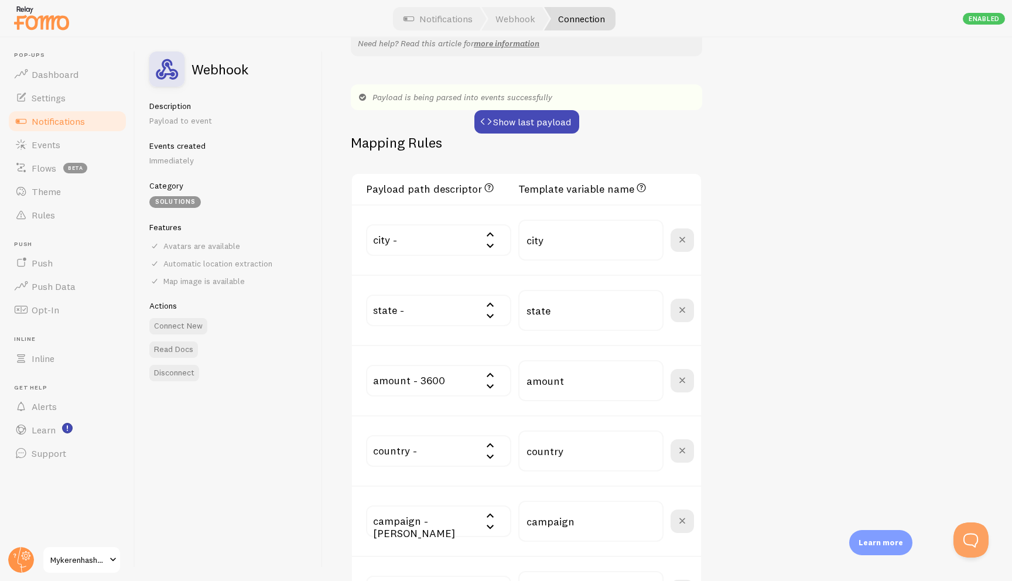
scroll to position [198, 0]
click at [508, 113] on button "Show last payload" at bounding box center [526, 119] width 105 height 23
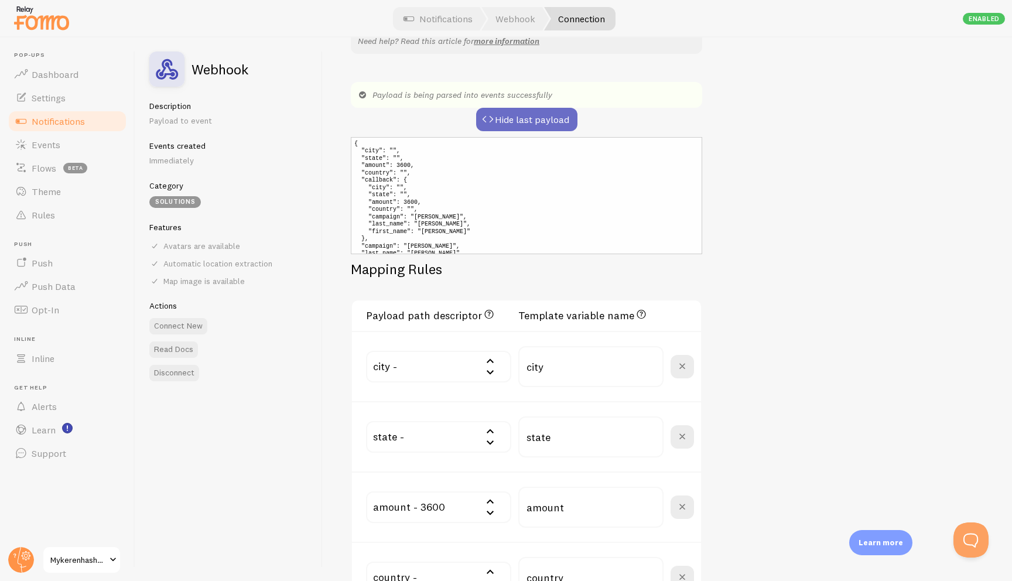
click at [515, 117] on button "Hide last payload" at bounding box center [526, 119] width 101 height 23
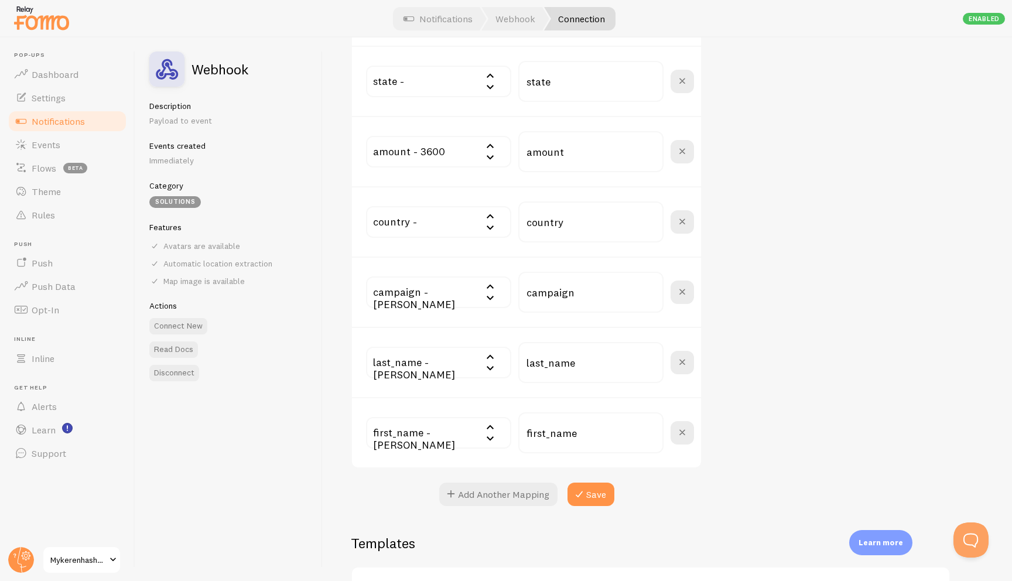
scroll to position [513, 0]
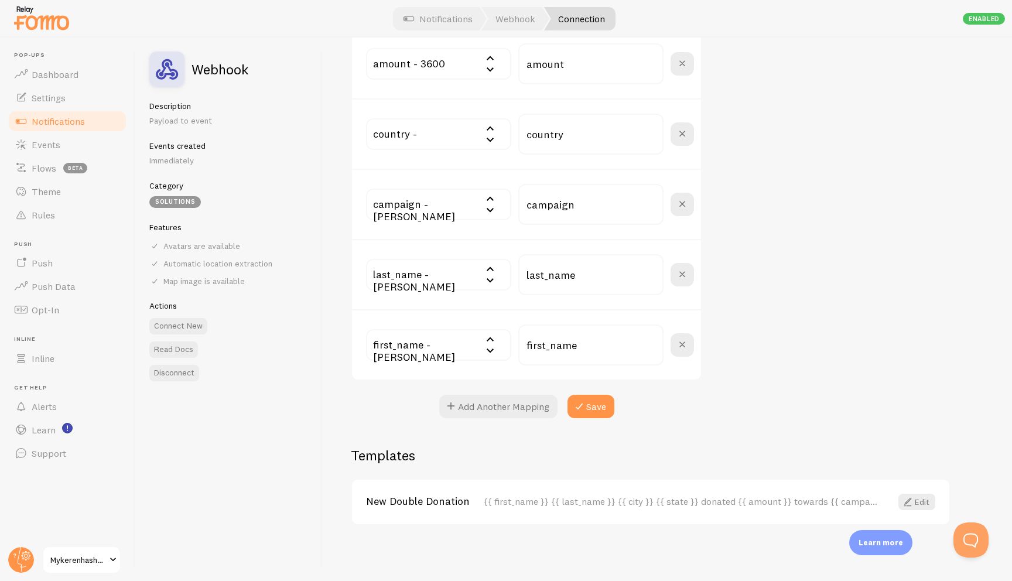
click at [532, 500] on div "{{ first_name }} {{ last_name }} {{ city }} {{ state }} donated {{ amount }} to…" at bounding box center [680, 501] width 393 height 11
click at [572, 500] on span at bounding box center [908, 502] width 14 height 14
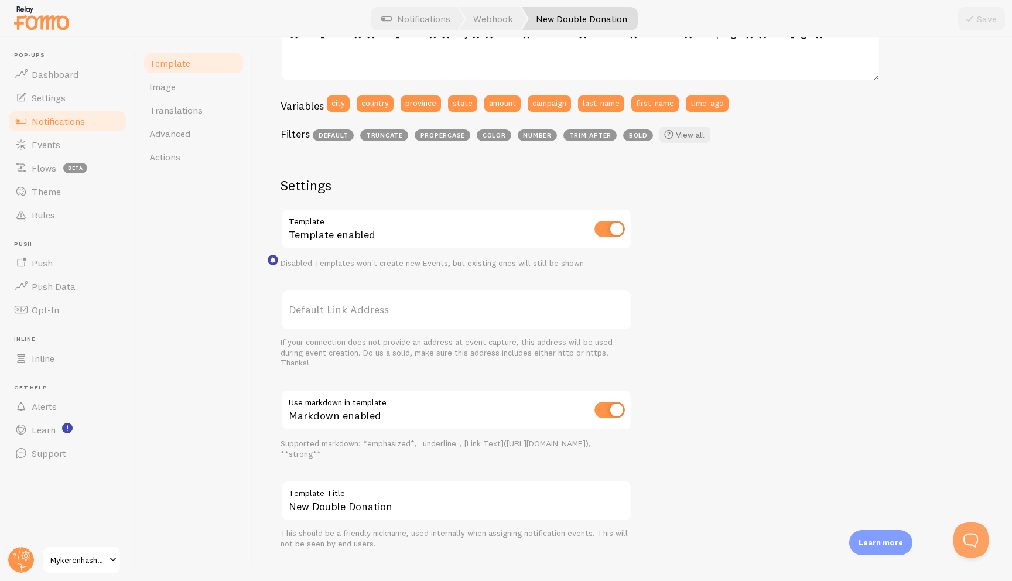
scroll to position [294, 0]
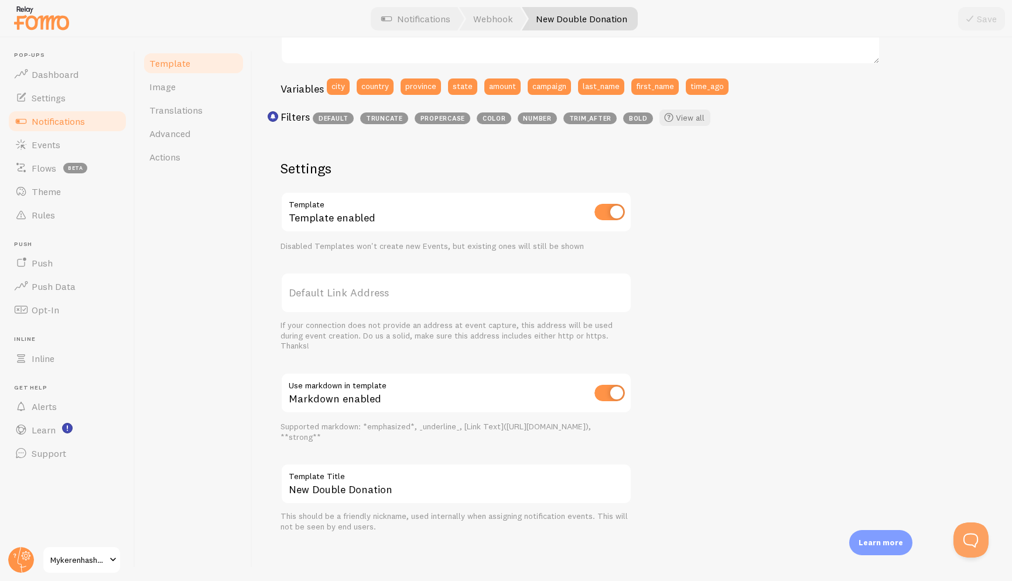
click at [523, 290] on label "Default Link Address" at bounding box center [455, 292] width 351 height 41
click at [523, 290] on input "Default Link Address" at bounding box center [455, 292] width 351 height 41
click at [457, 289] on label "Default Link Address" at bounding box center [455, 292] width 351 height 41
click at [457, 289] on input "Default Link Address" at bounding box center [455, 292] width 351 height 41
click at [198, 66] on link "Template" at bounding box center [193, 63] width 102 height 23
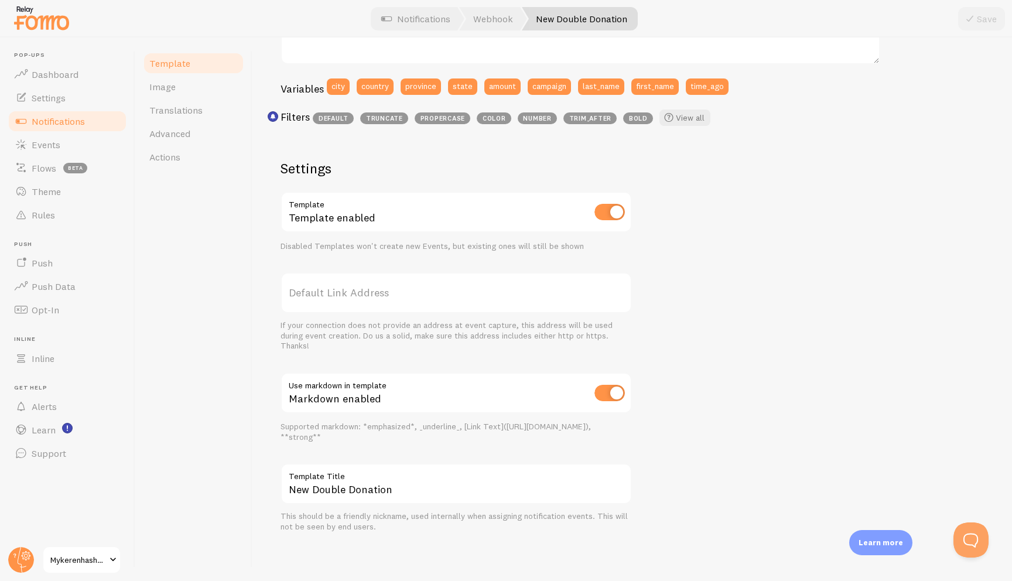
click at [94, 116] on link "Notifications" at bounding box center [67, 120] width 121 height 23
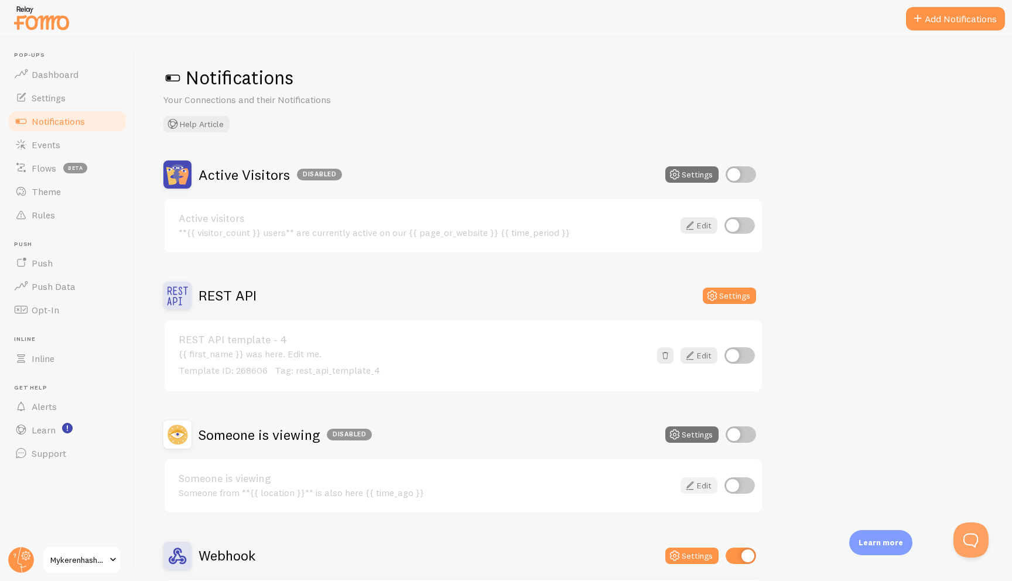
click at [572, 481] on link "Edit" at bounding box center [698, 485] width 37 height 16
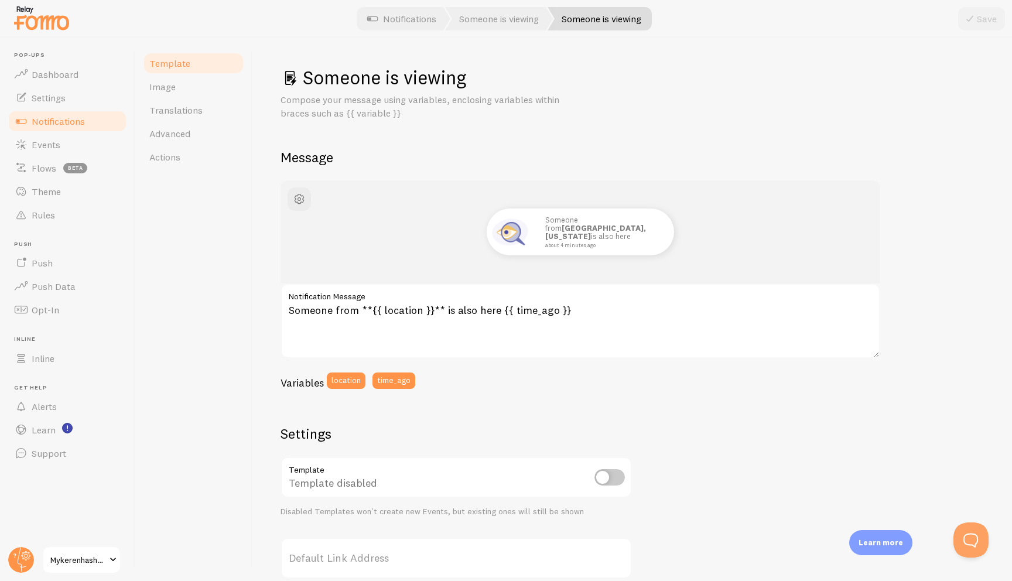
click at [112, 112] on link "Notifications" at bounding box center [67, 120] width 121 height 23
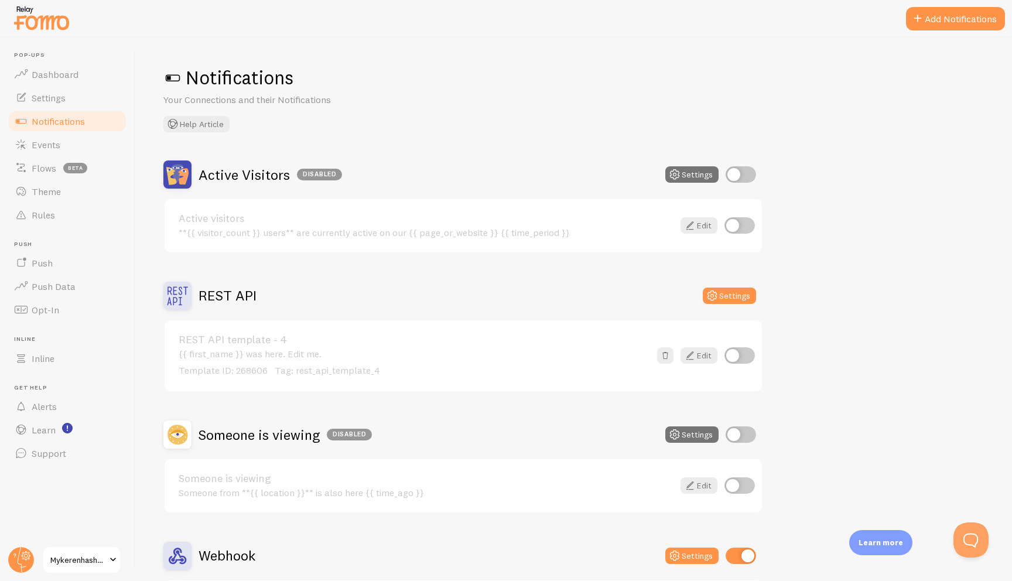
scroll to position [109, 0]
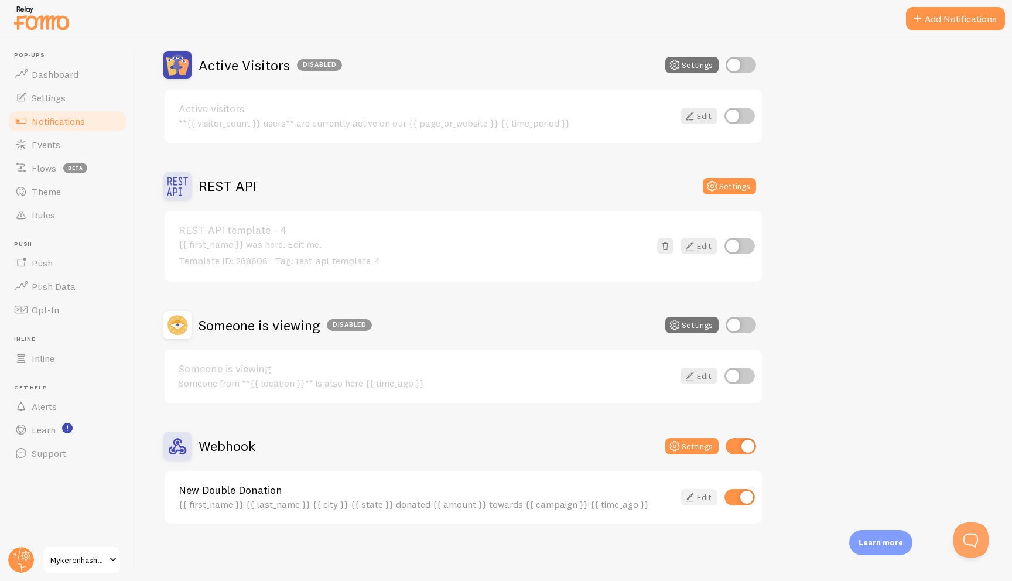
click at [572, 498] on link "Edit" at bounding box center [698, 497] width 37 height 16
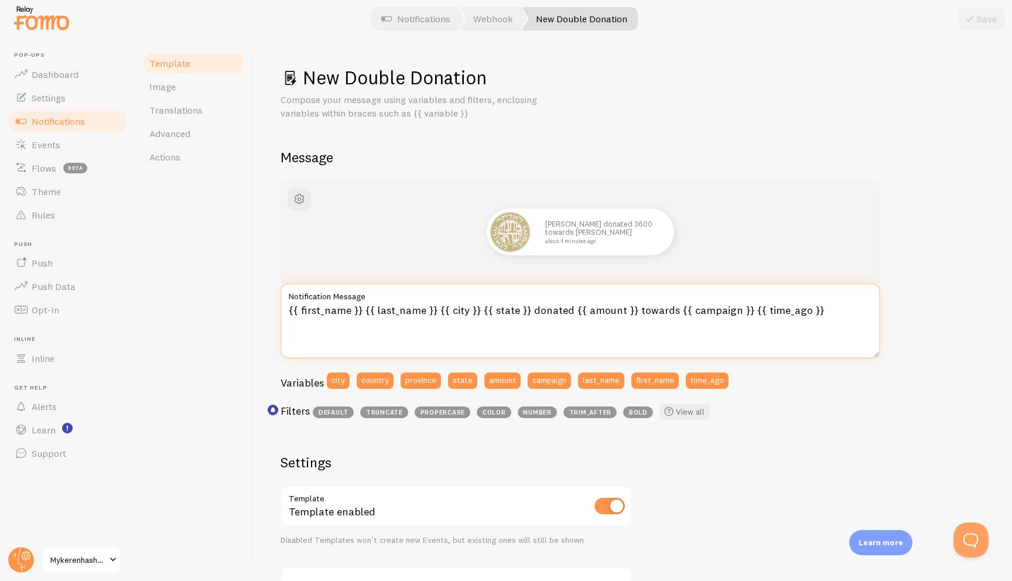
click at [567, 313] on textarea "{{ first_name }} {{ last_name }} {{ city }} {{ state }} donated {{ amount }} to…" at bounding box center [580, 320] width 600 height 75
click at [571, 309] on textarea "{{ first_name }} {{ last_name }} {{ city }} {{ state }} donated {{ amount }} to…" at bounding box center [580, 320] width 600 height 75
click at [572, 314] on textarea "{{ first_name }} {{ last_name }} {{ city }} {{ state }} donated **{{ amount }} …" at bounding box center [580, 320] width 600 height 75
click at [572, 313] on textarea "{{ first_name }} {{ last_name }} {{ city }} {{ state }} donated **{{ amount }} …" at bounding box center [580, 320] width 600 height 75
click at [572, 312] on textarea "{{ first_name }} {{ last_name }} {{ city }} {{ state }} donated **{{ amount }} …" at bounding box center [580, 320] width 600 height 75
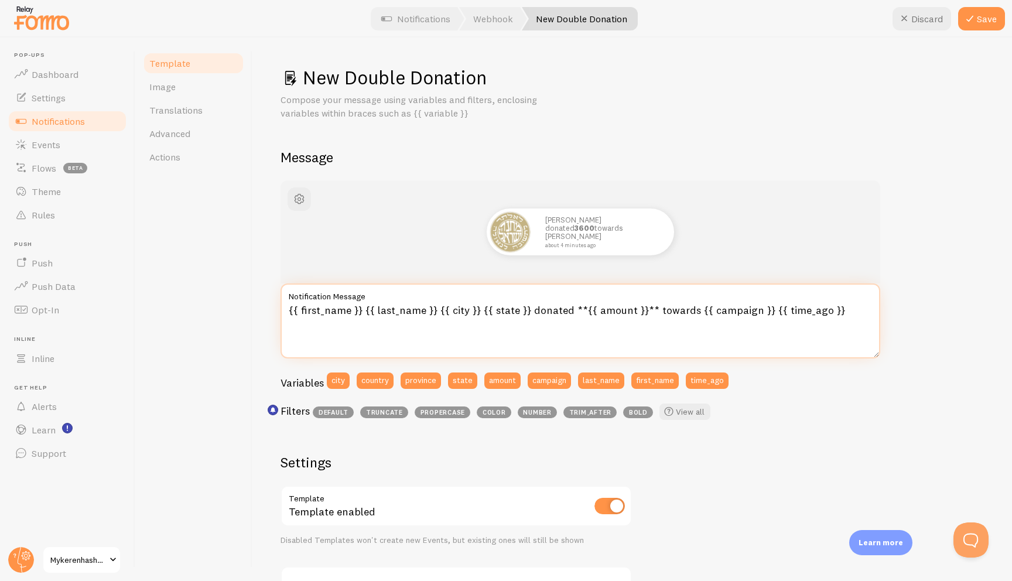
click at [572, 316] on textarea "{{ first_name }} {{ last_name }} {{ city }} {{ state }} donated **{{ amount }}*…" at bounding box center [580, 320] width 600 height 75
click at [572, 307] on textarea "{{ first_name }} {{ last_name }} {{ city }} {{ state }} donated **{{ amount }}*…" at bounding box center [580, 320] width 600 height 75
click at [572, 314] on textarea "{{ first_name }} {{ last_name }} {{ city }} {{ state }} donated **{{ amount }}*…" at bounding box center [580, 320] width 600 height 75
type textarea "{{ first_name }} {{ last_name }} {{ city }} {{ state }} donated **{{ amount }}*…"
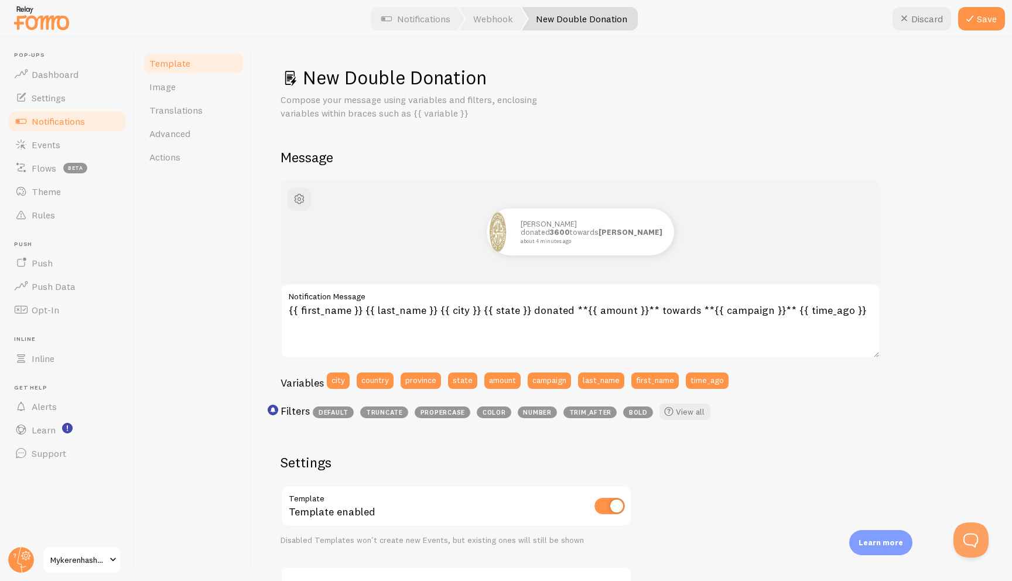
click at [572, 242] on div "[PERSON_NAME] donated 3600 towards [PERSON_NAME] about 4 minutes ago" at bounding box center [580, 231] width 543 height 47
click at [572, 21] on button "Save" at bounding box center [981, 18] width 47 height 23
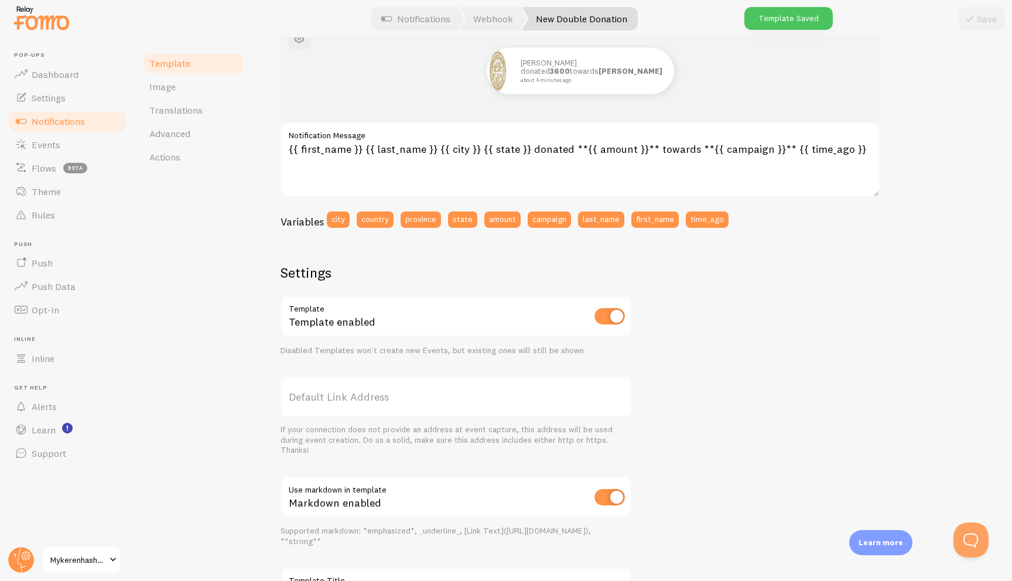
scroll to position [265, 0]
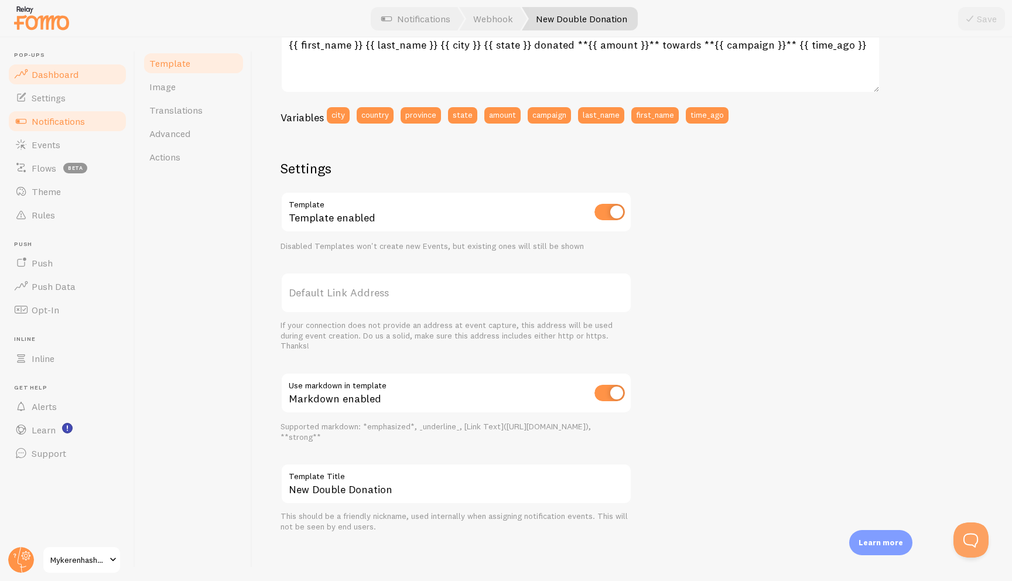
click at [71, 77] on span "Dashboard" at bounding box center [55, 75] width 47 height 12
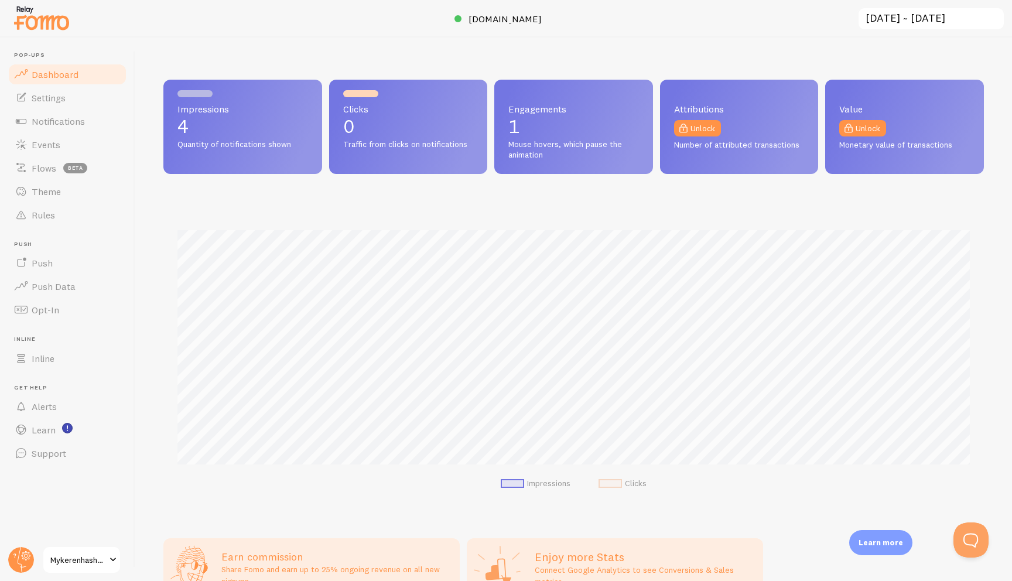
scroll to position [307, 820]
click at [71, 77] on span "Dashboard" at bounding box center [55, 75] width 47 height 12
click at [542, 15] on span "[DOMAIN_NAME]" at bounding box center [504, 19] width 73 height 12
click at [52, 93] on span "Settings" at bounding box center [49, 98] width 34 height 12
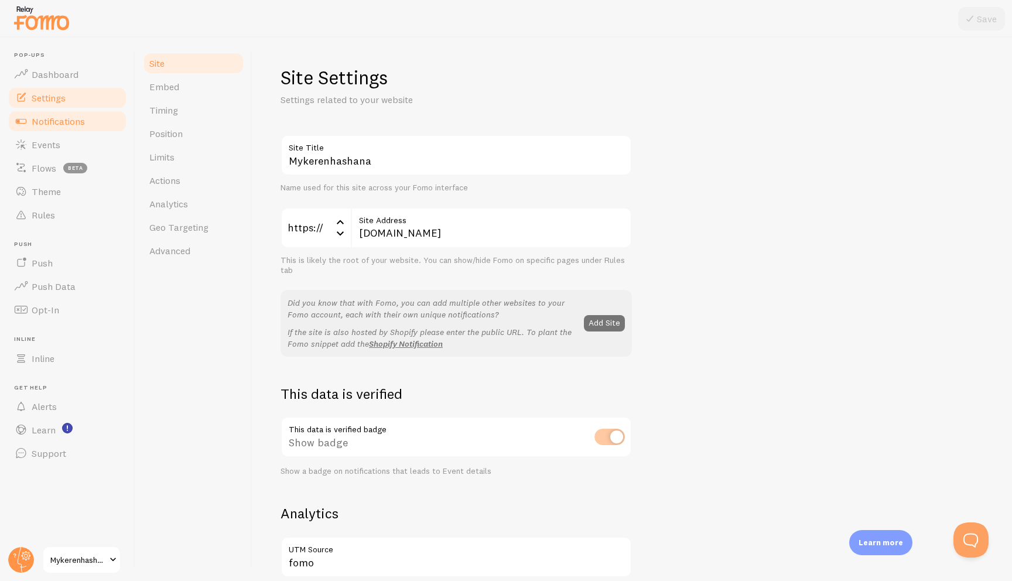
click at [68, 126] on span "Notifications" at bounding box center [58, 121] width 53 height 12
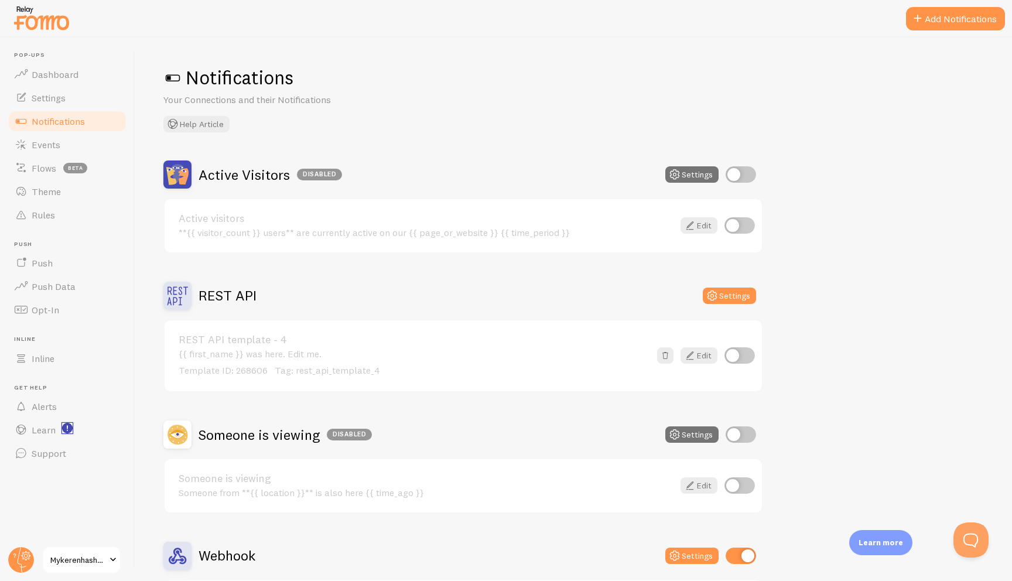
click at [69, 428] on rect "<p>Watch New Feature Tutorials!</p>" at bounding box center [68, 428] width 10 height 10
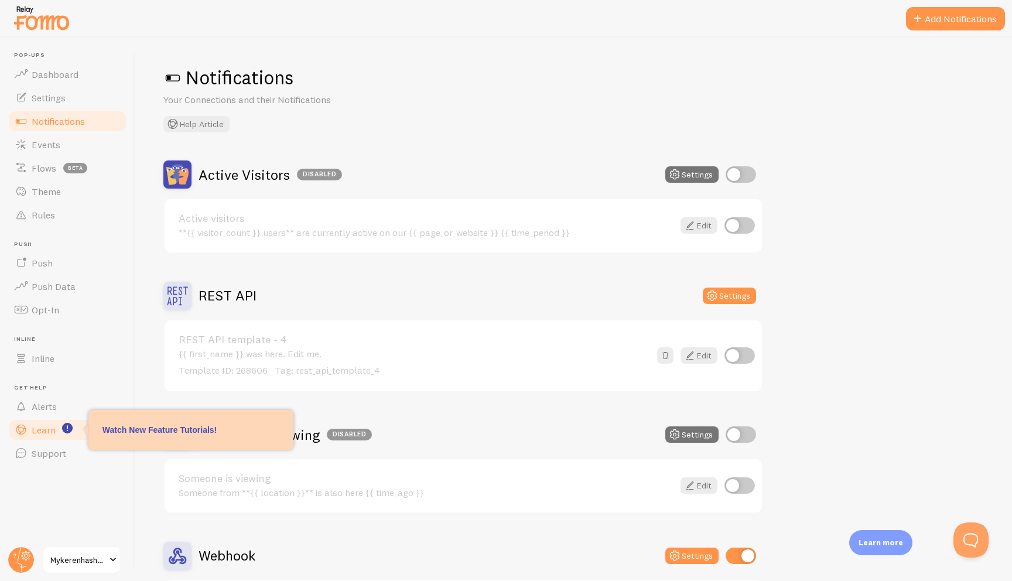
click at [49, 427] on span "Learn" at bounding box center [44, 430] width 24 height 12
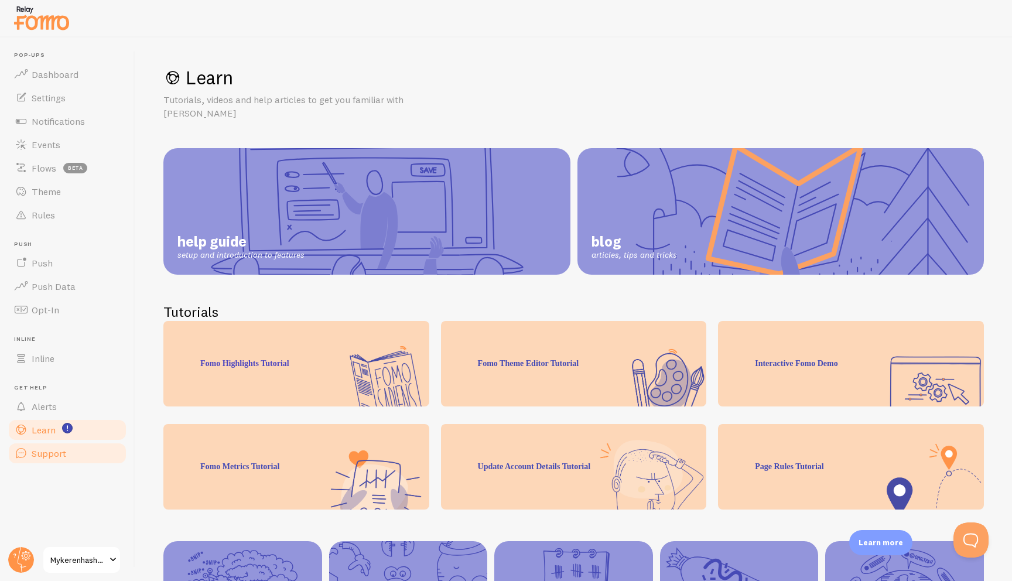
click at [54, 451] on span "Support" at bounding box center [49, 453] width 35 height 12
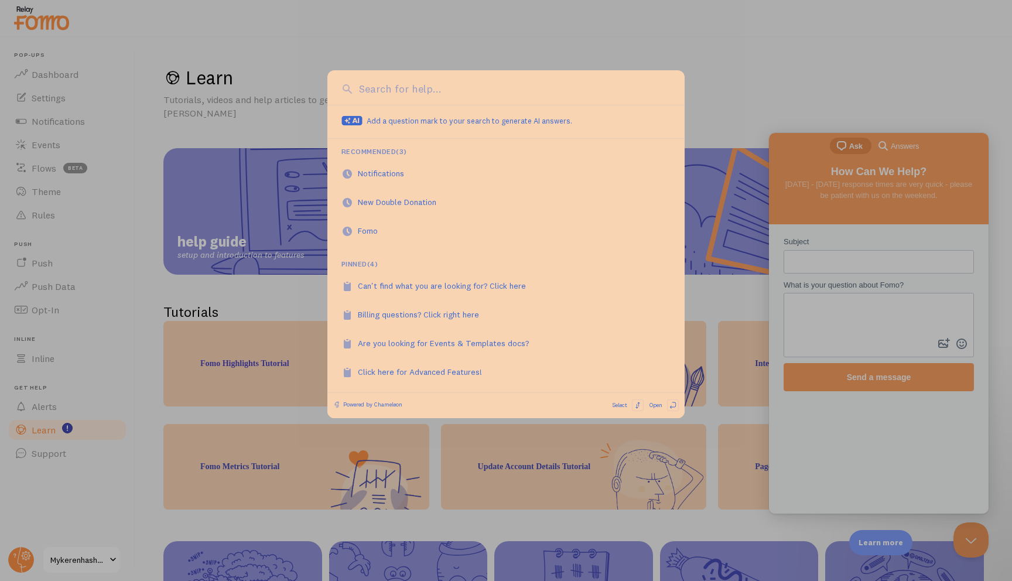
click at [93, 567] on div at bounding box center [506, 290] width 1012 height 581
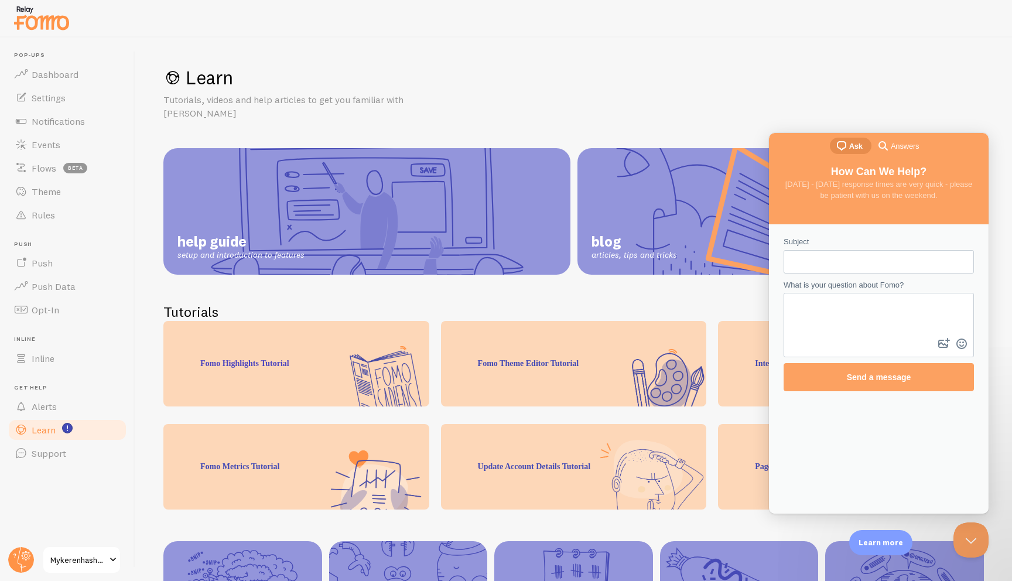
click at [89, 560] on span "Mykerenhashana" at bounding box center [78, 560] width 56 height 14
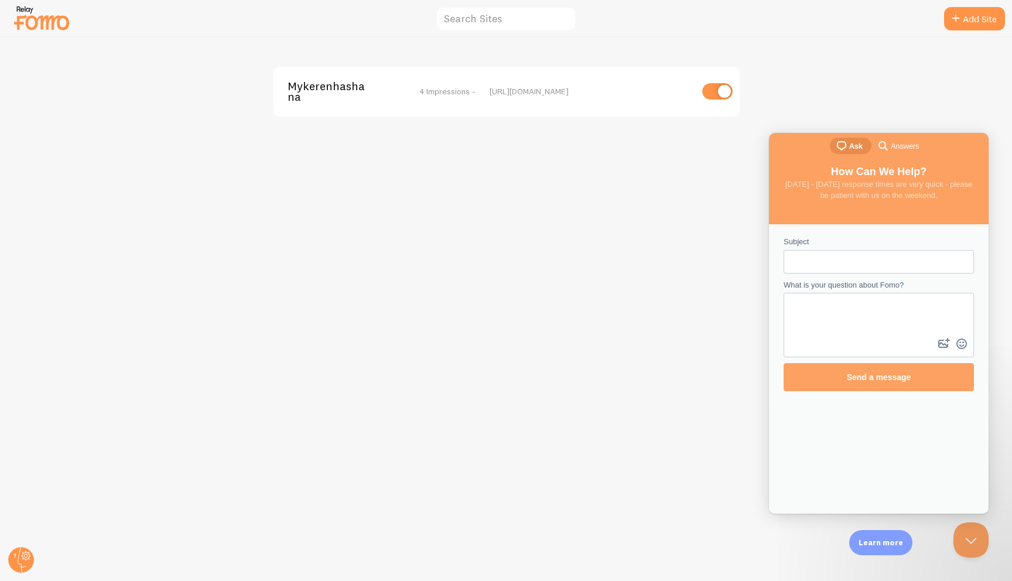
click at [572, 90] on input "checkbox" at bounding box center [717, 91] width 30 height 16
checkbox input "true"
click at [498, 94] on div "[URL][DOMAIN_NAME]" at bounding box center [591, 91] width 202 height 11
click at [485, 26] on input "text" at bounding box center [506, 18] width 141 height 25
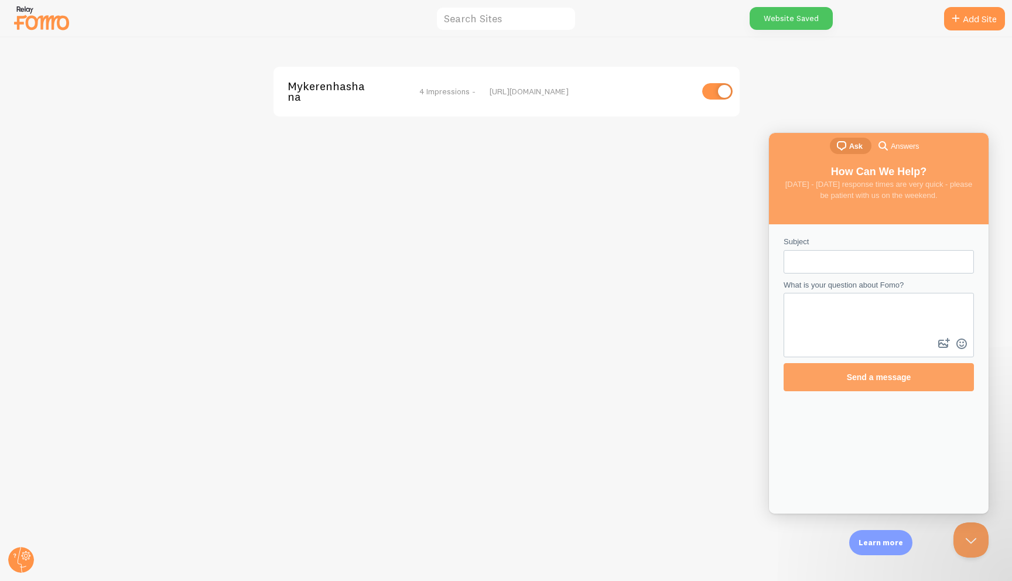
click at [531, 249] on div "Mykerenhashana 4 Impressions - [URL][DOMAIN_NAME]" at bounding box center [506, 308] width 1011 height 543
click at [30, 559] on circle at bounding box center [21, 560] width 26 height 26
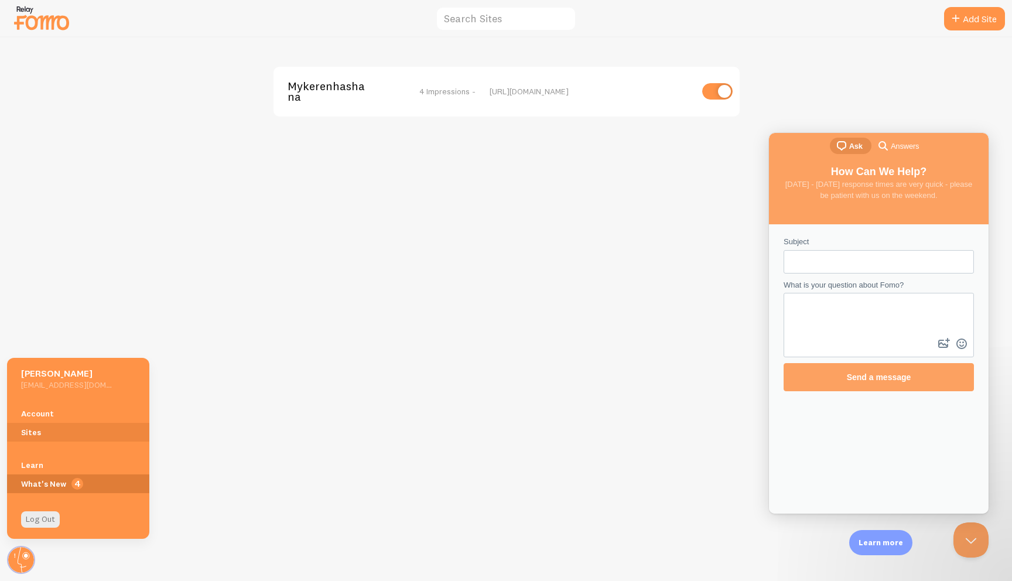
click at [76, 482] on span "4" at bounding box center [77, 484] width 12 height 12
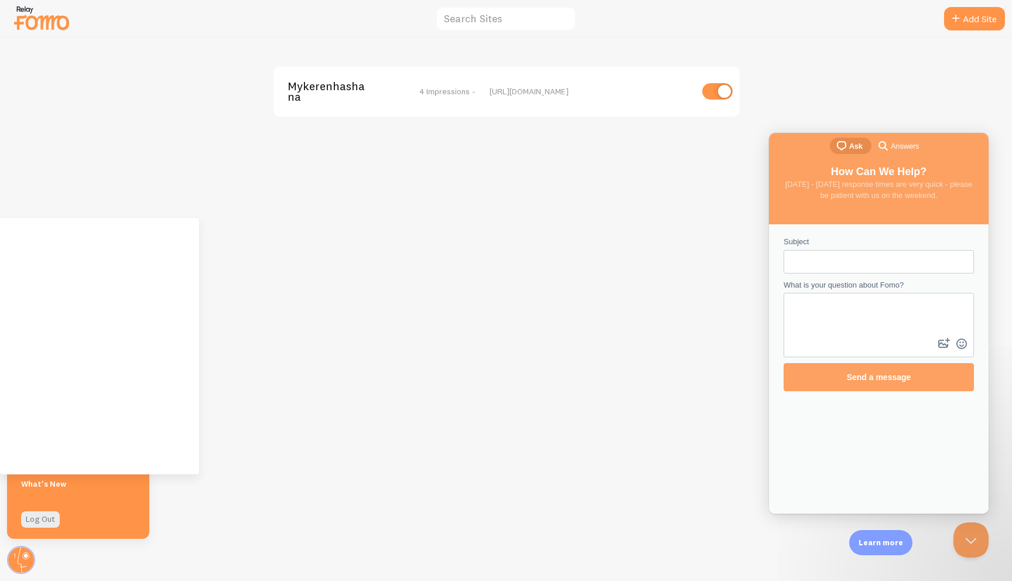
click at [101, 512] on div "Log Out" at bounding box center [78, 519] width 142 height 25
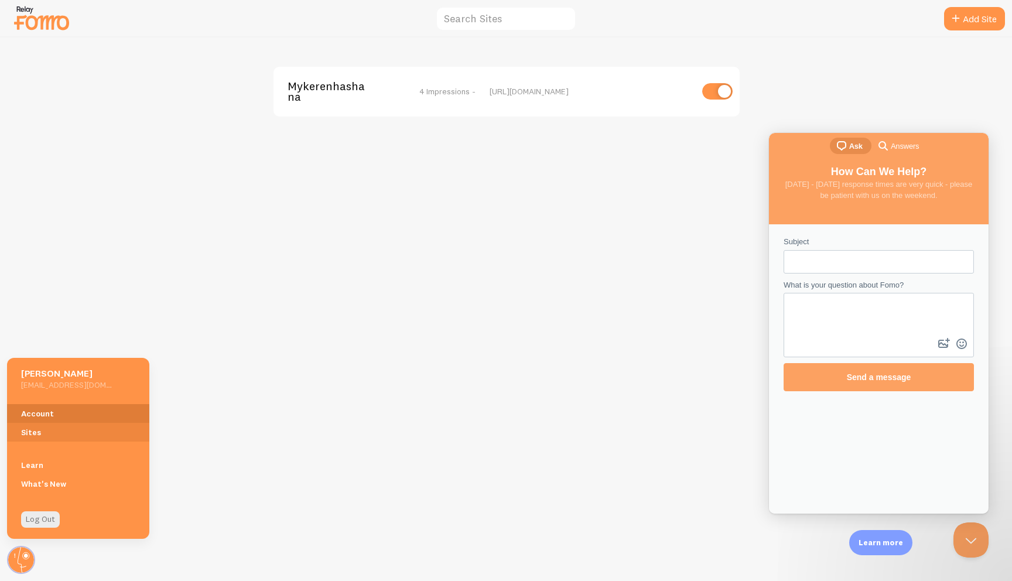
click at [66, 408] on link "Account" at bounding box center [78, 413] width 142 height 19
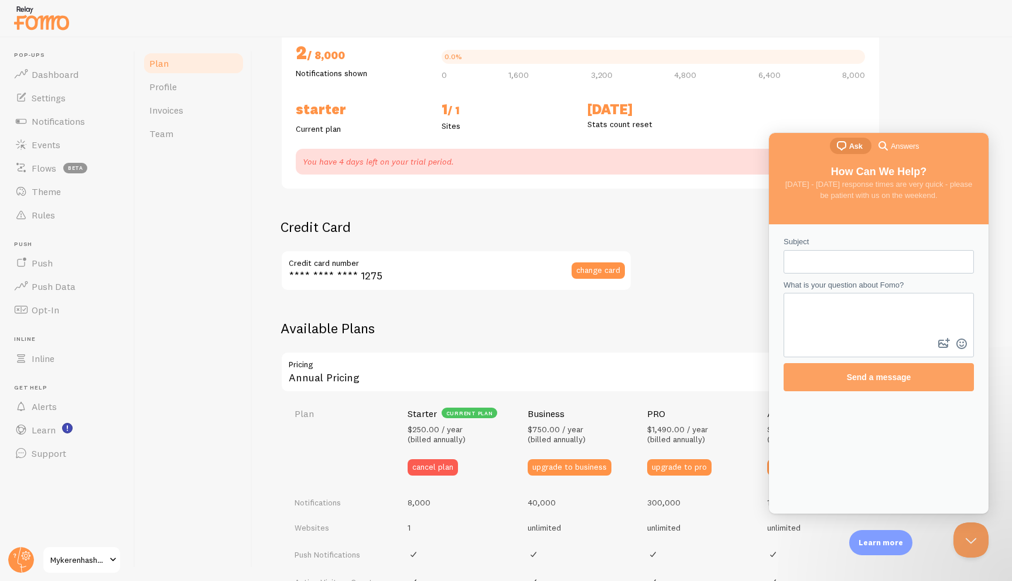
scroll to position [155, 0]
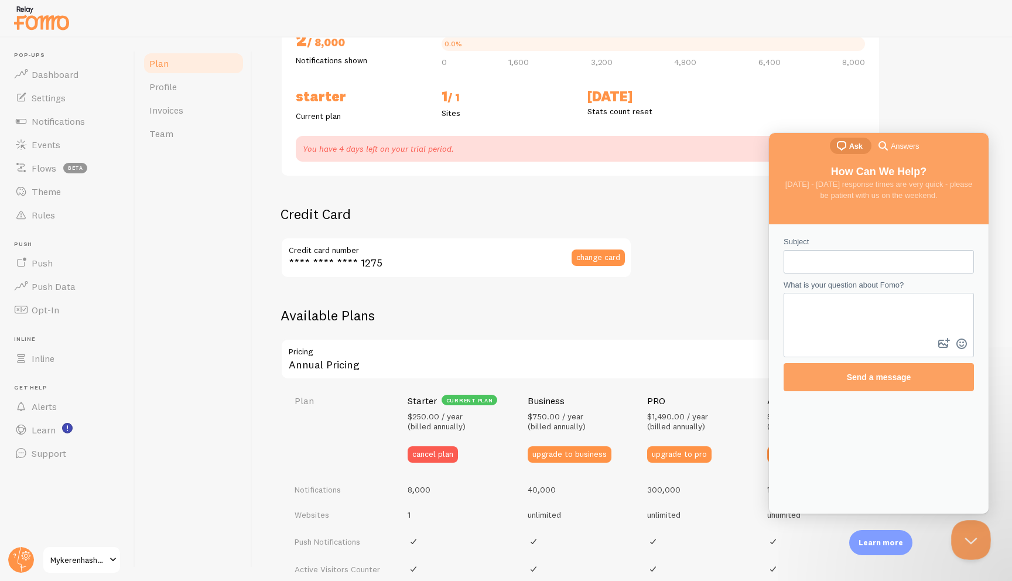
click at [572, 542] on button "Close Beacon popover" at bounding box center [968, 537] width 35 height 35
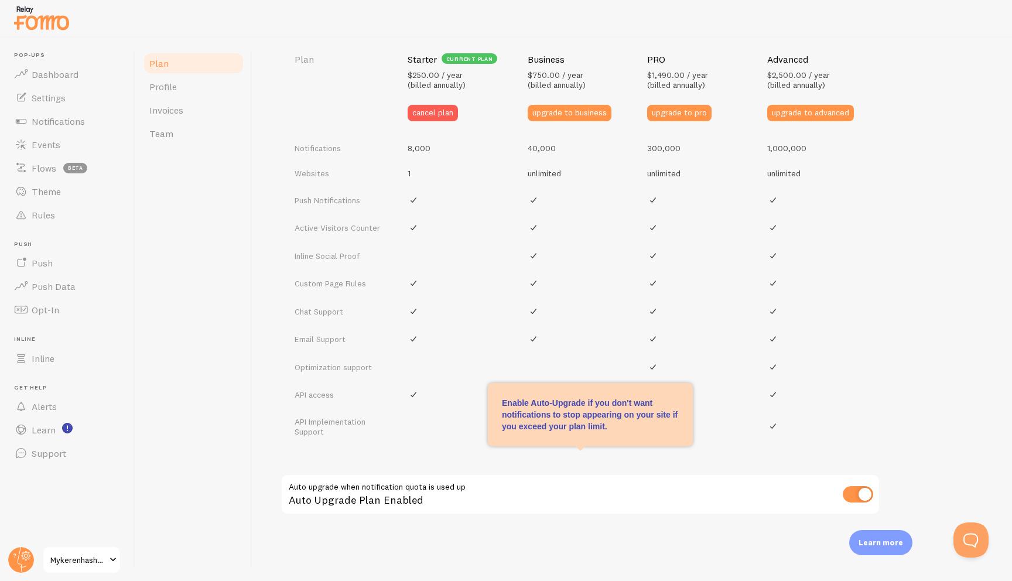
scroll to position [0, 0]
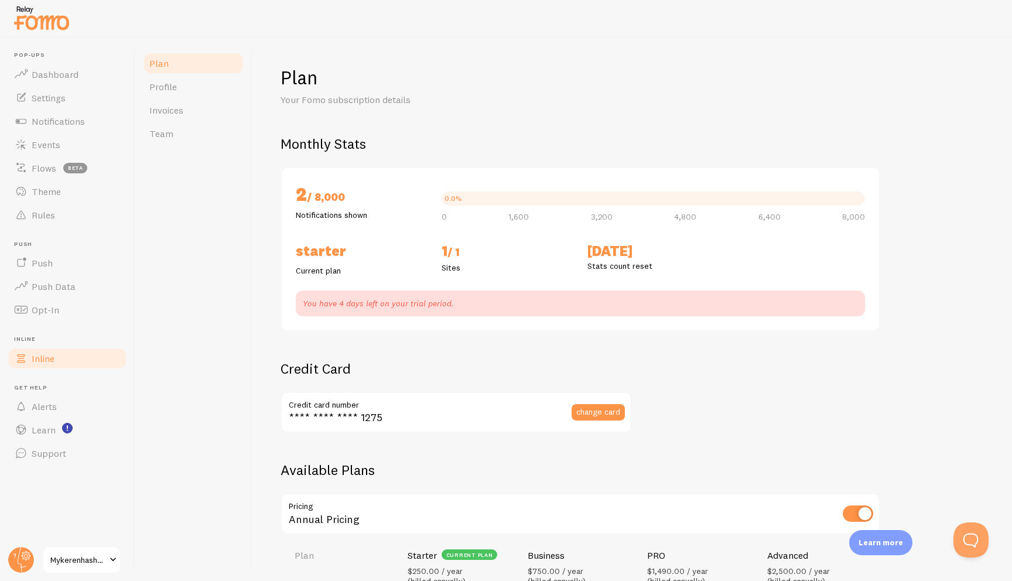
click at [48, 360] on span "Inline" at bounding box center [43, 358] width 23 height 12
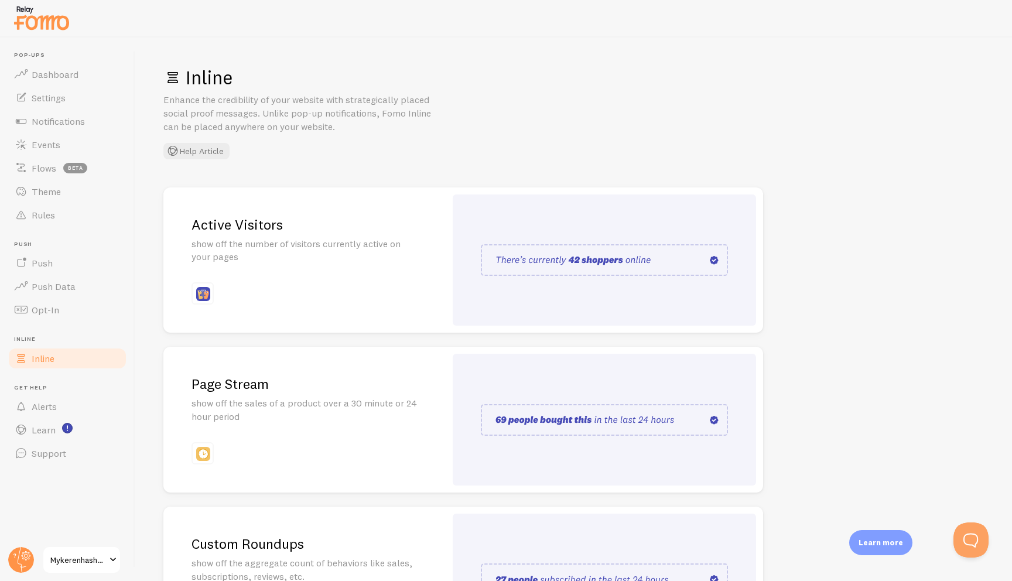
scroll to position [127, 0]
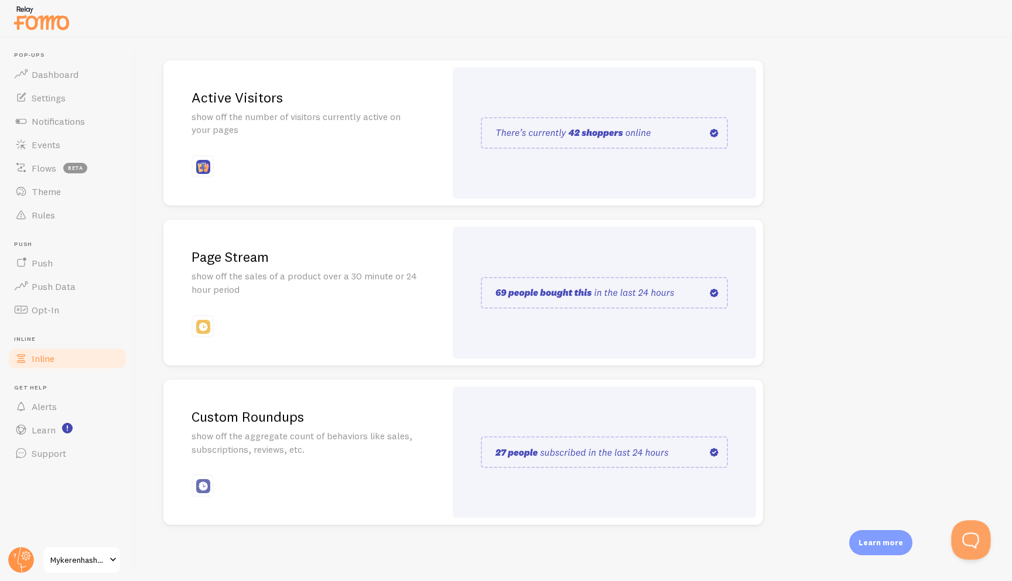
click at [572, 542] on button "Open Beacon popover" at bounding box center [968, 537] width 35 height 35
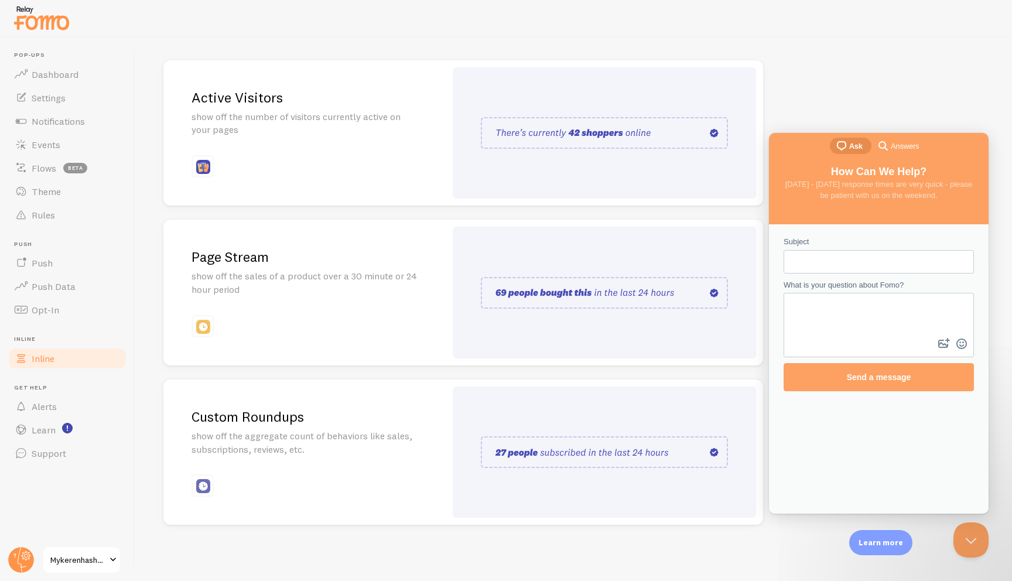
click at [572, 150] on span "Answers" at bounding box center [905, 147] width 28 height 12
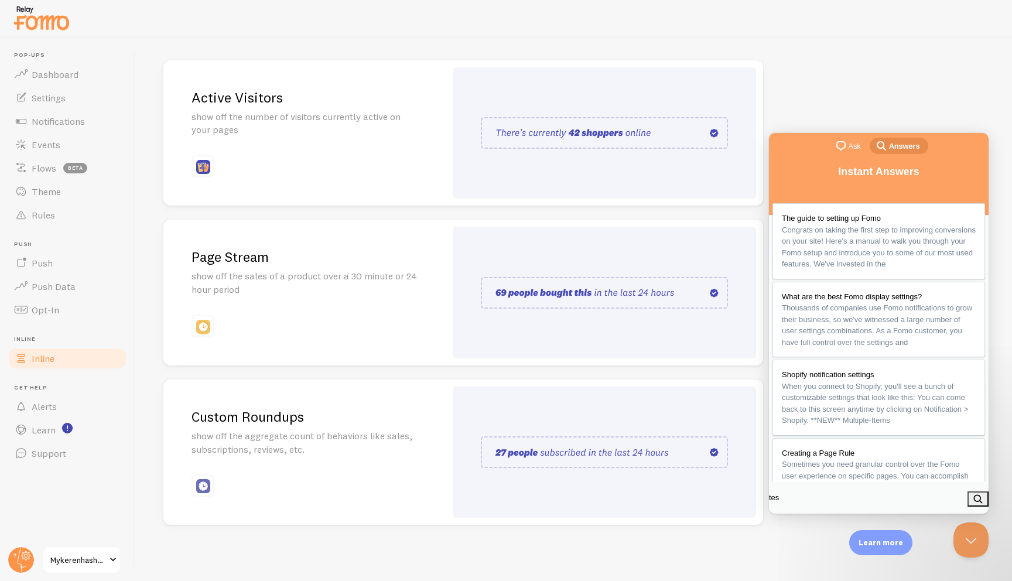
type input "test"
click button "search" at bounding box center [977, 498] width 21 height 15
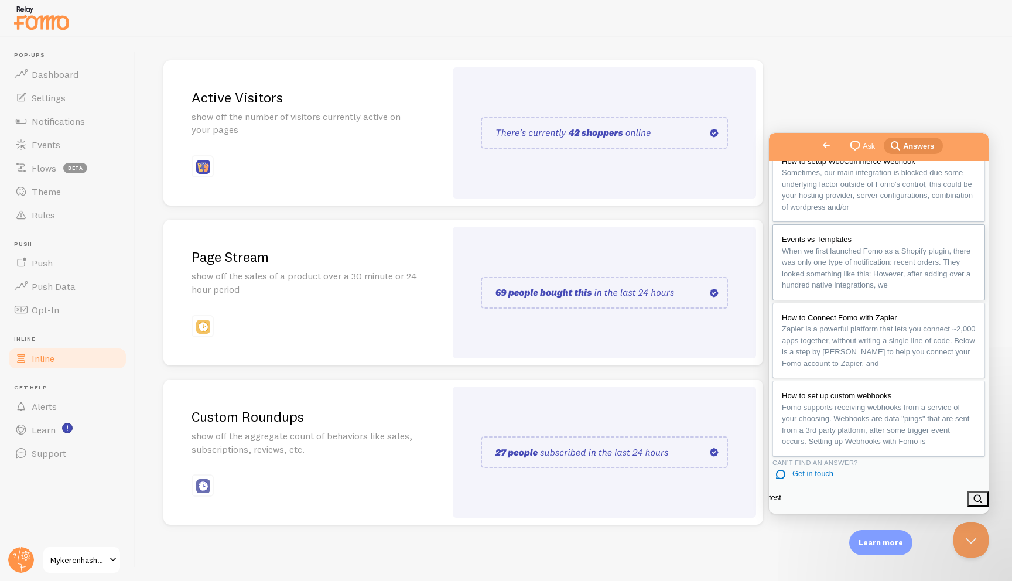
scroll to position [766, 0]
click at [572, 381] on link "How to set up custom webhooks Fomo supports receiving webhooks from a service o…" at bounding box center [878, 419] width 213 height 76
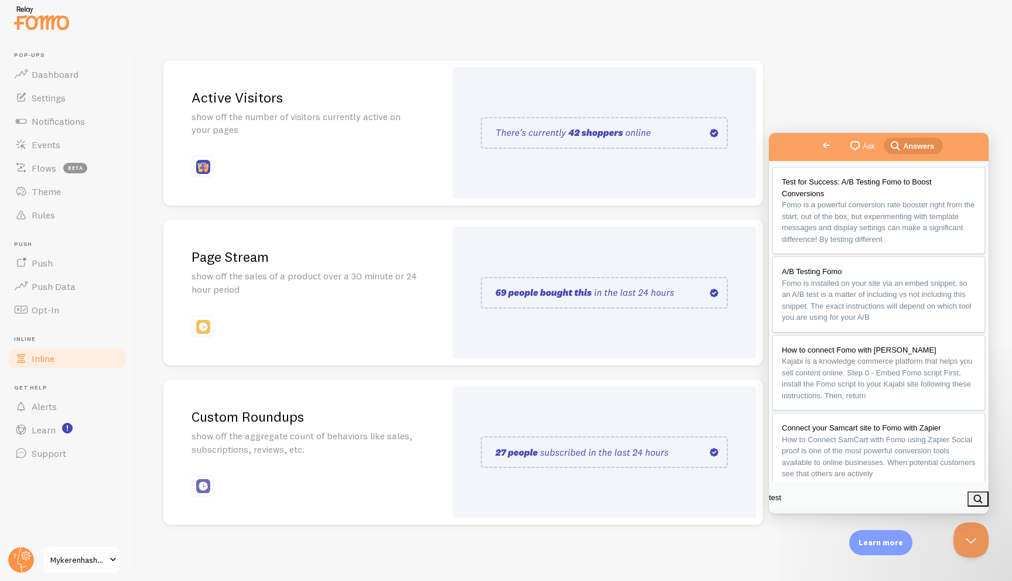
scroll to position [133, 0]
click at [572, 536] on button "b" at bounding box center [781, 545] width 18 height 19
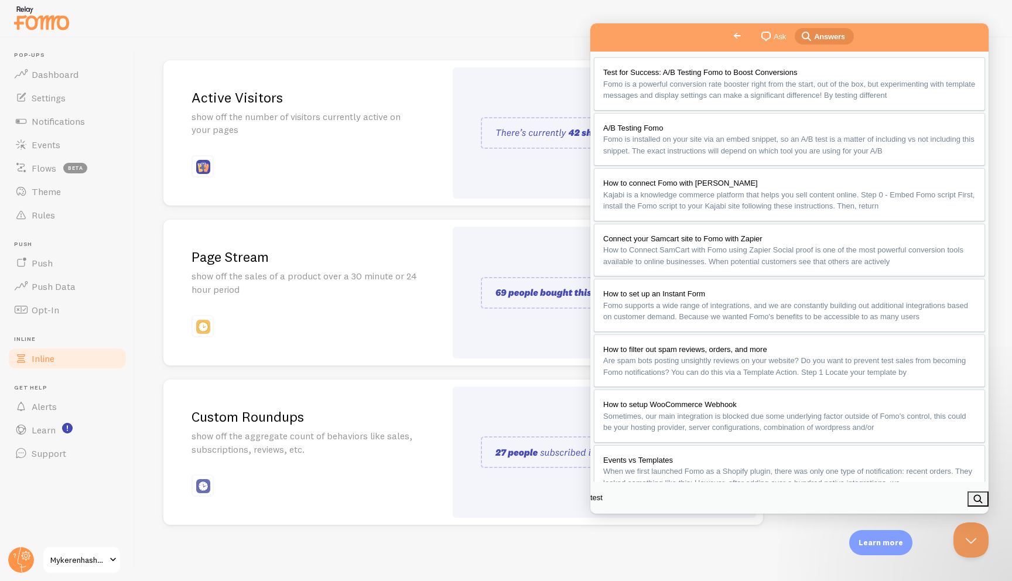
scroll to position [1524, 0]
click at [80, 129] on link "Notifications" at bounding box center [67, 120] width 121 height 23
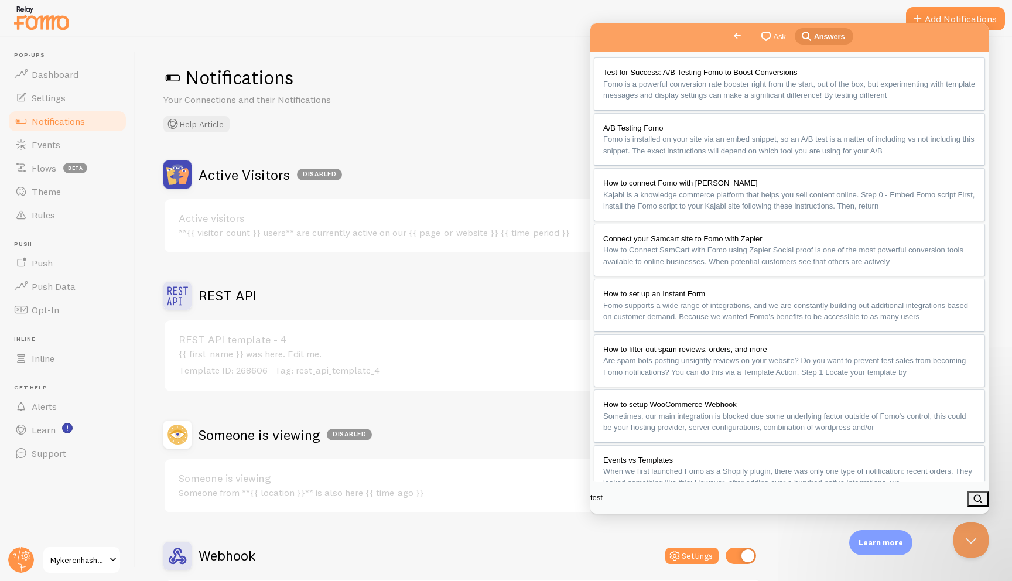
scroll to position [109, 0]
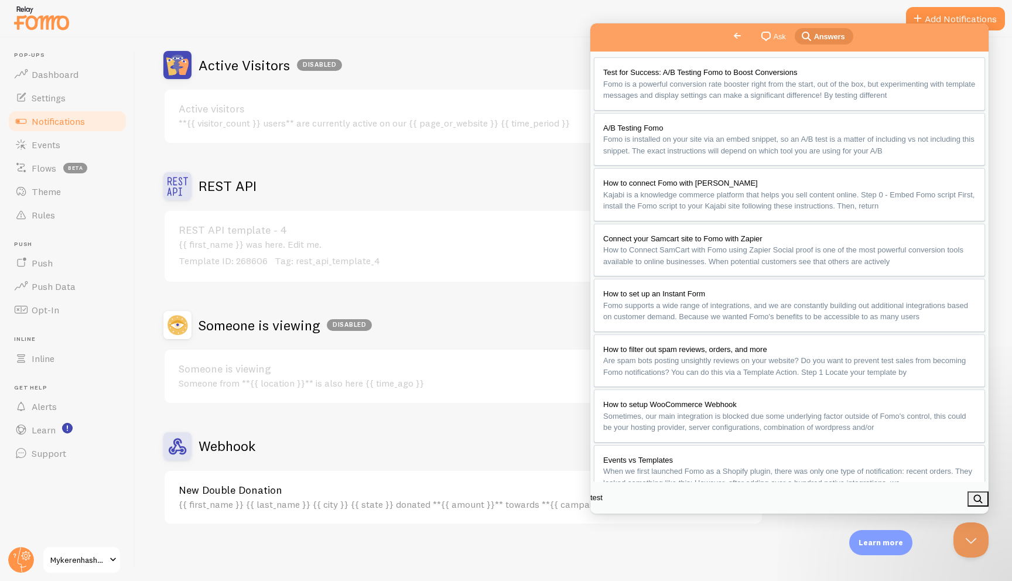
click at [446, 447] on div "Webhook Settings" at bounding box center [463, 446] width 600 height 28
click at [572, 519] on button "Close" at bounding box center [603, 526] width 21 height 15
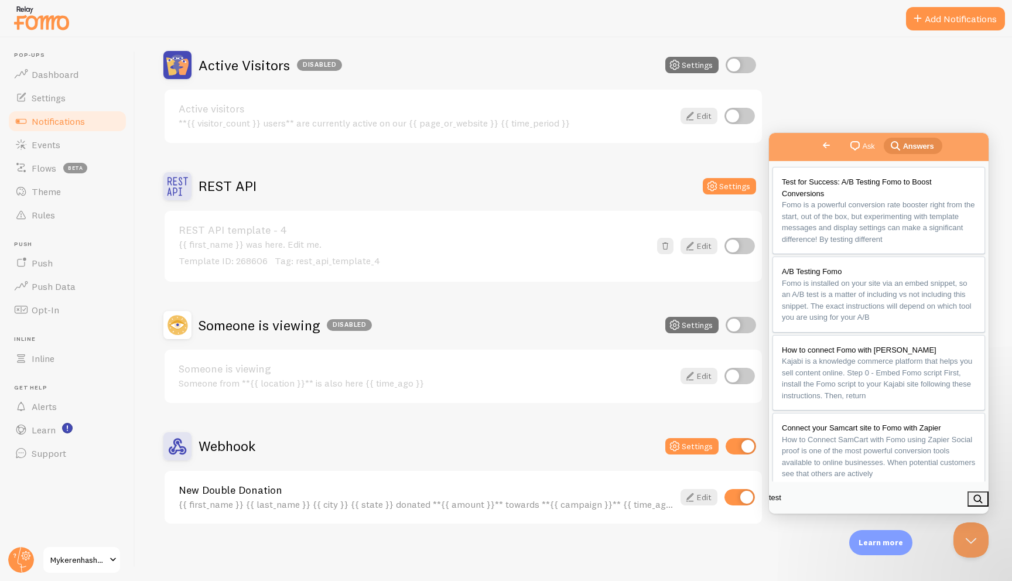
scroll to position [1365, 0]
click at [572, 533] on button "Close Beacon popover" at bounding box center [968, 537] width 35 height 35
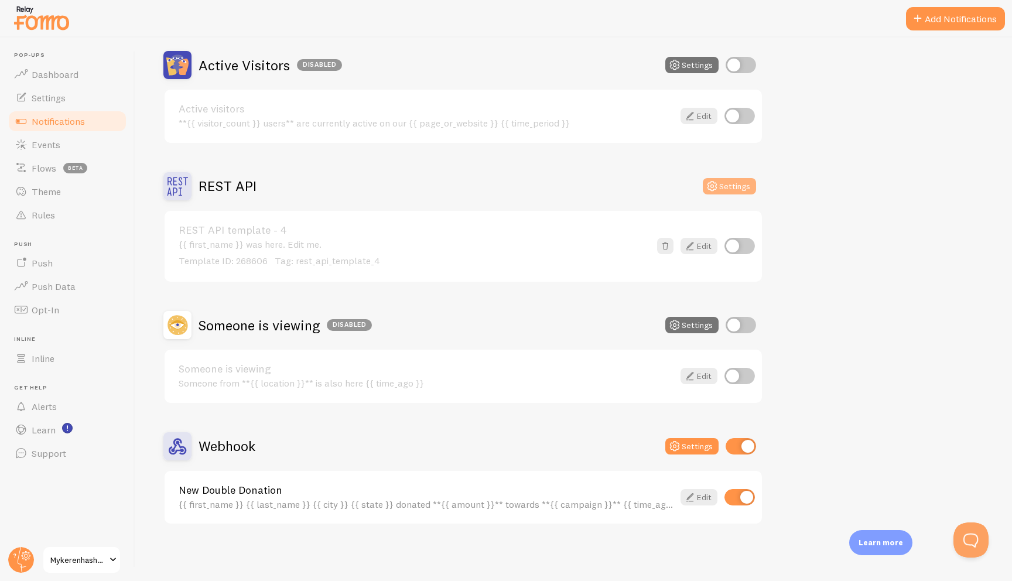
click at [572, 178] on button "Settings" at bounding box center [729, 186] width 53 height 16
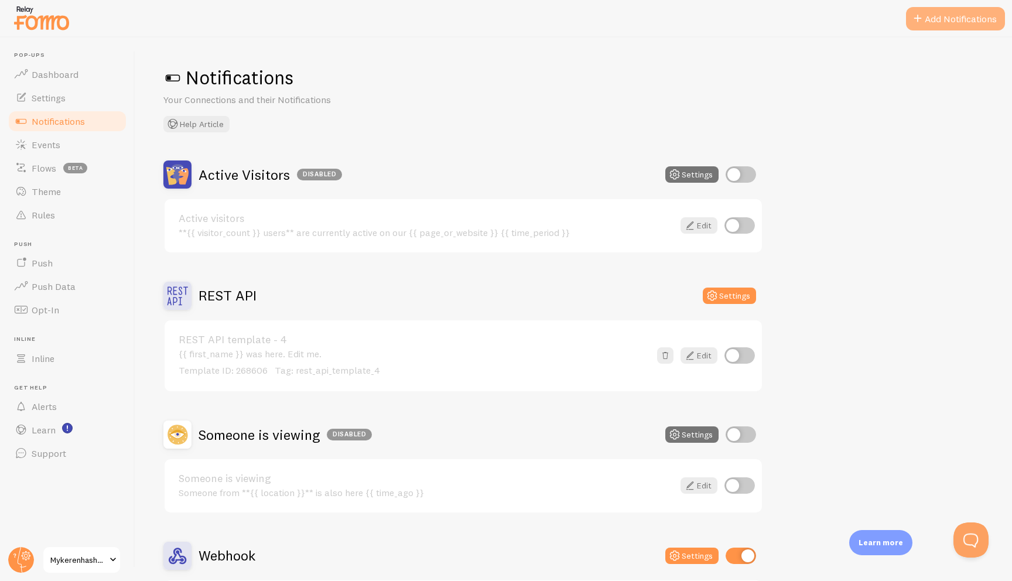
click at [572, 28] on button "Add Notifications" at bounding box center [955, 18] width 99 height 23
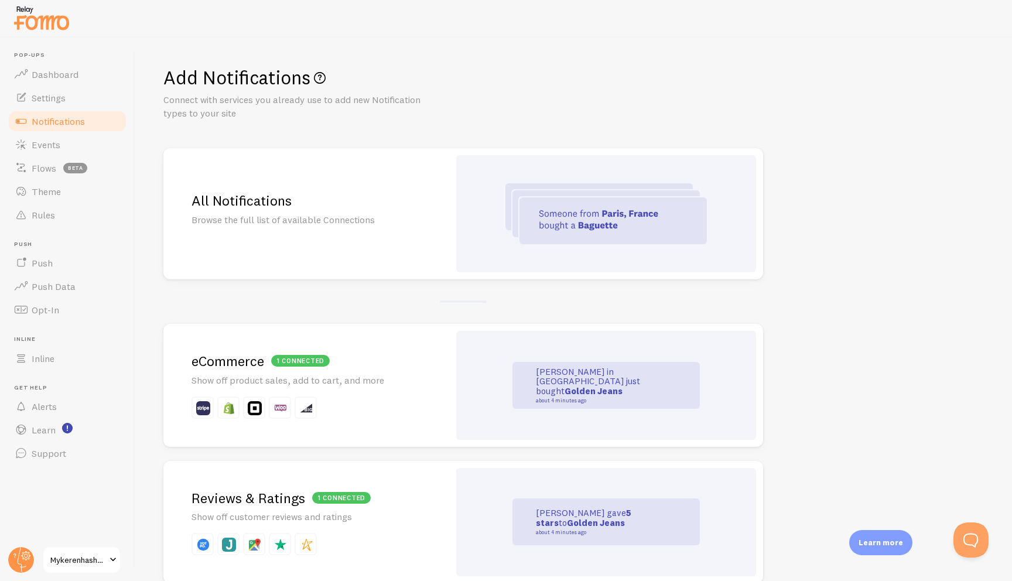
click at [572, 193] on img at bounding box center [605, 213] width 201 height 61
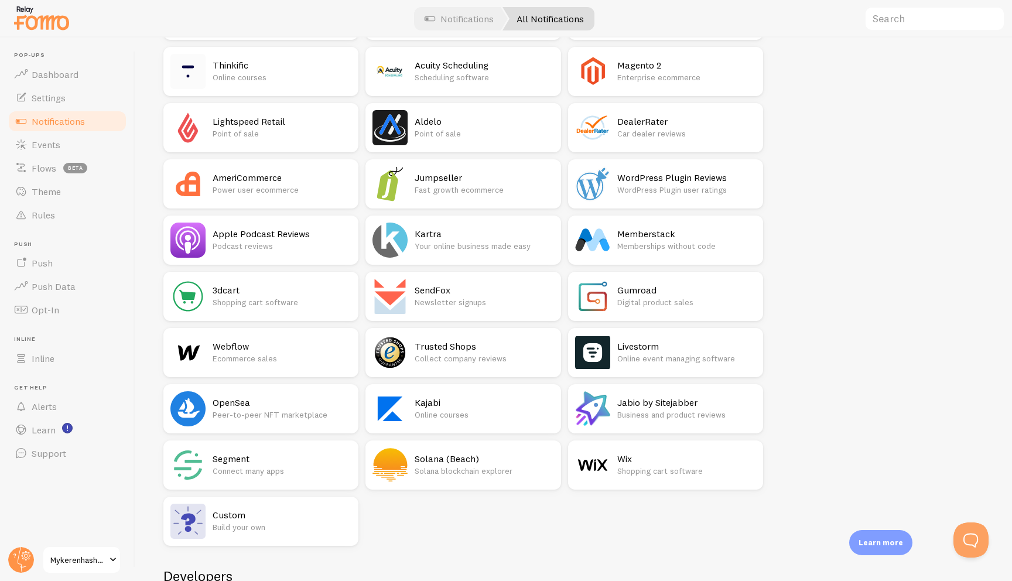
scroll to position [1807, 0]
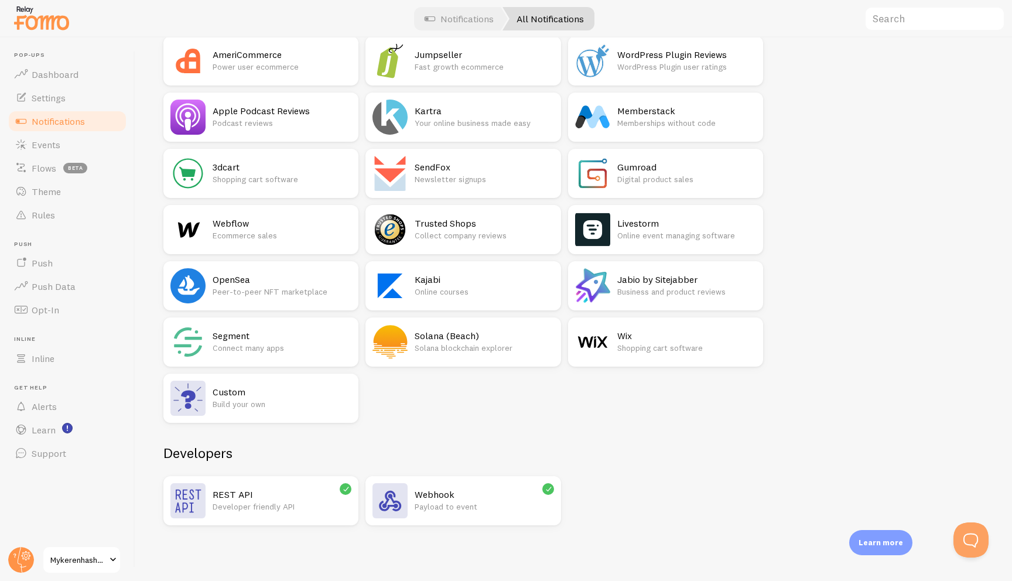
click at [291, 392] on h2 "Custom" at bounding box center [282, 392] width 139 height 12
click at [256, 32] on div at bounding box center [506, 18] width 1012 height 37
click at [466, 484] on div "Webhook Payload to event" at bounding box center [484, 500] width 139 height 35
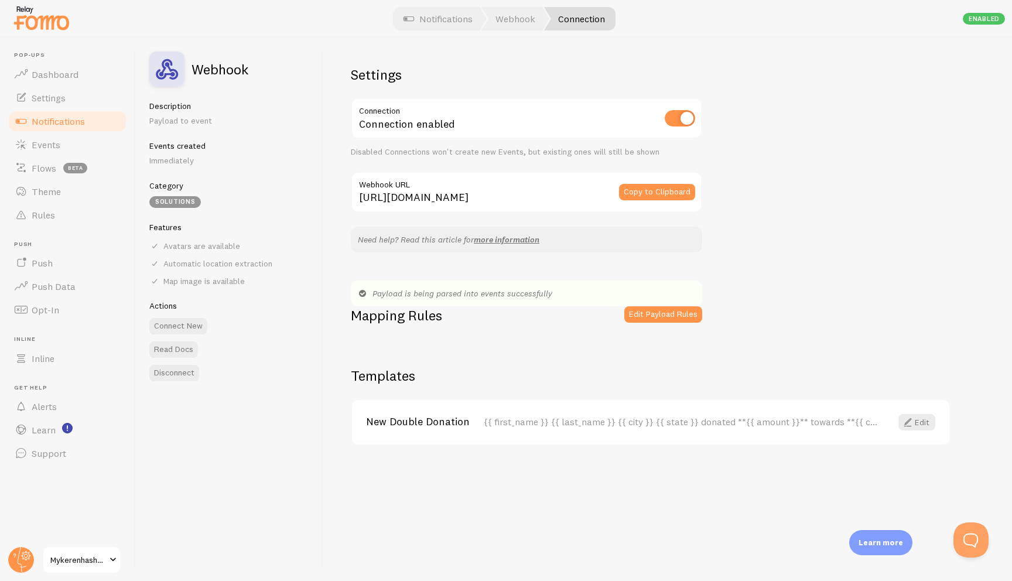
click at [572, 345] on div "Settings Connection Connection enabled Disabled Connections won't create new Ev…" at bounding box center [667, 308] width 689 height 543
click at [192, 325] on button "Connect New" at bounding box center [178, 326] width 58 height 16
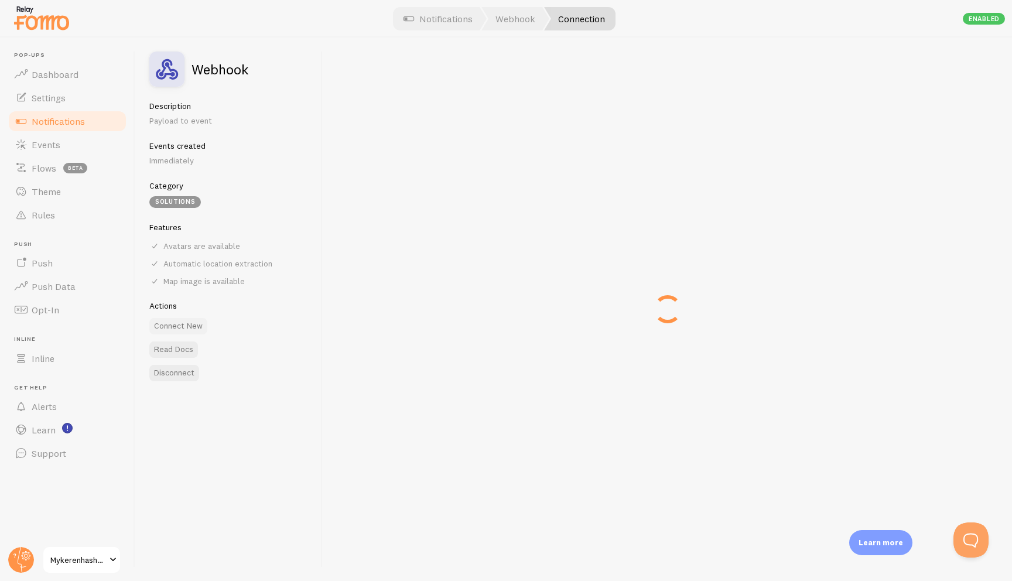
type input "[URL][DOMAIN_NAME]"
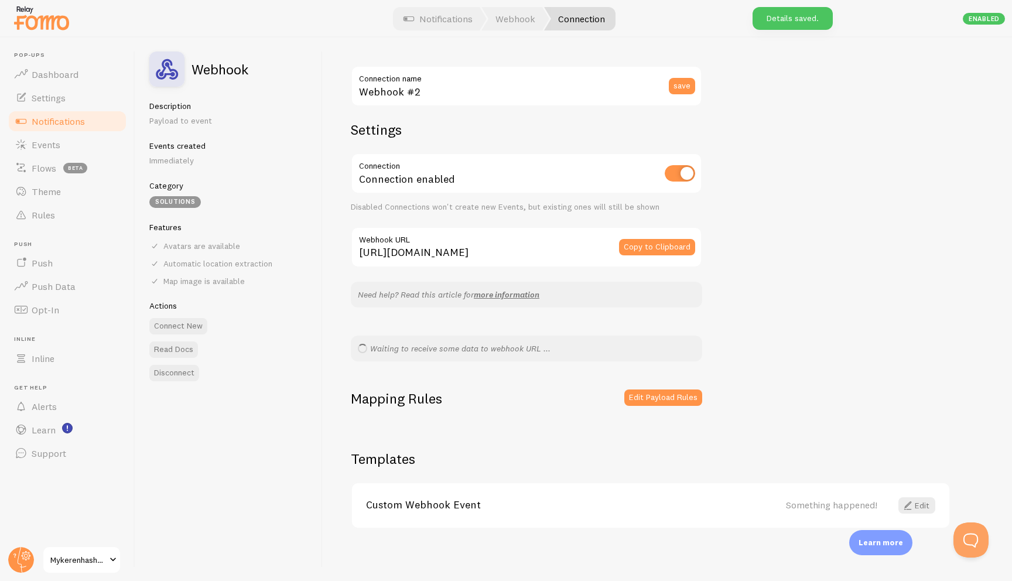
click at [76, 126] on span "Notifications" at bounding box center [58, 121] width 53 height 12
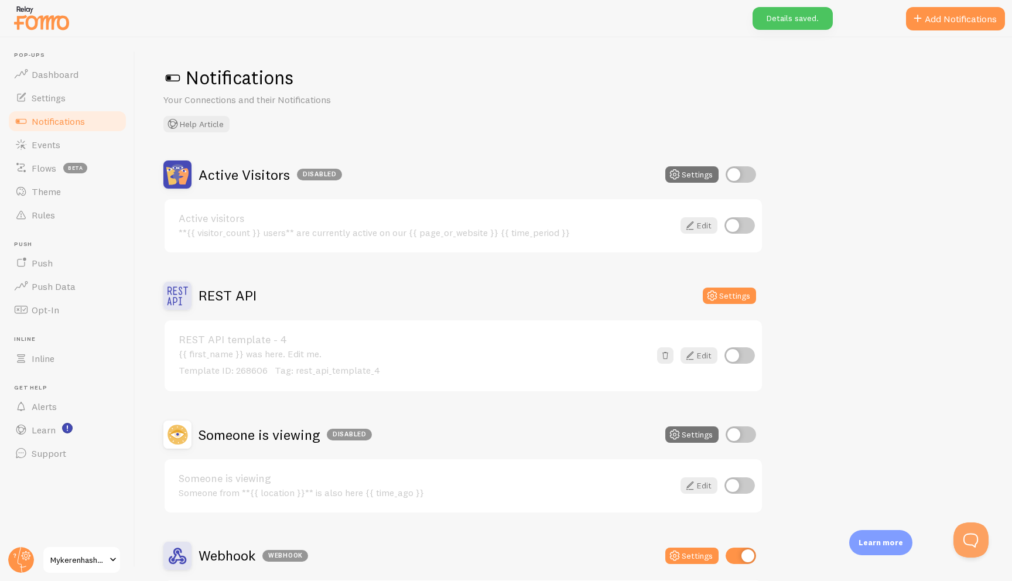
scroll to position [231, 0]
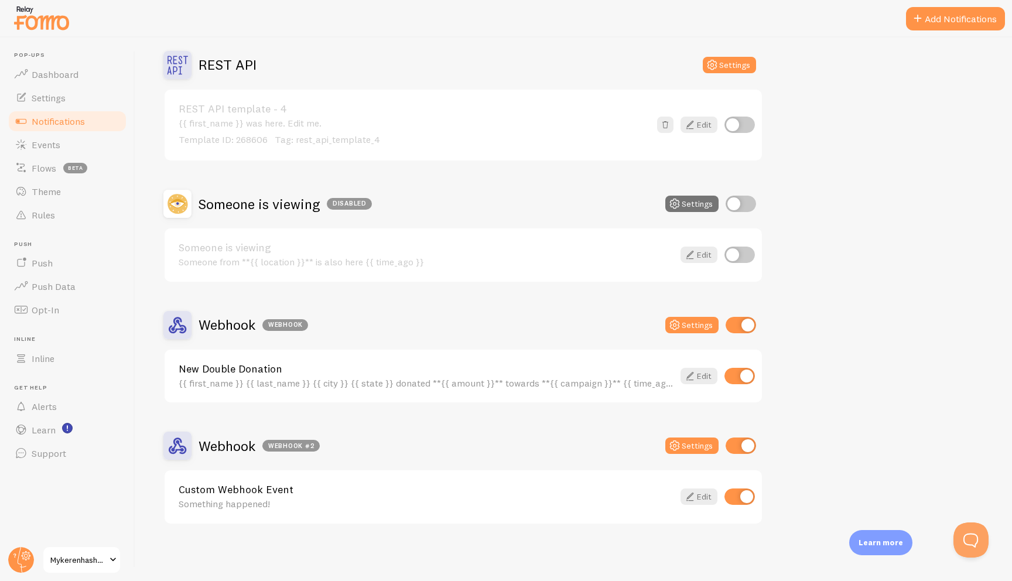
click at [572, 492] on input "checkbox" at bounding box center [739, 496] width 30 height 16
checkbox input "true"
click at [572, 446] on input "checkbox" at bounding box center [740, 445] width 30 height 16
checkbox input "false"
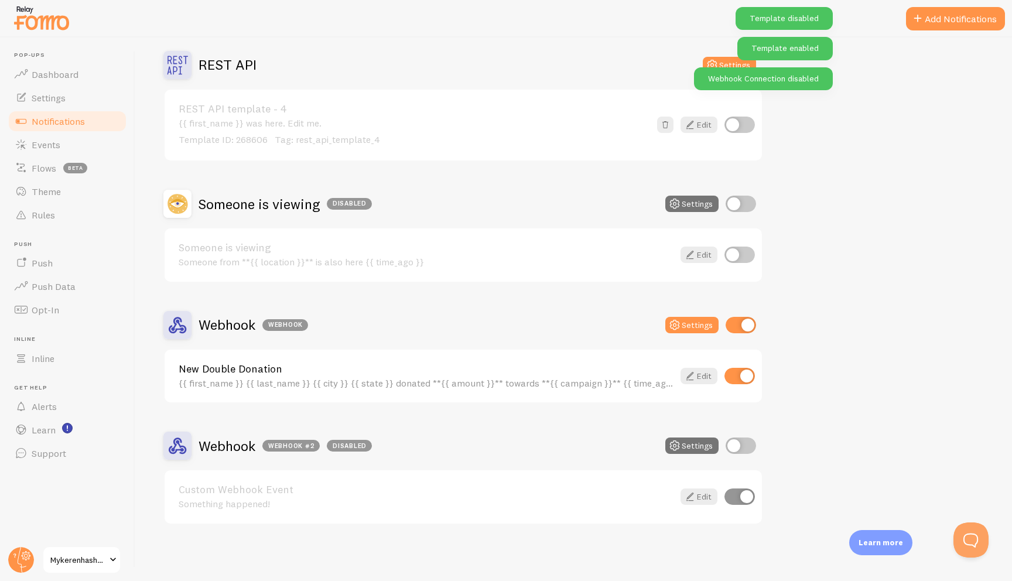
click at [572, 499] on input "checkbox" at bounding box center [739, 496] width 30 height 16
checkbox input "false"
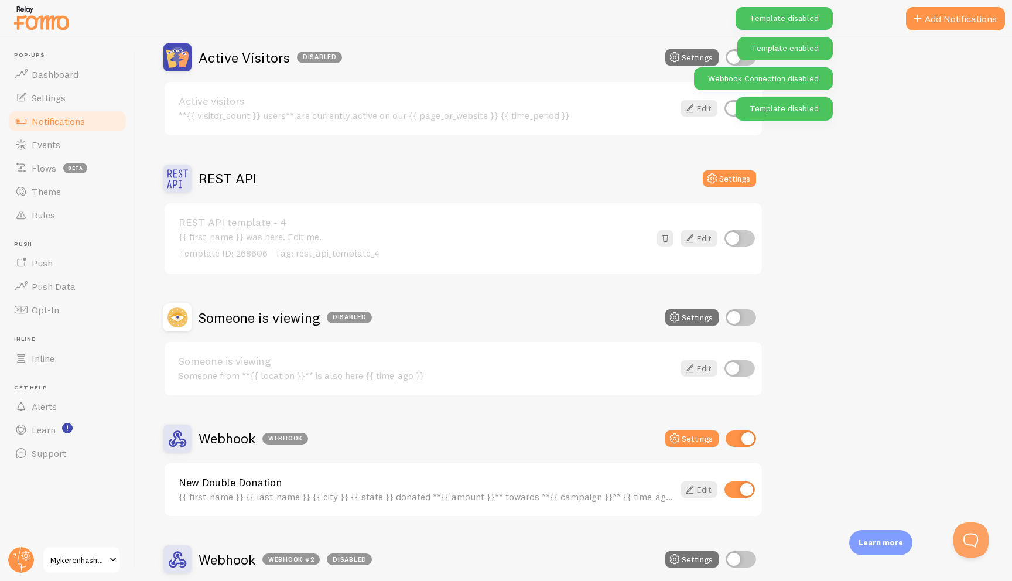
scroll to position [0, 0]
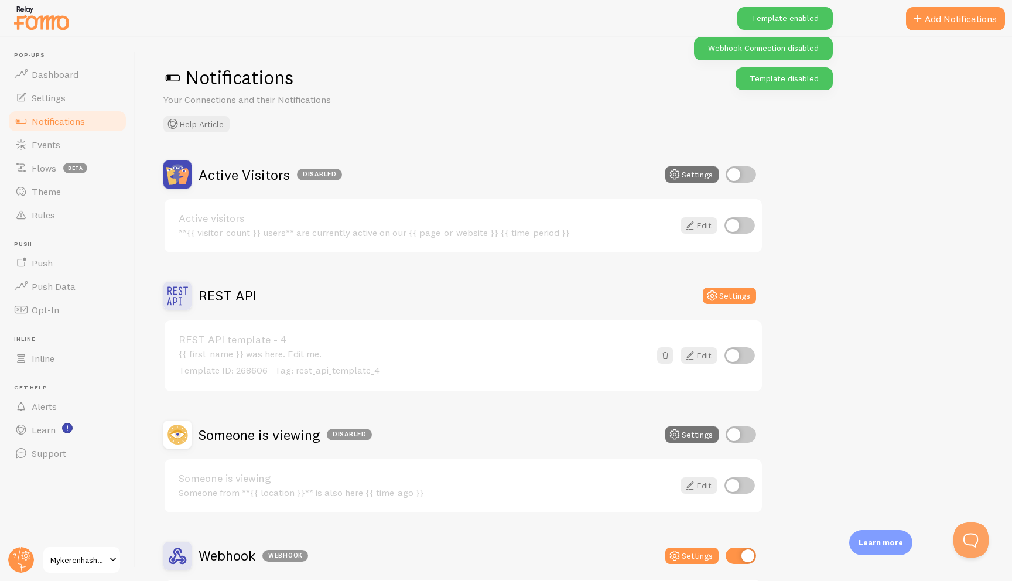
click at [572, 347] on input "checkbox" at bounding box center [739, 355] width 30 height 16
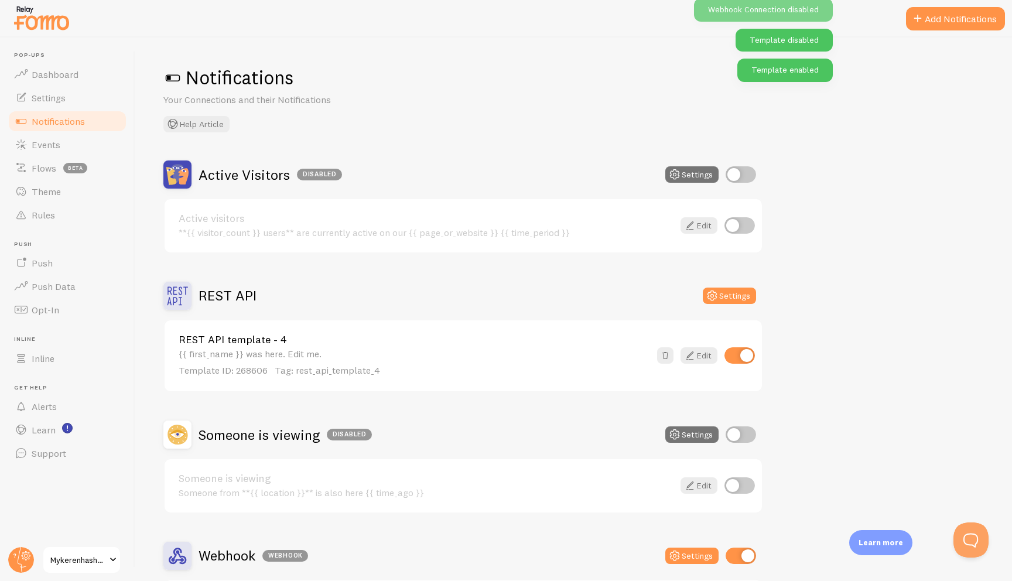
click at [572, 348] on input "checkbox" at bounding box center [739, 355] width 30 height 16
checkbox input "false"
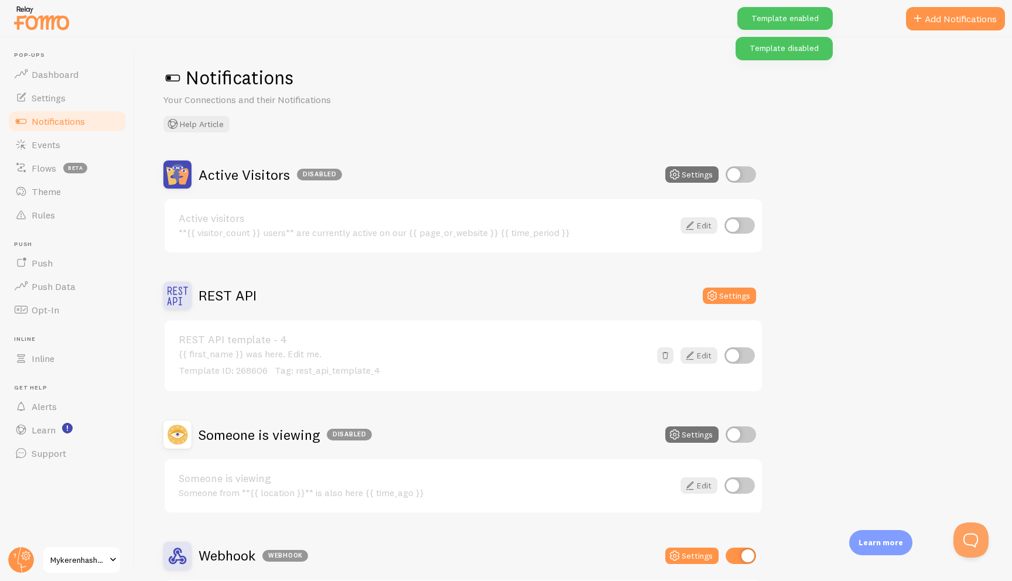
click at [572, 232] on div "**{{ visitor_count }} users** are currently active on our {{ page_or_website }}…" at bounding box center [426, 232] width 495 height 11
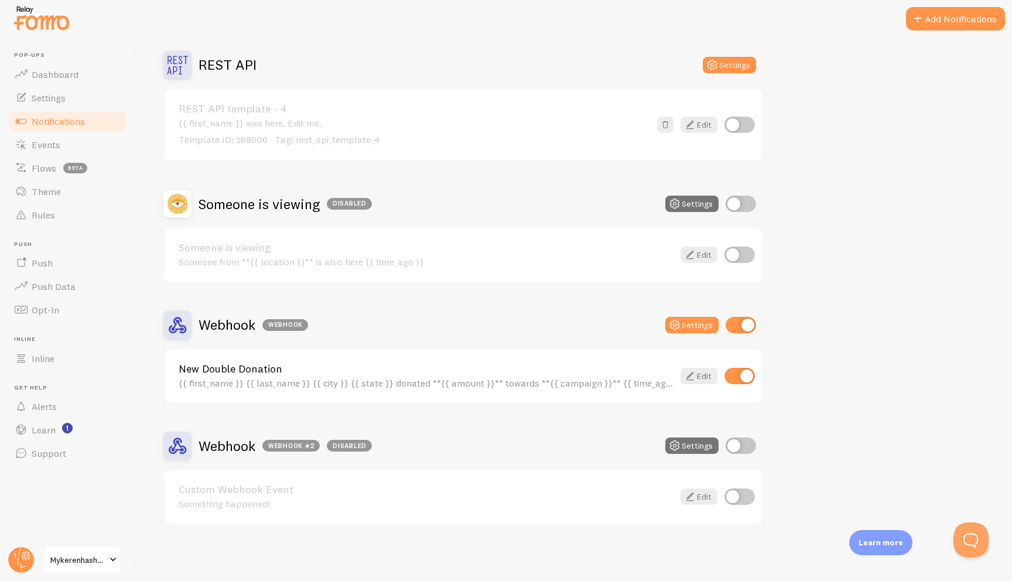
click at [309, 378] on div "{{ first_name }} {{ last_name }} {{ city }} {{ state }} donated **{{ amount }}*…" at bounding box center [426, 383] width 495 height 11
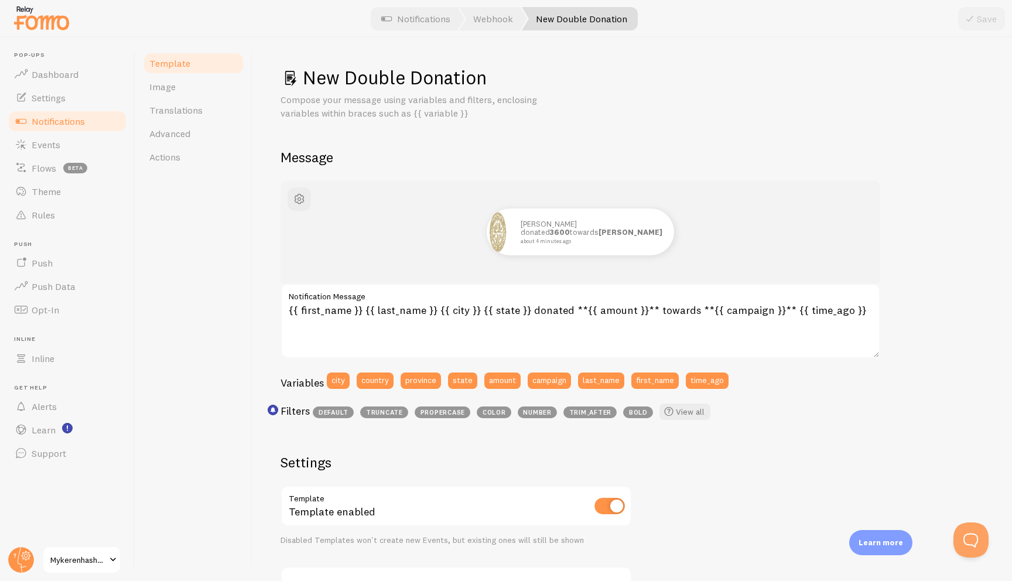
click at [187, 230] on div "Template Image Translations Advanced Actions" at bounding box center [193, 308] width 117 height 543
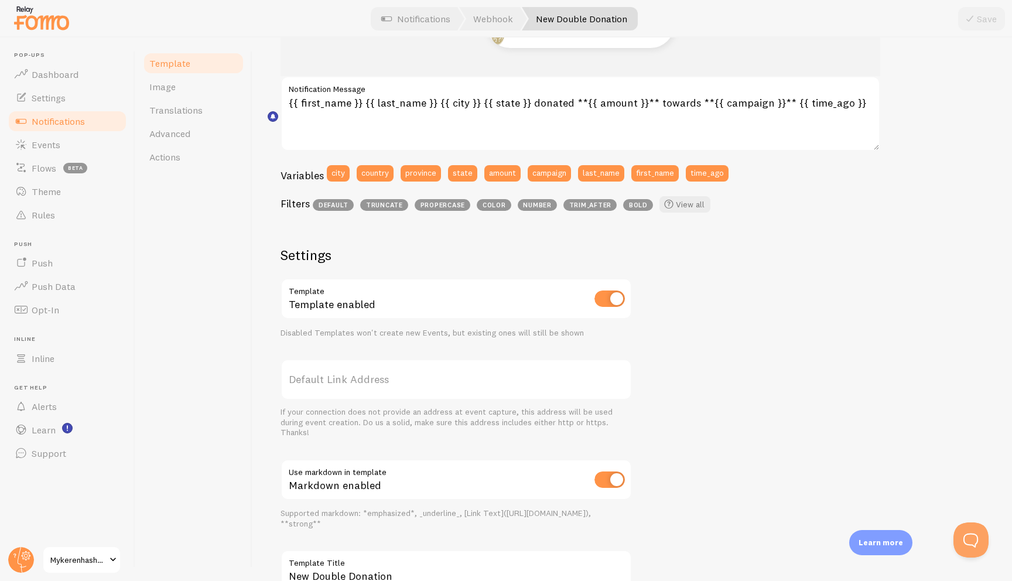
scroll to position [294, 0]
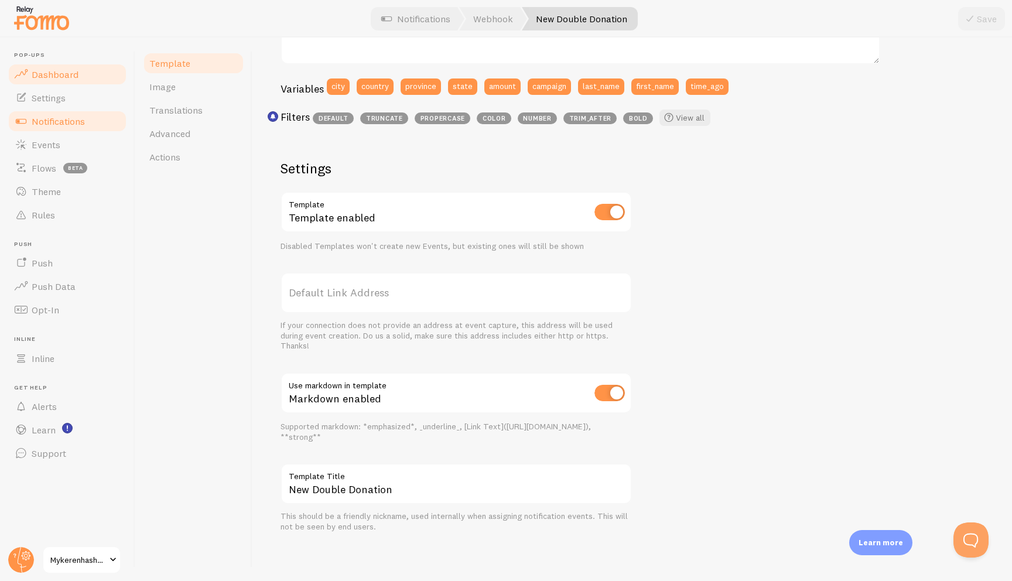
click at [69, 70] on span "Dashboard" at bounding box center [55, 75] width 47 height 12
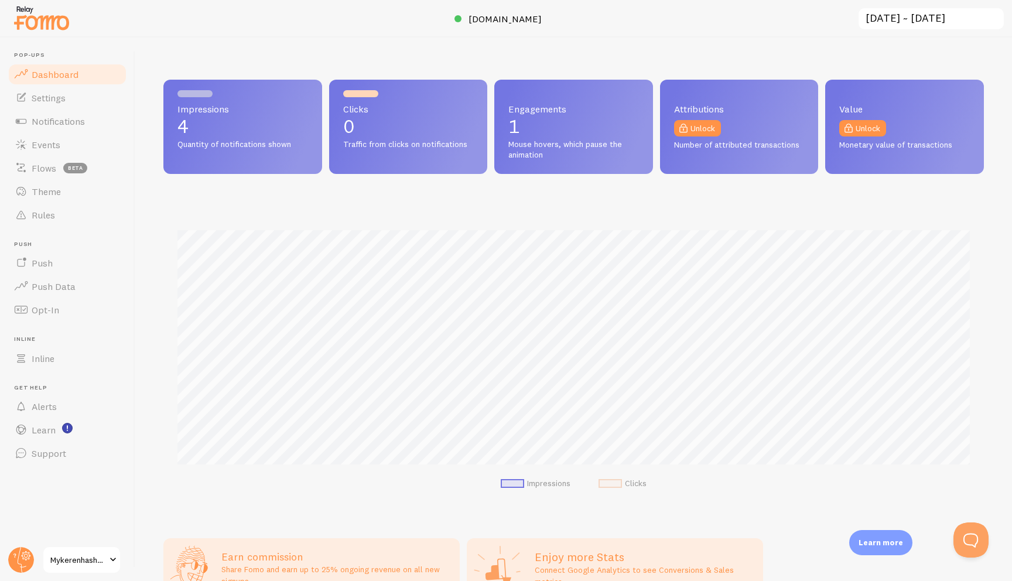
scroll to position [307, 820]
click at [557, 130] on p "1" at bounding box center [573, 126] width 131 height 19
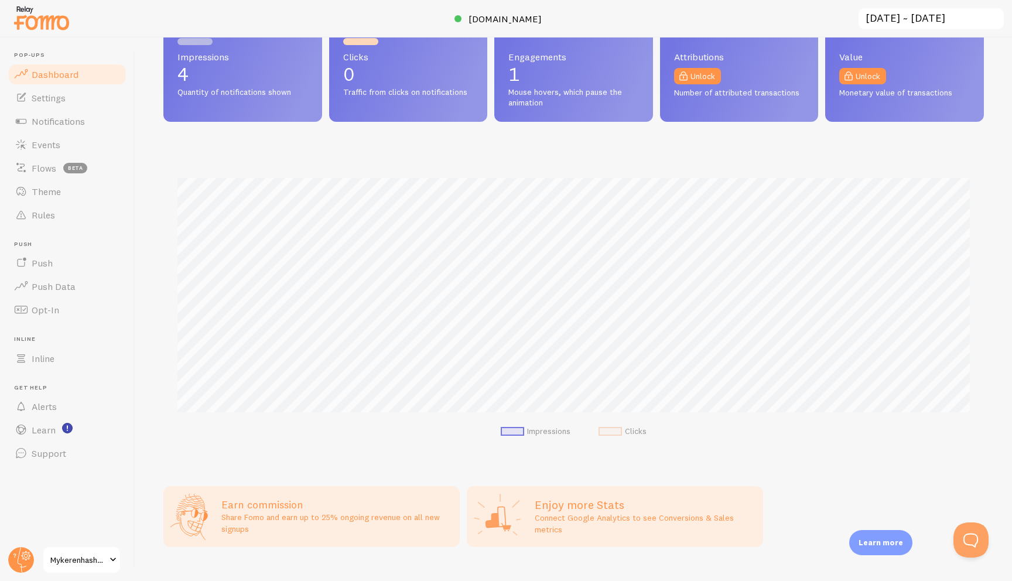
scroll to position [0, 0]
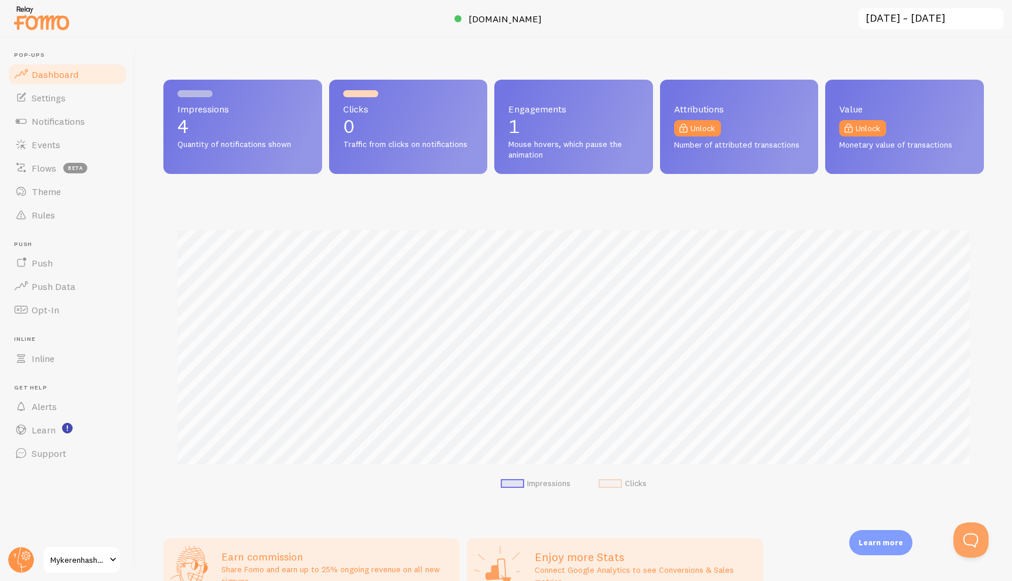
click at [371, 51] on div "Impressions 4 Quantity of notifications shown Clicks 0 Traffic from clicks on n…" at bounding box center [573, 308] width 877 height 543
click at [71, 104] on link "Settings" at bounding box center [67, 97] width 121 height 23
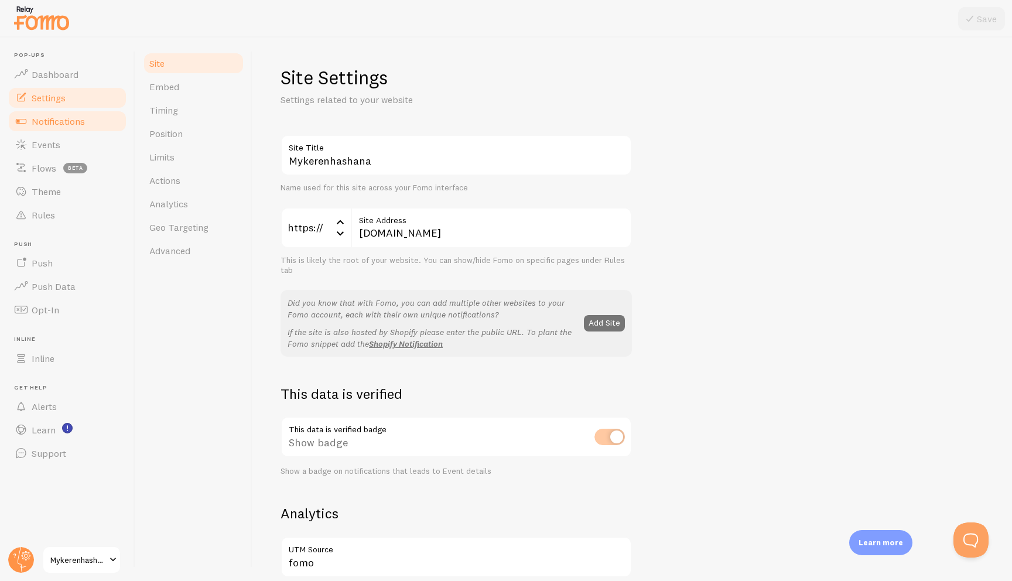
click at [72, 129] on link "Notifications" at bounding box center [67, 120] width 121 height 23
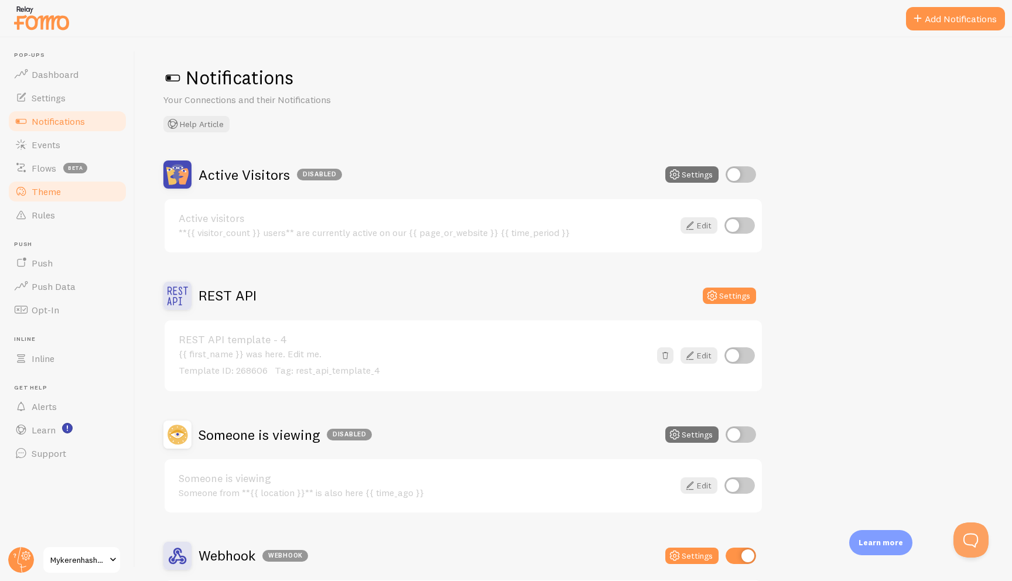
click at [70, 184] on link "Theme" at bounding box center [67, 191] width 121 height 23
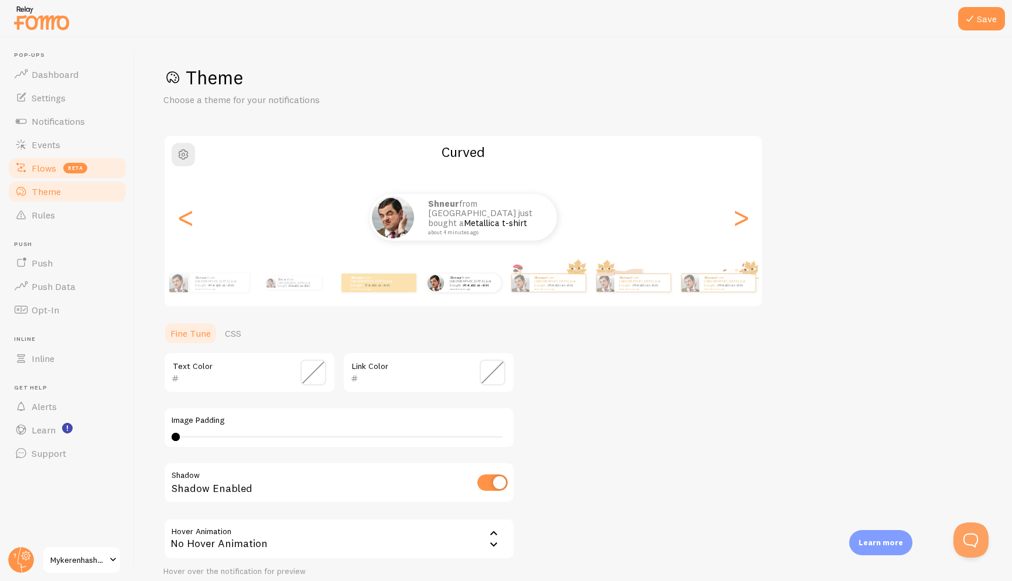
click at [70, 172] on span "beta" at bounding box center [75, 168] width 24 height 11
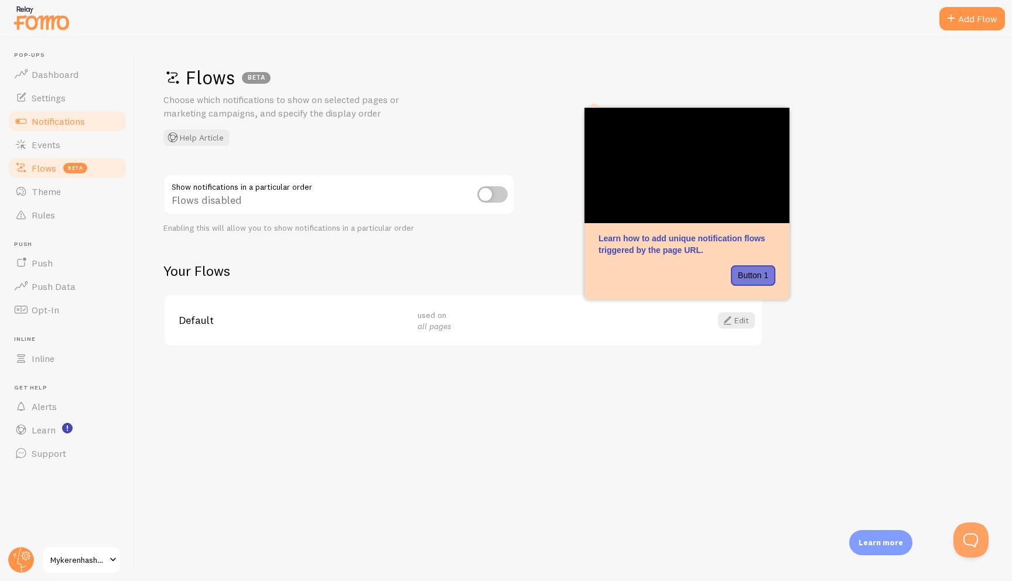
click at [75, 130] on link "Notifications" at bounding box center [67, 120] width 121 height 23
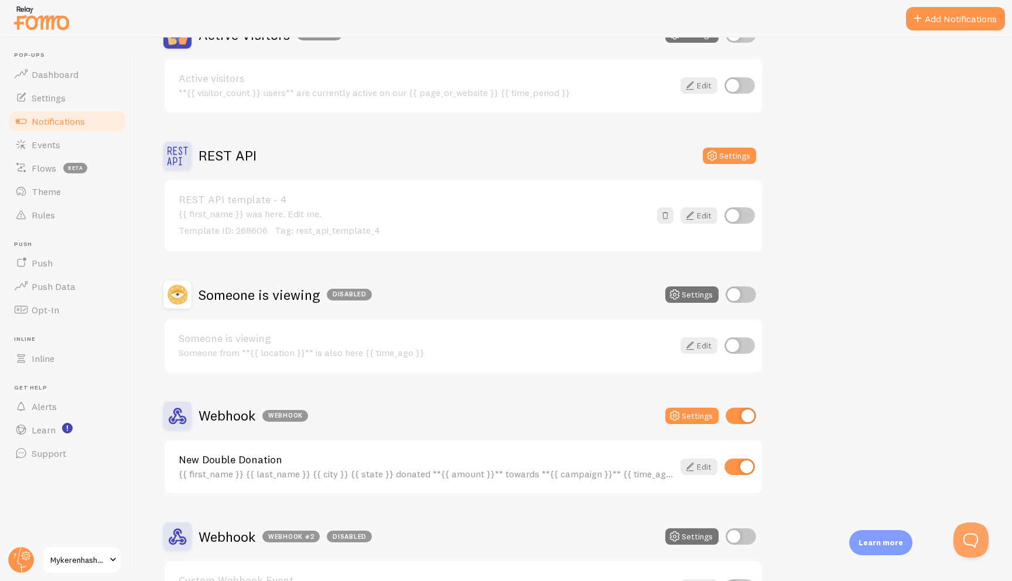
scroll to position [231, 0]
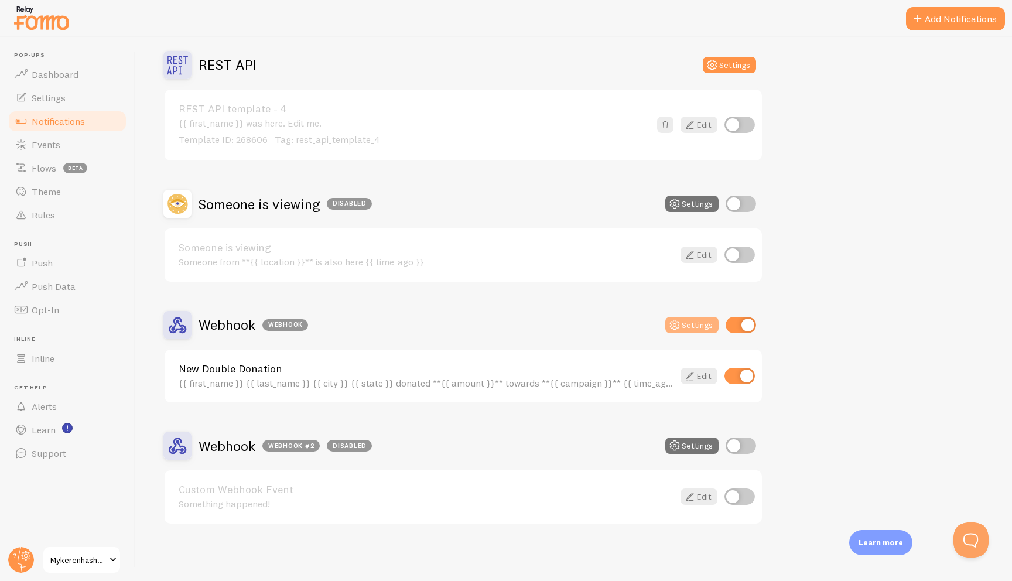
click at [572, 321] on button "Settings" at bounding box center [691, 325] width 53 height 16
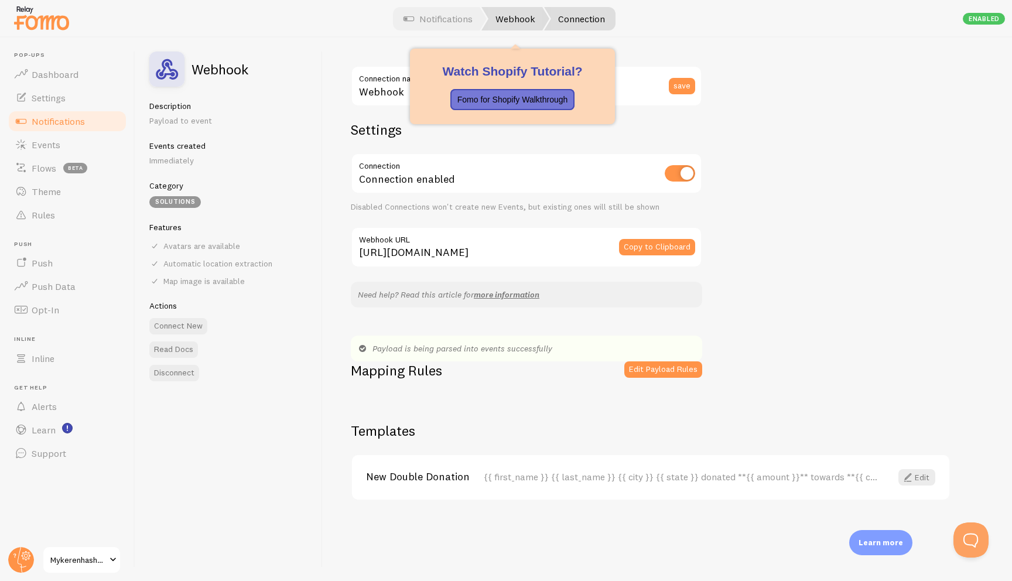
click at [516, 21] on link "Webhook" at bounding box center [515, 18] width 68 height 23
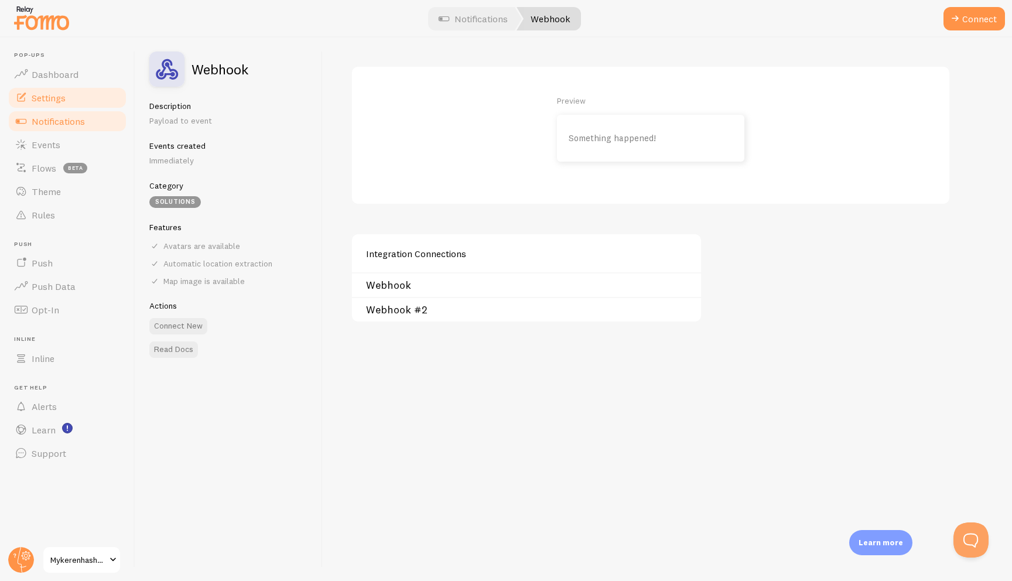
click at [80, 100] on link "Settings" at bounding box center [67, 97] width 121 height 23
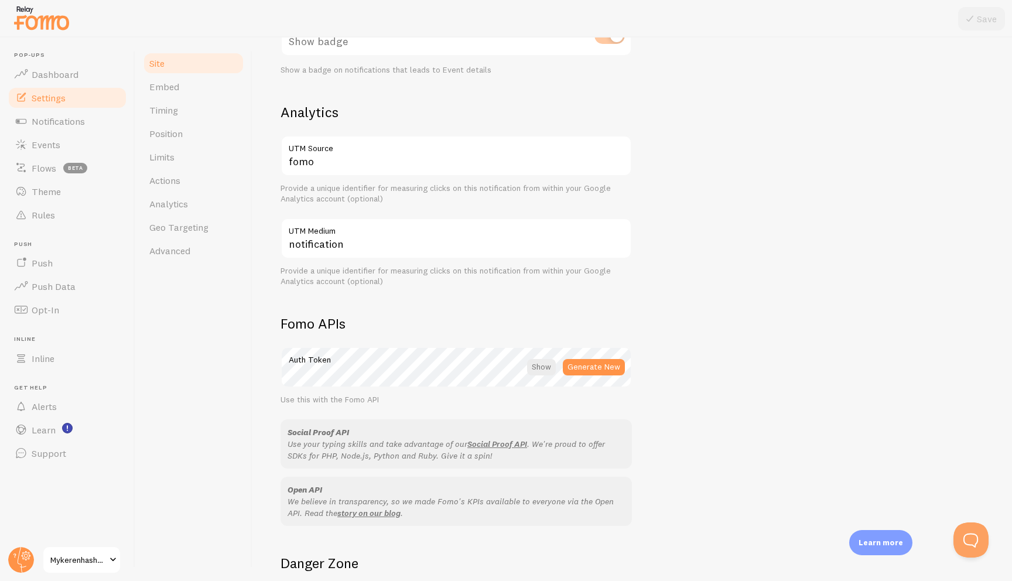
scroll to position [387, 0]
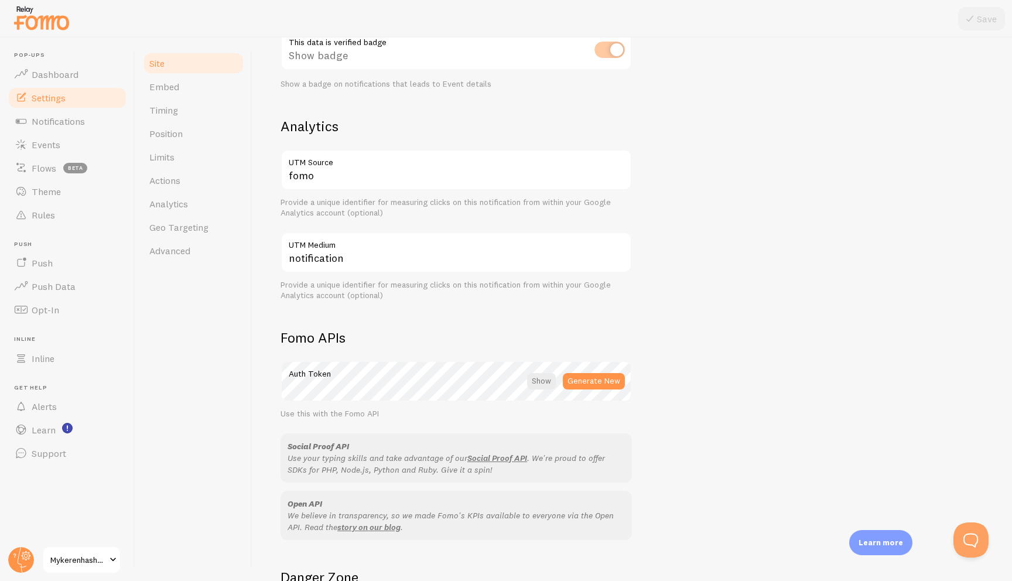
click at [402, 82] on div "This data is verified badge Show badge Show a badge on notifications that leads…" at bounding box center [455, 59] width 351 height 60
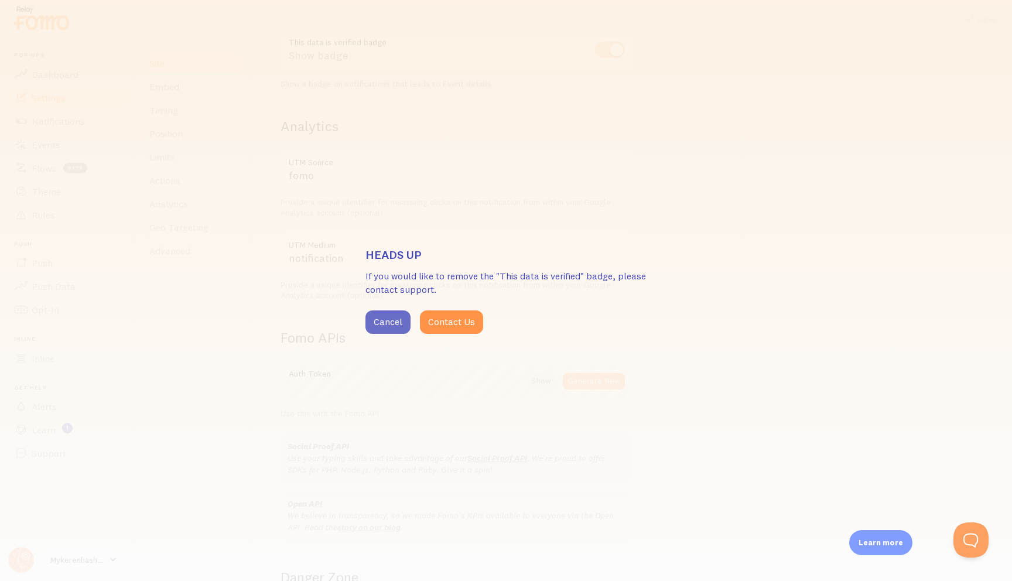
click at [375, 319] on button "Cancel" at bounding box center [387, 321] width 45 height 23
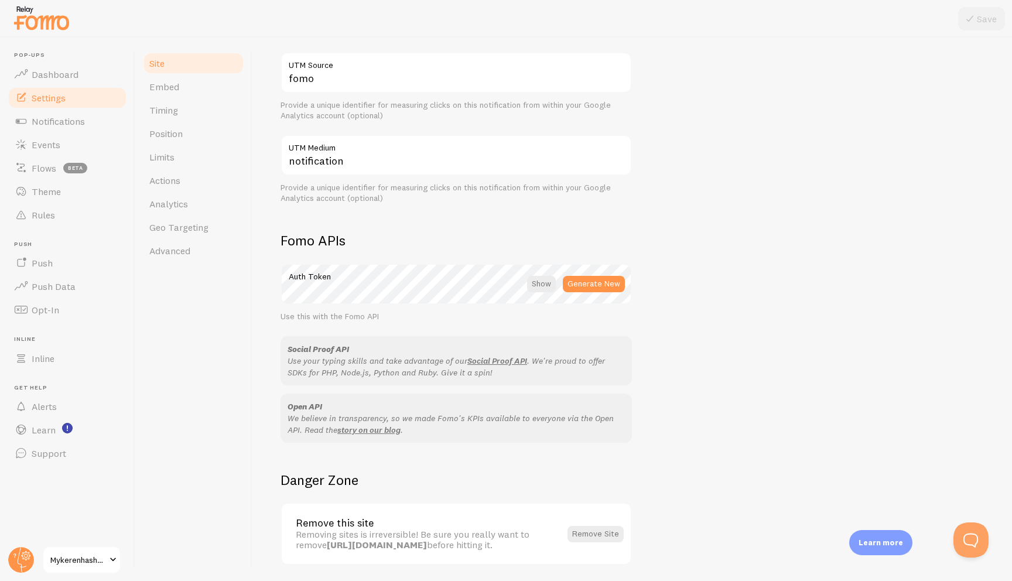
scroll to position [525, 0]
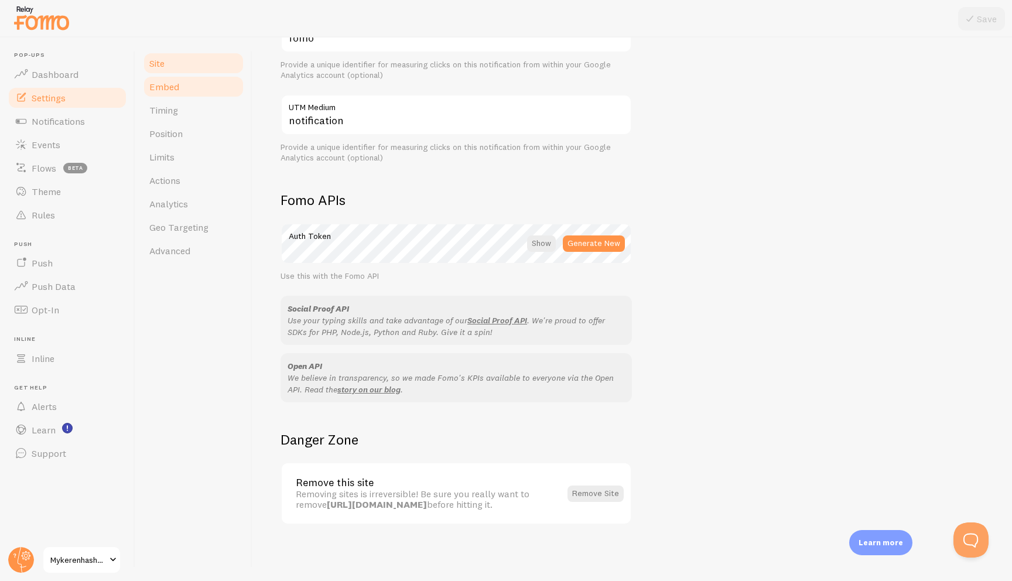
click at [193, 80] on link "Embed" at bounding box center [193, 86] width 102 height 23
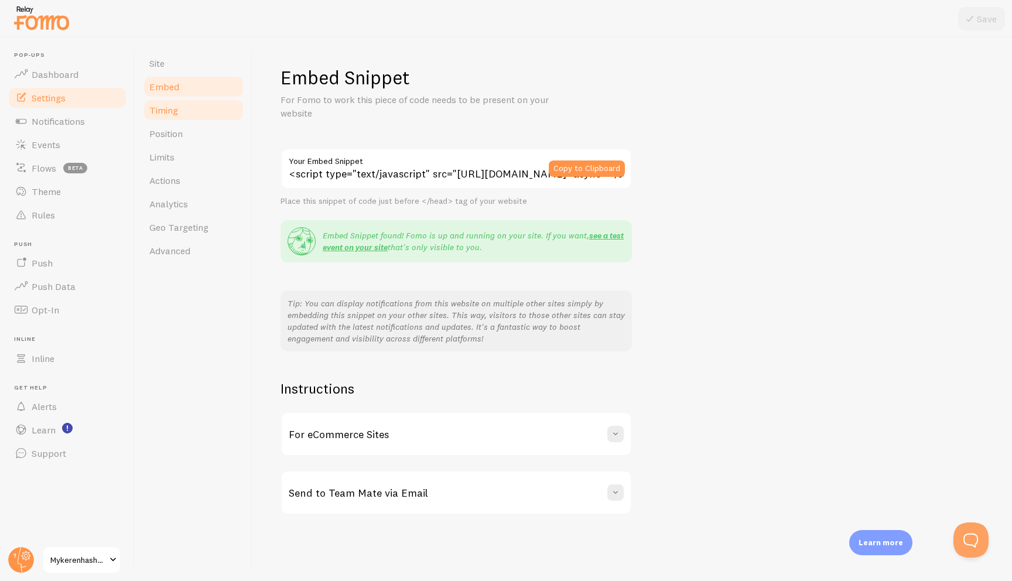
click at [192, 109] on link "Timing" at bounding box center [193, 109] width 102 height 23
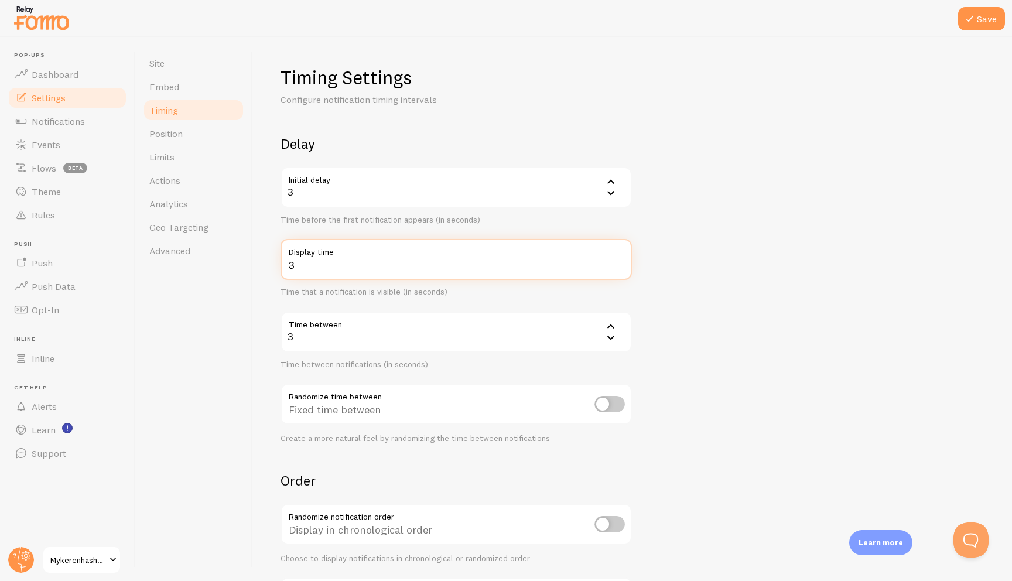
type input "3"
click at [572, 265] on input "3" at bounding box center [455, 259] width 351 height 41
click at [572, 416] on form "Delay Initial delay 3 3 1 2 3 4 5 Time before the first notification appears (i…" at bounding box center [631, 386] width 703 height 502
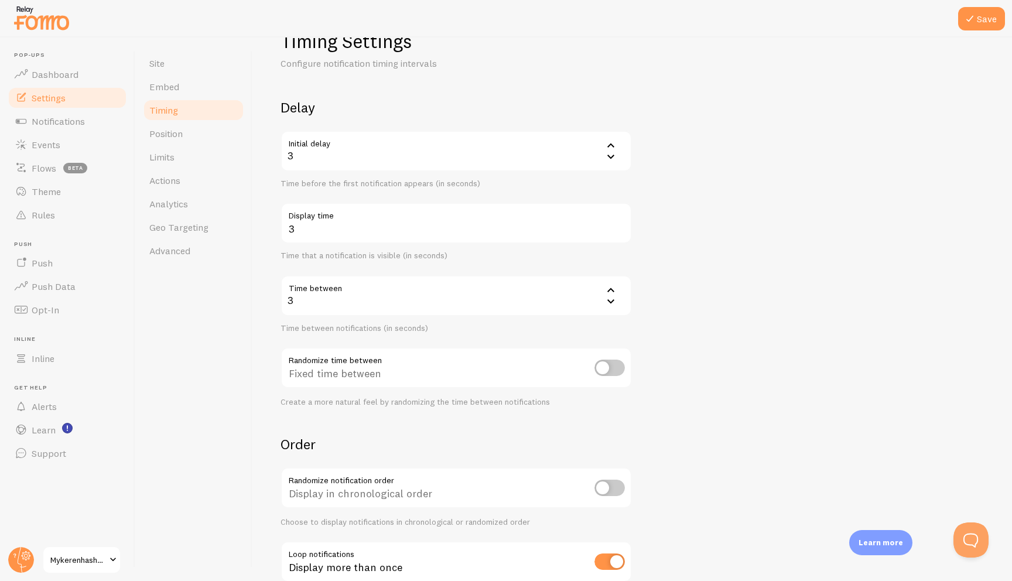
scroll to position [39, 0]
click at [572, 364] on input "checkbox" at bounding box center [609, 365] width 30 height 16
checkbox input "true"
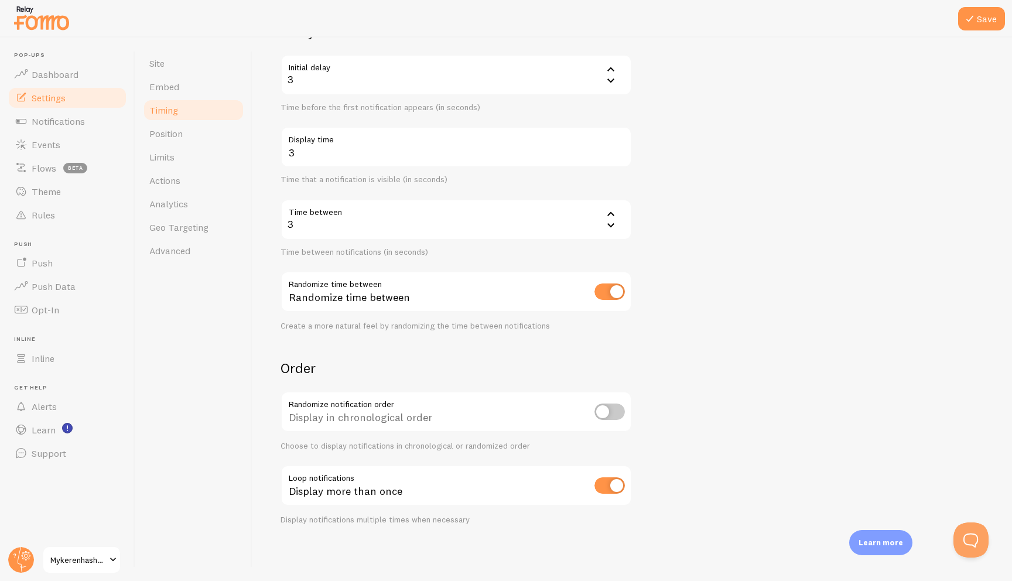
click at [405, 347] on form "Delay Initial delay 3 3 1 2 3 4 5 Time before the first notification appears (i…" at bounding box center [631, 273] width 703 height 502
click at [572, 22] on button "Save" at bounding box center [981, 18] width 47 height 23
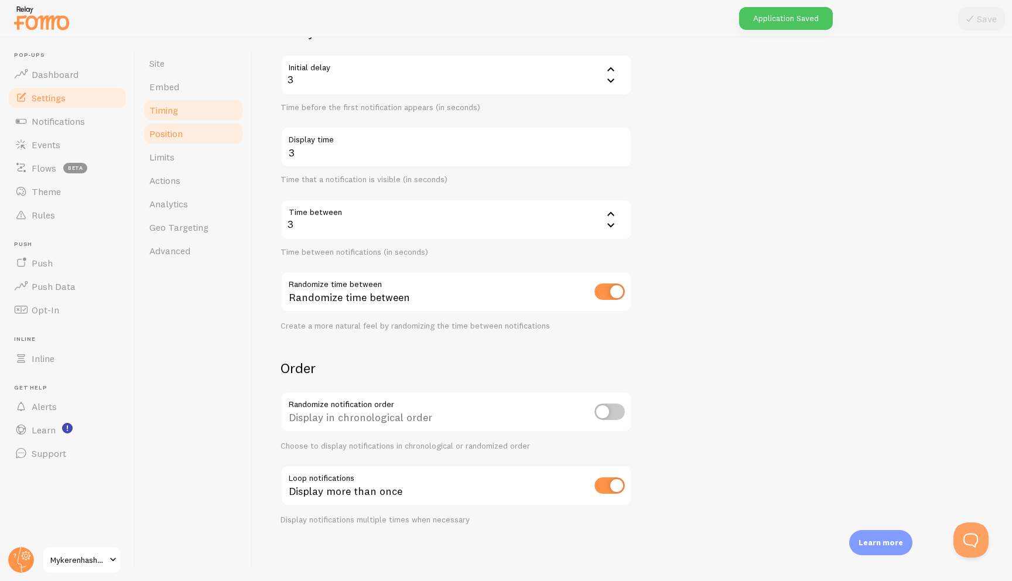
click at [170, 133] on span "Position" at bounding box center [165, 134] width 33 height 12
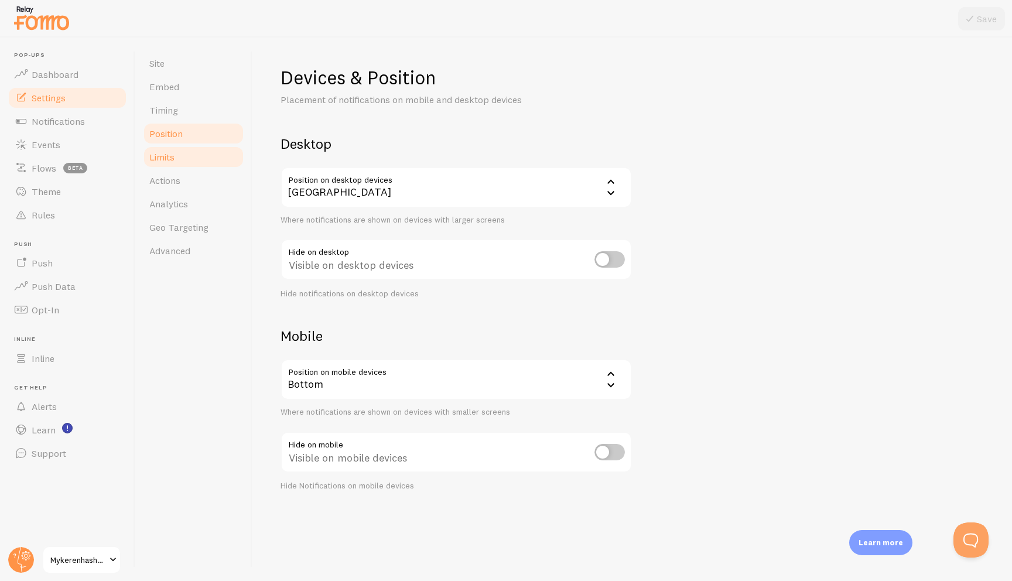
click at [194, 159] on link "Limits" at bounding box center [193, 156] width 102 height 23
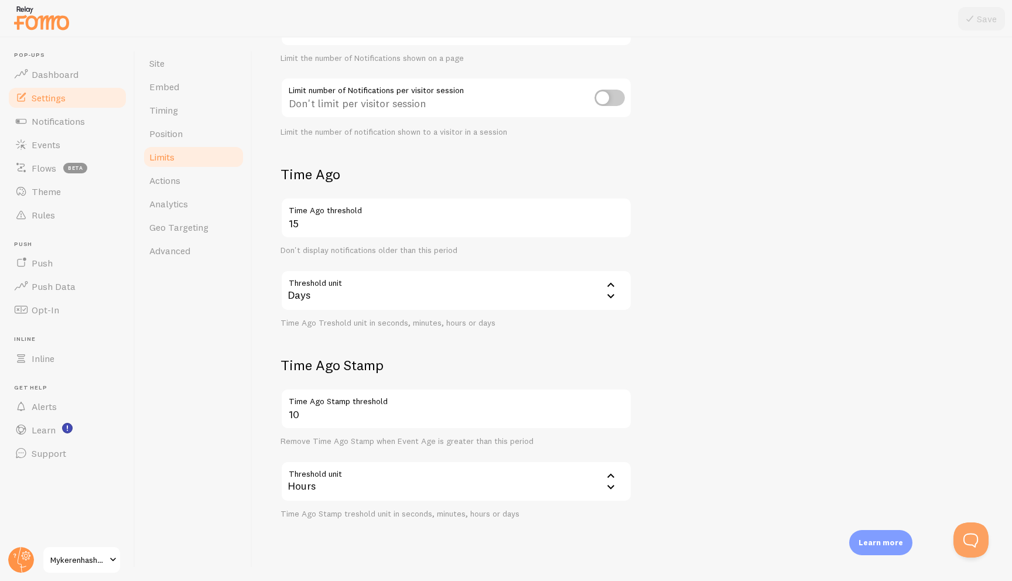
scroll to position [178, 0]
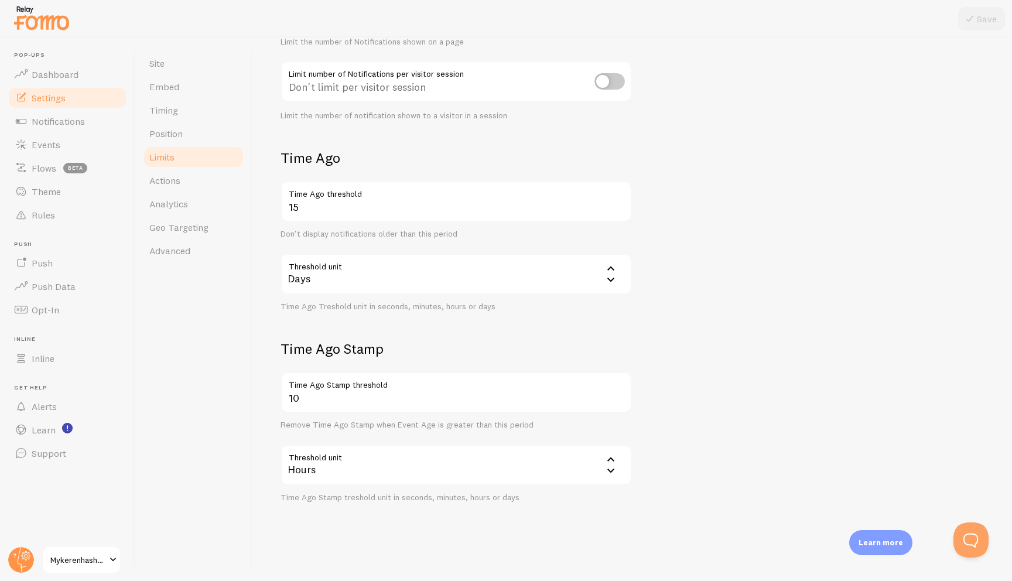
click at [202, 166] on link "Limits" at bounding box center [193, 156] width 102 height 23
click at [202, 176] on link "Actions" at bounding box center [193, 180] width 102 height 23
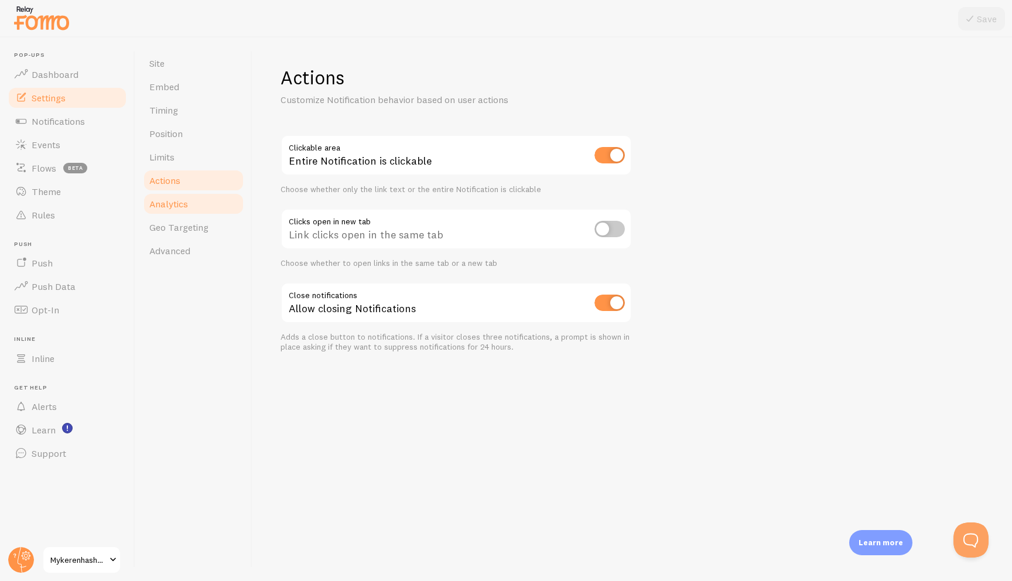
click at [200, 198] on link "Analytics" at bounding box center [193, 203] width 102 height 23
